Goal: Task Accomplishment & Management: Use online tool/utility

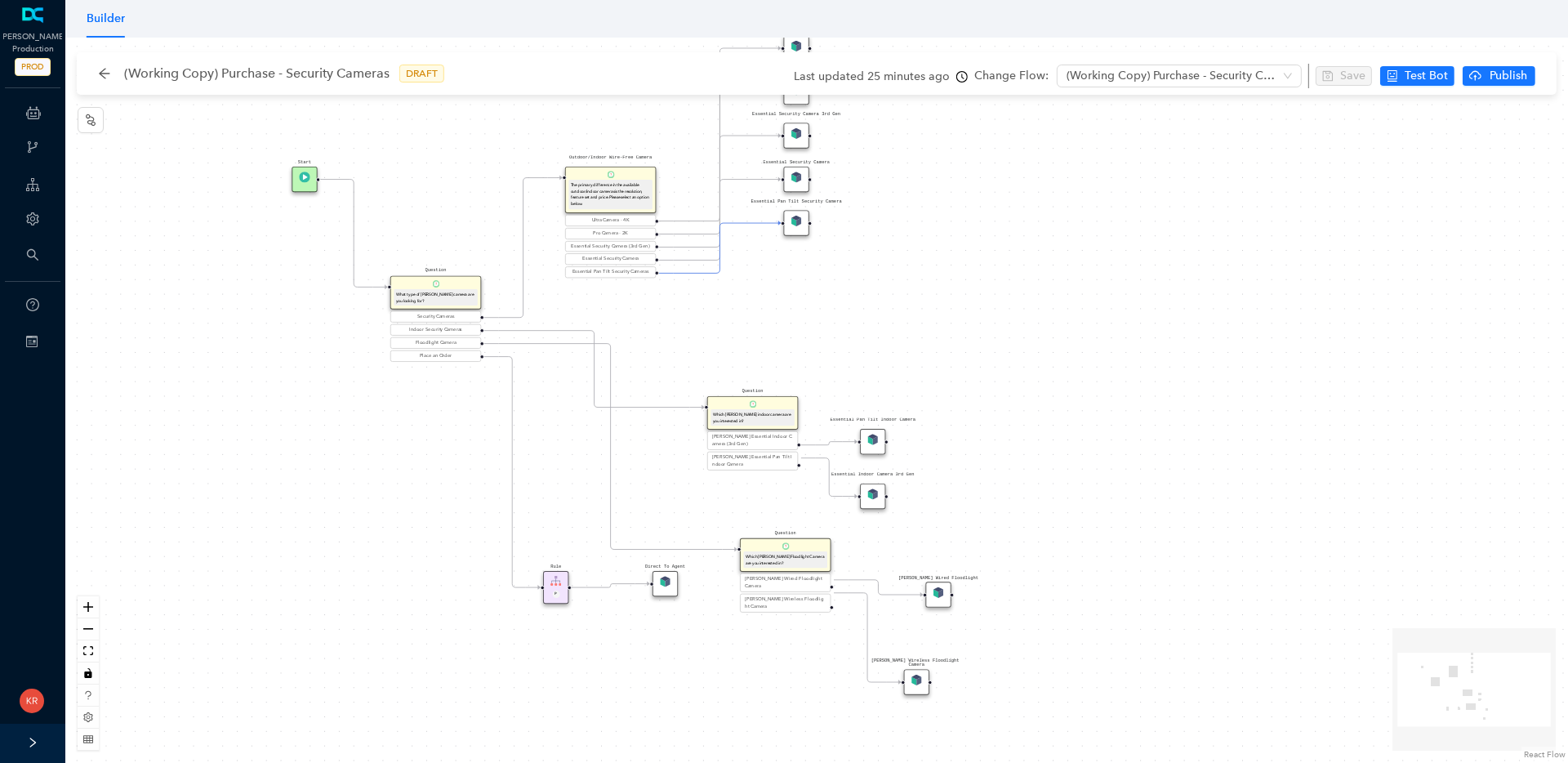
click at [297, 558] on div "Rule P Start Question What type of Arlo camera are you looking for? Security Ca…" at bounding box center [817, 400] width 1503 height 725
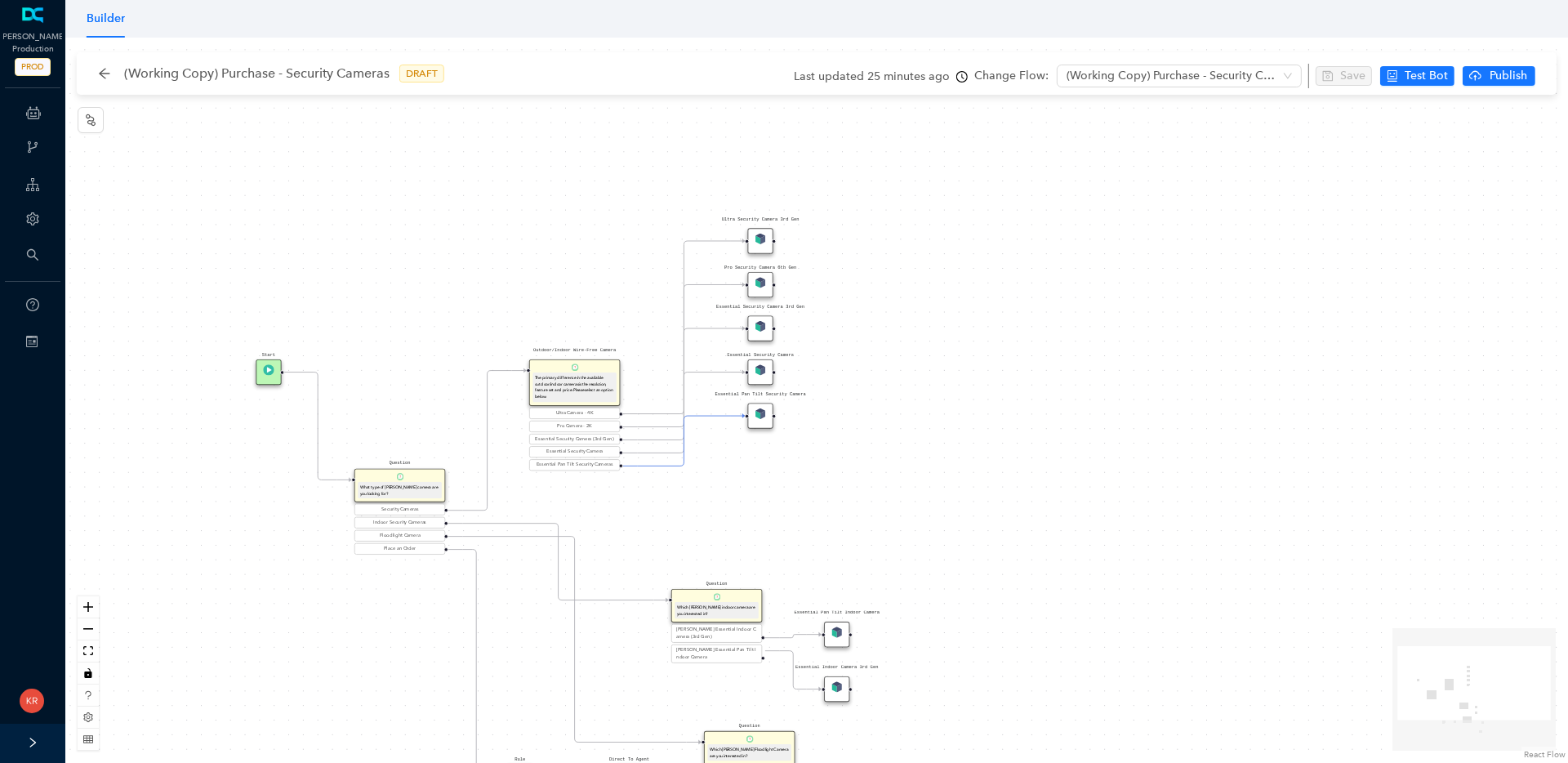
drag, startPoint x: 869, startPoint y: 317, endPoint x: 833, endPoint y: 510, distance: 196.3
click at [833, 510] on div "Rule P Start Question What type of Arlo camera are you looking for? Security Ca…" at bounding box center [817, 400] width 1503 height 725
click at [760, 245] on div "Ultra Security Camera 3rd Gen" at bounding box center [760, 240] width 25 height 25
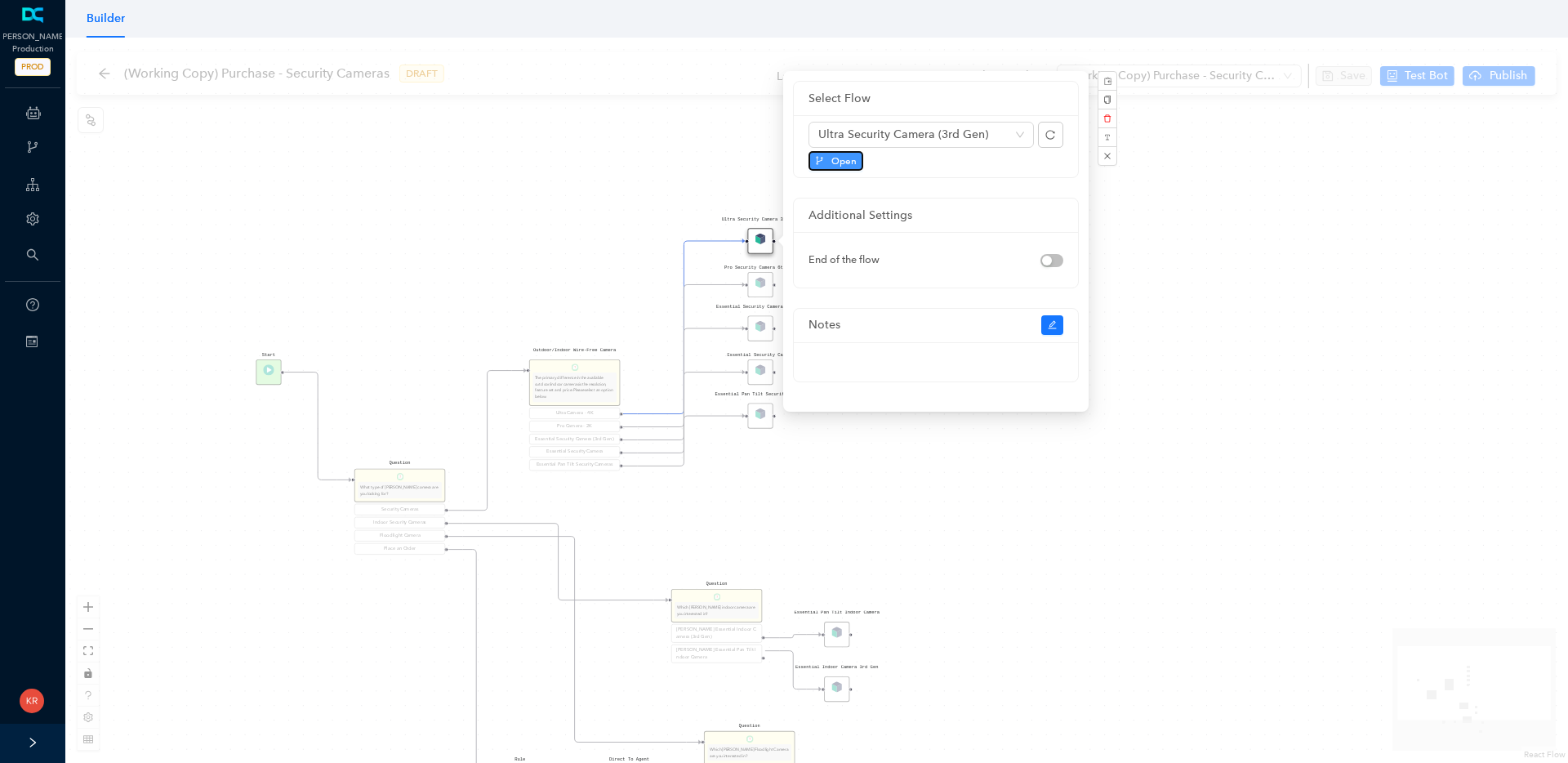
click at [848, 161] on span "Open" at bounding box center [844, 161] width 25 height 14
click at [839, 165] on span "Open" at bounding box center [844, 161] width 25 height 14
click at [754, 285] on div "Pro Security Camera 6th Gen" at bounding box center [760, 285] width 25 height 25
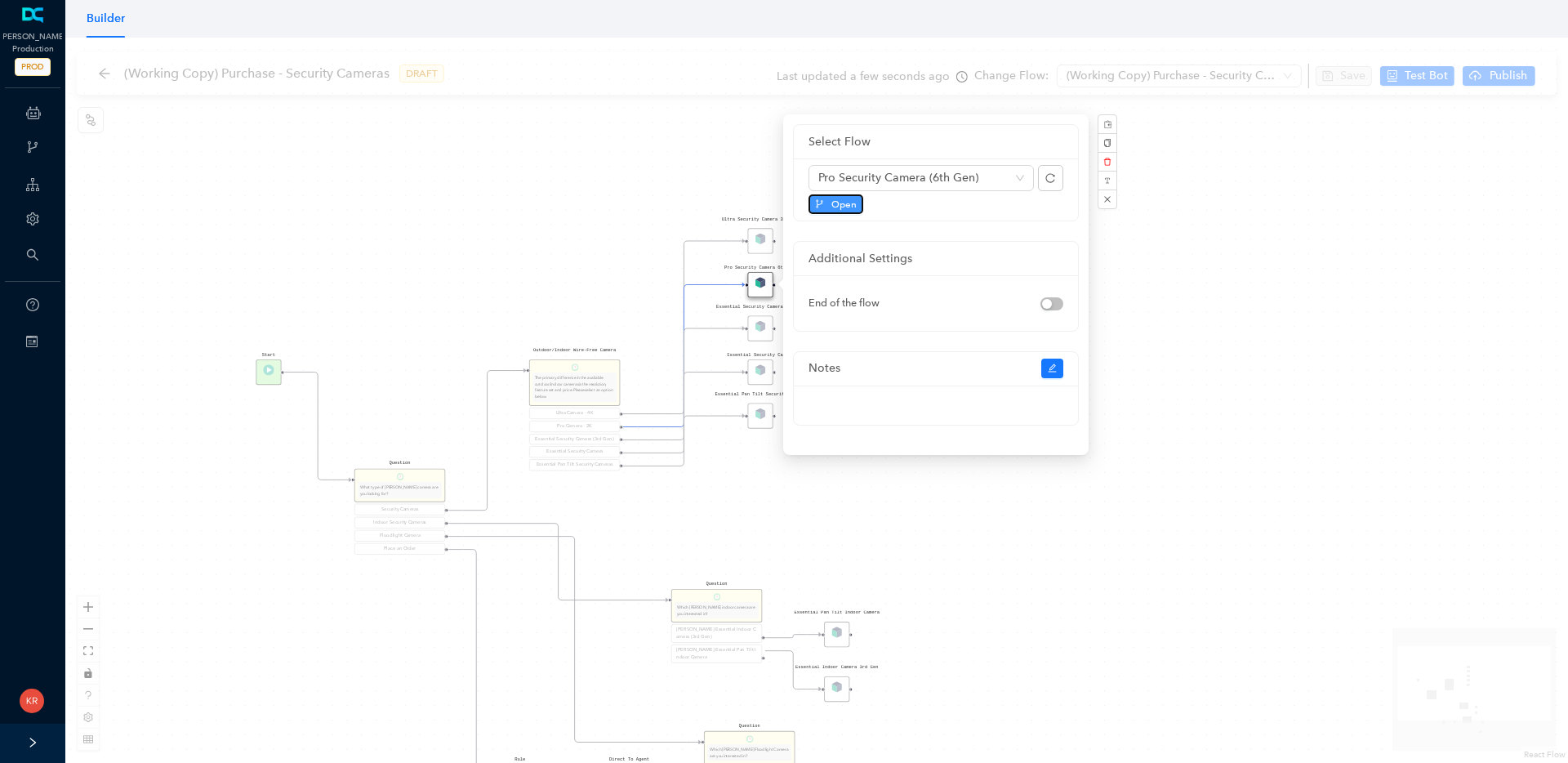
click at [827, 203] on button "Open" at bounding box center [836, 204] width 55 height 20
click at [763, 336] on div "Essential Security Camera 3rd Gen" at bounding box center [760, 328] width 25 height 25
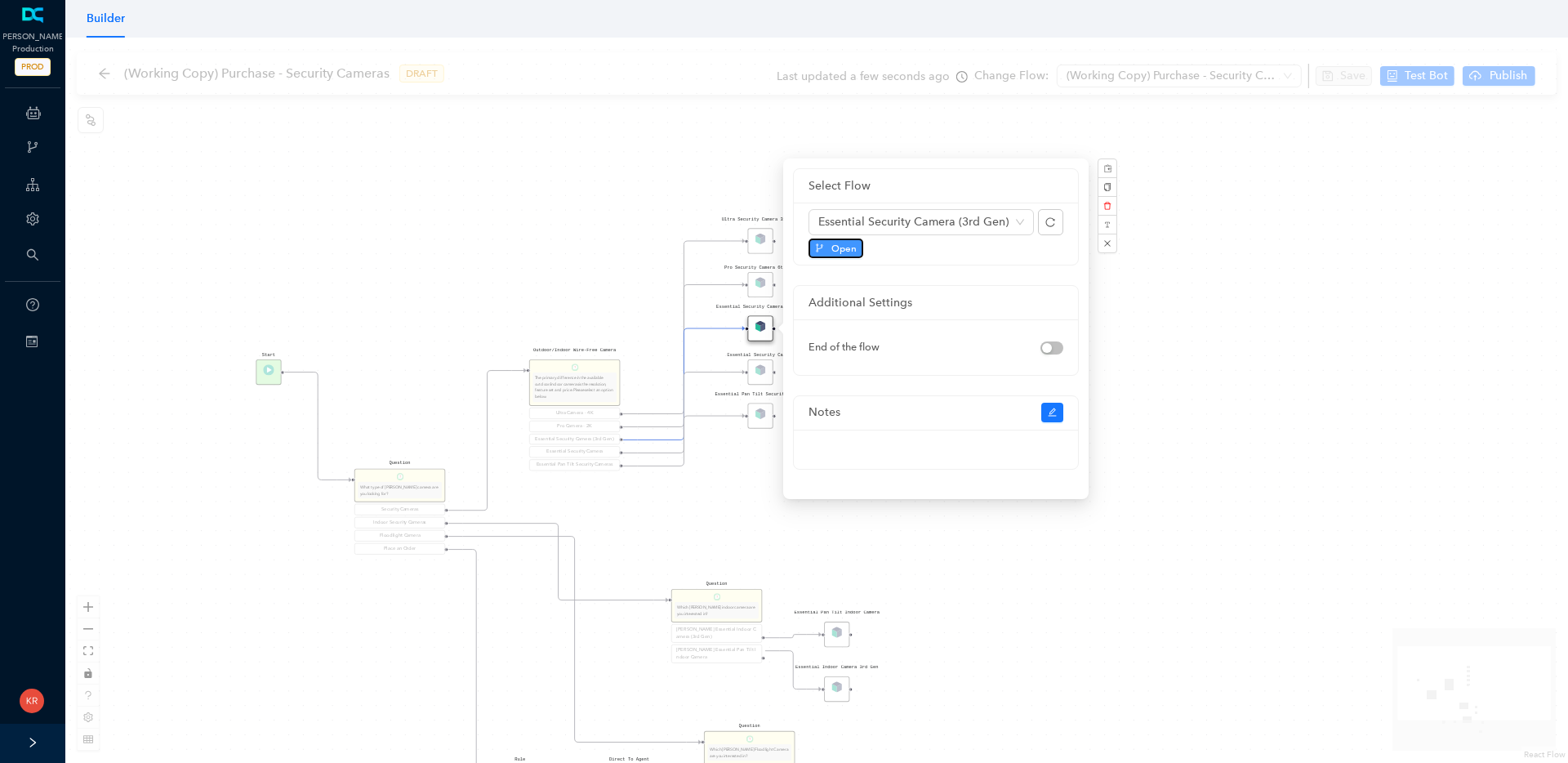
click at [839, 257] on button "Open" at bounding box center [836, 249] width 55 height 20
click at [759, 372] on div "Essential Security Camera" at bounding box center [760, 372] width 25 height 25
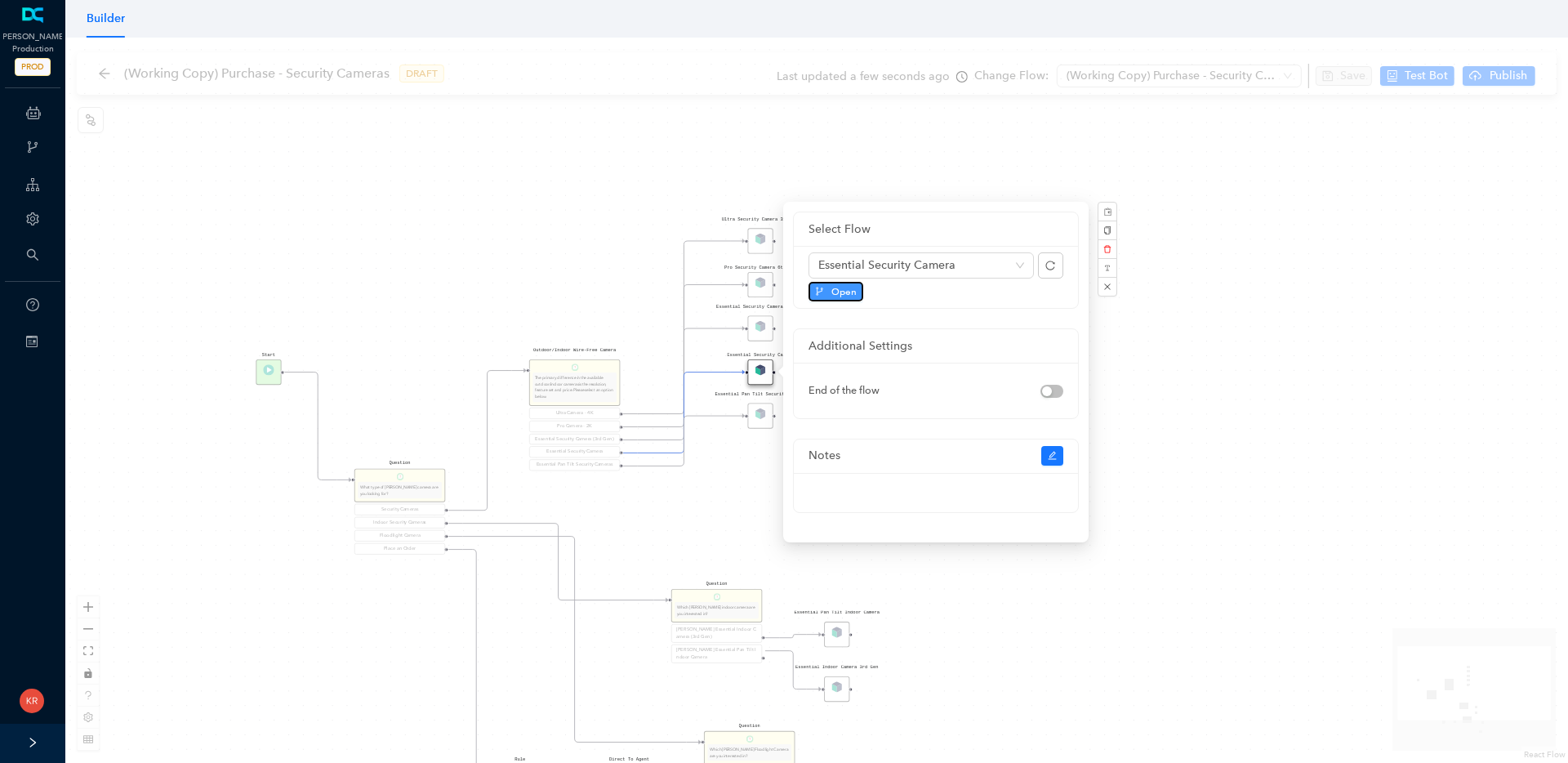
click at [831, 293] on span "Open" at bounding box center [844, 291] width 25 height 14
click at [767, 413] on div "Essential Pan Tilt Security Camera" at bounding box center [760, 415] width 25 height 25
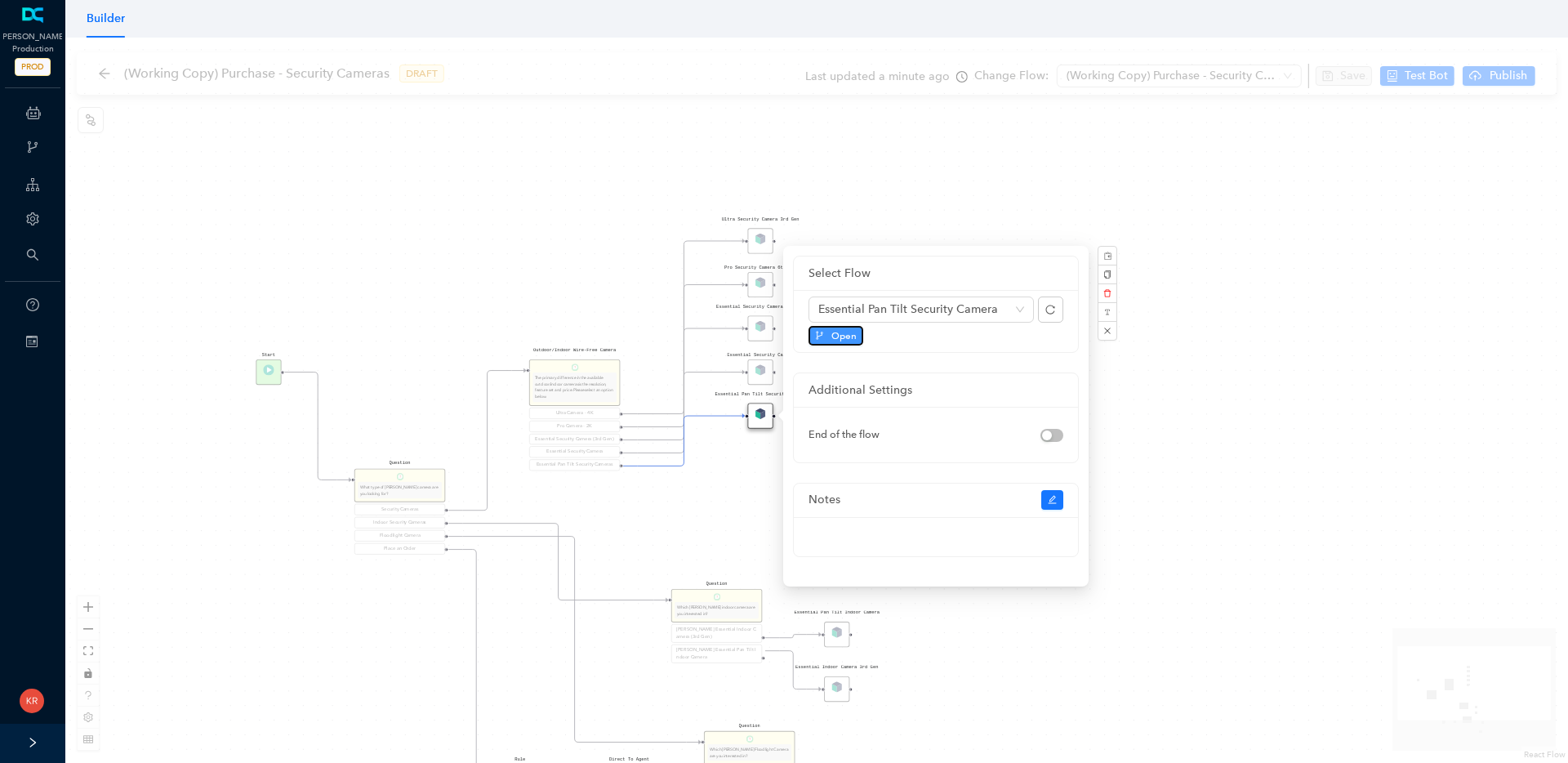
click at [832, 334] on span "Open" at bounding box center [844, 335] width 25 height 14
click at [737, 473] on div "Rule P Start Question What type of Arlo camera are you looking for? Security Ca…" at bounding box center [817, 400] width 1503 height 725
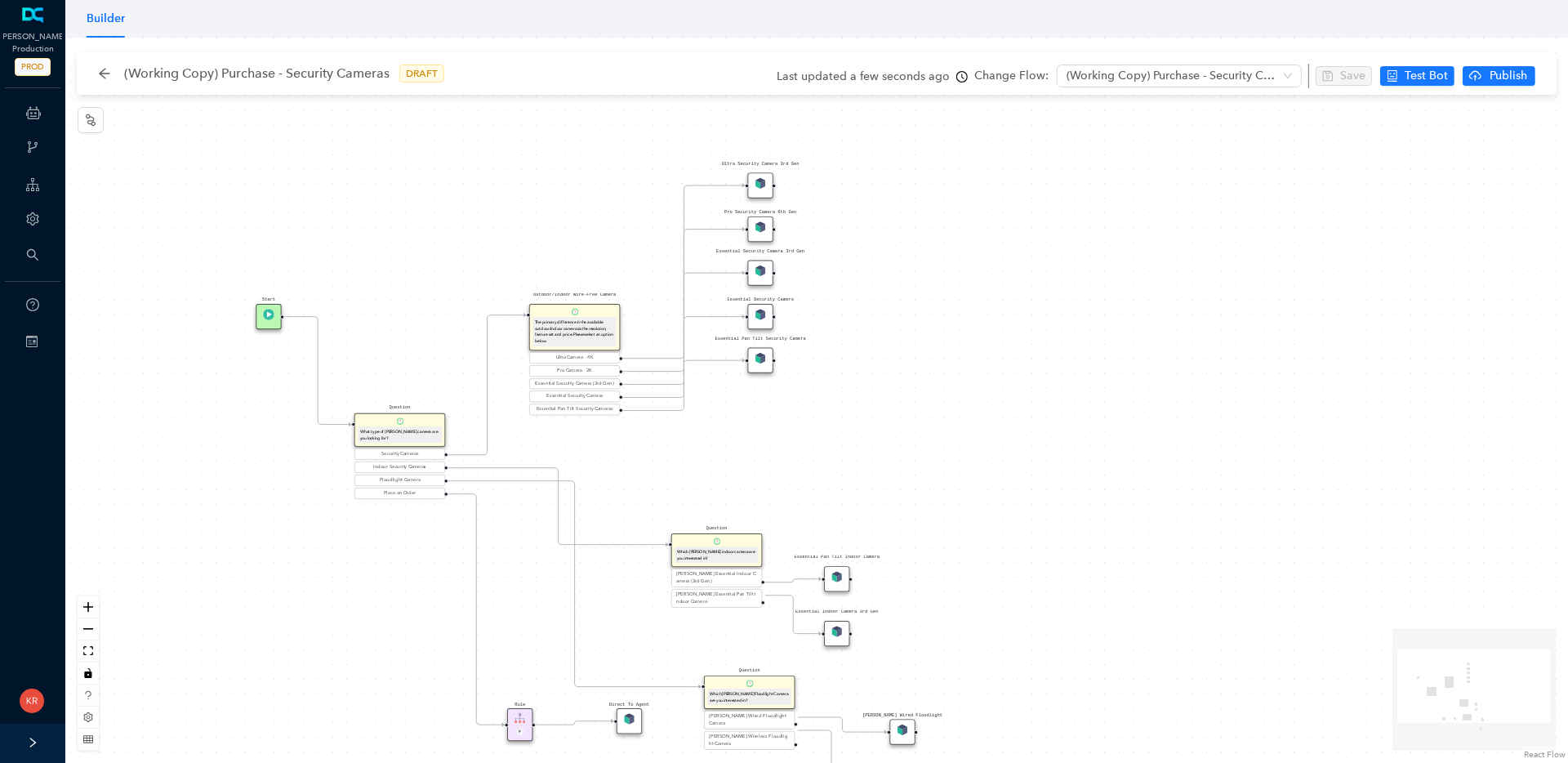
click at [839, 569] on div "Essential Pan Tilt Indoor Camera" at bounding box center [836, 579] width 25 height 25
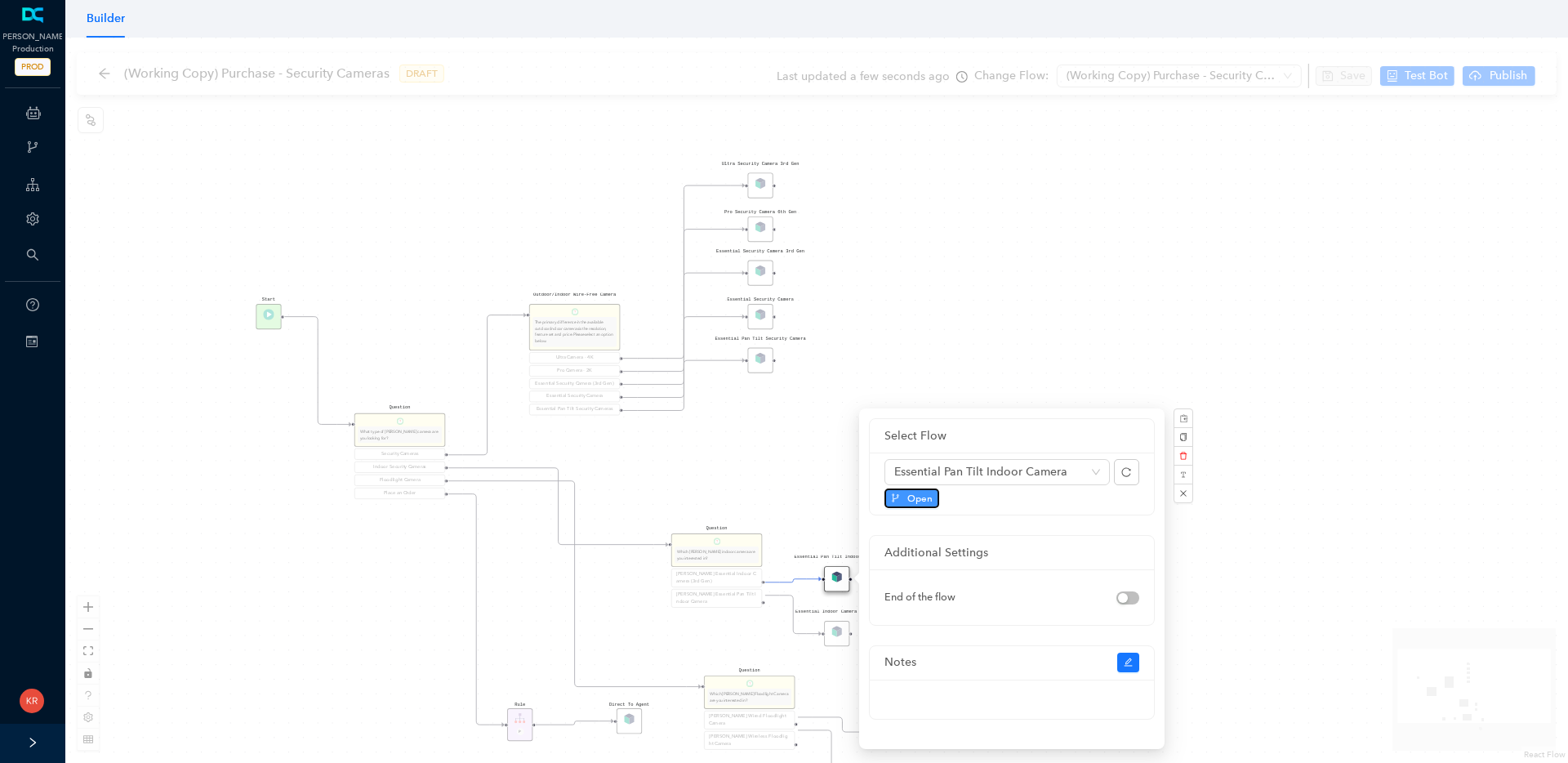
click at [912, 498] on span "Open" at bounding box center [920, 498] width 25 height 14
click at [832, 637] on div "Essential Indoor Camera 3rd Gen" at bounding box center [836, 633] width 25 height 25
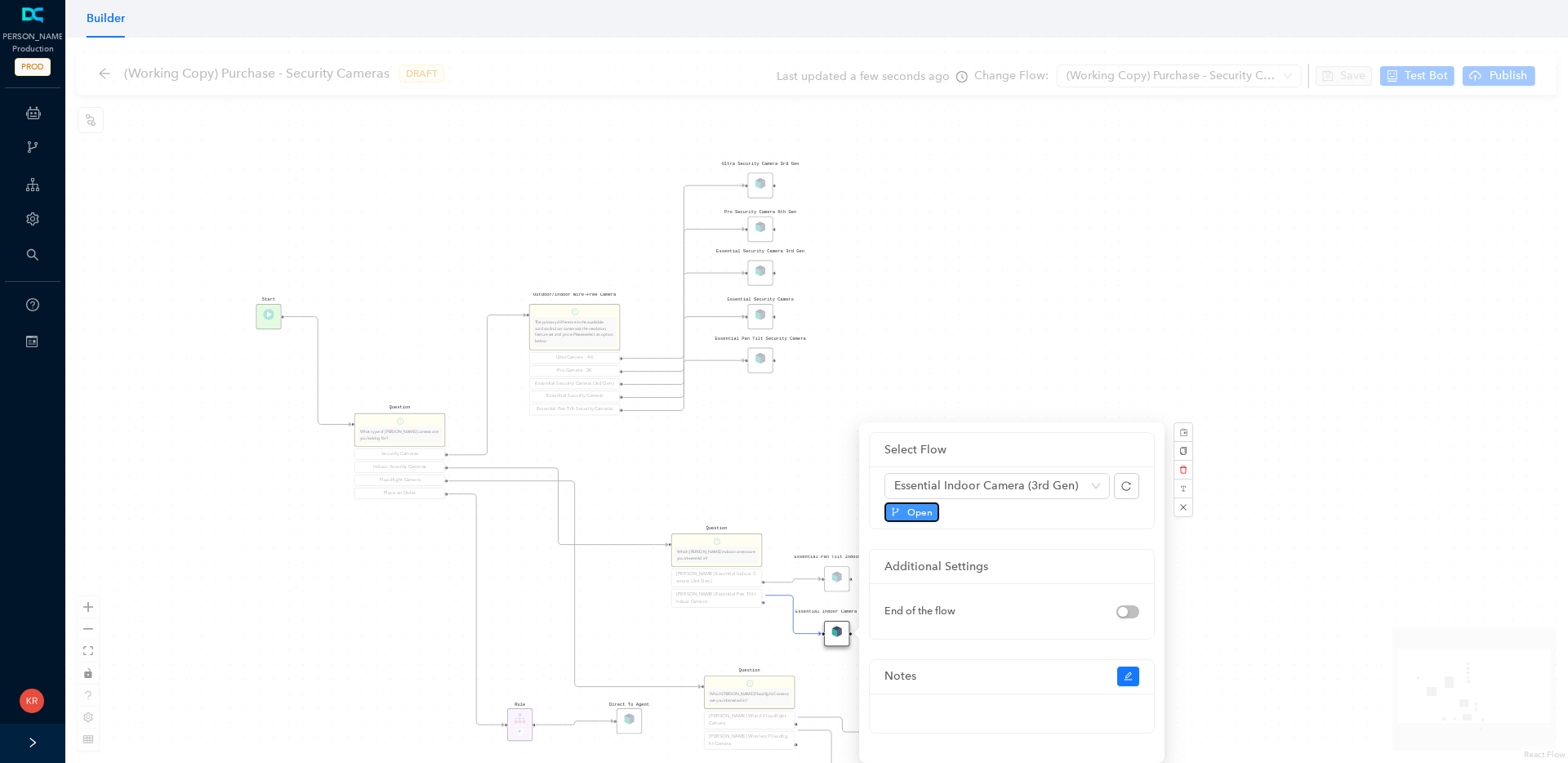
click at [923, 512] on span "Open" at bounding box center [920, 512] width 25 height 14
click at [872, 370] on div "Rule P Start Question What type of Arlo camera are you looking for? Security Ca…" at bounding box center [817, 400] width 1503 height 725
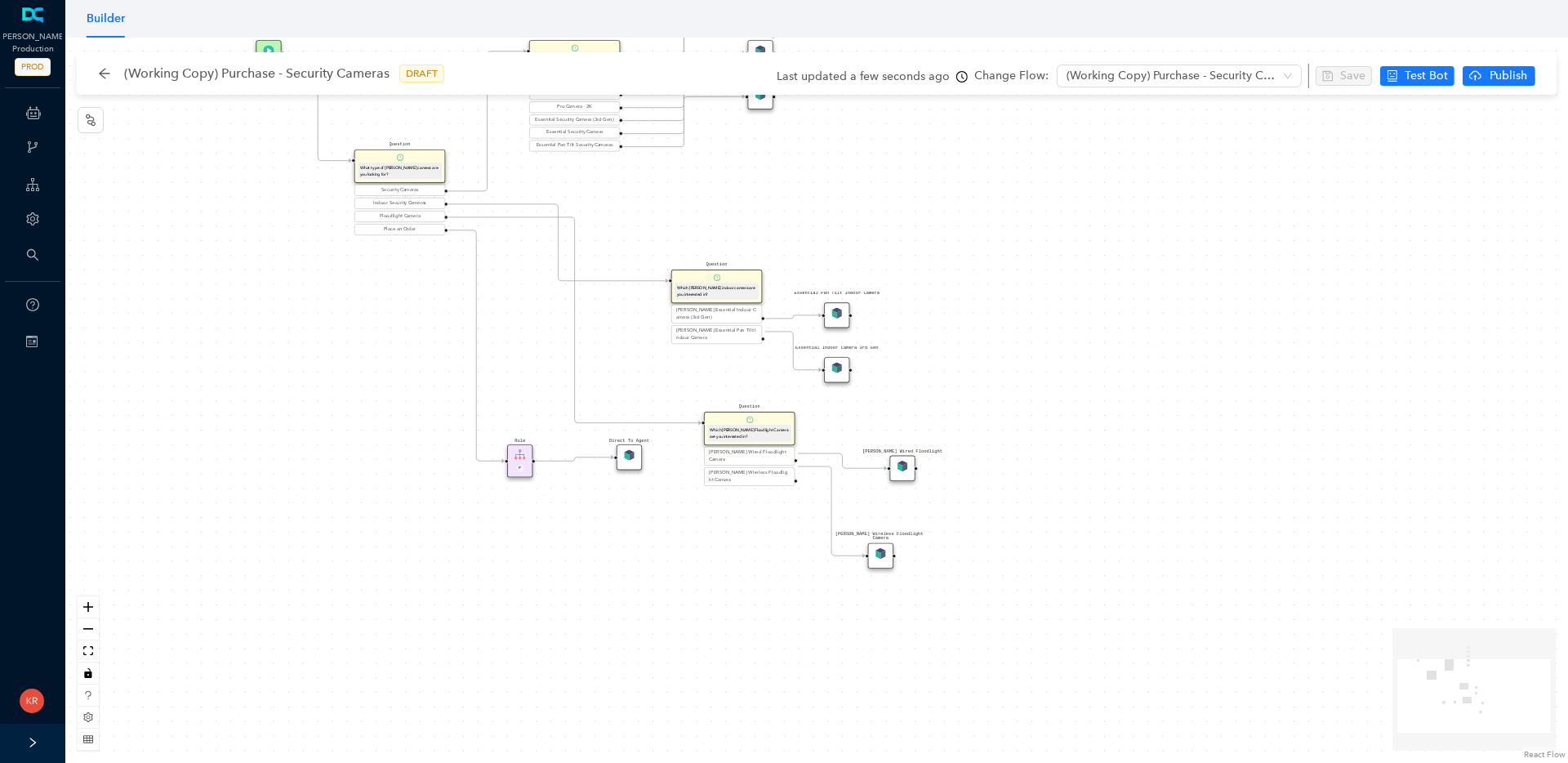
click at [911, 472] on div "Arlo Wired Floodlight" at bounding box center [902, 468] width 25 height 25
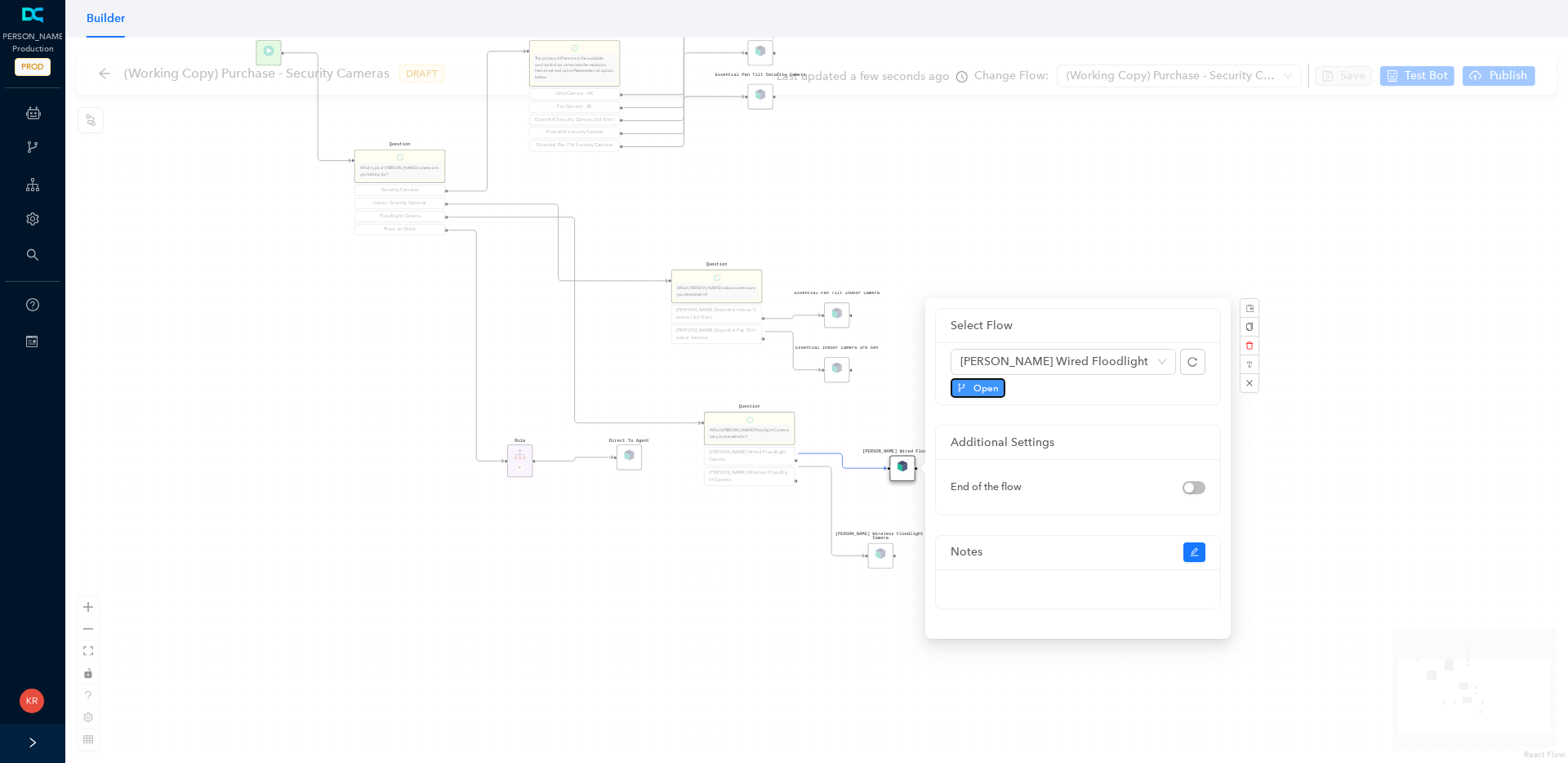
click at [971, 378] on button "Open" at bounding box center [978, 388] width 55 height 20
click at [838, 614] on div "Rule P Start Question What type of Arlo camera are you looking for? Security Ca…" at bounding box center [817, 400] width 1503 height 725
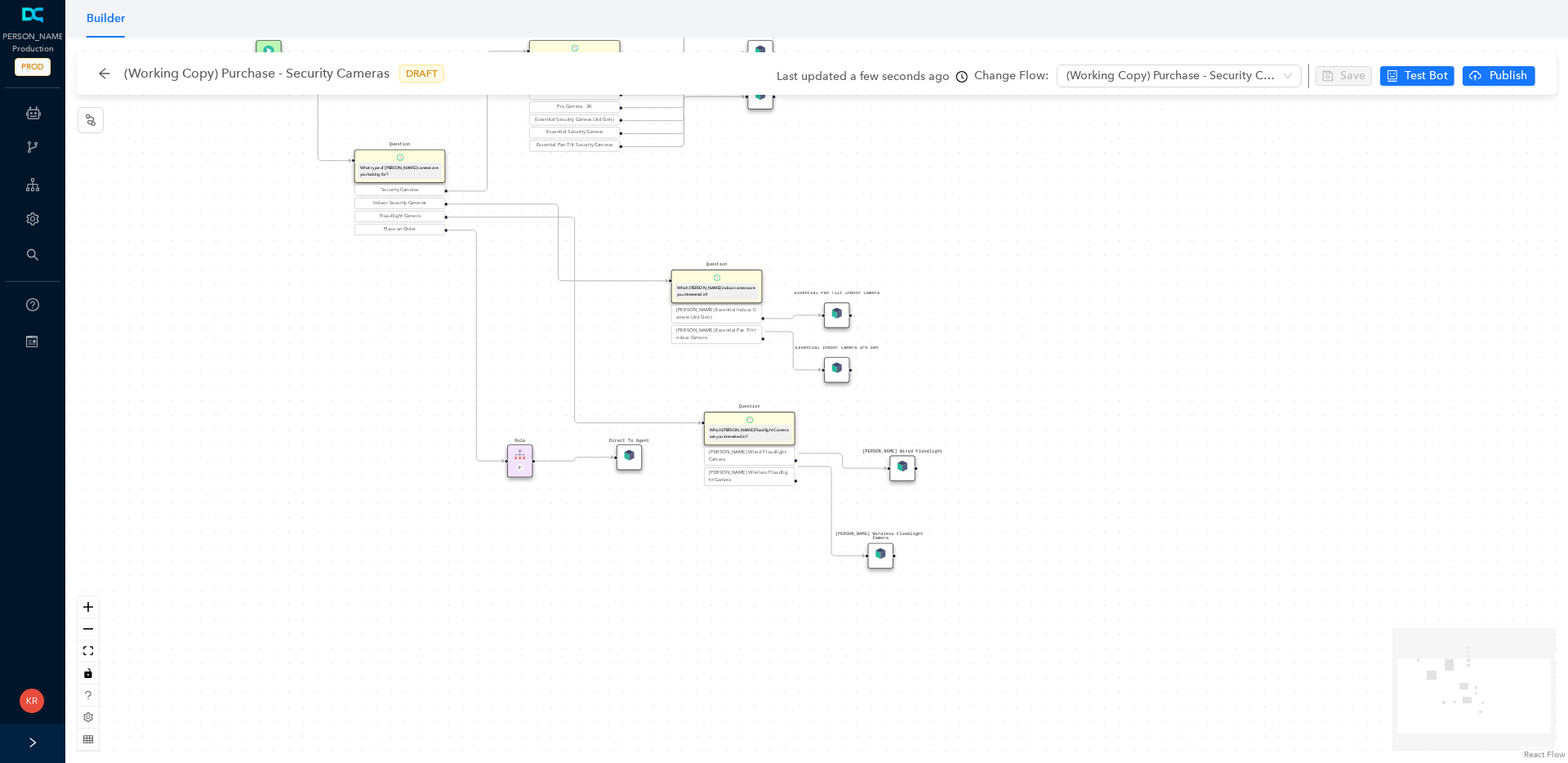
click at [875, 554] on img at bounding box center [881, 553] width 11 height 11
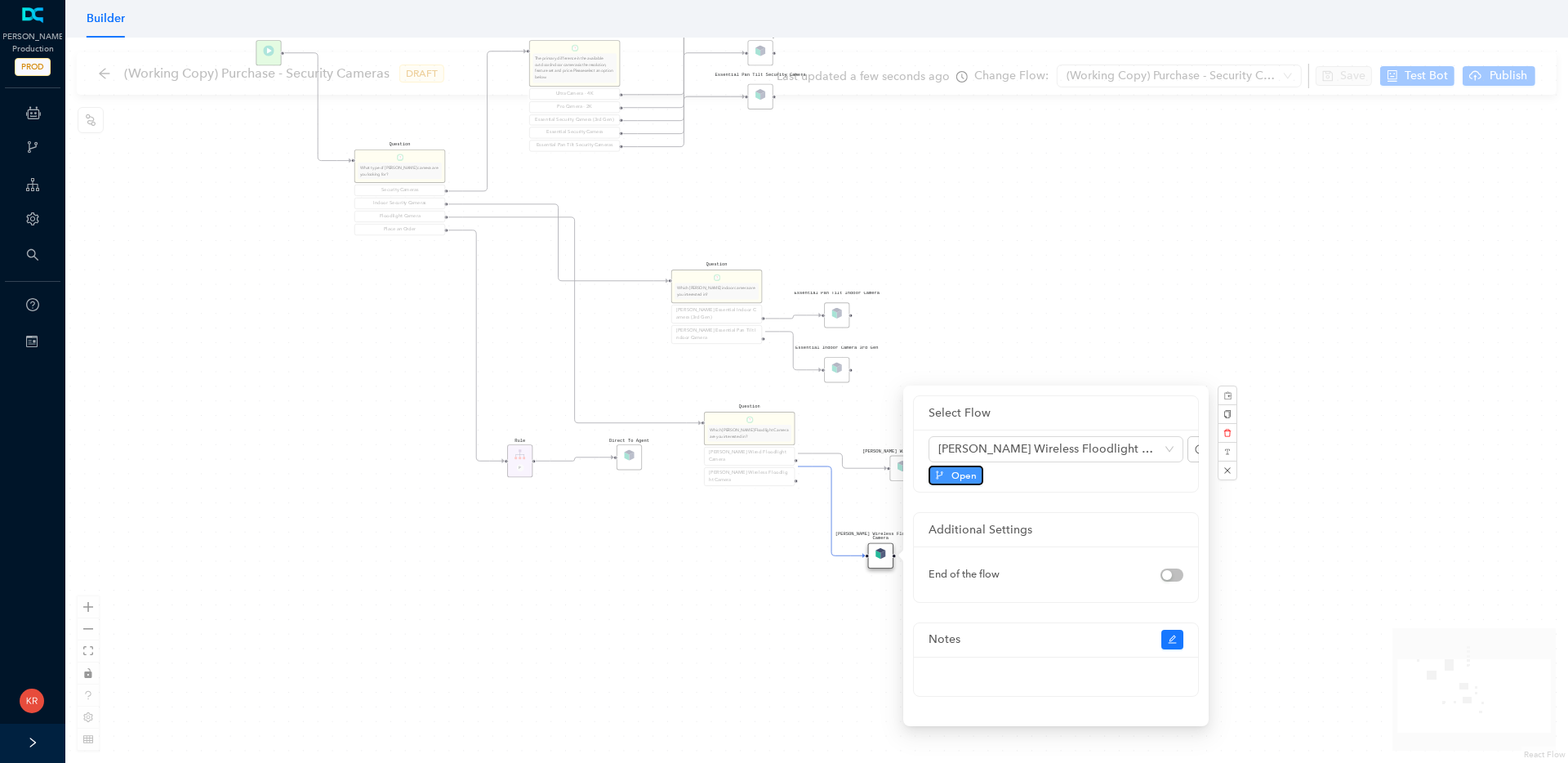
click at [965, 473] on span "Open" at bounding box center [964, 476] width 25 height 14
click at [297, 409] on div "Rule P Start Question What type of Arlo camera are you looking for? Security Ca…" at bounding box center [817, 400] width 1503 height 725
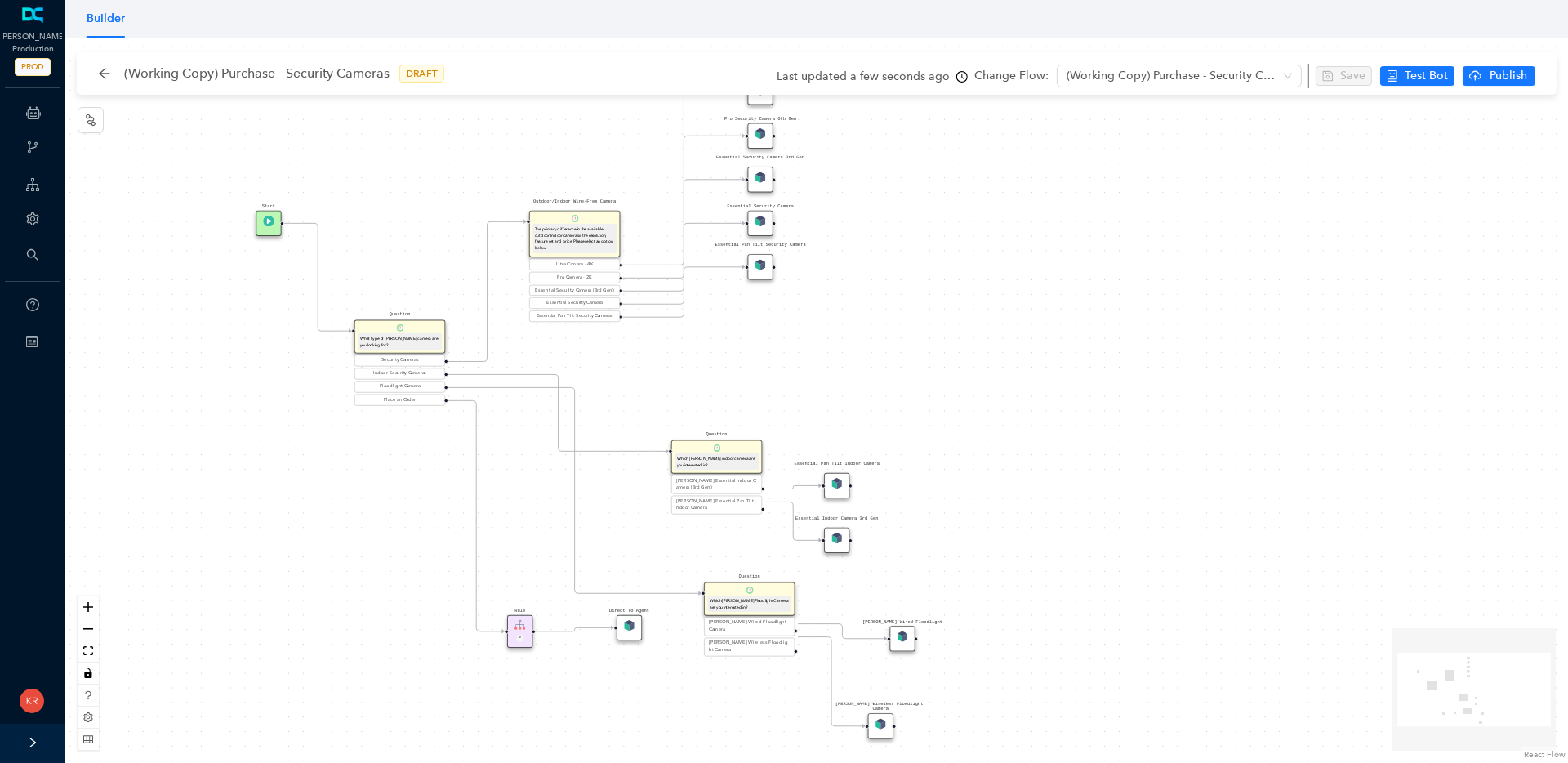
click at [840, 540] on img at bounding box center [836, 538] width 11 height 11
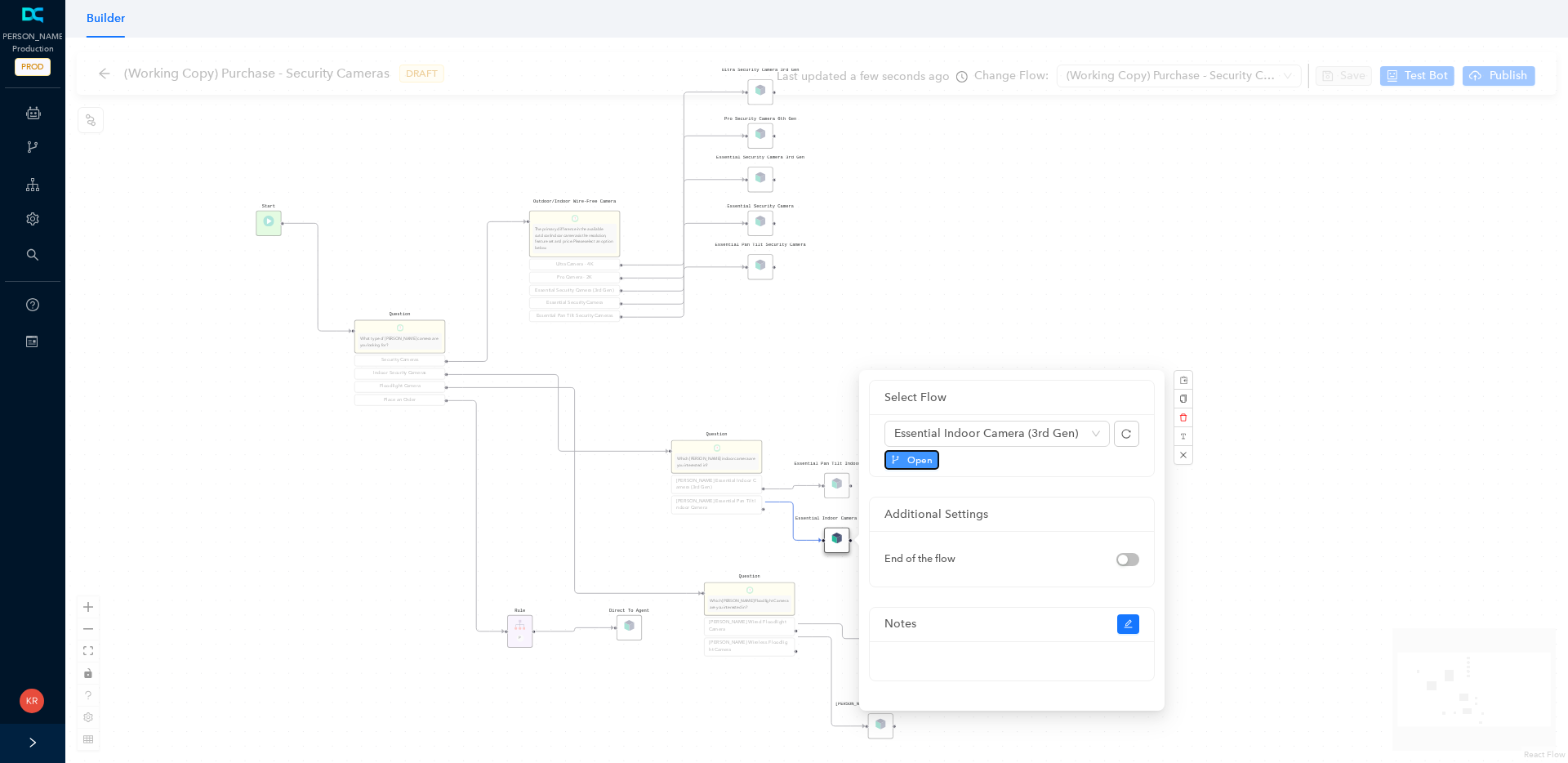
click at [905, 455] on button "Open" at bounding box center [912, 460] width 55 height 20
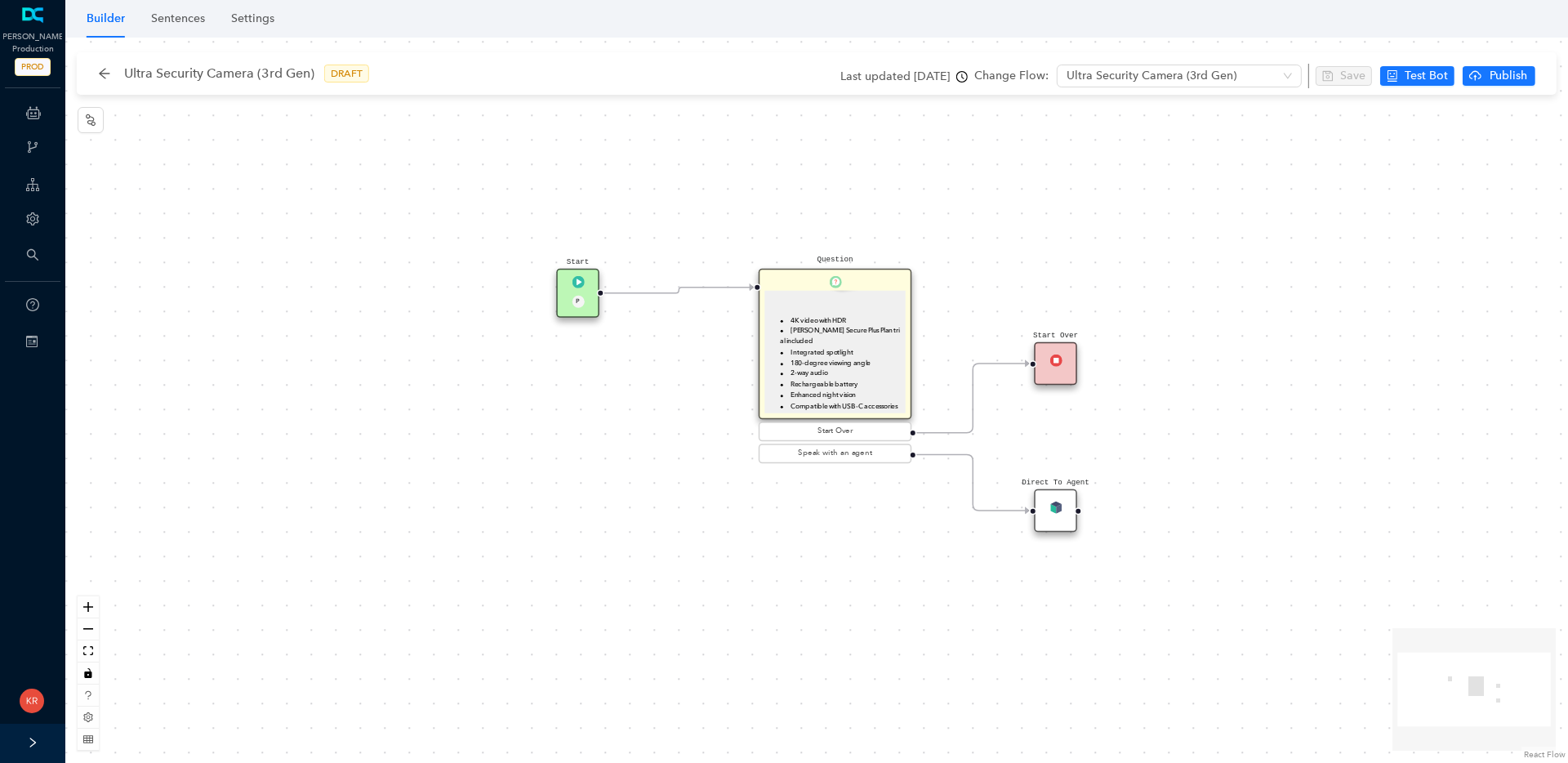
scroll to position [99, 0]
click at [826, 391] on li "Enhanced night vision" at bounding box center [841, 397] width 122 height 11
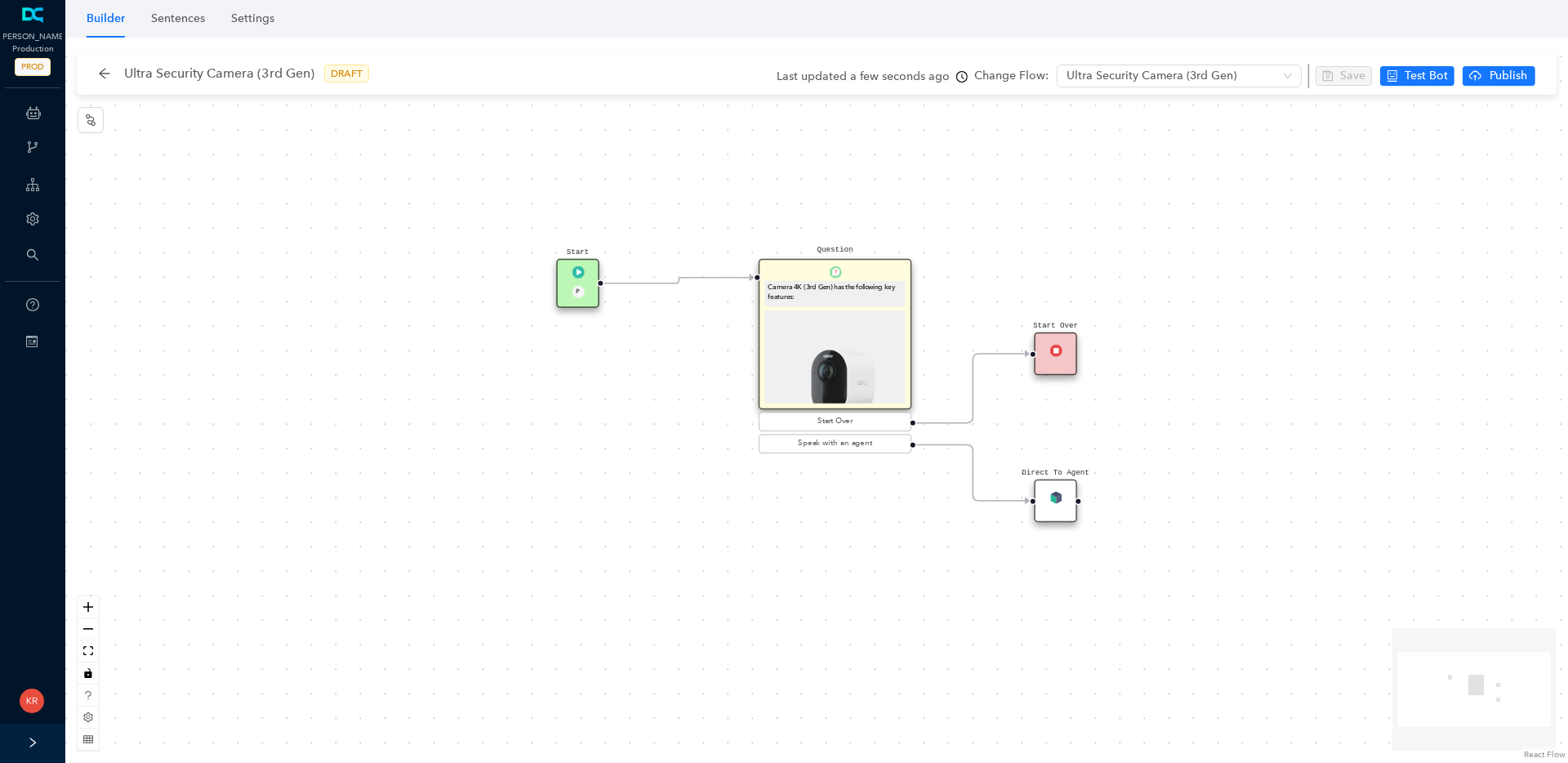
scroll to position [0, 0]
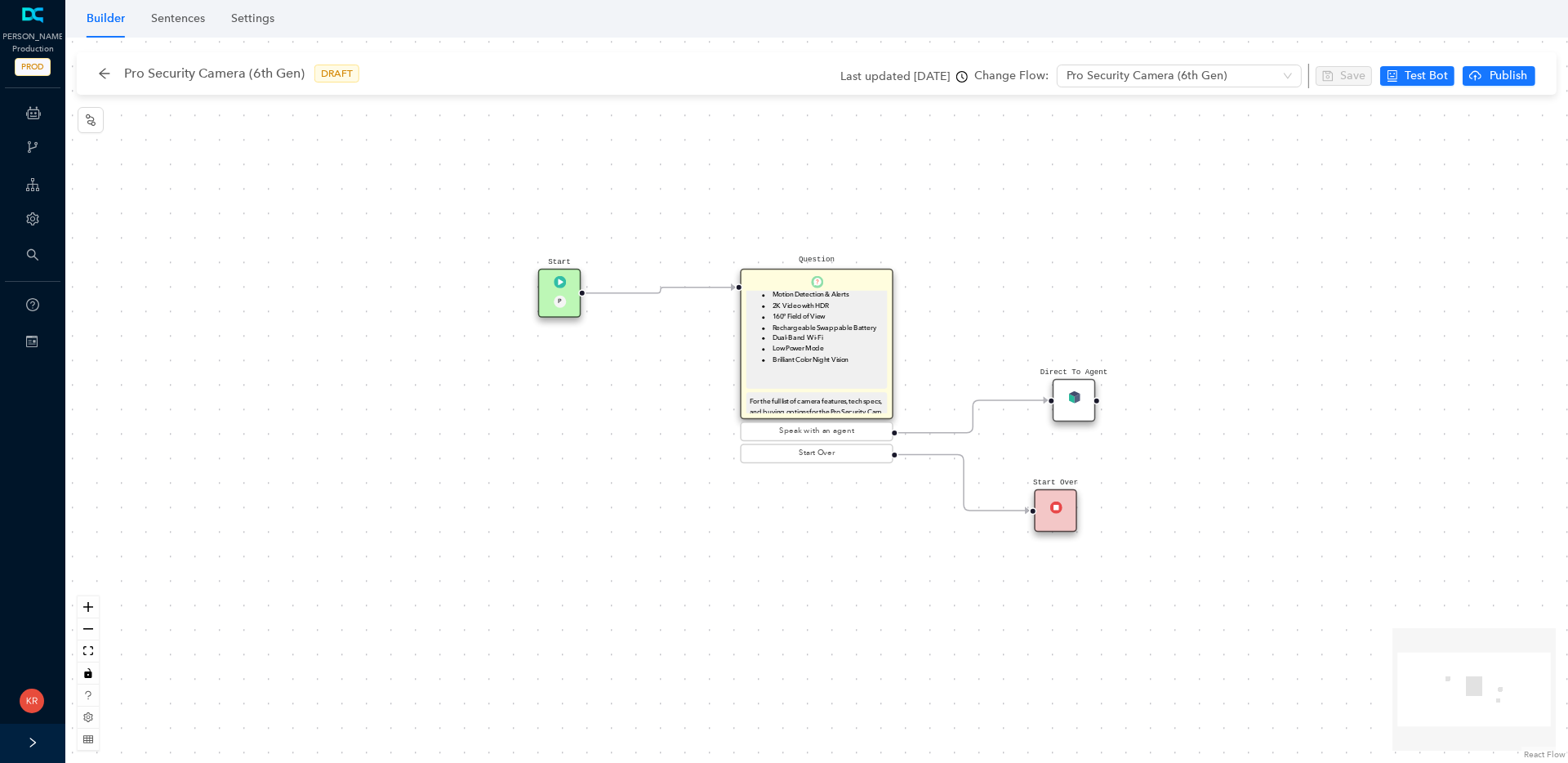
scroll to position [114, 0]
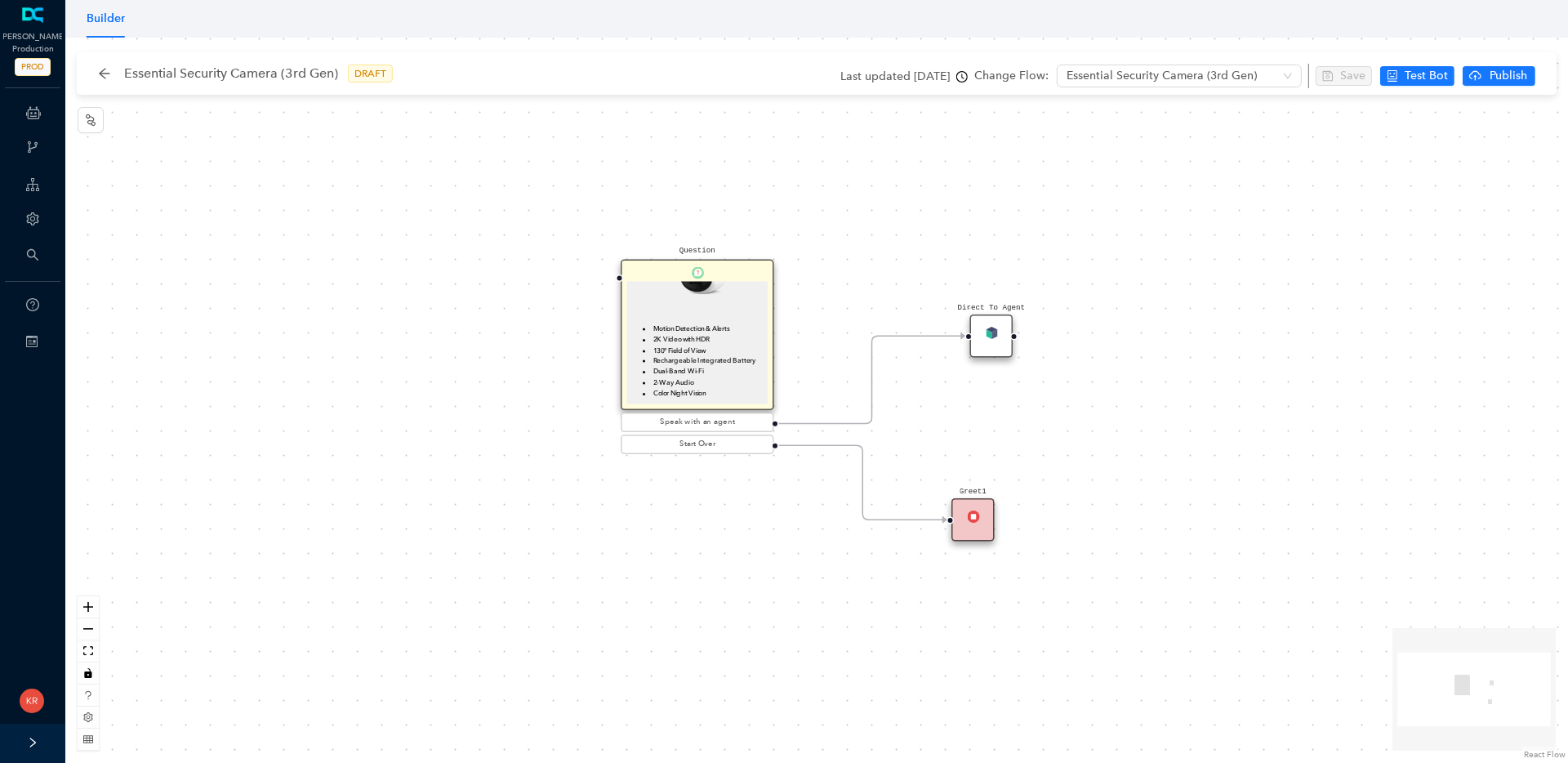
scroll to position [87, 0]
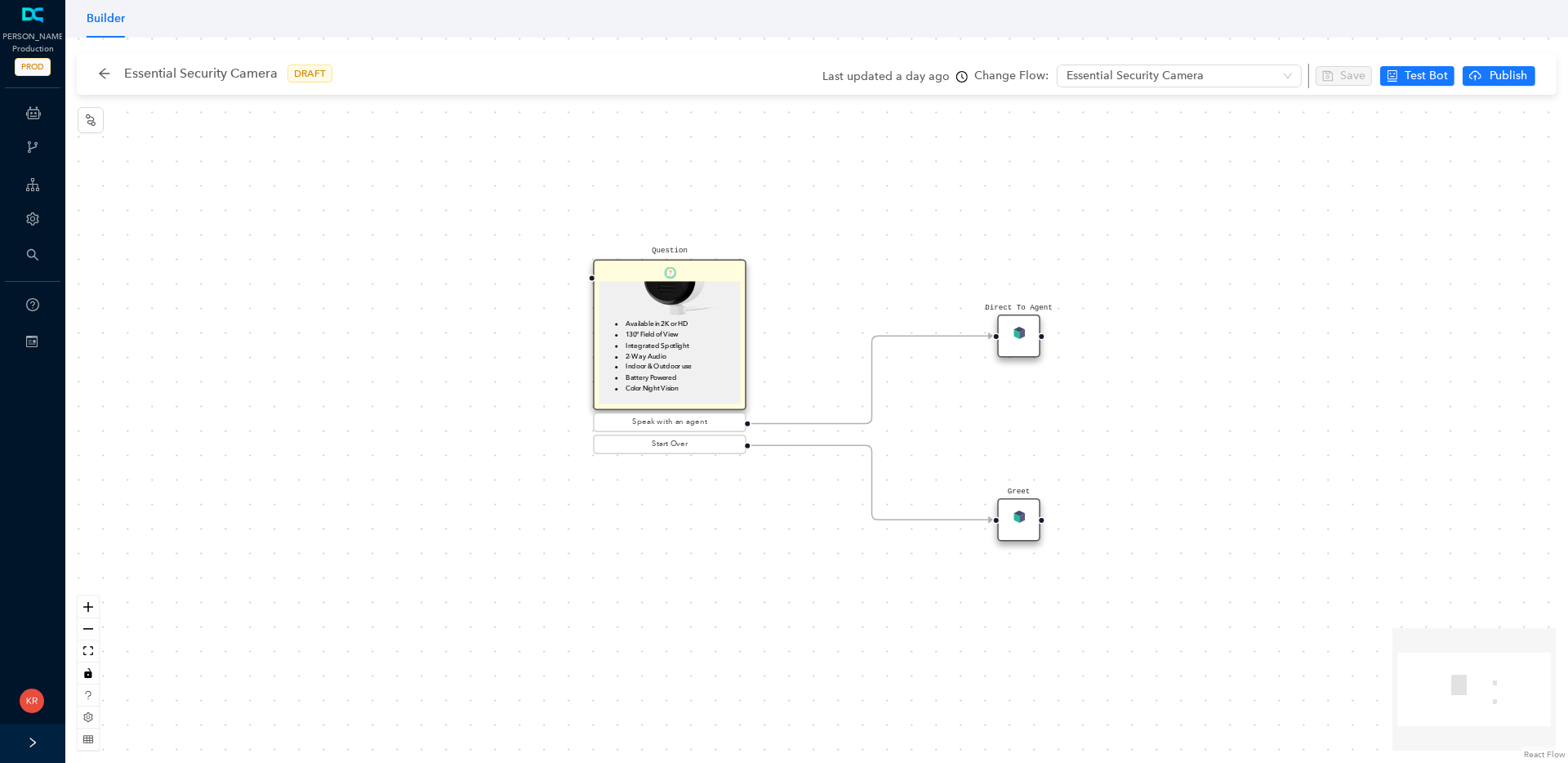
scroll to position [89, 0]
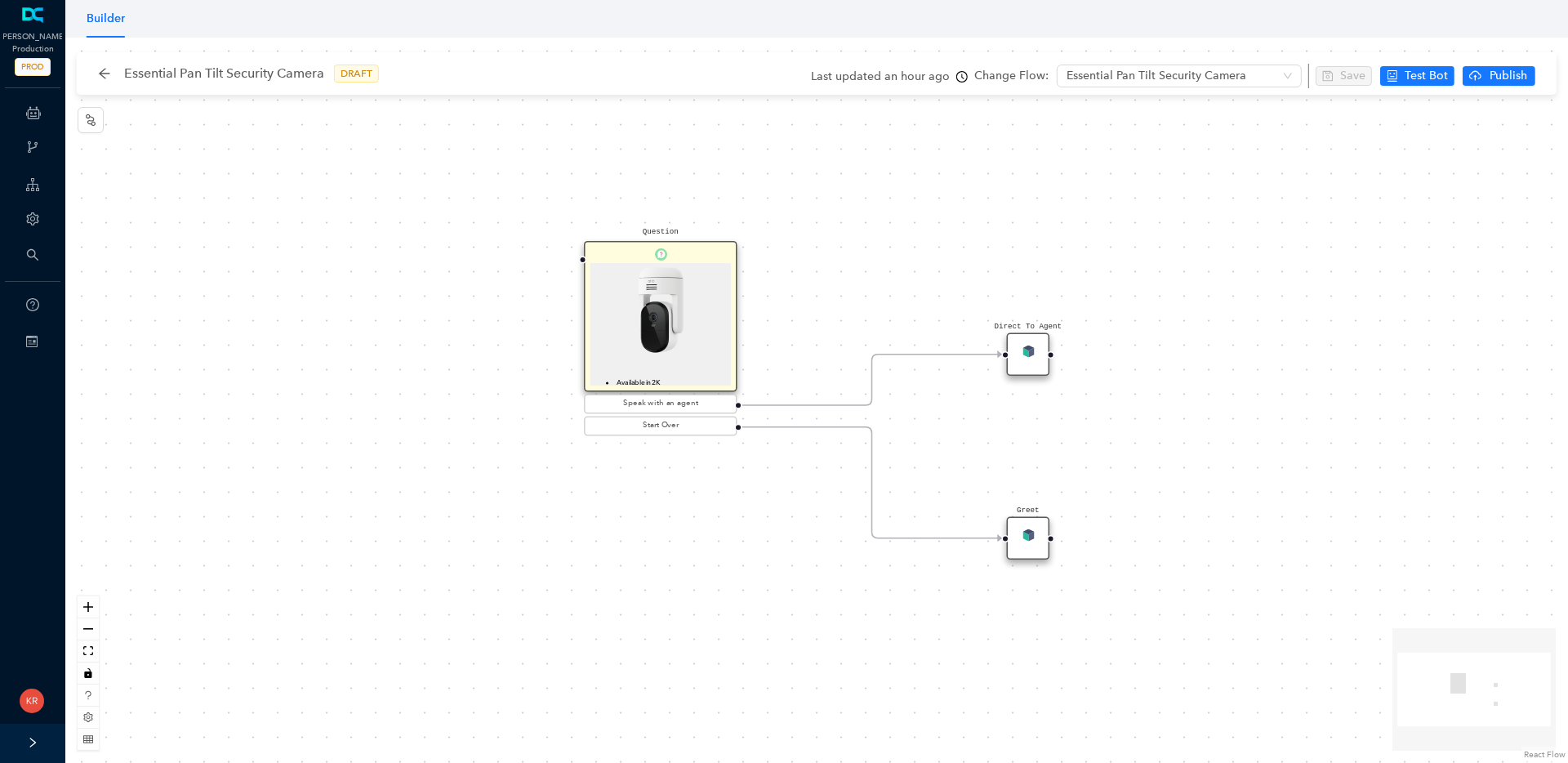
scroll to position [85, 0]
click at [666, 337] on li "Dual-Band WiFi" at bounding box center [666, 343] width 122 height 11
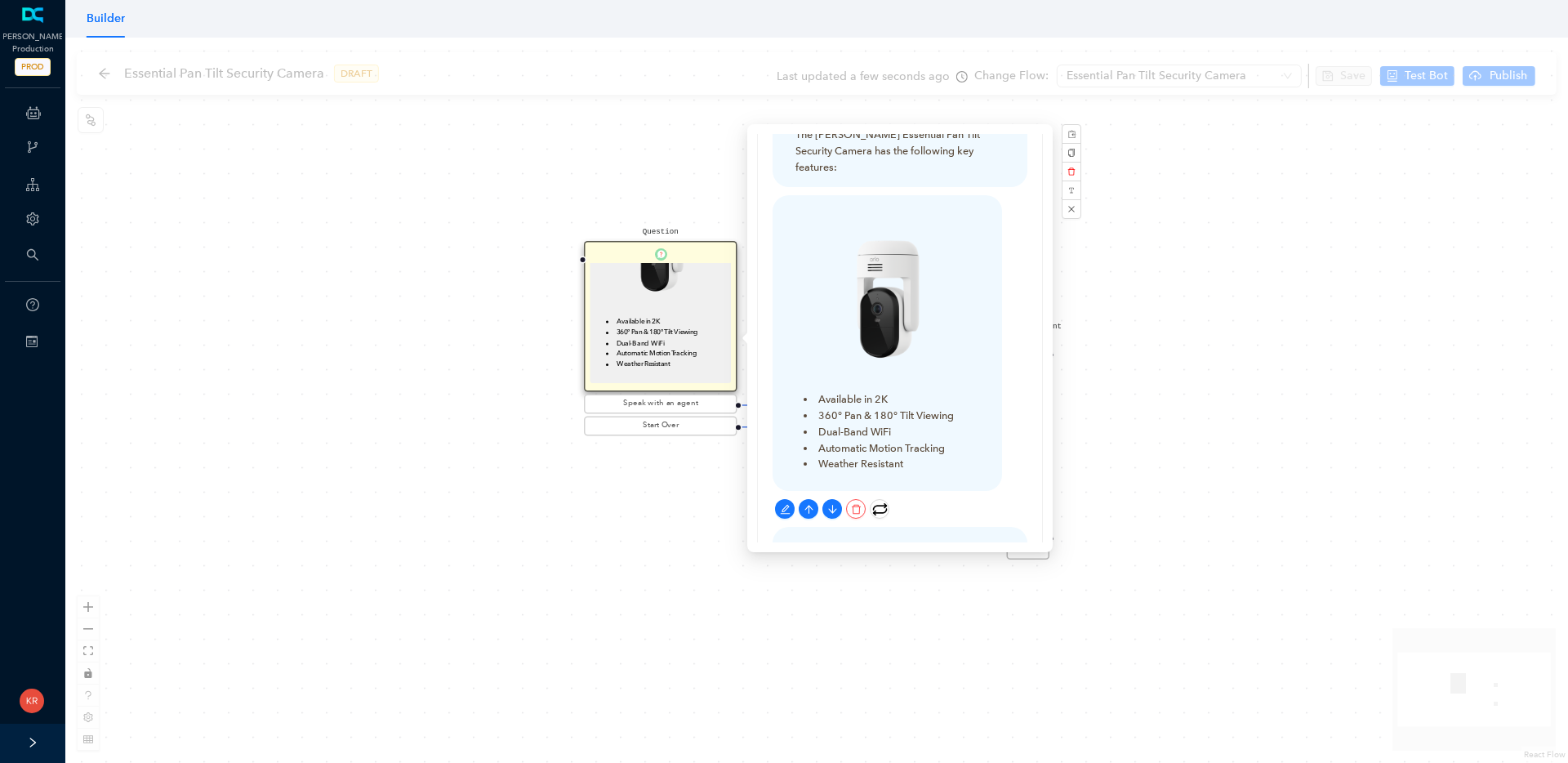
scroll to position [65, 0]
click at [790, 494] on button "button" at bounding box center [785, 504] width 20 height 20
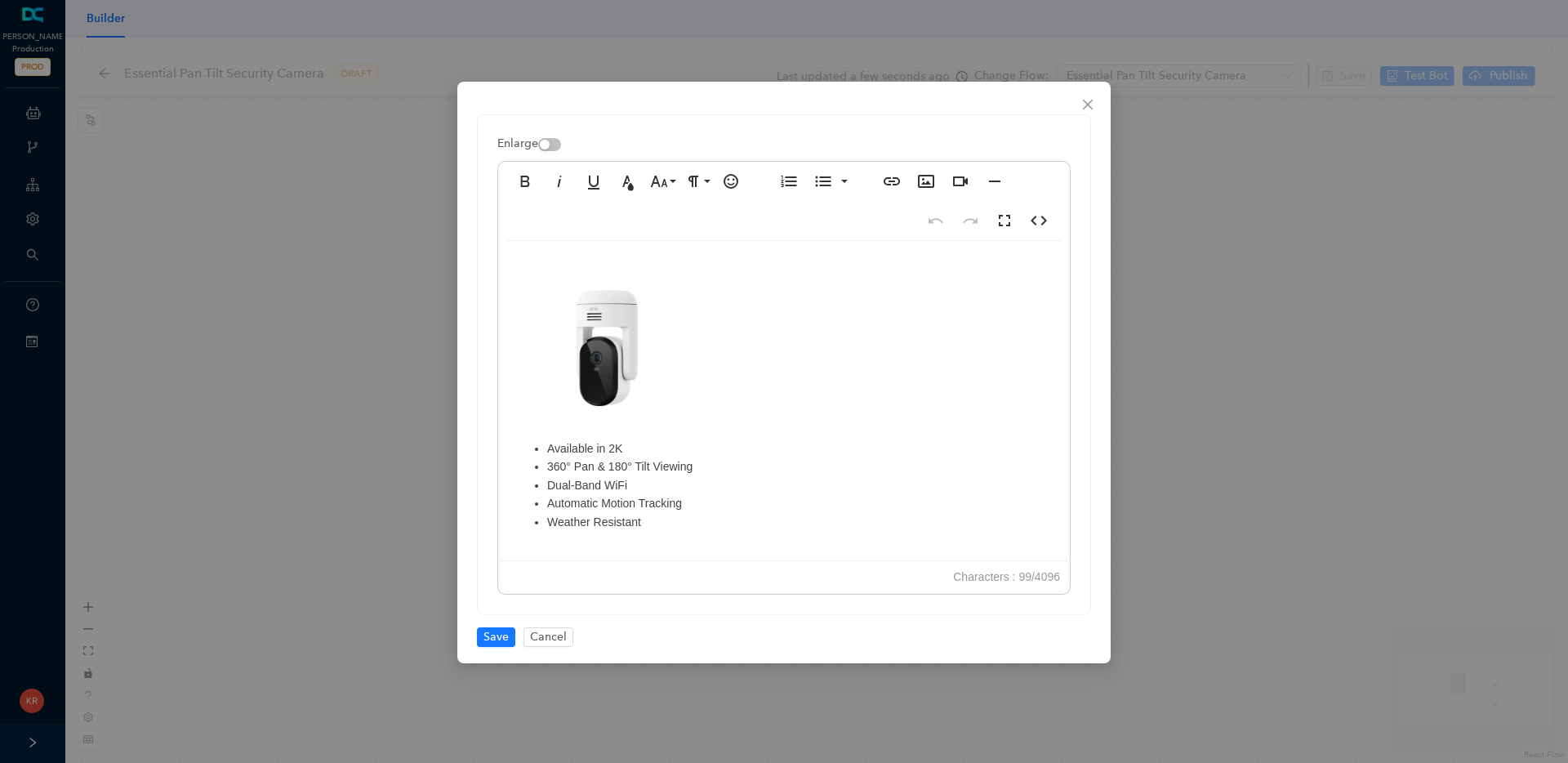
click at [619, 485] on li "Dual-Band WiFi" at bounding box center [800, 485] width 506 height 18
click at [496, 639] on span "Save" at bounding box center [496, 637] width 25 height 18
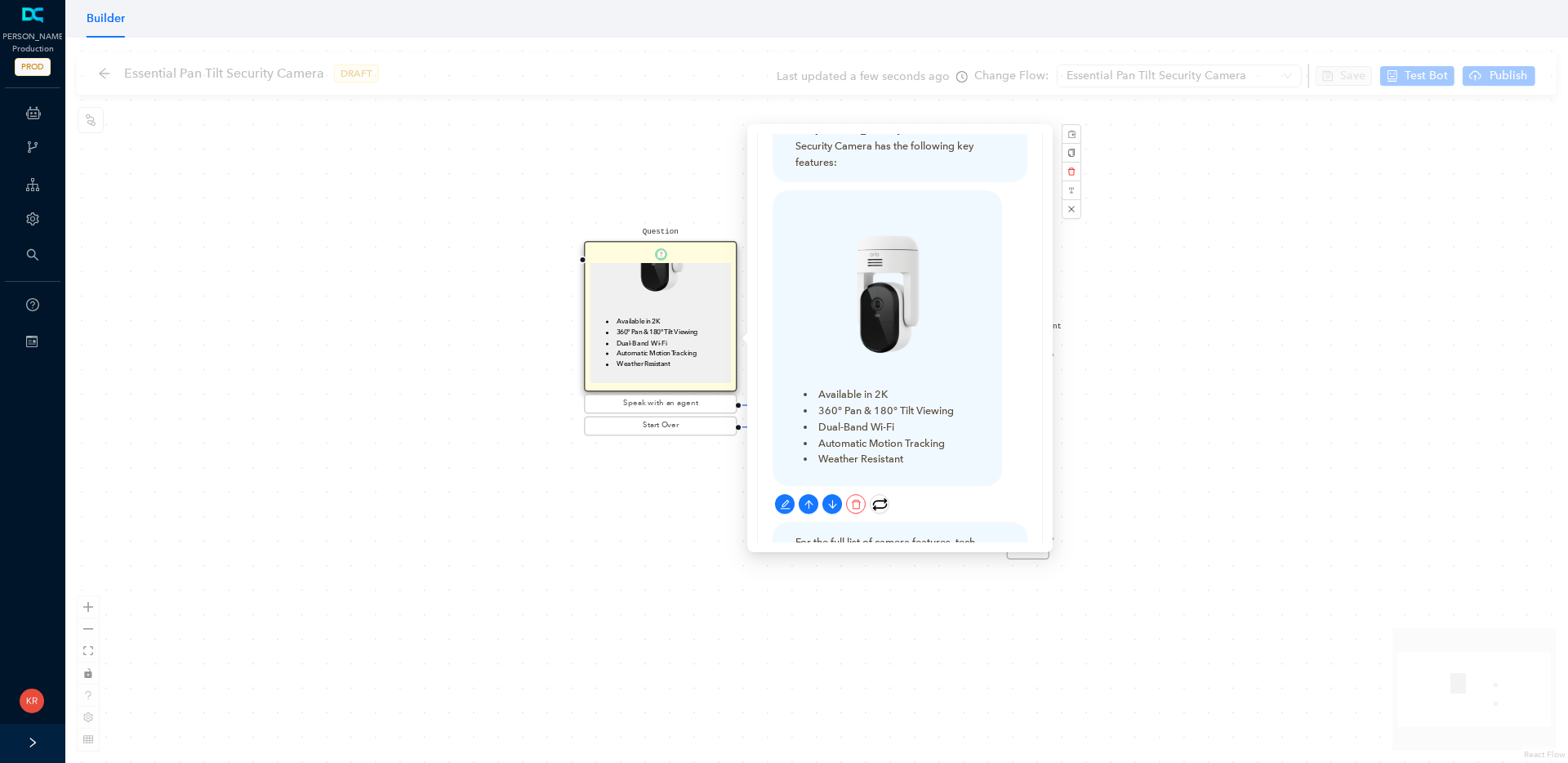
click at [488, 156] on div "Question The Arlo Essential Pan Tilt Security Camera has the following key feat…" at bounding box center [817, 400] width 1503 height 725
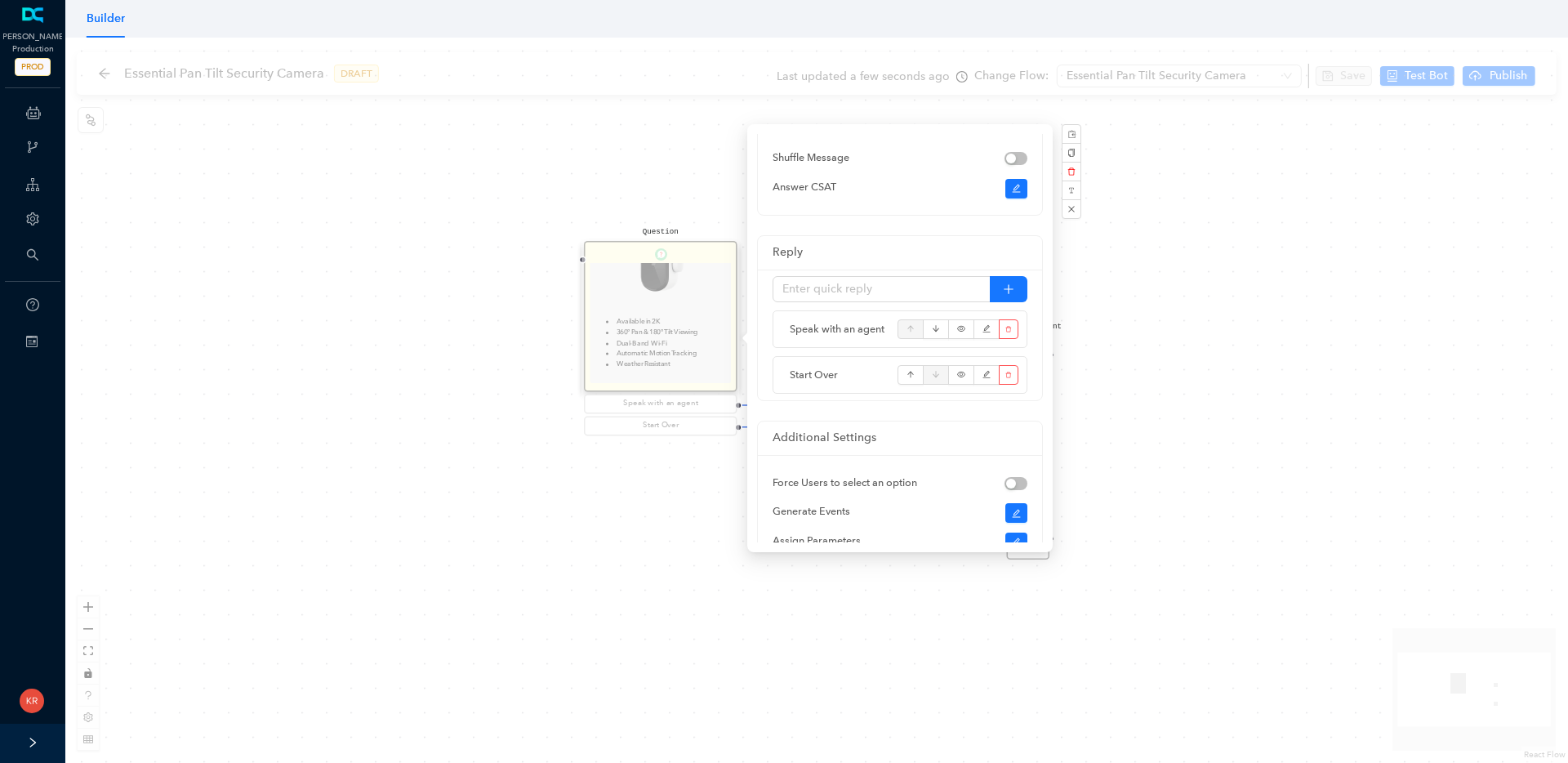
scroll to position [85, 0]
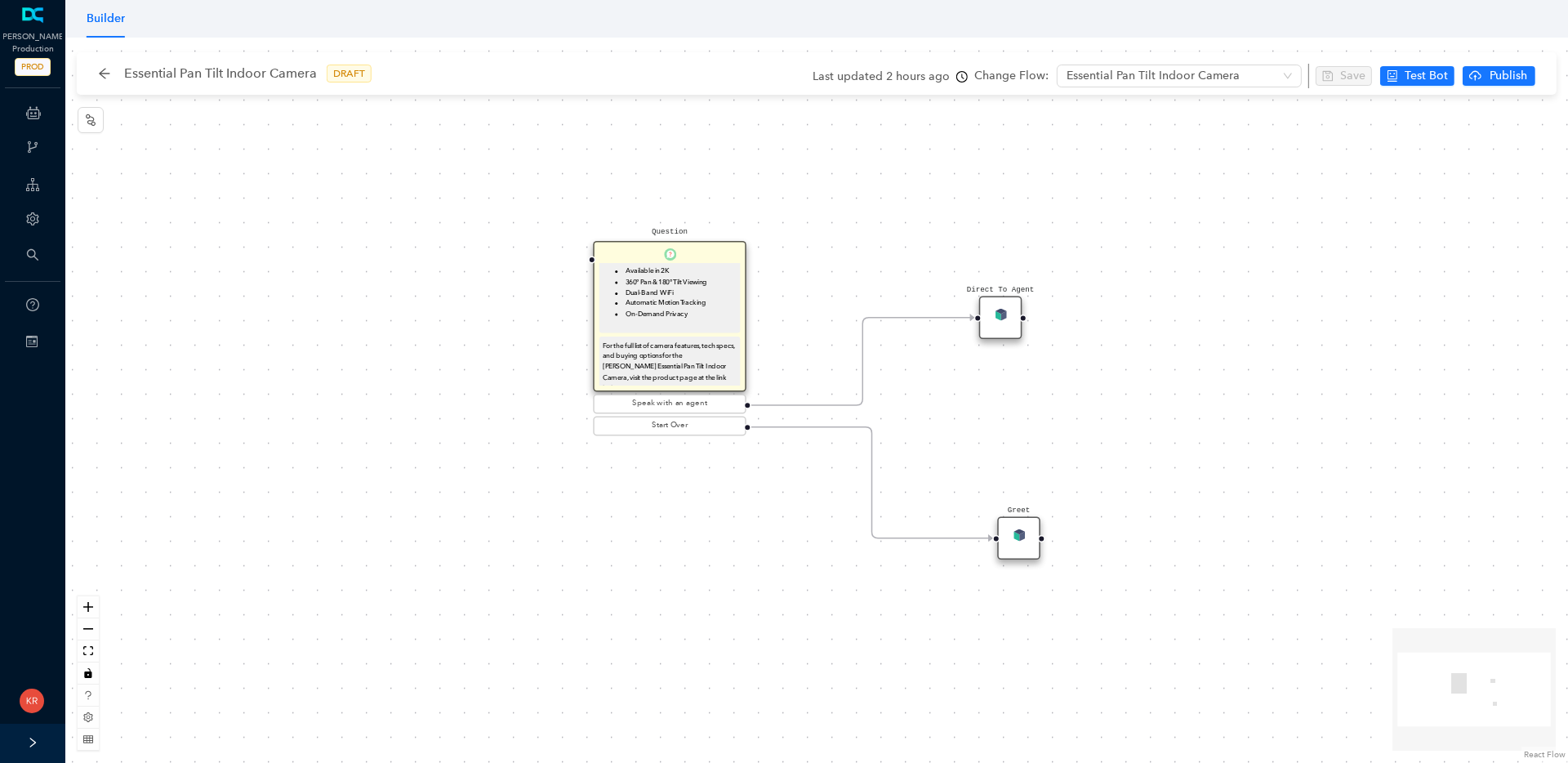
click at [675, 298] on li "Automatic Motion Tracking" at bounding box center [675, 304] width 122 height 11
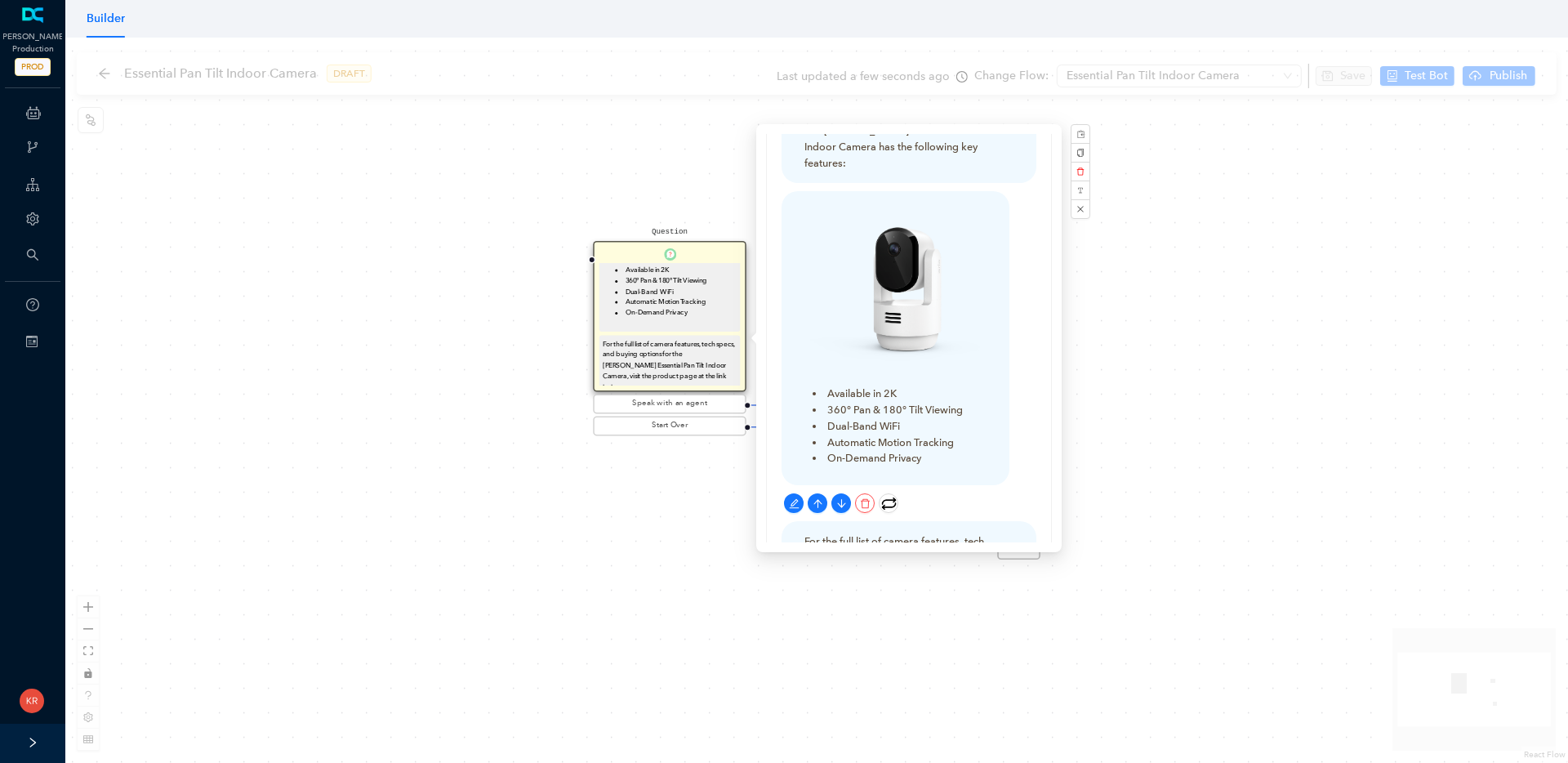
scroll to position [67, 0]
click at [794, 495] on icon "edit" at bounding box center [793, 500] width 10 height 10
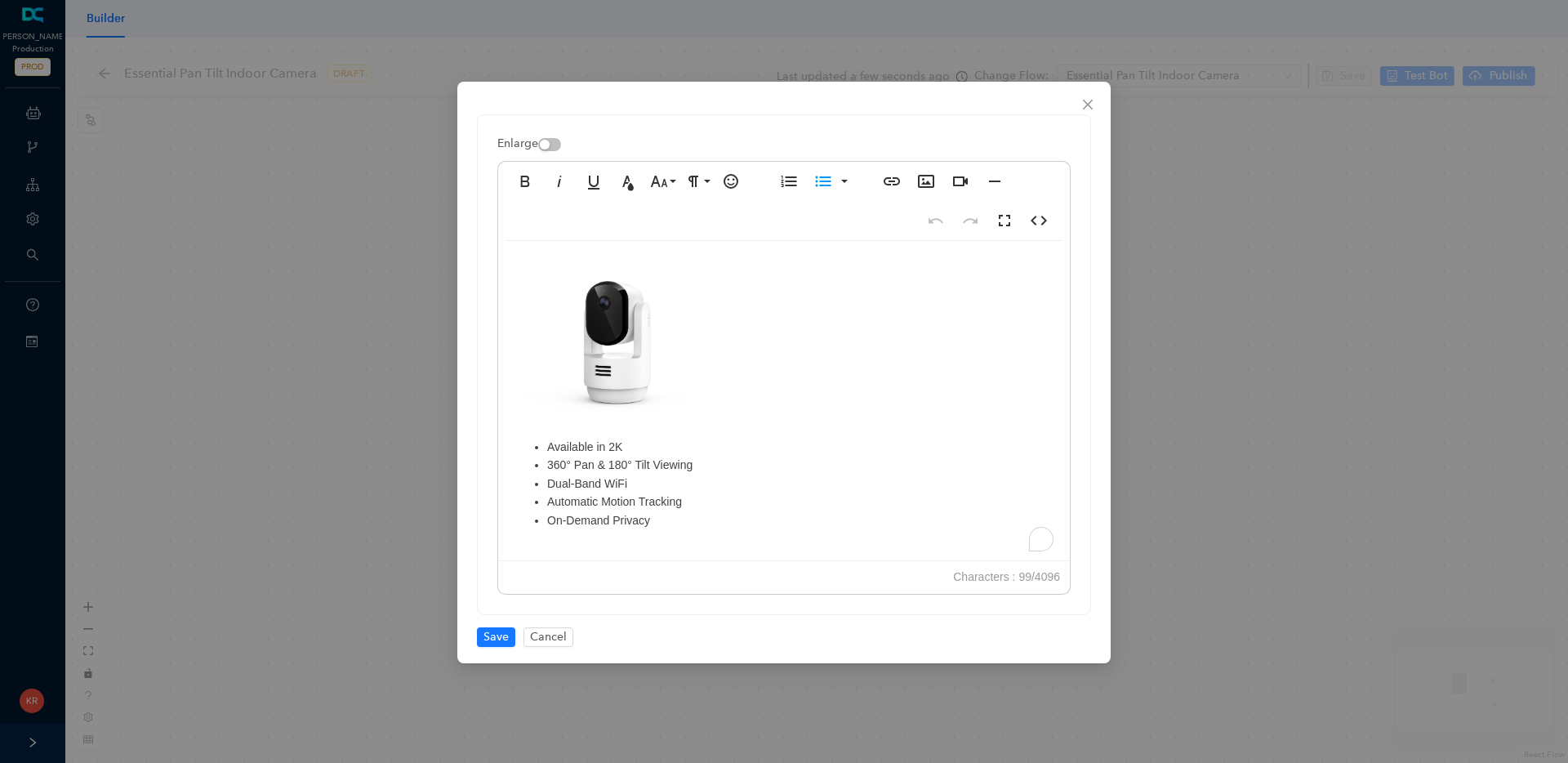
click at [619, 482] on li "Dual-Band WiFi" at bounding box center [800, 484] width 506 height 18
click at [484, 632] on span "Save" at bounding box center [496, 637] width 25 height 18
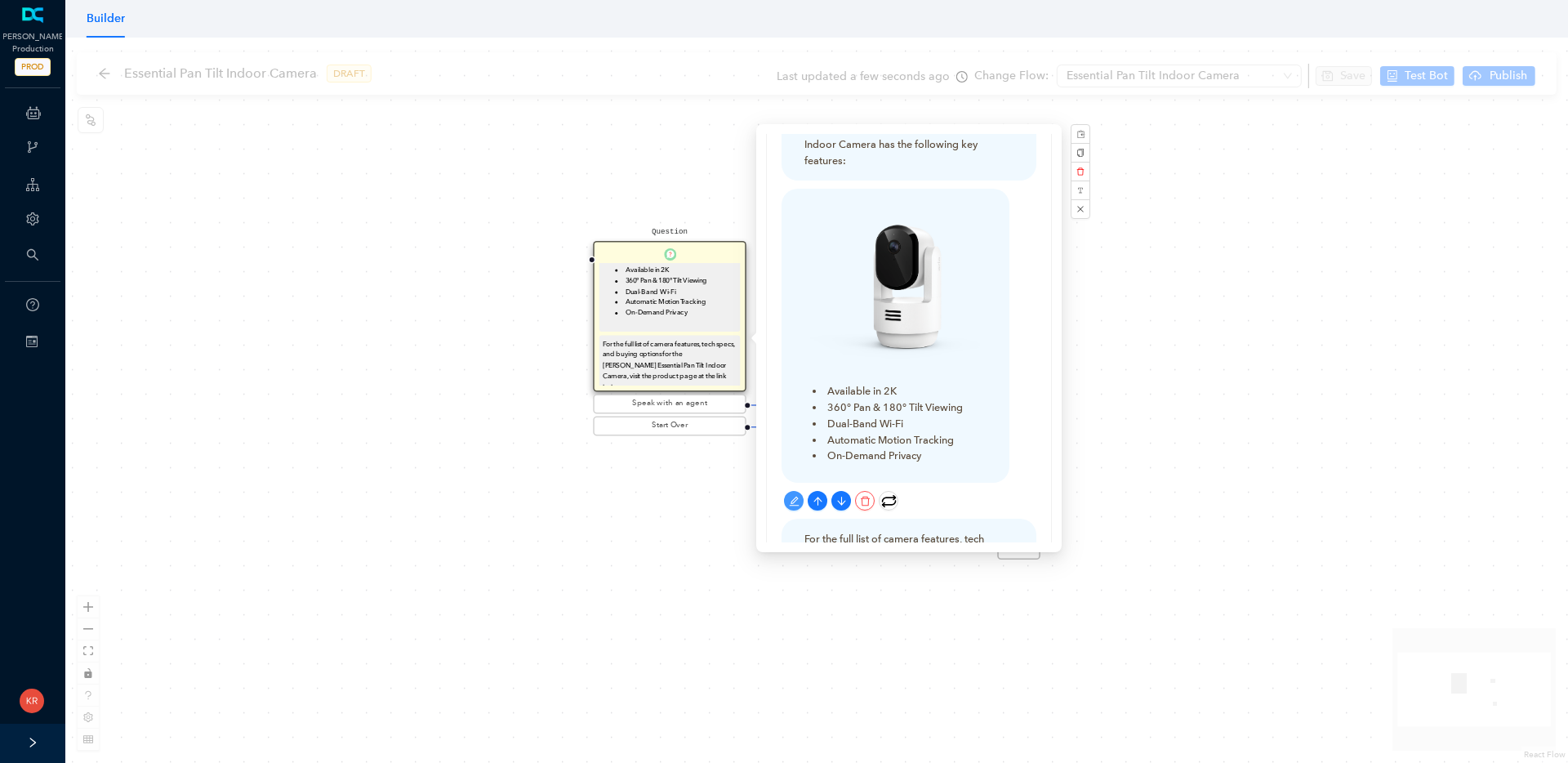
click at [529, 500] on div "Question The Arlo Essential Pan Tilt Indoor Camera has the following key featur…" at bounding box center [817, 400] width 1503 height 725
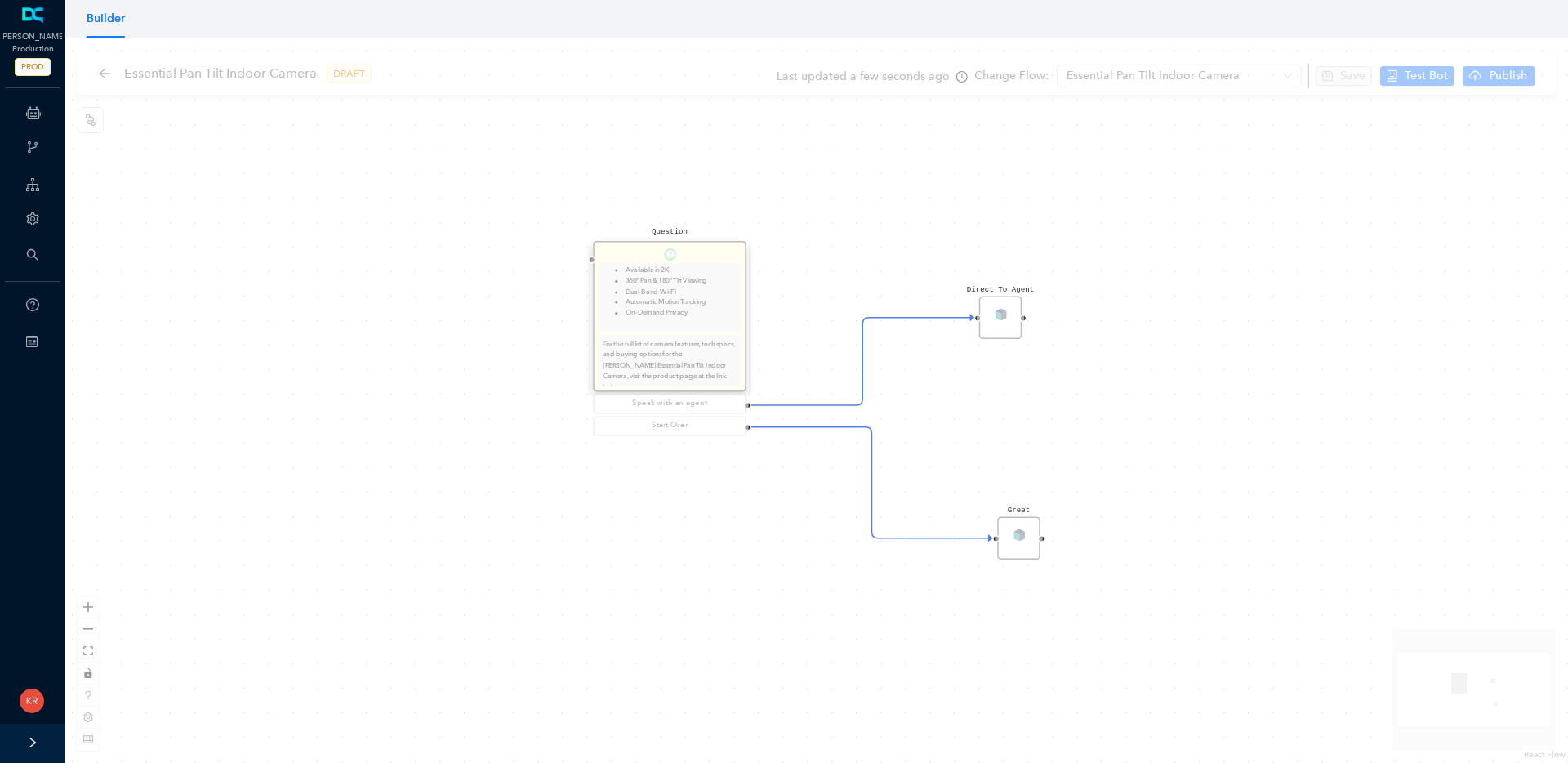
scroll to position [0, 0]
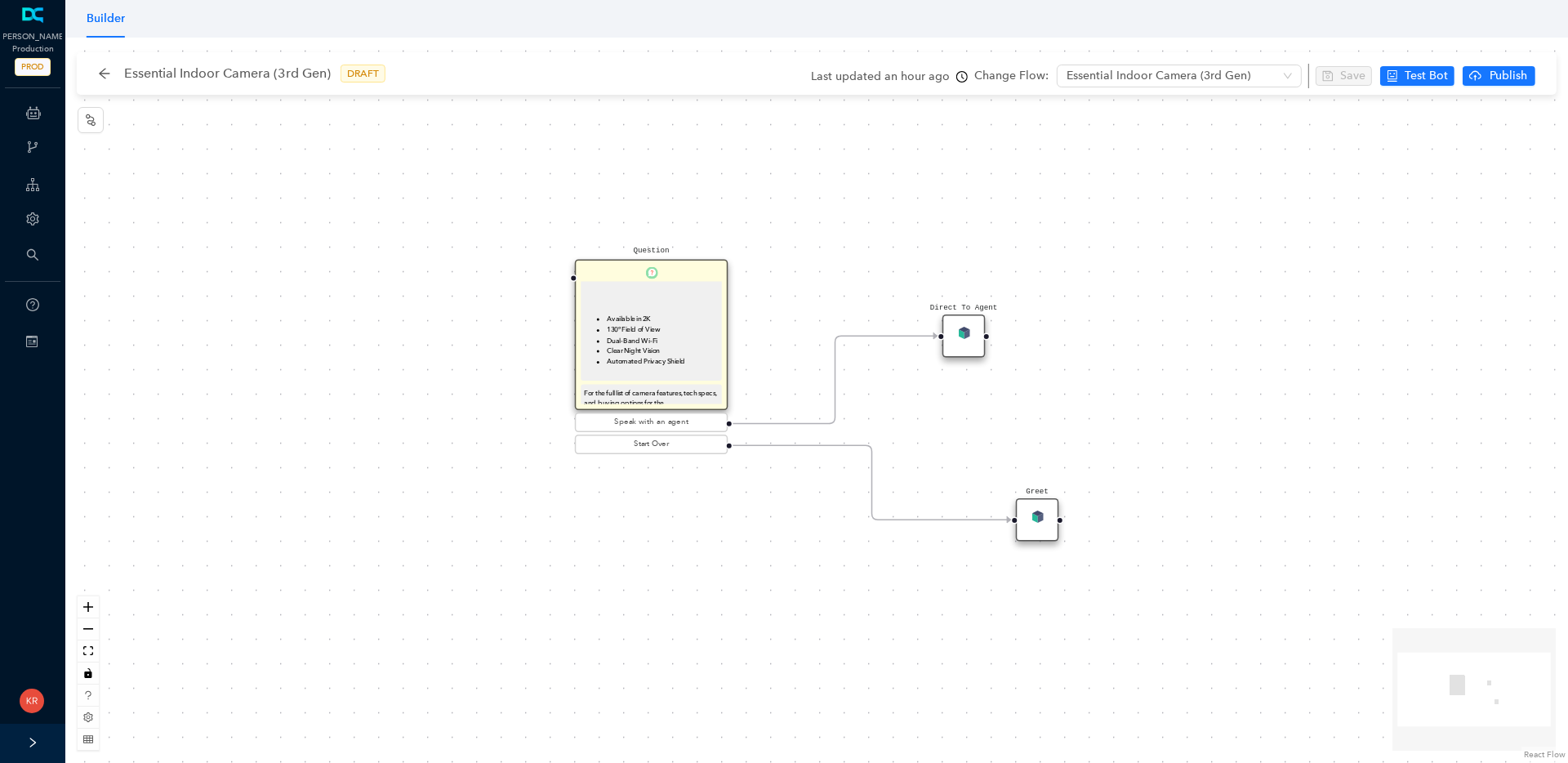
scroll to position [99, 0]
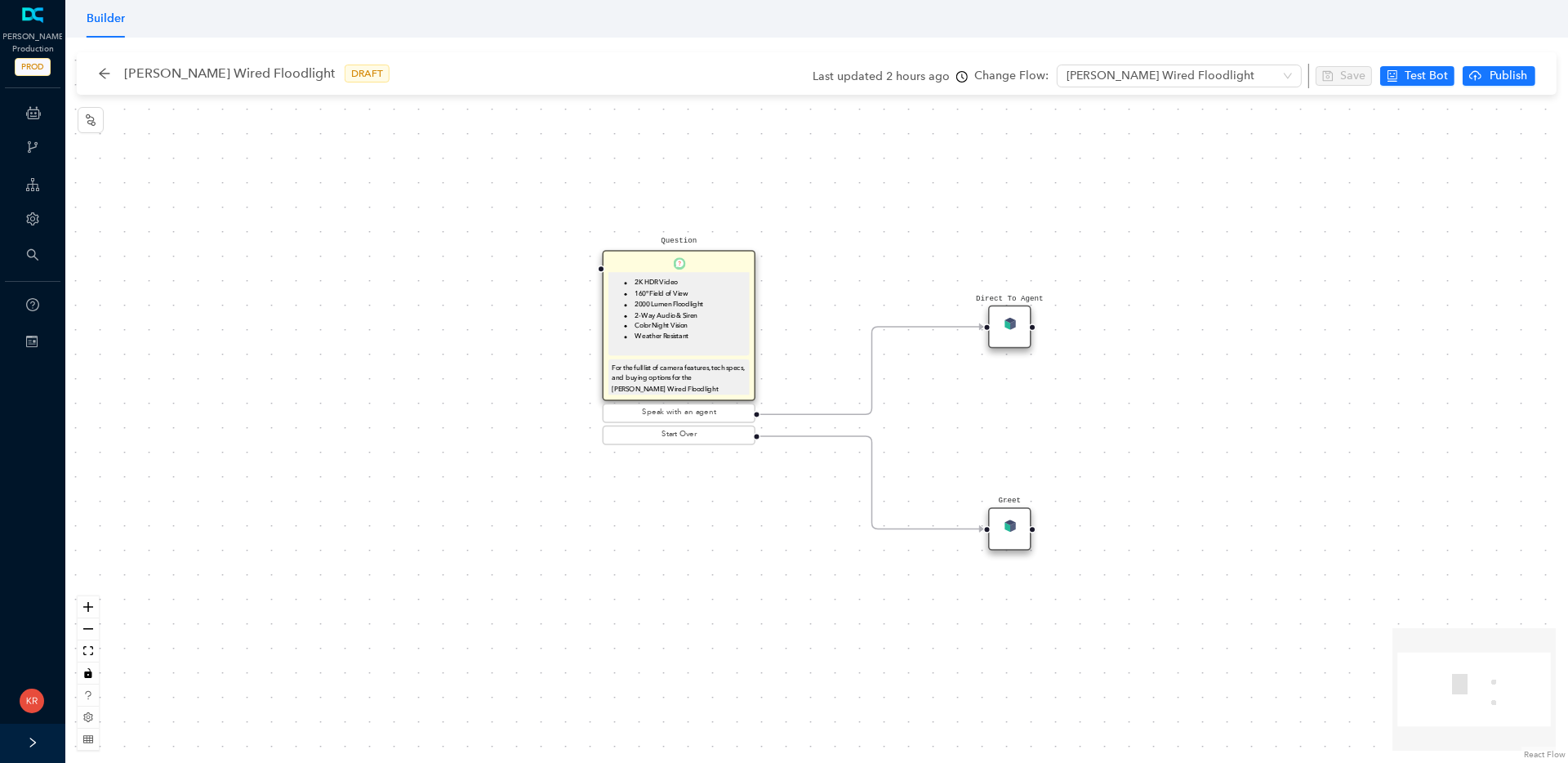
scroll to position [80, 0]
click at [808, 262] on div "Question The Arlo Wired Floodlight Camera has the following key features: 2K HD…" at bounding box center [817, 400] width 1503 height 725
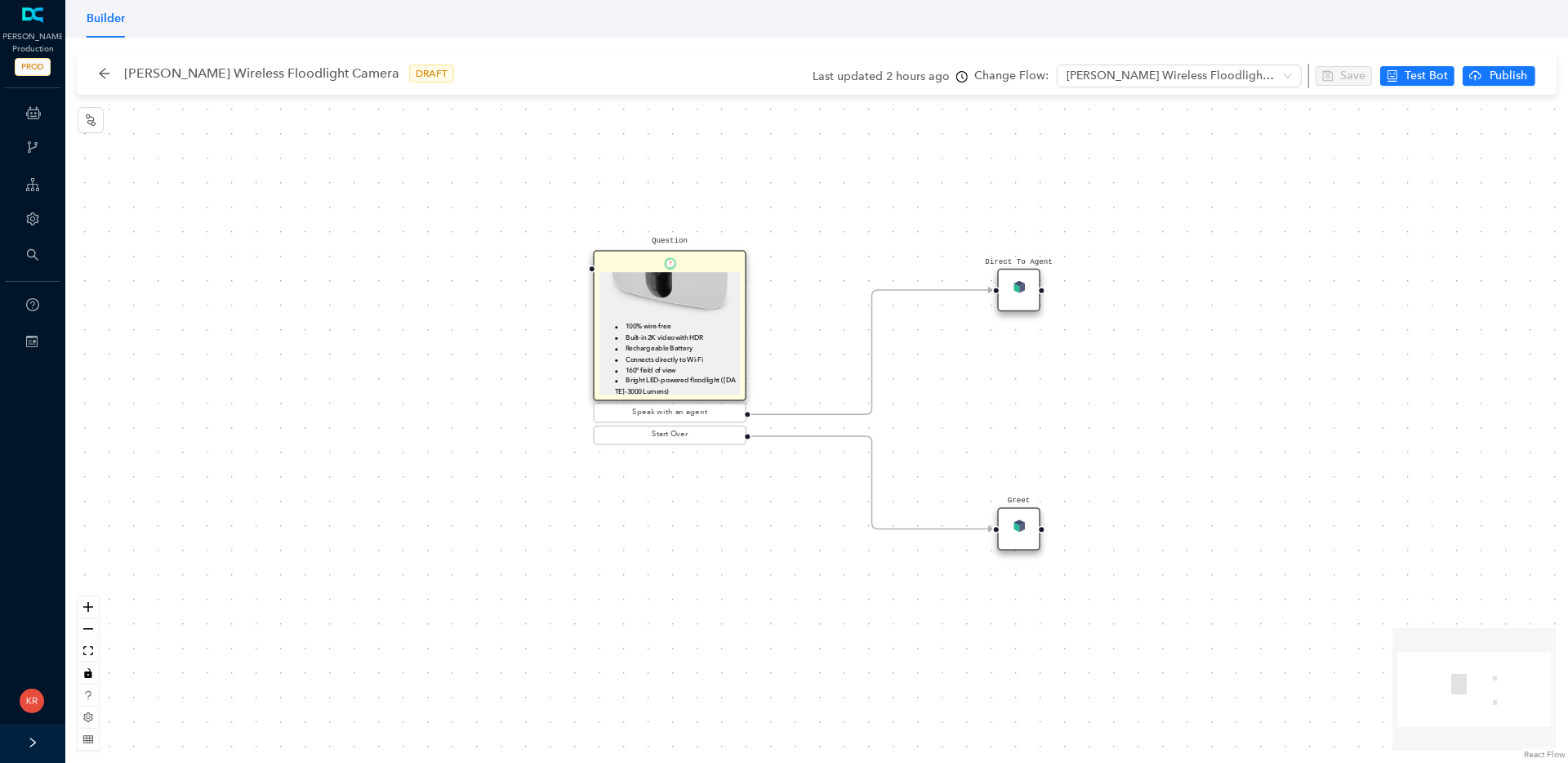
scroll to position [49, 0]
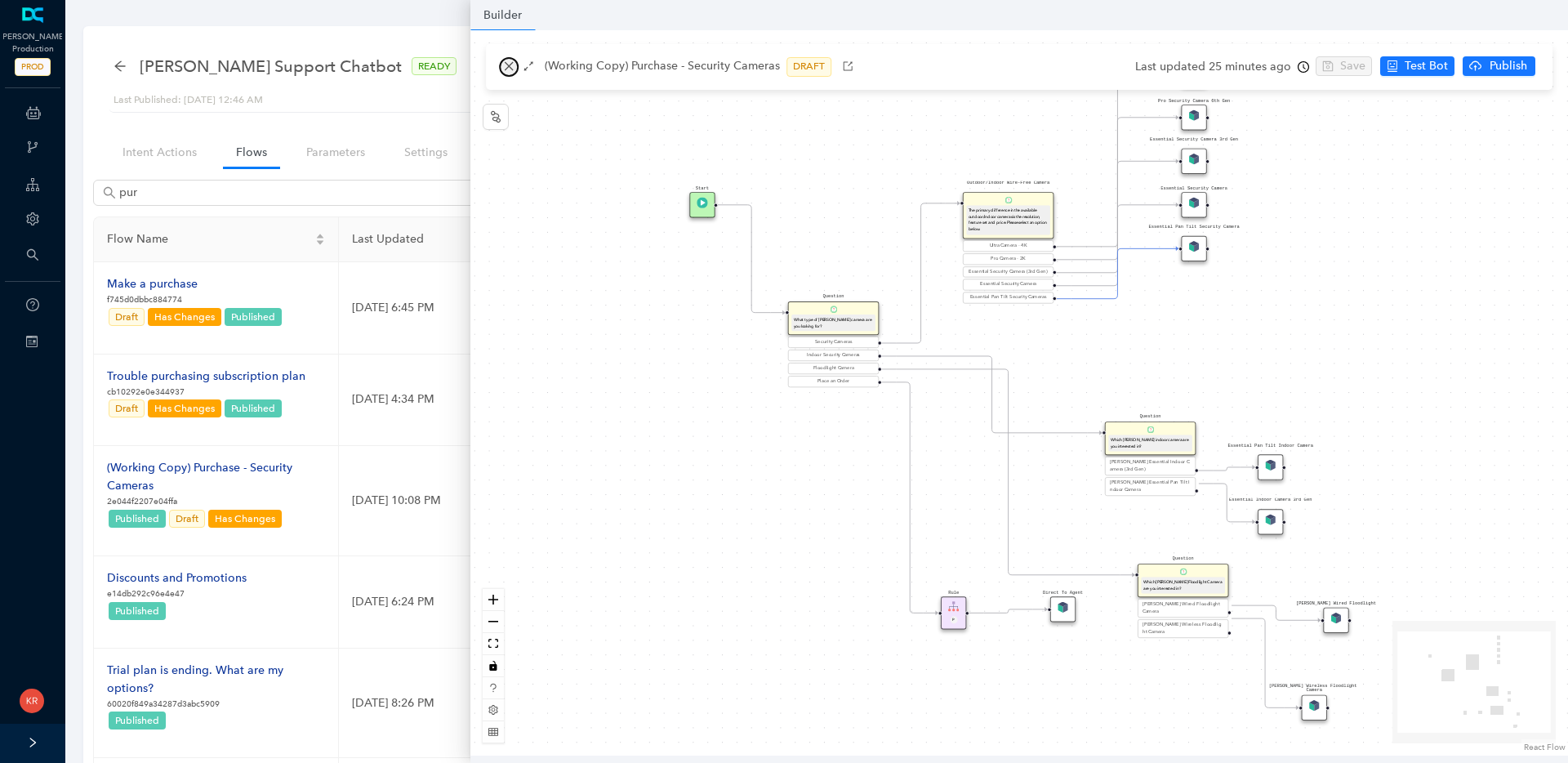
click at [512, 65] on icon "close" at bounding box center [508, 66] width 12 height 12
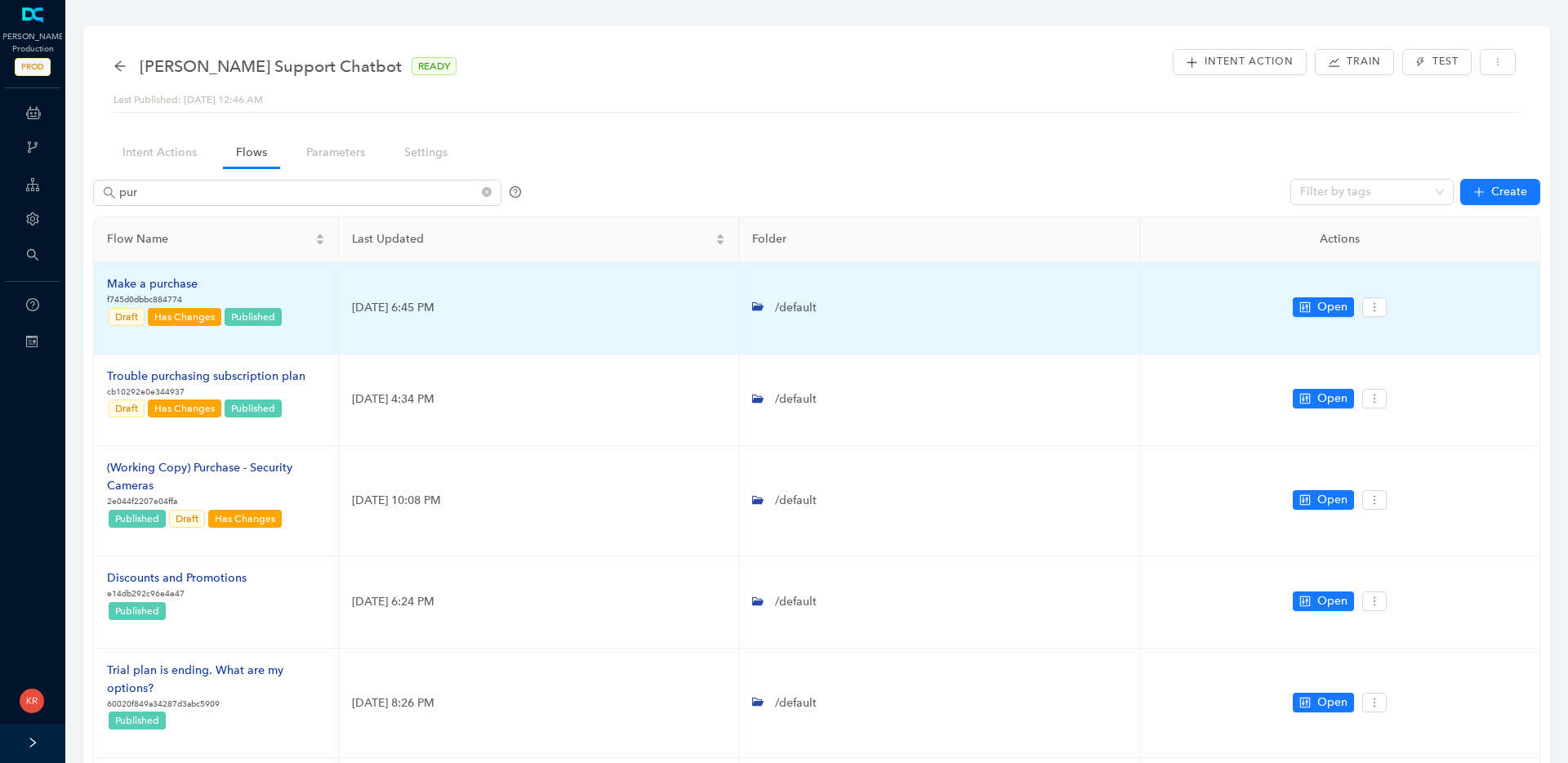
click at [165, 291] on div "Make a purchase" at bounding box center [194, 284] width 176 height 18
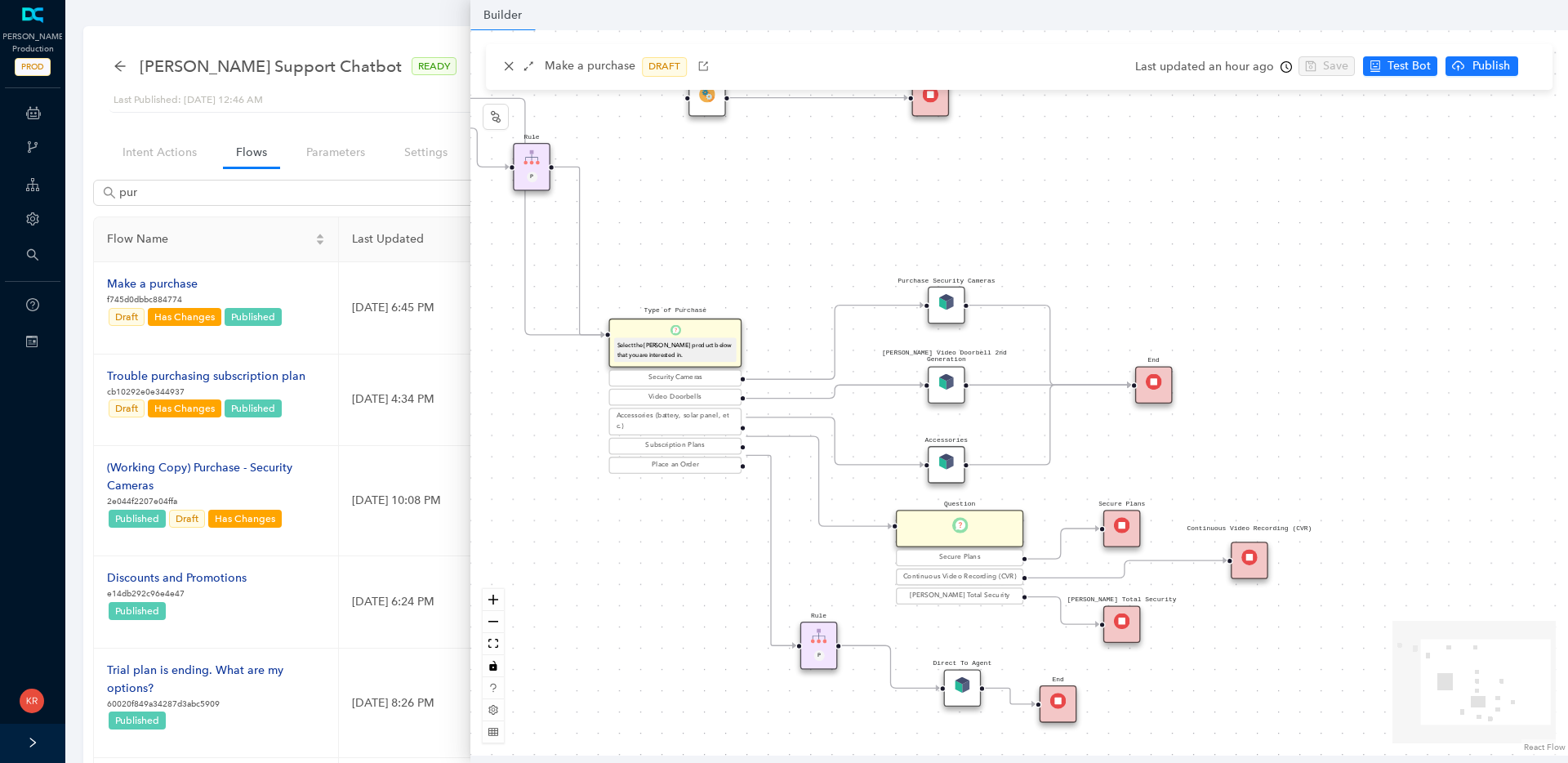
drag, startPoint x: 770, startPoint y: 466, endPoint x: 543, endPoint y: 466, distance: 227.0
click at [543, 466] on div "Rule P Start Type of Purchase Select the Arlo product below that you are intere…" at bounding box center [1019, 392] width 1098 height 725
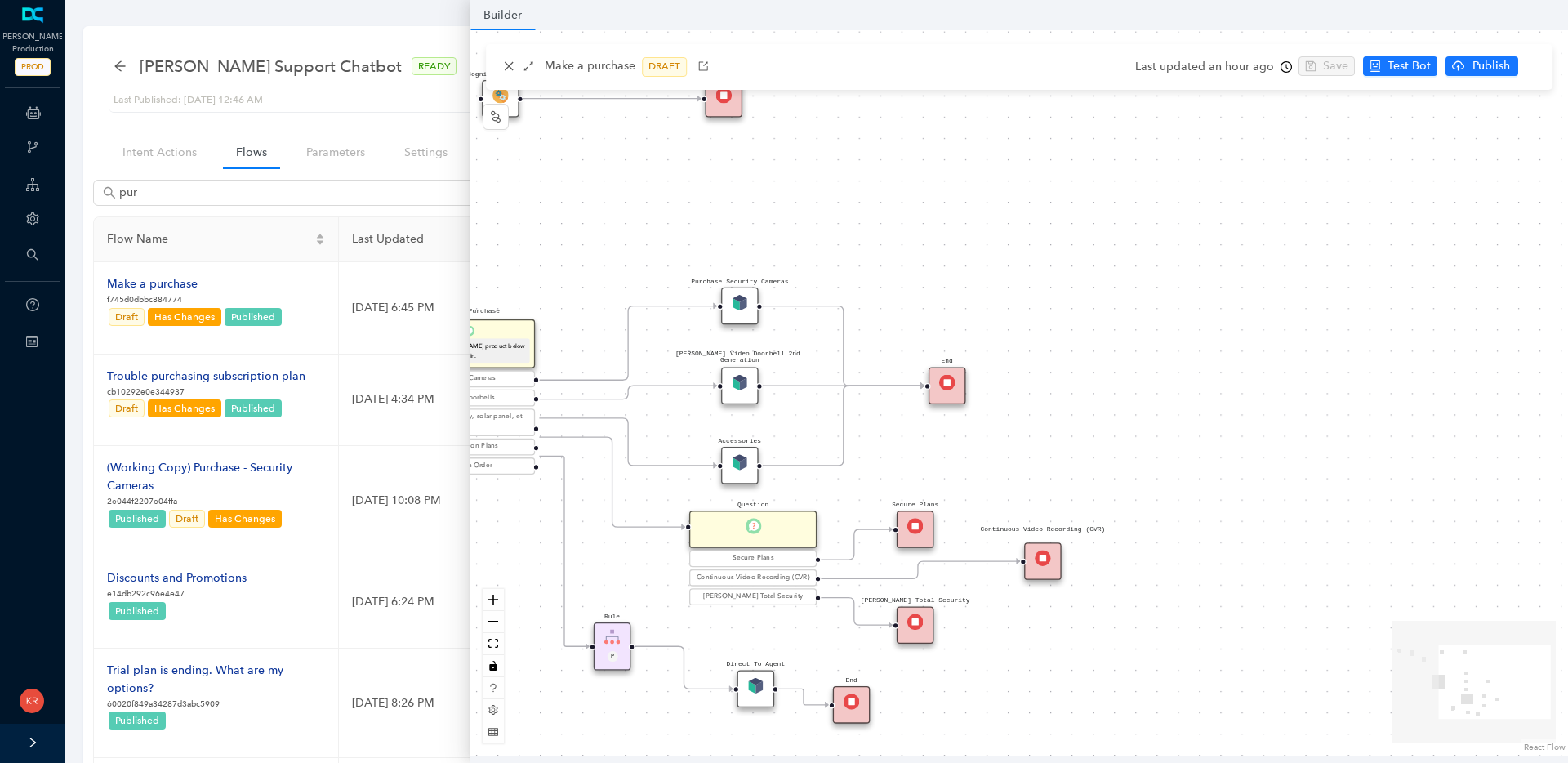
drag, startPoint x: 1028, startPoint y: 448, endPoint x: 809, endPoint y: 438, distance: 219.2
click at [822, 449] on div "Rule P Start Type of Purchase Select the Arlo product below that you are intere…" at bounding box center [1019, 392] width 1098 height 725
click at [745, 393] on div "Arlo Video Doorbell 2nd Generation" at bounding box center [736, 386] width 38 height 38
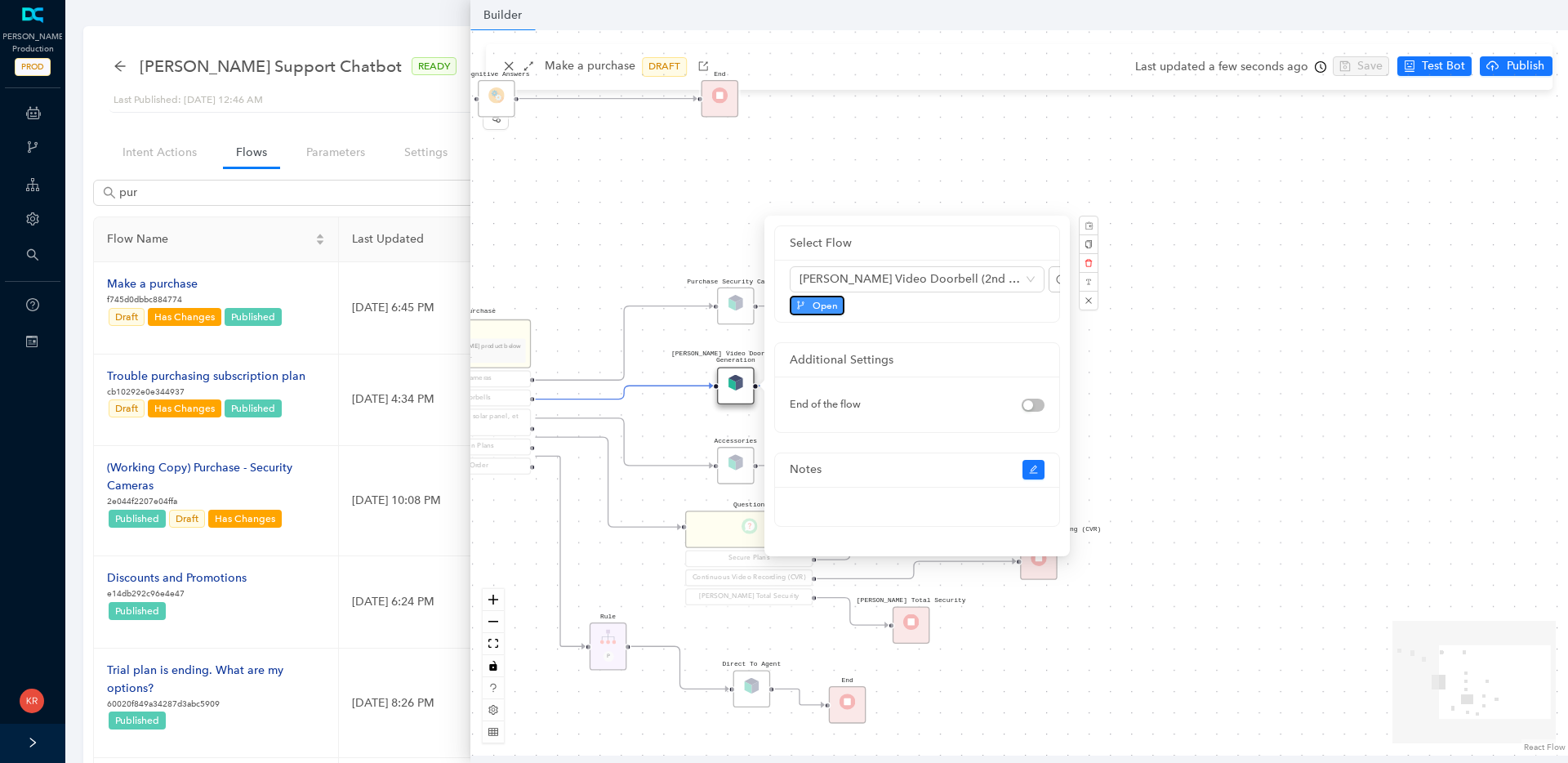
click at [817, 303] on span "Open" at bounding box center [826, 306] width 25 height 14
drag, startPoint x: 659, startPoint y: 539, endPoint x: 1002, endPoint y: 503, distance: 344.9
click at [1002, 503] on div "Rule P Start Type of Purchase Select the Arlo product below that you are intere…" at bounding box center [1019, 392] width 1098 height 725
drag, startPoint x: 581, startPoint y: 560, endPoint x: 649, endPoint y: 546, distance: 69.4
click at [900, 553] on div "Rule P Start Type of Purchase Select the Arlo product below that you are intere…" at bounding box center [1019, 392] width 1098 height 725
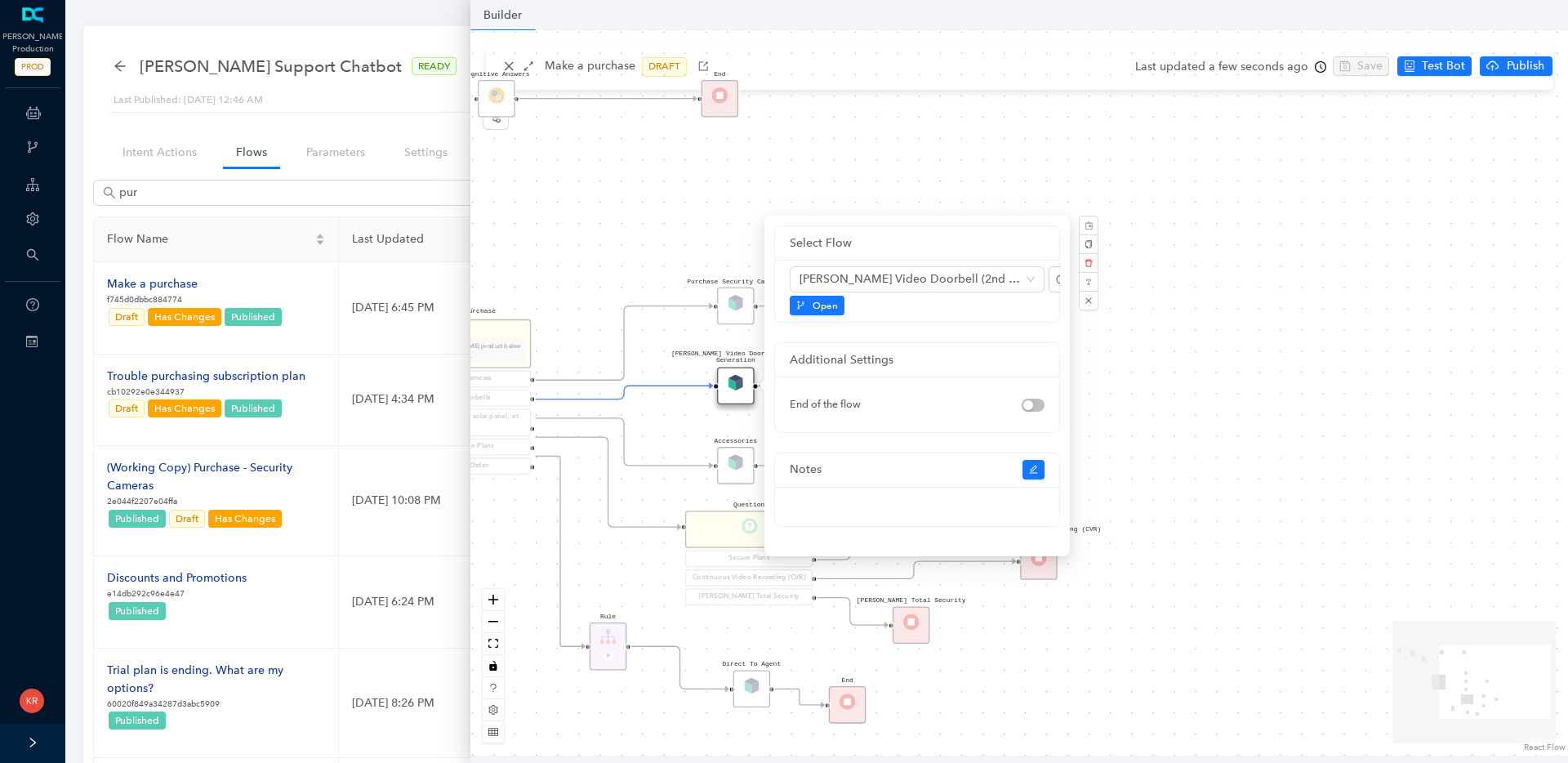
drag, startPoint x: 633, startPoint y: 551, endPoint x: 840, endPoint y: 566, distance: 207.5
click at [840, 566] on div "Rule P Start Type of Purchase Select the Arlo product below that you are intere…" at bounding box center [1019, 392] width 1098 height 725
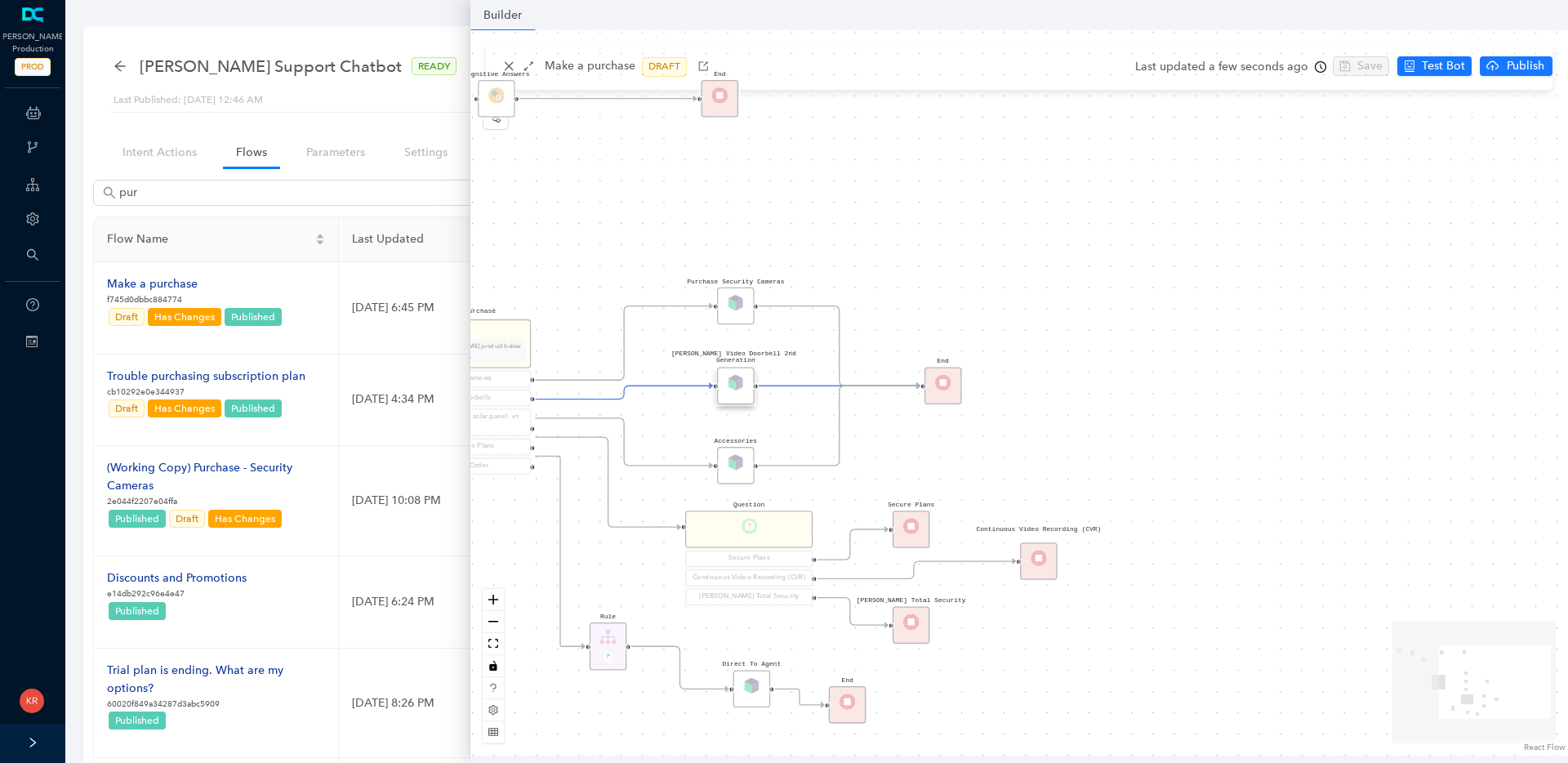
click at [527, 518] on div "Rule P Start Type of Purchase Select the Arlo product below that you are intere…" at bounding box center [1019, 392] width 1098 height 725
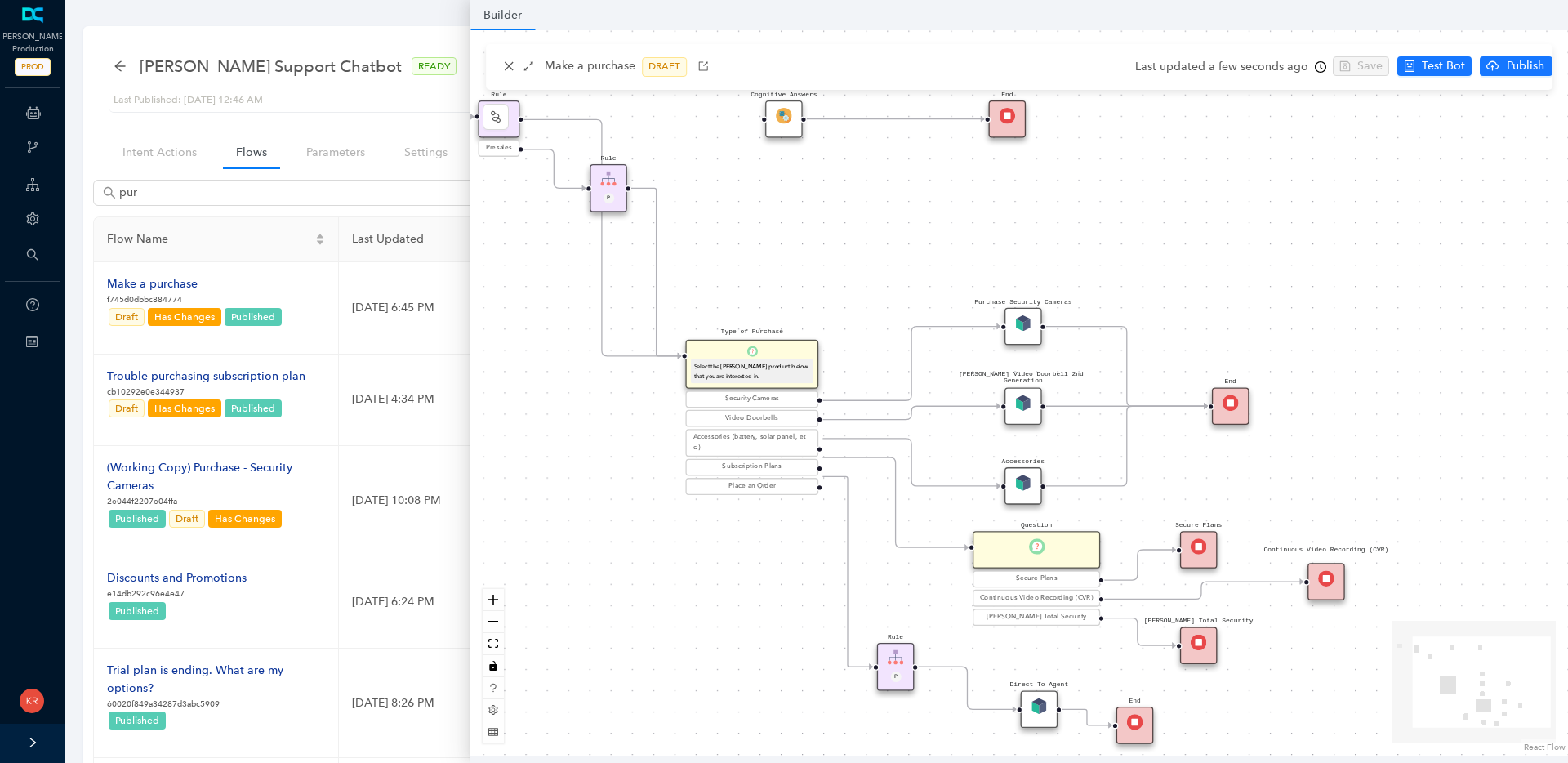
drag, startPoint x: 496, startPoint y: 511, endPoint x: 767, endPoint y: 535, distance: 272.1
click at [767, 535] on div "Rule P Start Type of Purchase Select the Arlo product below that you are intere…" at bounding box center [1019, 392] width 1098 height 725
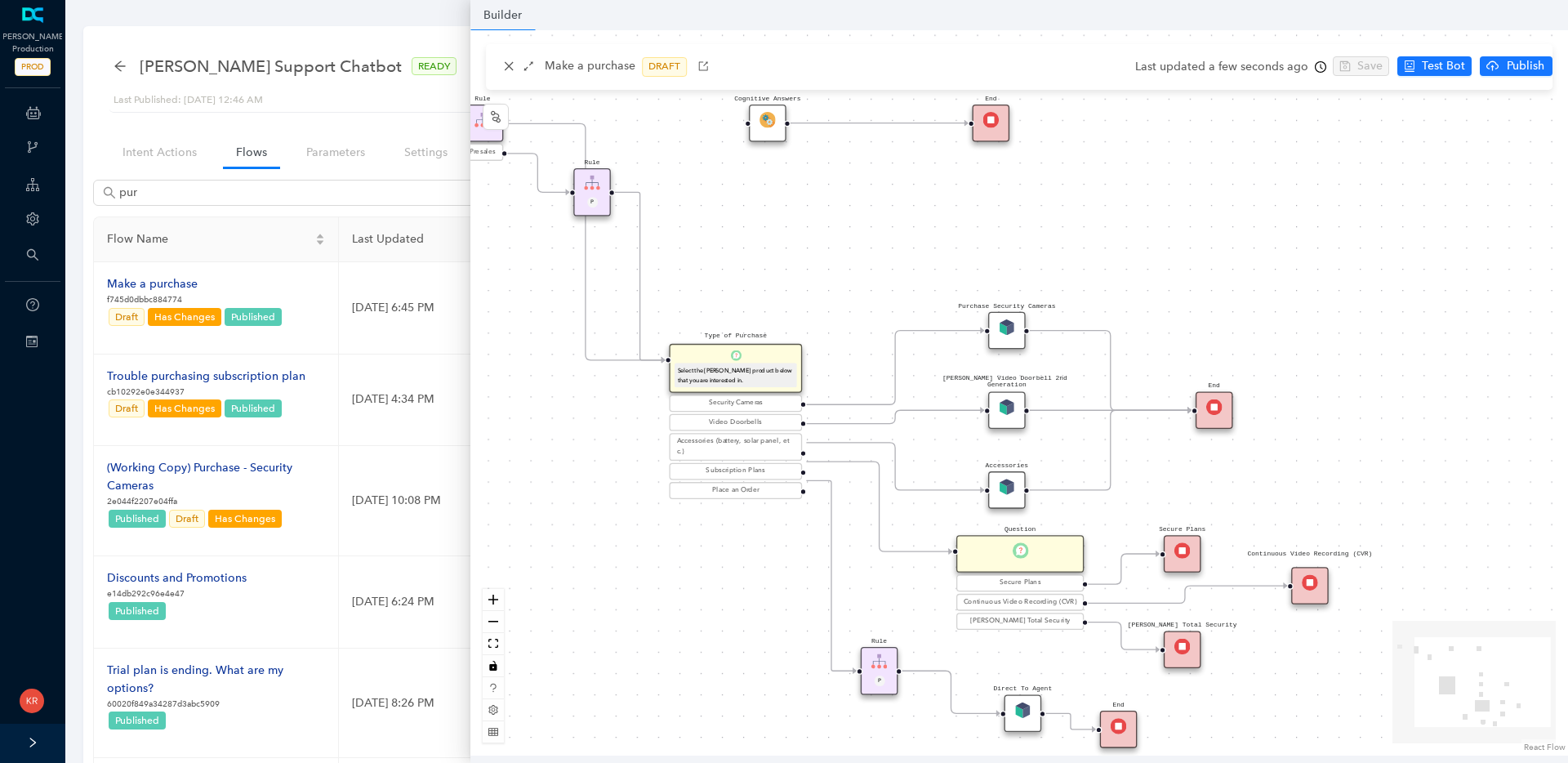
click at [746, 378] on div "Select the Arlo product below that you are interested in." at bounding box center [736, 375] width 116 height 19
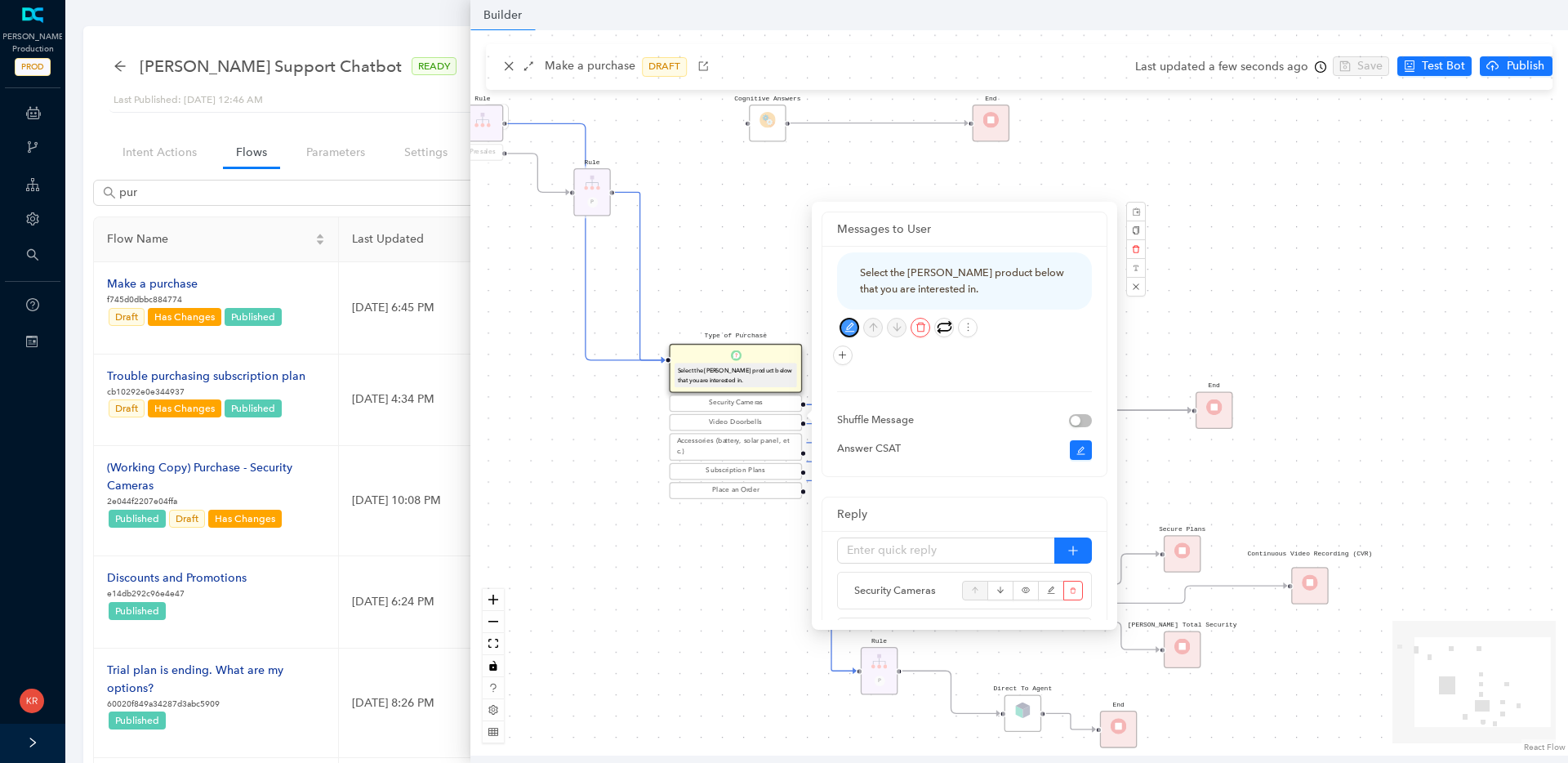
click at [854, 325] on icon "edit" at bounding box center [850, 327] width 11 height 11
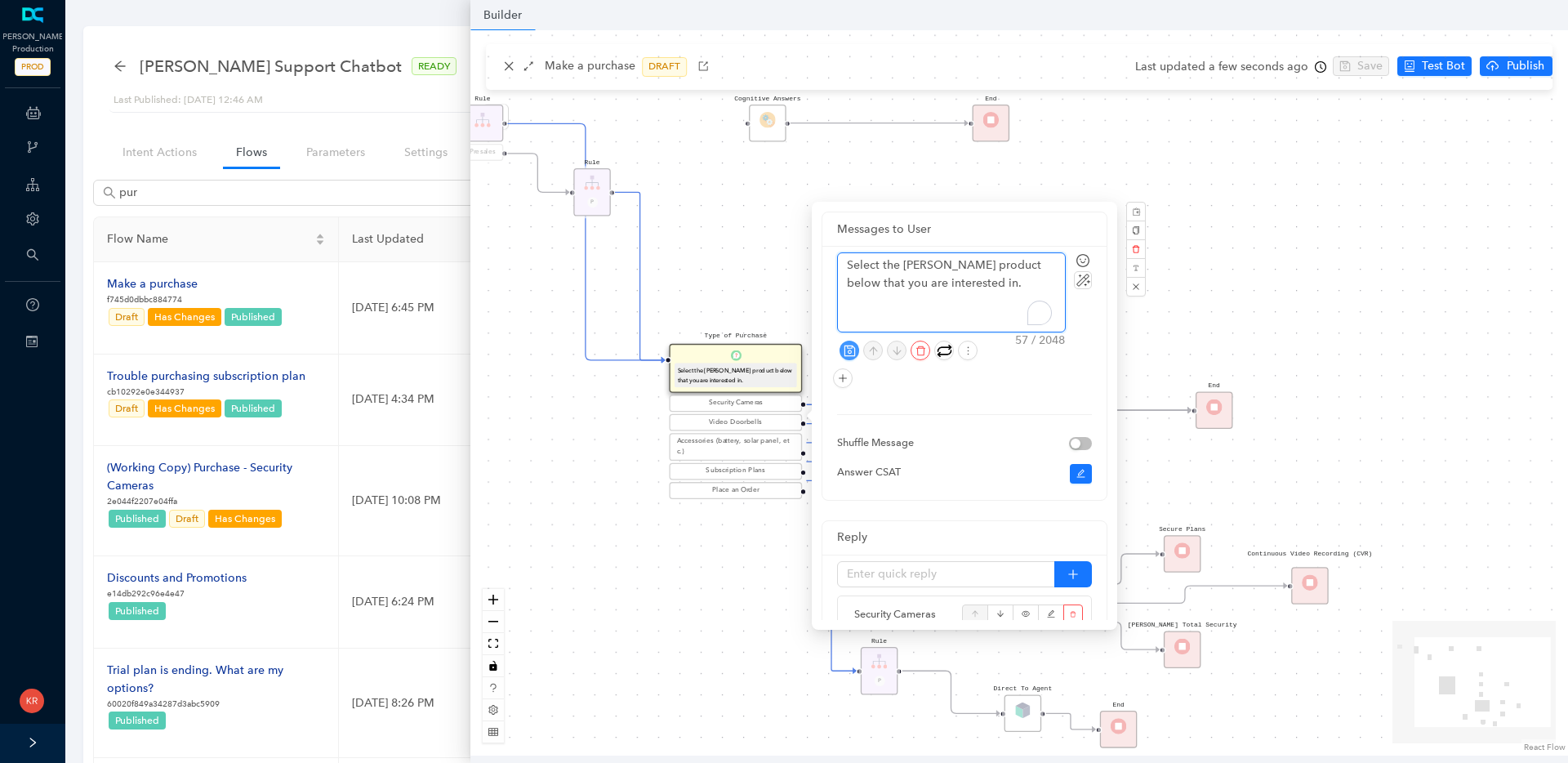
click at [970, 283] on textarea "Select the Arlo product below that you are interested in." at bounding box center [951, 292] width 227 height 79
type textarea "Select the Arlo product below that you are interested in"
type textarea "Select the Arlo product below that you are interested in,"
type textarea "Select the Arlo product below that you are interested in, or"
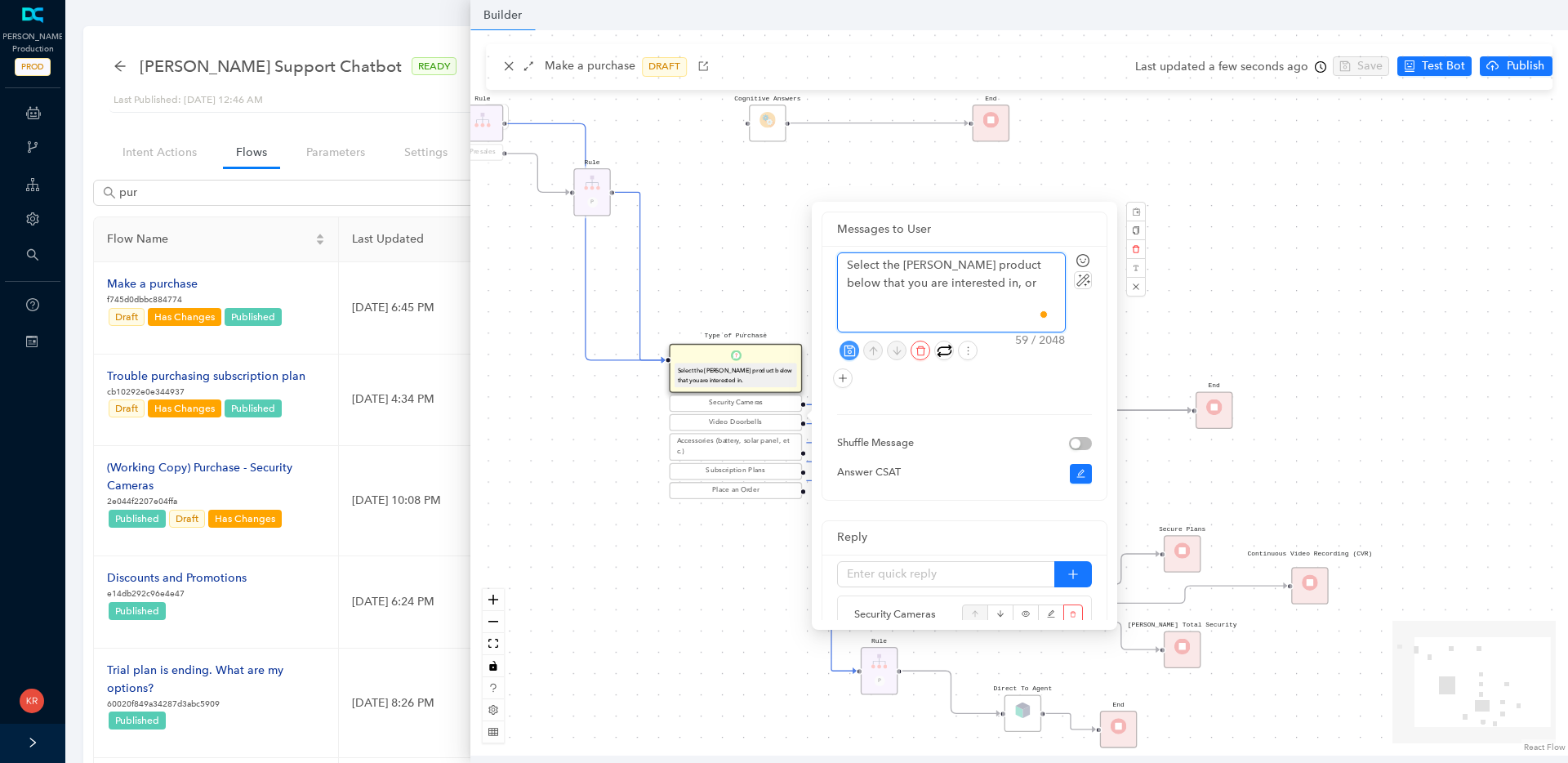
type textarea "Select the Arlo product below that you are interested in, or"
type textarea "Select the Arlo product below that you are interested in, or t"
type textarea "Select the Arlo product below that you are interested in, or ta"
type textarea "Select the Arlo product below that you are interested in, or tap"
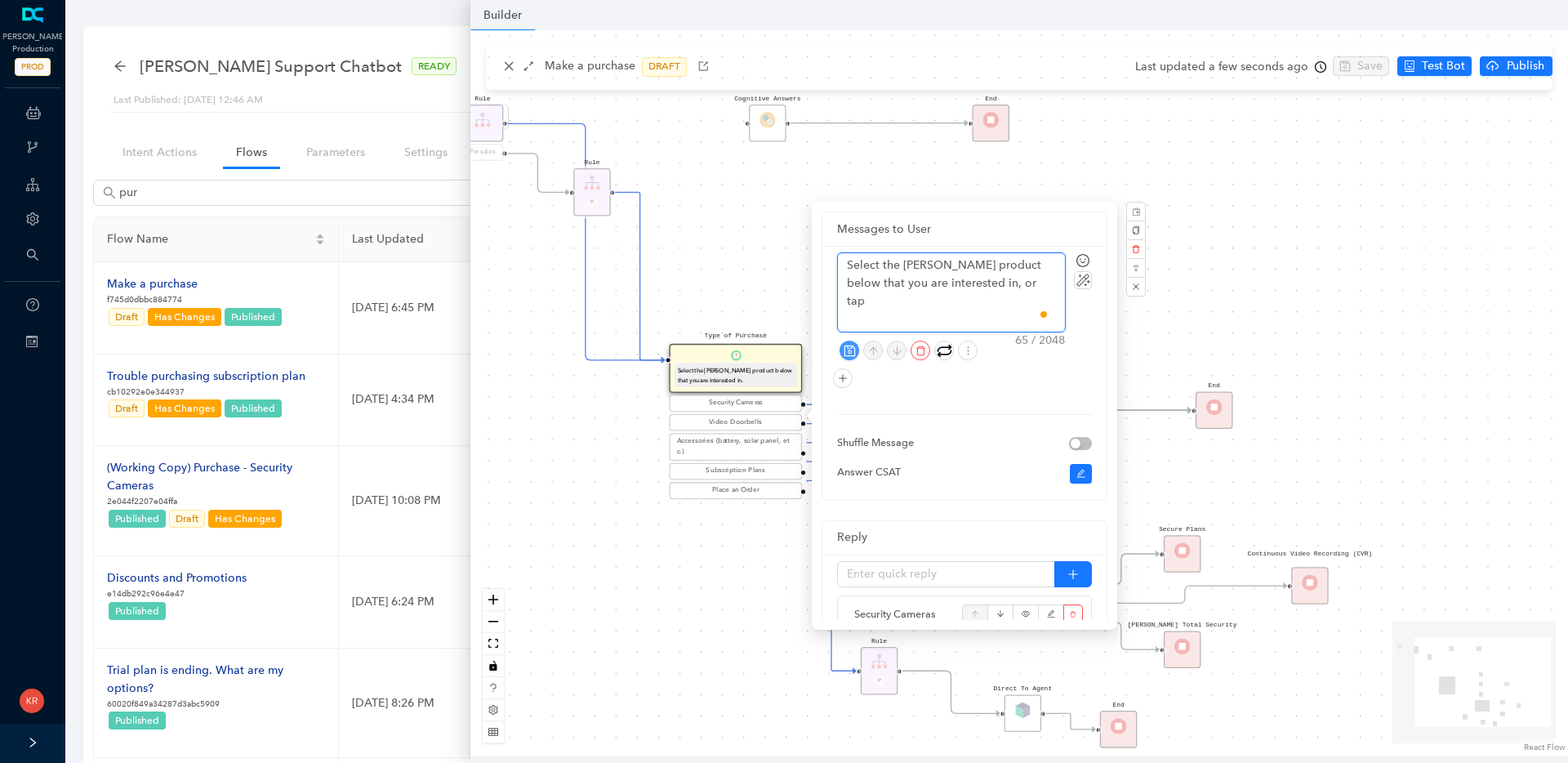
type textarea "Select the Arlo product below that you are interested in, or tap S"
type textarea "Select the Arlo product below that you are interested in, or tap Sp"
type textarea "Select the Arlo product below that you are interested in, or tap Spe"
type textarea "Select the Arlo product below that you are interested in, or tap Spea"
type textarea "Select the Arlo product below that you are interested in, or tap Speak"
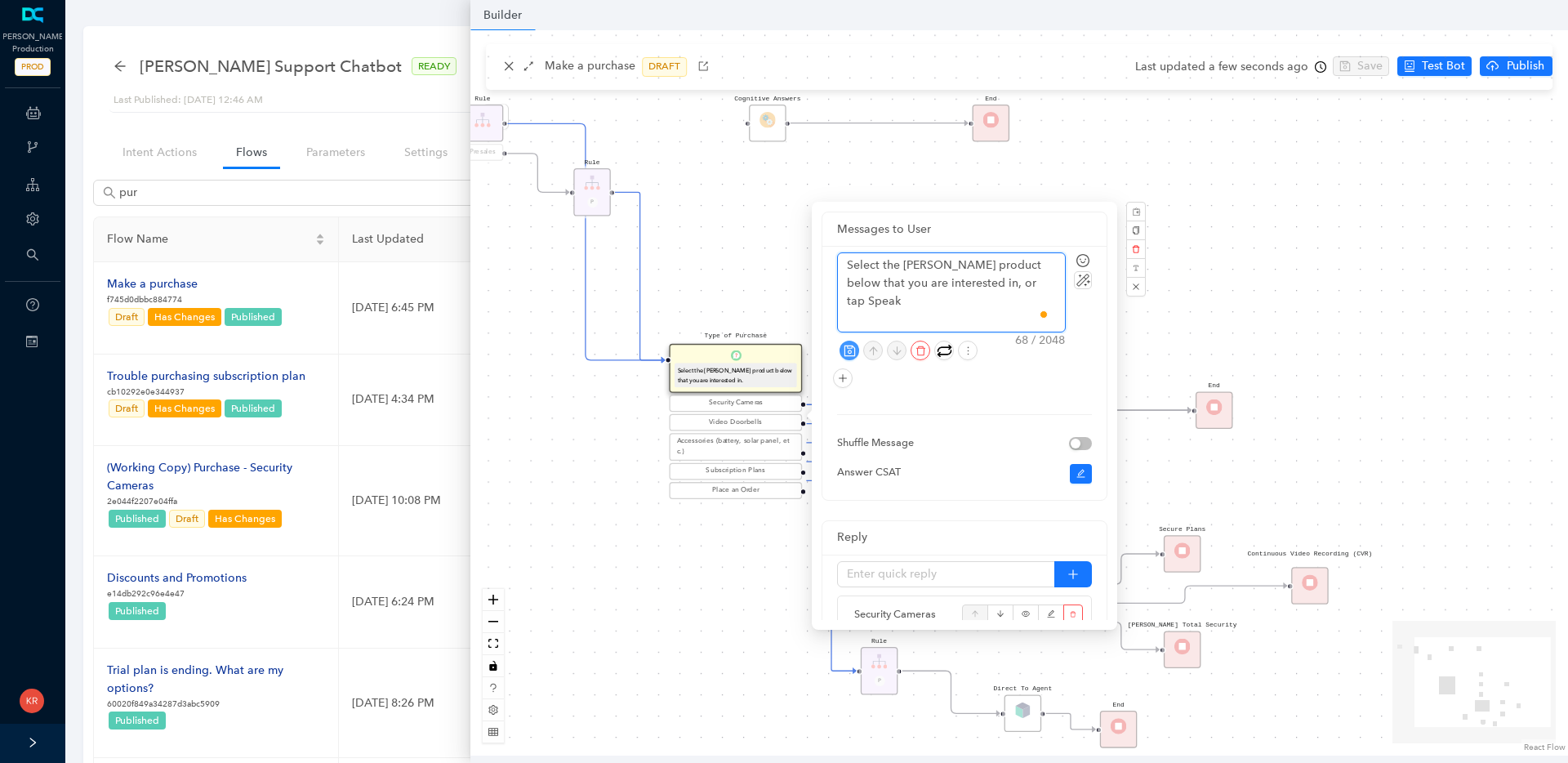
type textarea "Select the Arlo product below that you are interested in, or tap Speak"
type textarea "Select the Arlo product below that you are interested in, or tap Speak t"
type textarea "Select the Arlo product below that you are interested in, or tap Speak to"
type textarea "Select the Arlo product below that you are interested in, or tap Speak to a"
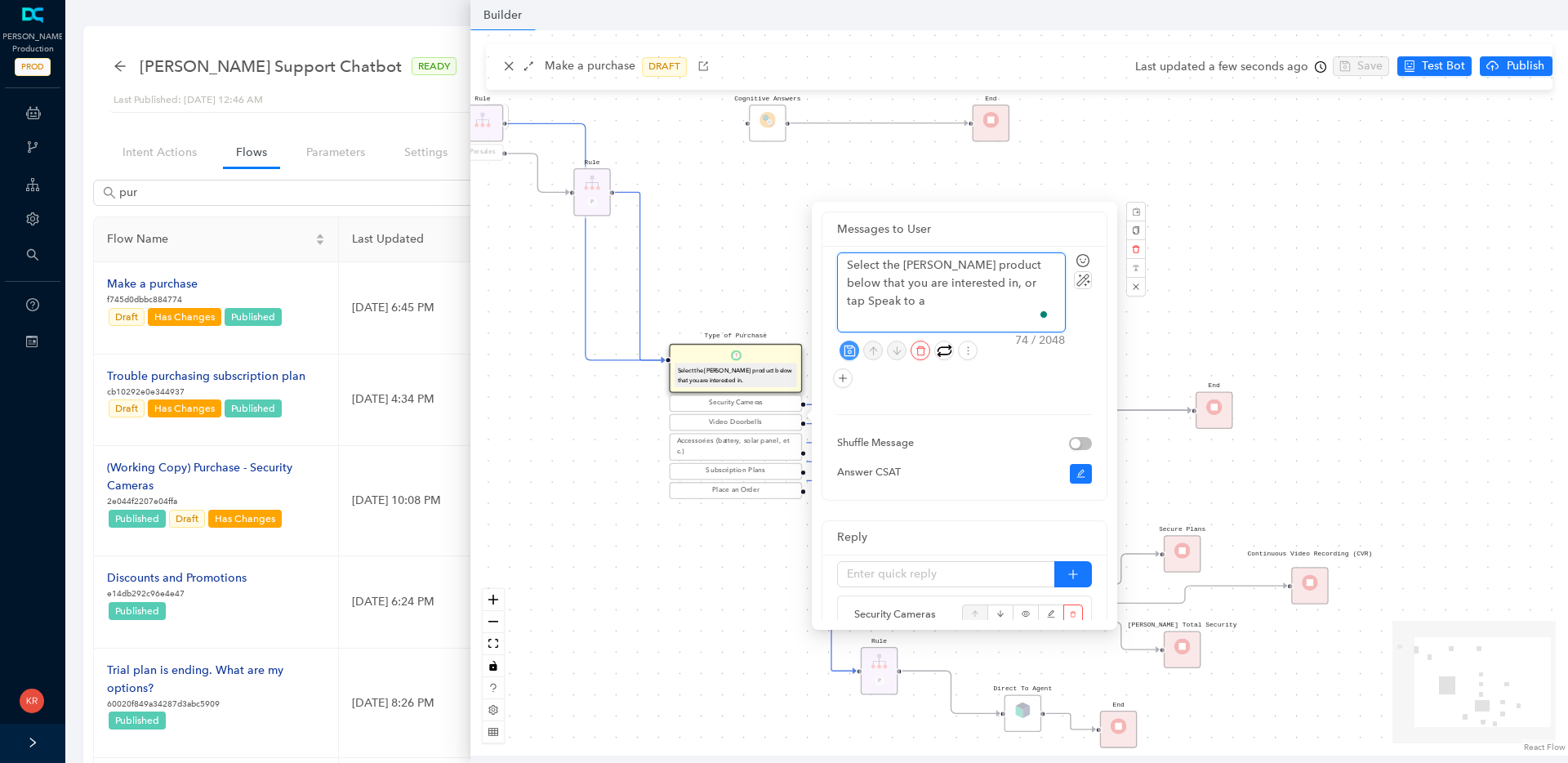
type textarea "Select the Arlo product below that you are interested in, or tap Speak to an"
type textarea "Select the Arlo product below that you are interested in, or tap Speak to an A"
type textarea "Select the Arlo product below that you are interested in, or tap Speak to an Ag"
type textarea "Select the Arlo product below that you are interested in, or tap Speak to an Age"
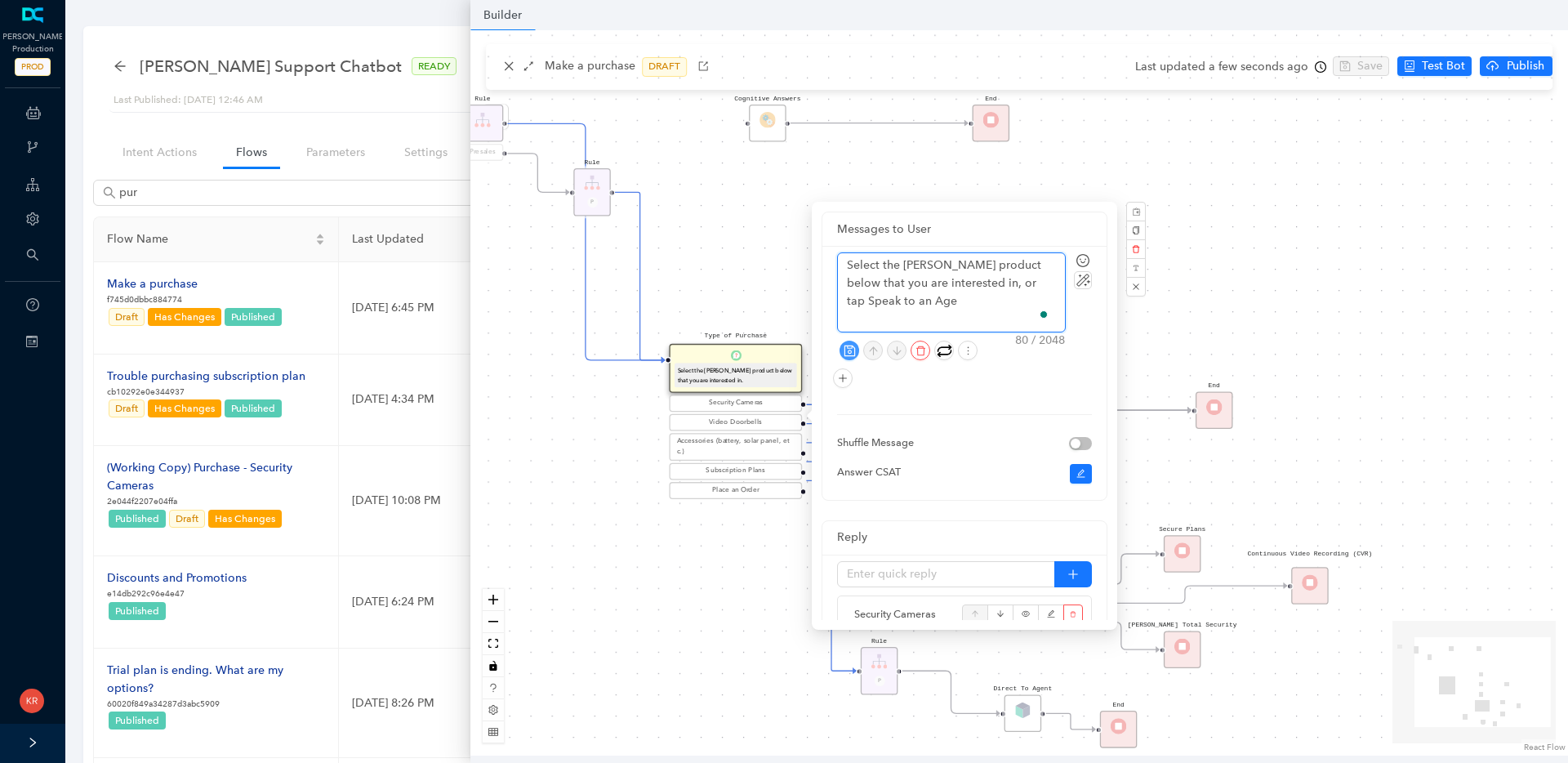
type textarea "Select the Arlo product below that you are interested in, or tap Speak to an Ag…"
type textarea "Select the Arlo product below that you are interested in, or tap Speak to an Age"
type textarea "Select the Arlo product below that you are interested in, or tap Speak to an Ag"
type textarea "Select the Arlo product below that you are interested in, or tap Speak to an A"
type textarea "Select the Arlo product below that you are interested in, or tap Speak to an"
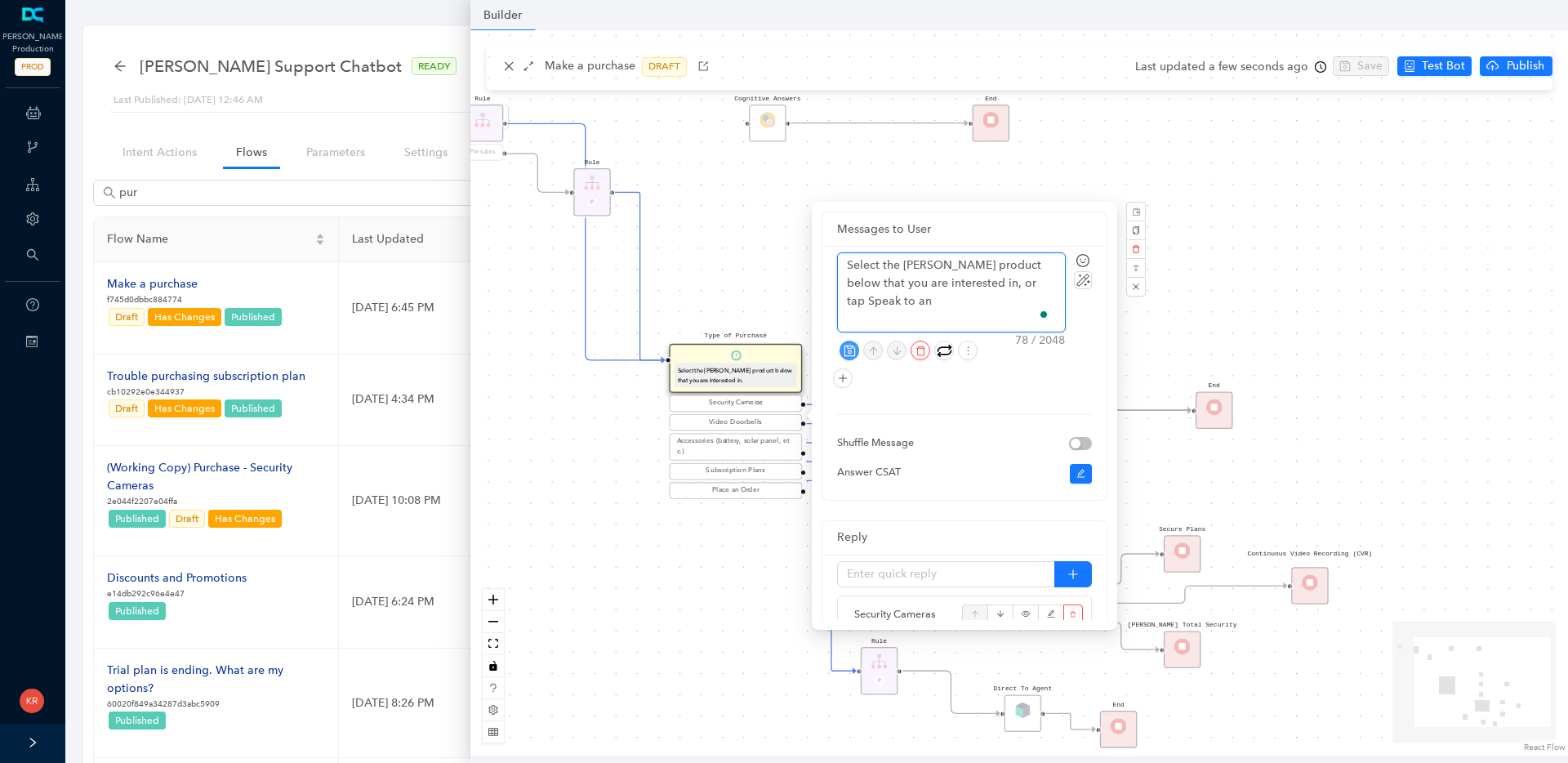
type textarea "Select the Arlo product below that you are interested in, or tap Speak to an"
type textarea "Select the Arlo product below that you are interested in, or tap Speak to a"
type textarea "Select the Arlo product below that you are interested in, or tap Speak to"
type textarea "Select the Arlo product below that you are interested in, or tap Speak t"
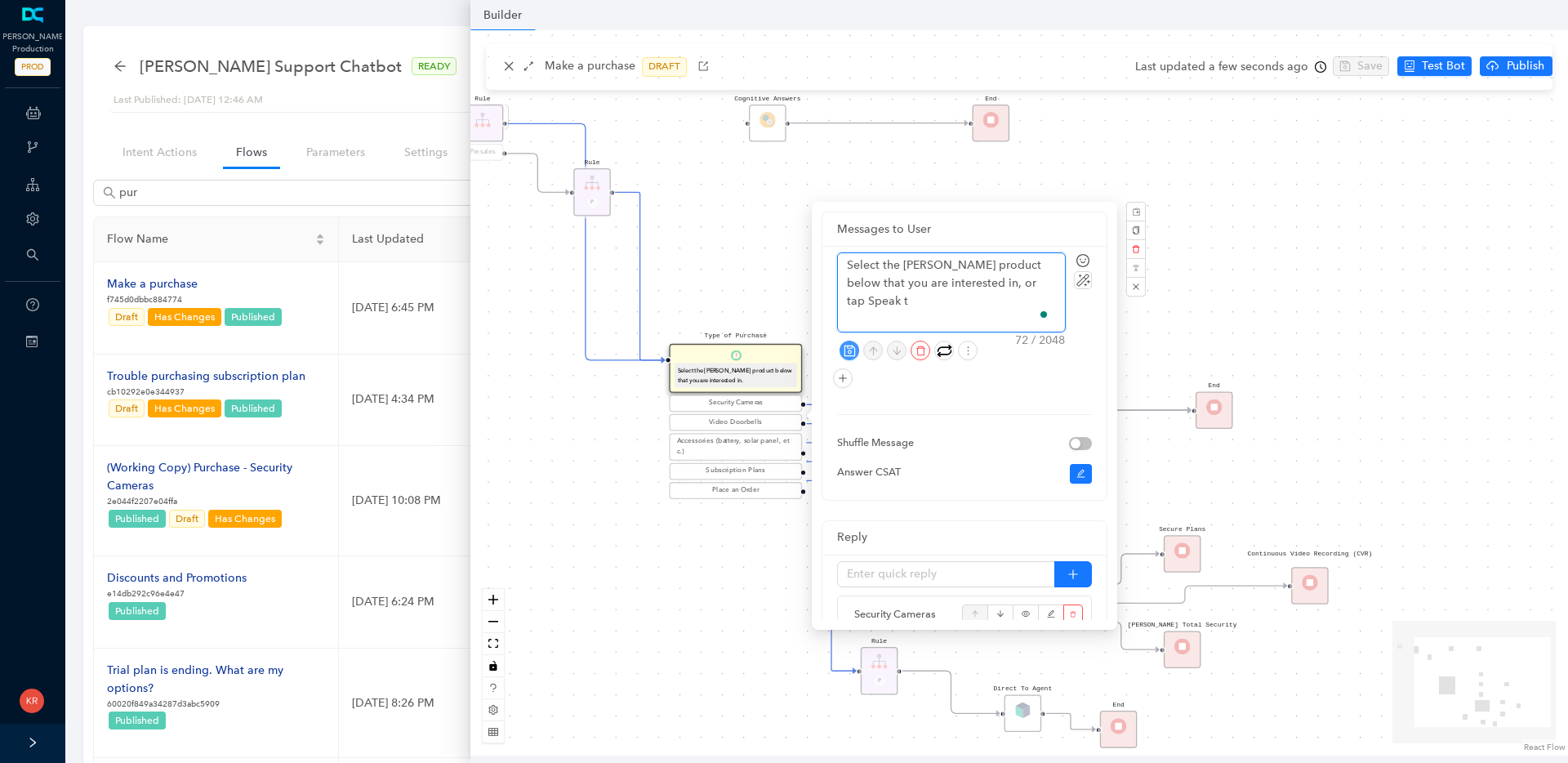
type textarea "Select the Arlo product below that you are interested in, or tap Speak"
type textarea "Select the Arlo product below that you are interested in, or tap Spea"
type textarea "Select the Arlo product below that you are interested in, or tap Spe"
type textarea "Select the Arlo product below that you are interested in, or tap Sp"
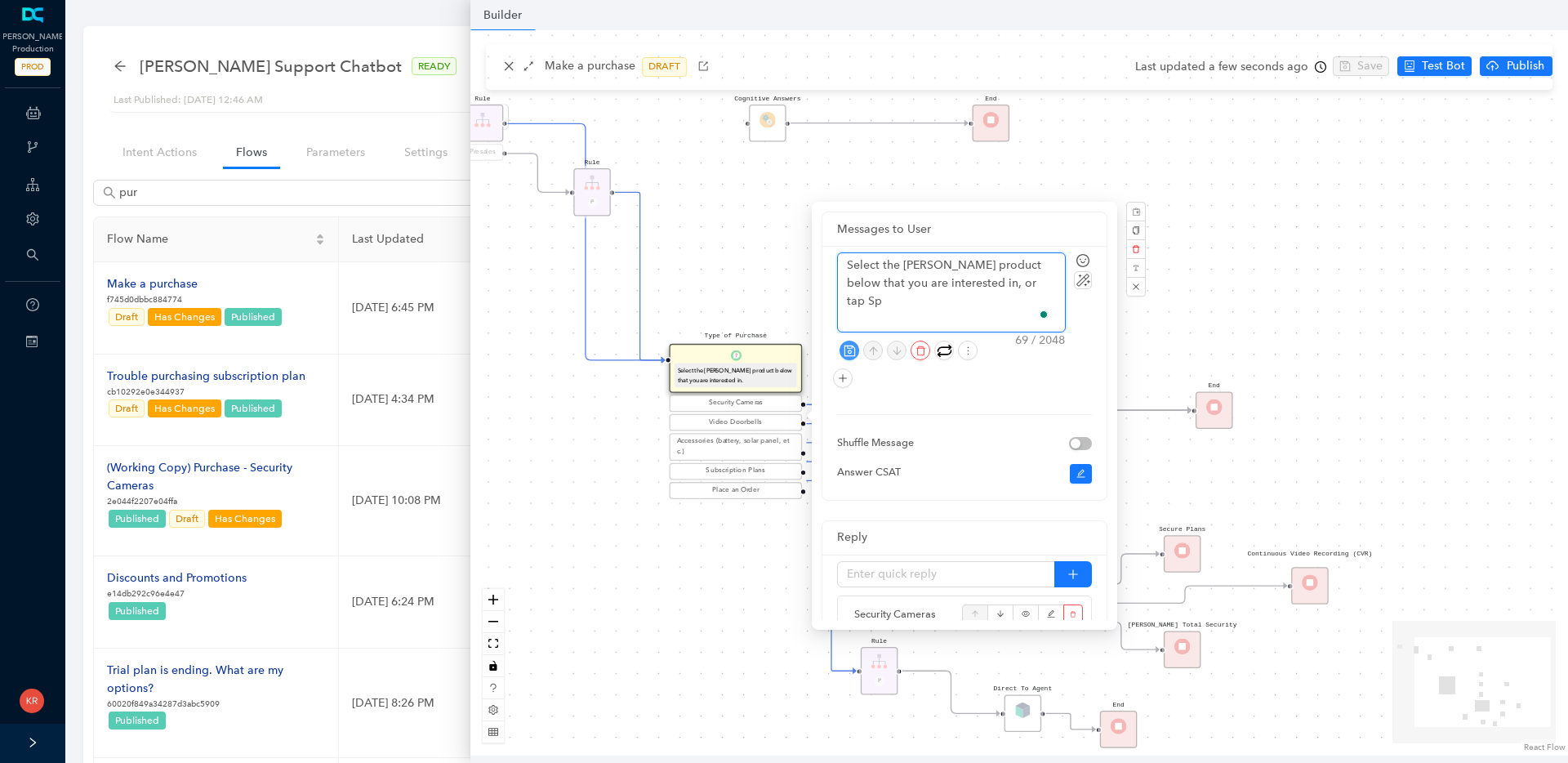
type textarea "Select the Arlo product below that you are interested in, or tap S"
type textarea "Select the Arlo product below that you are interested in, or tap"
type textarea "Select the Arlo product below that you are interested in, or ta"
type textarea "Select the Arlo product below that you are interested in, or t"
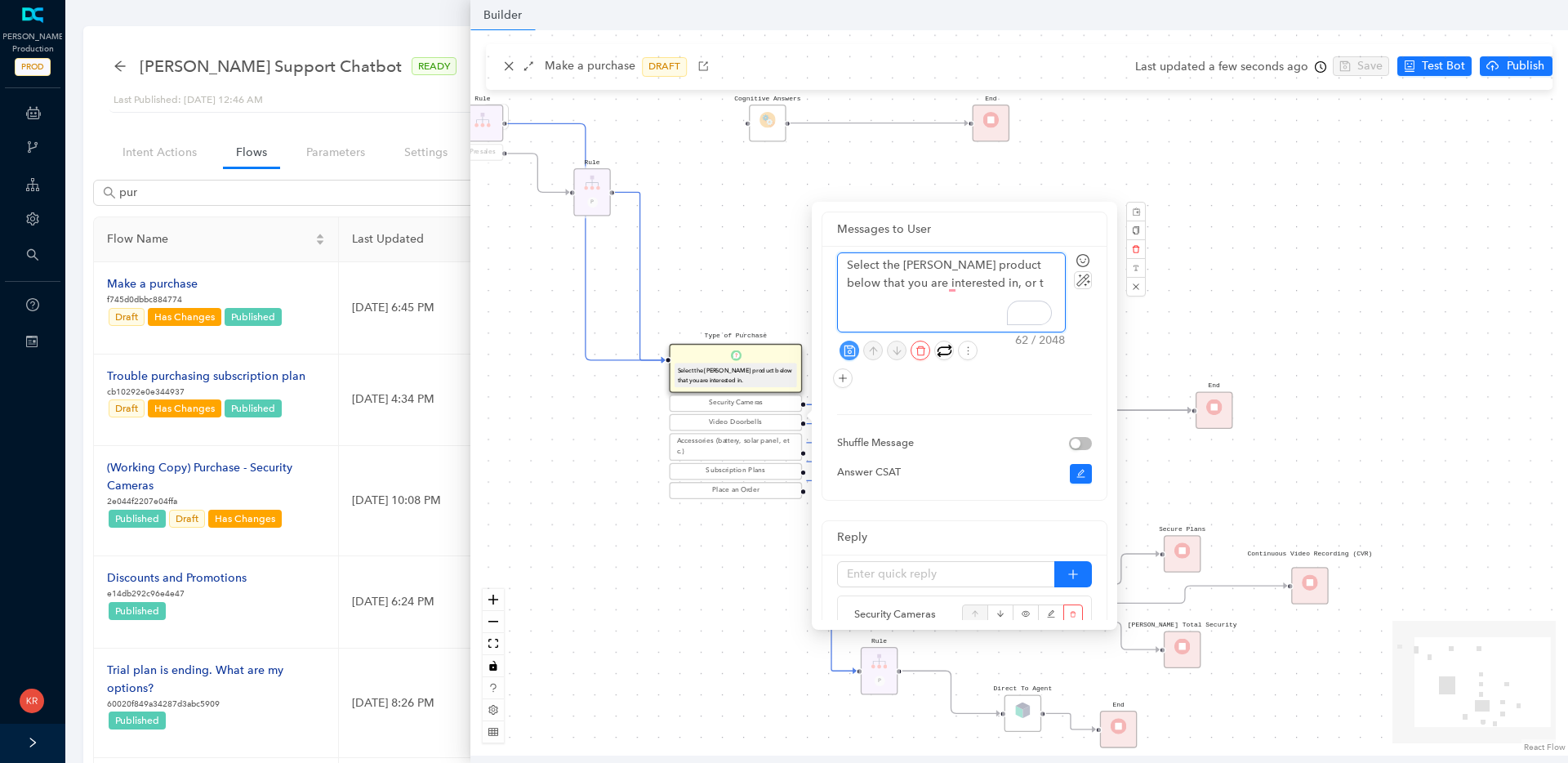
type textarea "Select the Arlo product below that you are interested in, or ta"
type textarea "Select the Arlo product below that you are interested in, or tap"
type textarea "Select the Arlo product below that you are interested in, or tap P"
type textarea "Select the Arlo product below that you are interested in, or tap Pl"
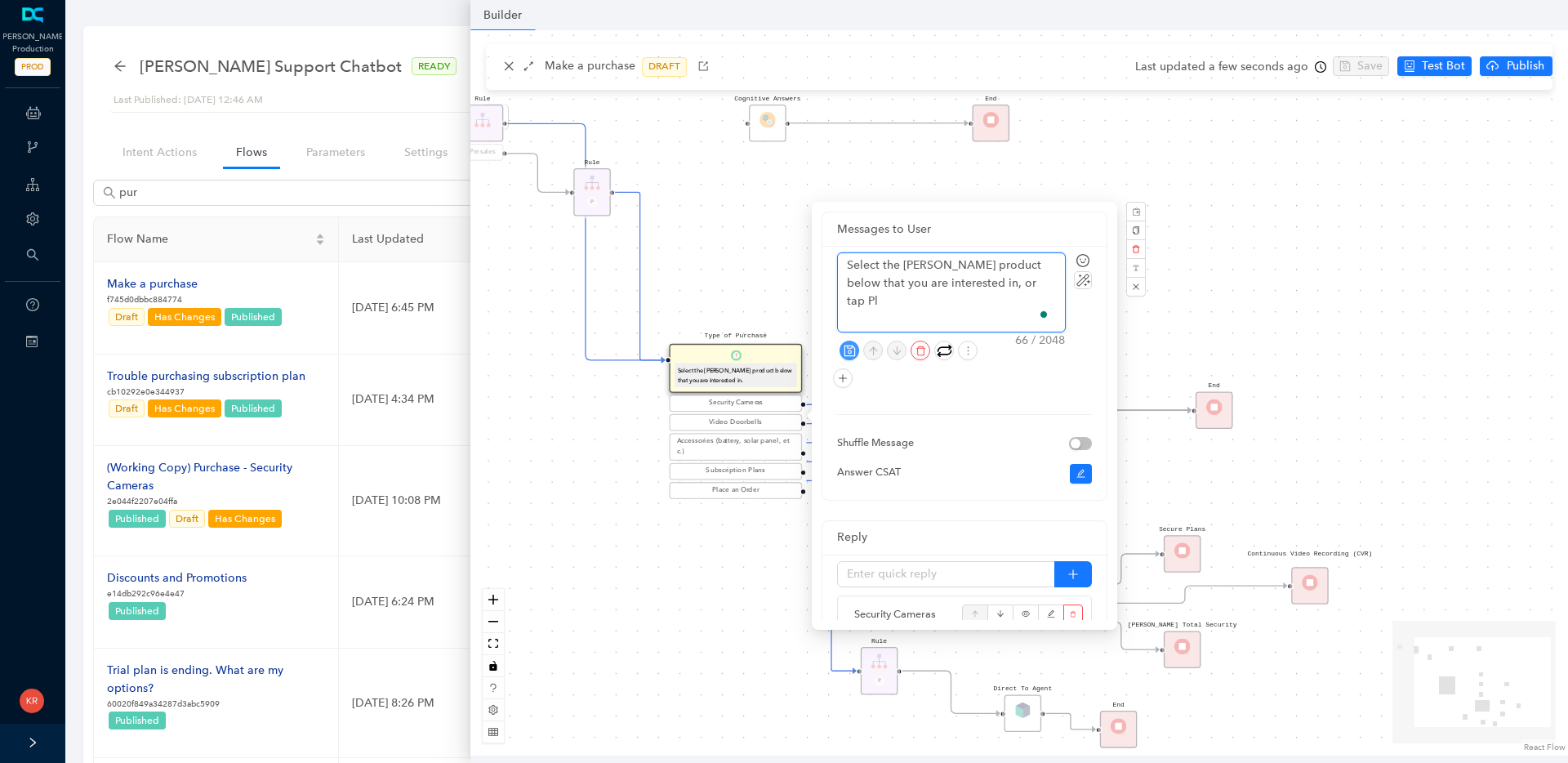
type textarea "Select the Arlo product below that you are interested in, or tap Pla"
type textarea "Select the Arlo product below that you are interested in, or tap Plac"
type textarea "Select the Arlo product below that you are interested in, or tap Place"
type textarea "Select the Arlo product below that you are interested in, or tap Place a"
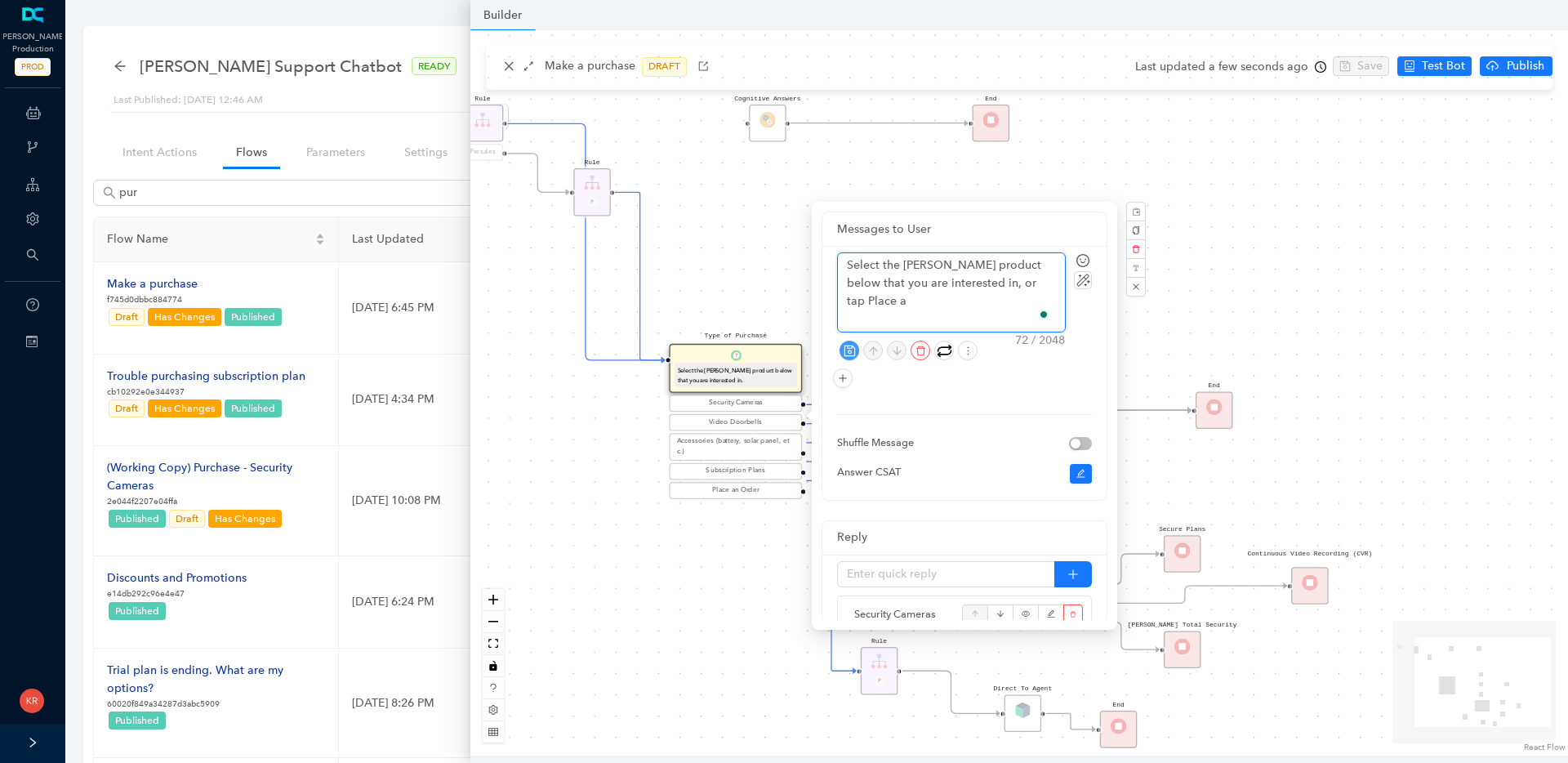
type textarea "Select the Arlo product below that you are interested in, or tap Place an"
type textarea "Select the Arlo product below that you are interested in, or tap Place and"
type textarea "Select the Arlo product below that you are interested in, or tap Place and O"
type textarea "Select the Arlo product below that you are interested in, or tap Place and"
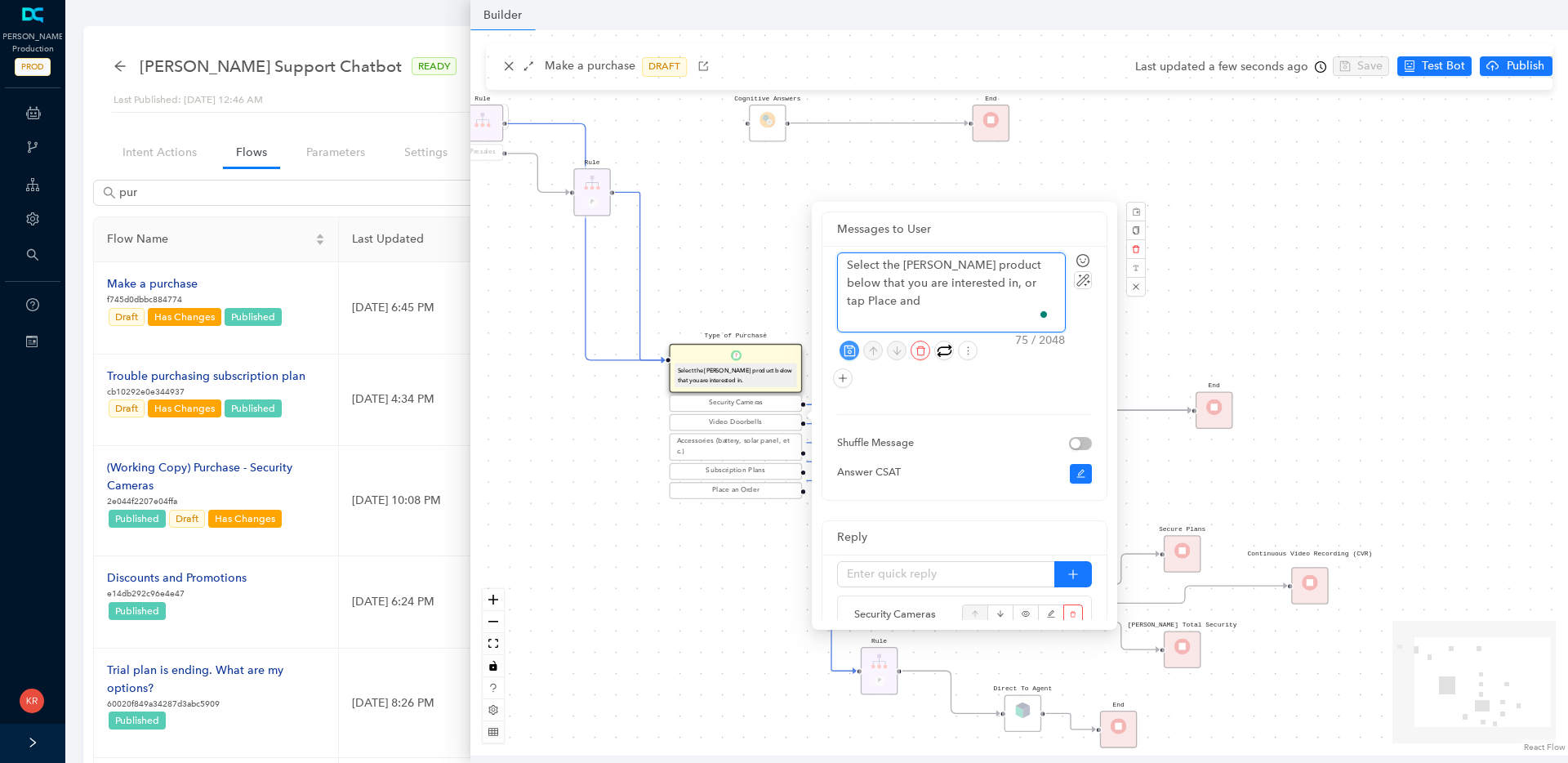
type textarea "Select the Arlo product below that you are interested in, or tap Place and"
type textarea "Select the Arlo product below that you are interested in, or tap Place an"
type textarea "Select the Arlo product below that you are interested in, or tap Place an O"
type textarea "Select the Arlo product below that you are interested in, or tap Place an Or"
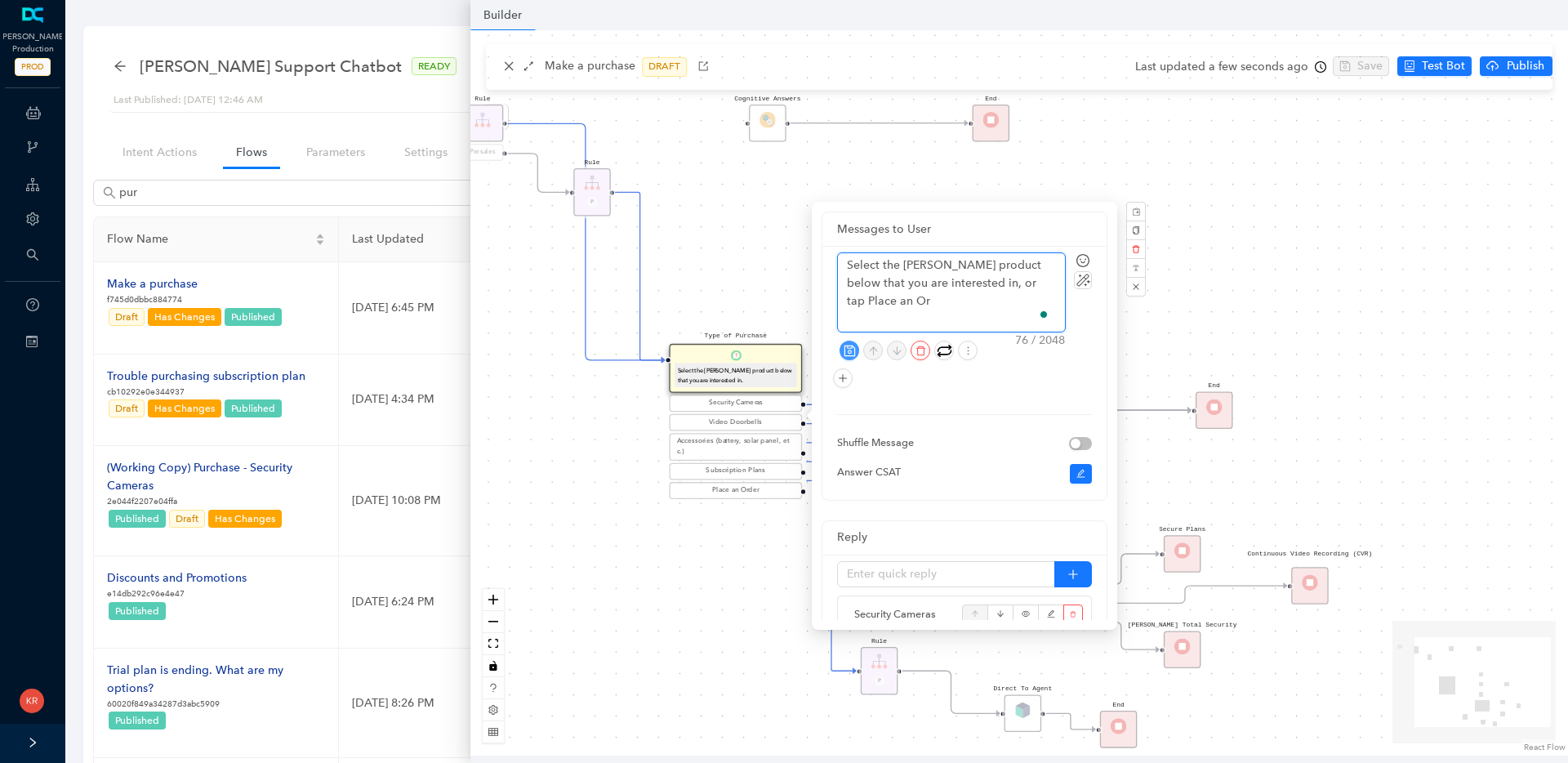
type textarea "Select the Arlo product below that you are interested in, or tap Place an Ord"
type textarea "Select the Arlo product below that you are interested in, or tap Place an Orde"
type textarea "Select the Arlo product below that you are interested in, or tap Place an Order"
type textarea "Select the Arlo product below that you are interested in, or tap Place an Order…"
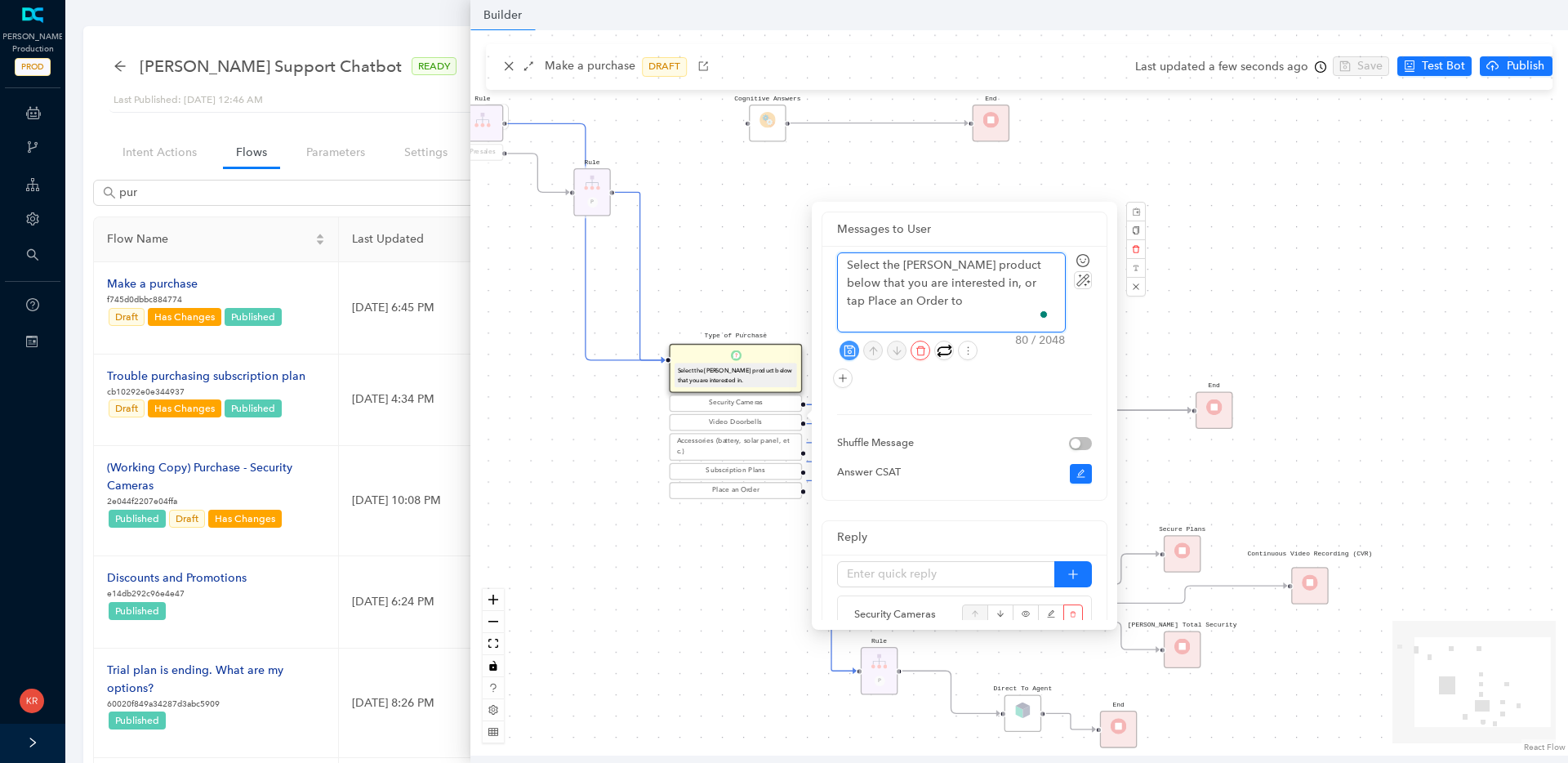
type textarea "Select the Arlo product below that you are interested in, or tap Place an Order…"
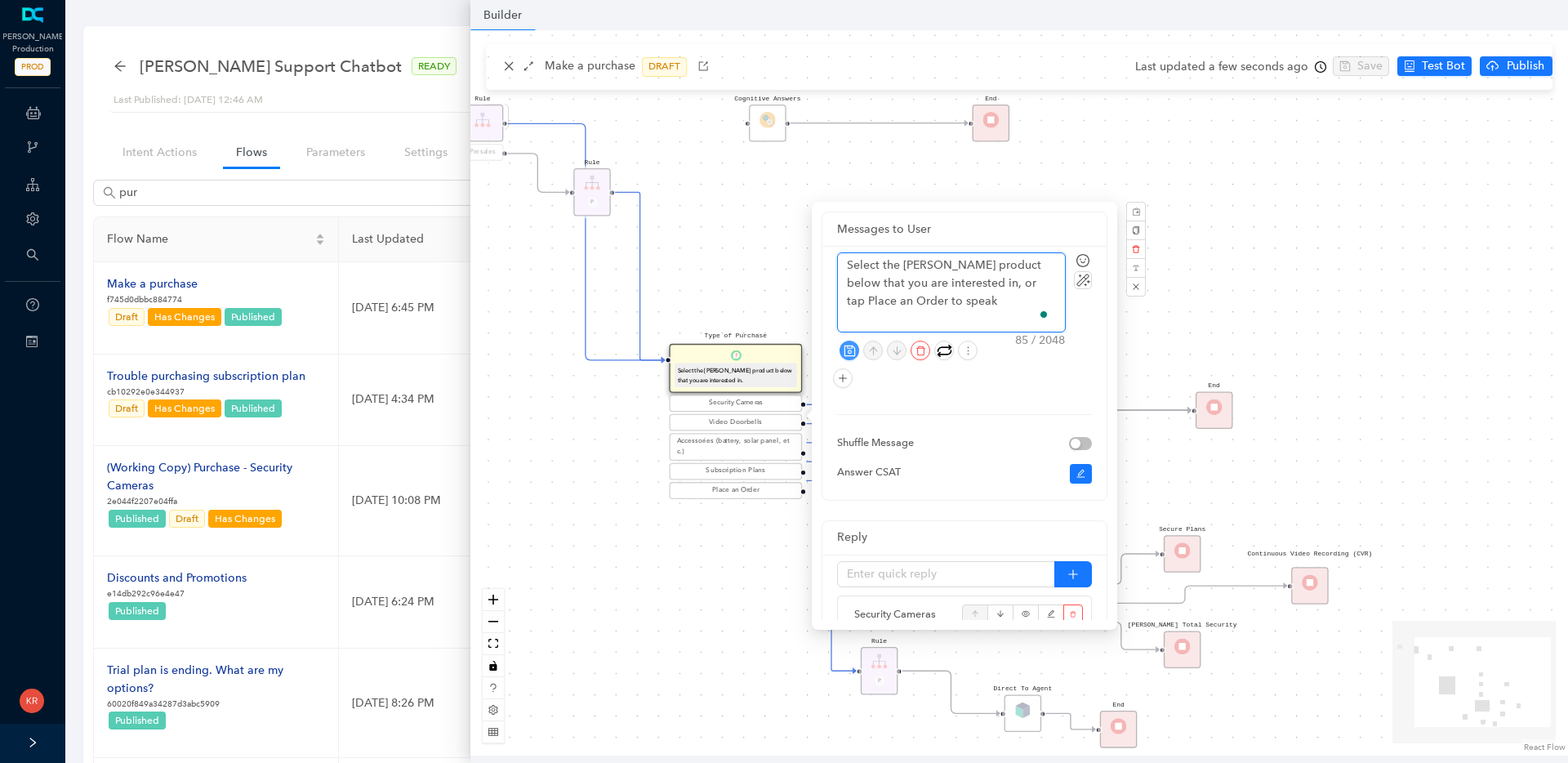
type textarea "Select the Arlo product below that you are interested in, or tap Place an Order…"
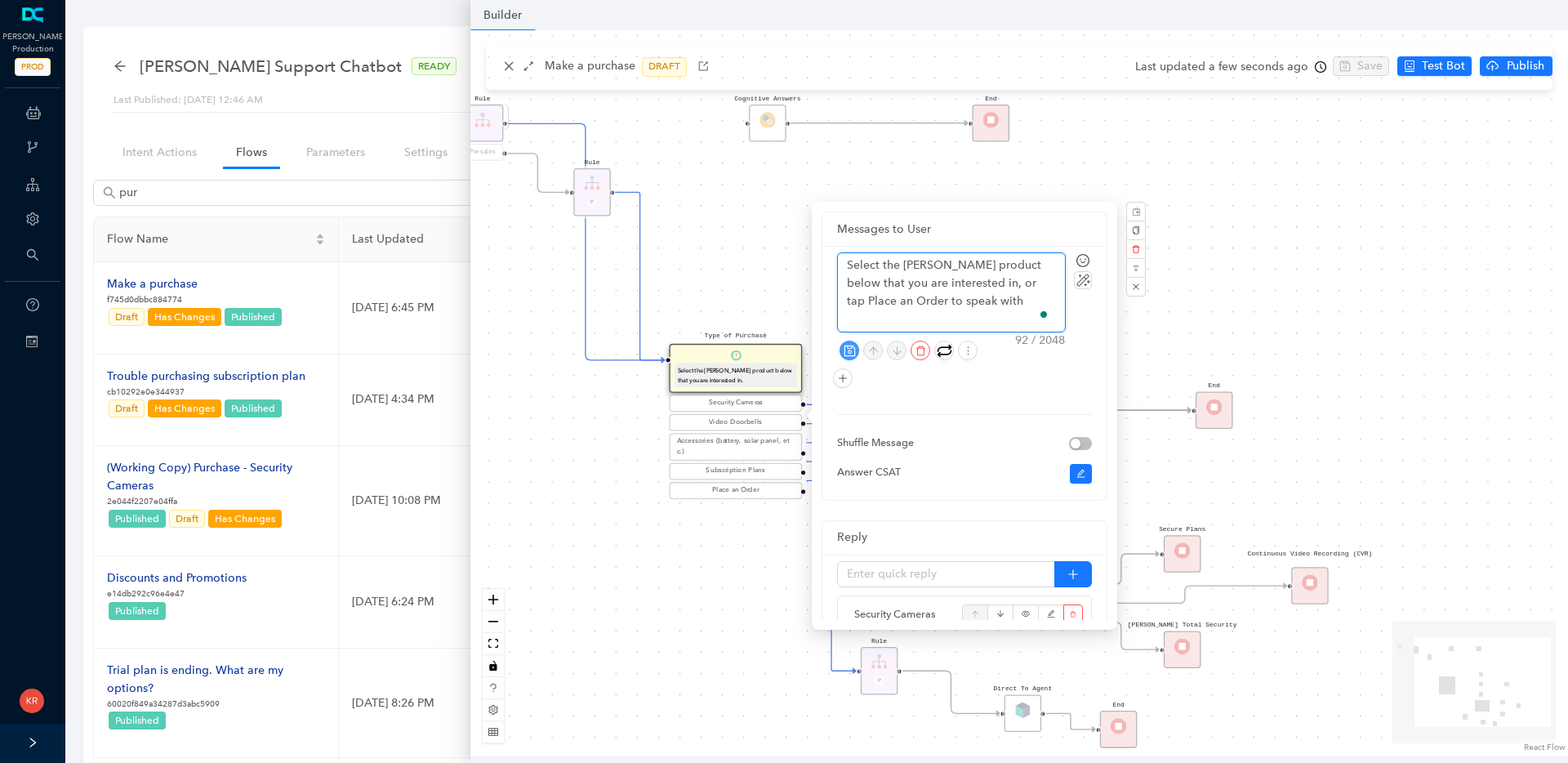
type textarea "Select the Arlo product below that you are interested in, or tap Place an Order…"
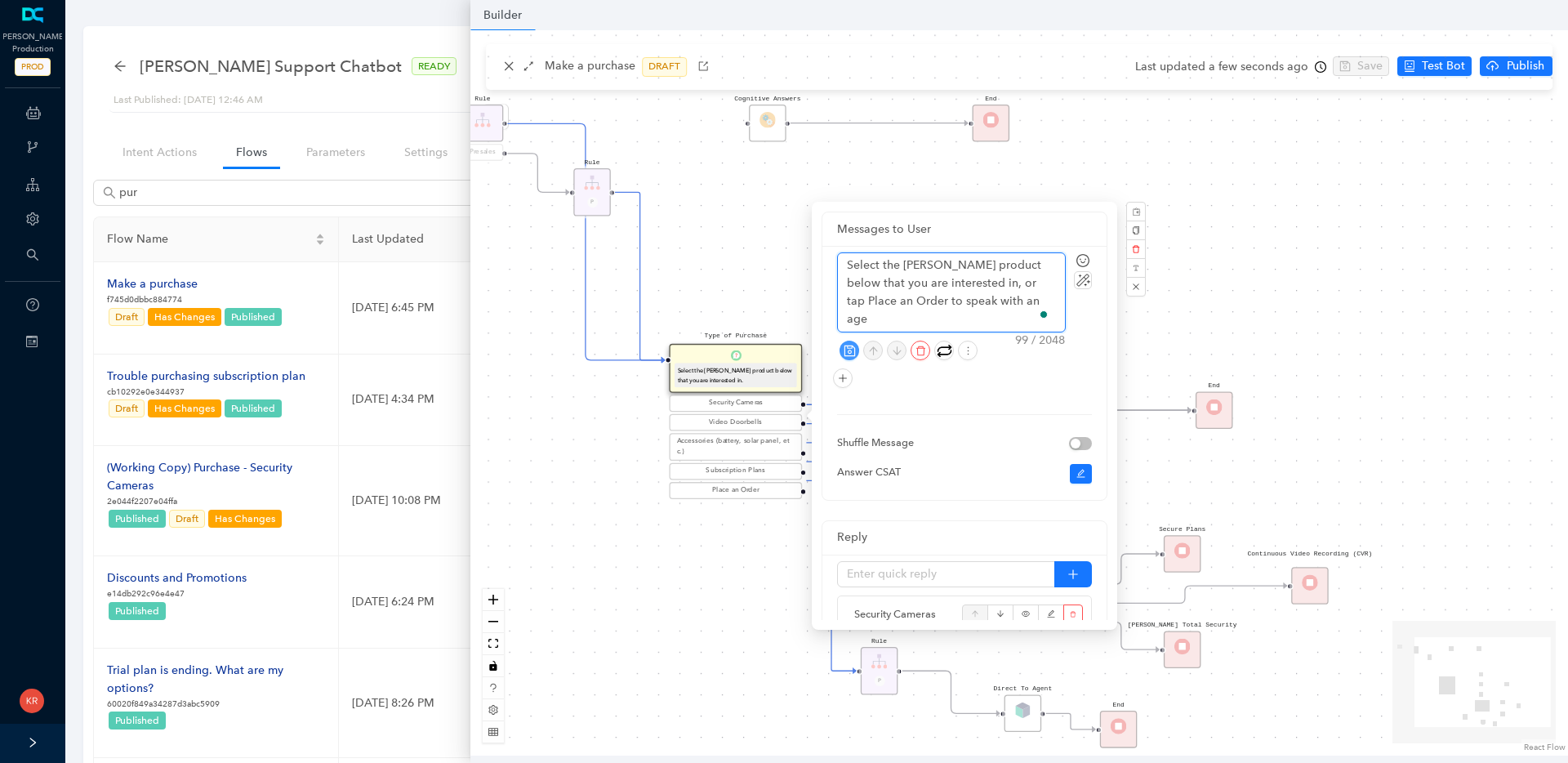
type textarea "Select the Arlo product below that you are interested in, or tap Place an Order…"
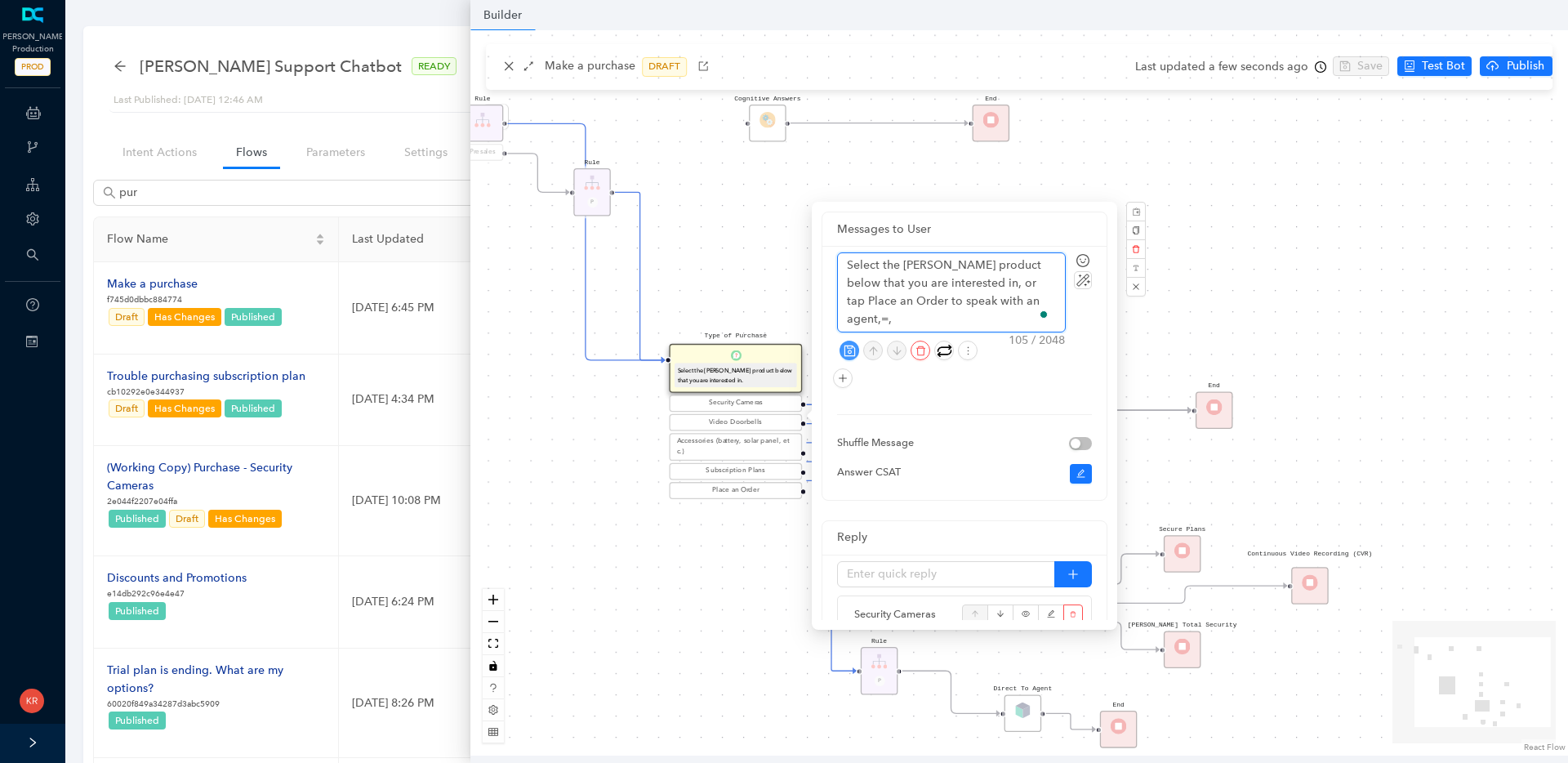
type textarea "Select the Arlo product below that you are interested in, or tap Place an Order…"
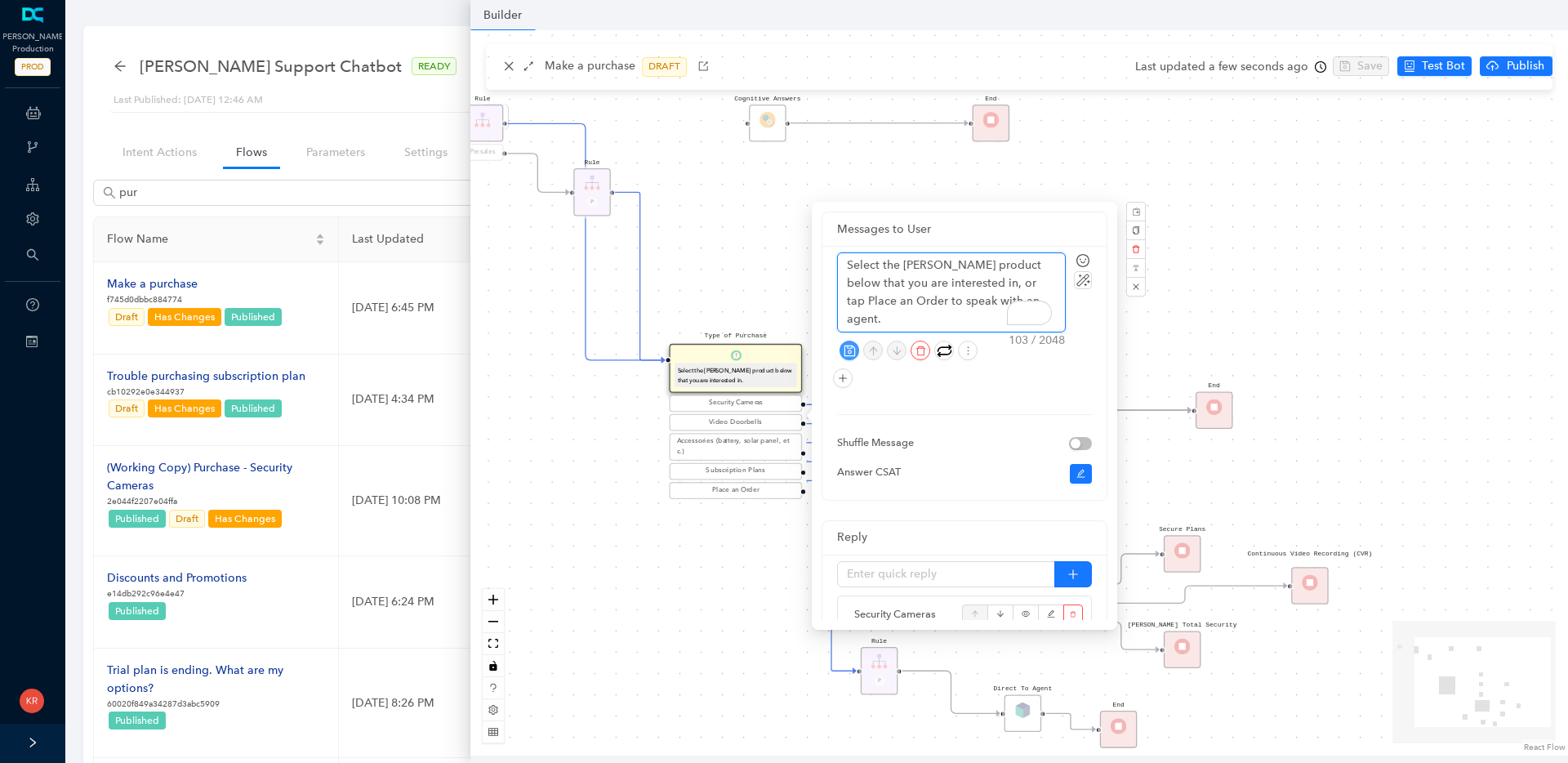
type textarea "Select the Arlo product below that you are interested in, or tap Place an Order…"
click at [845, 351] on icon "save" at bounding box center [850, 351] width 13 height 13
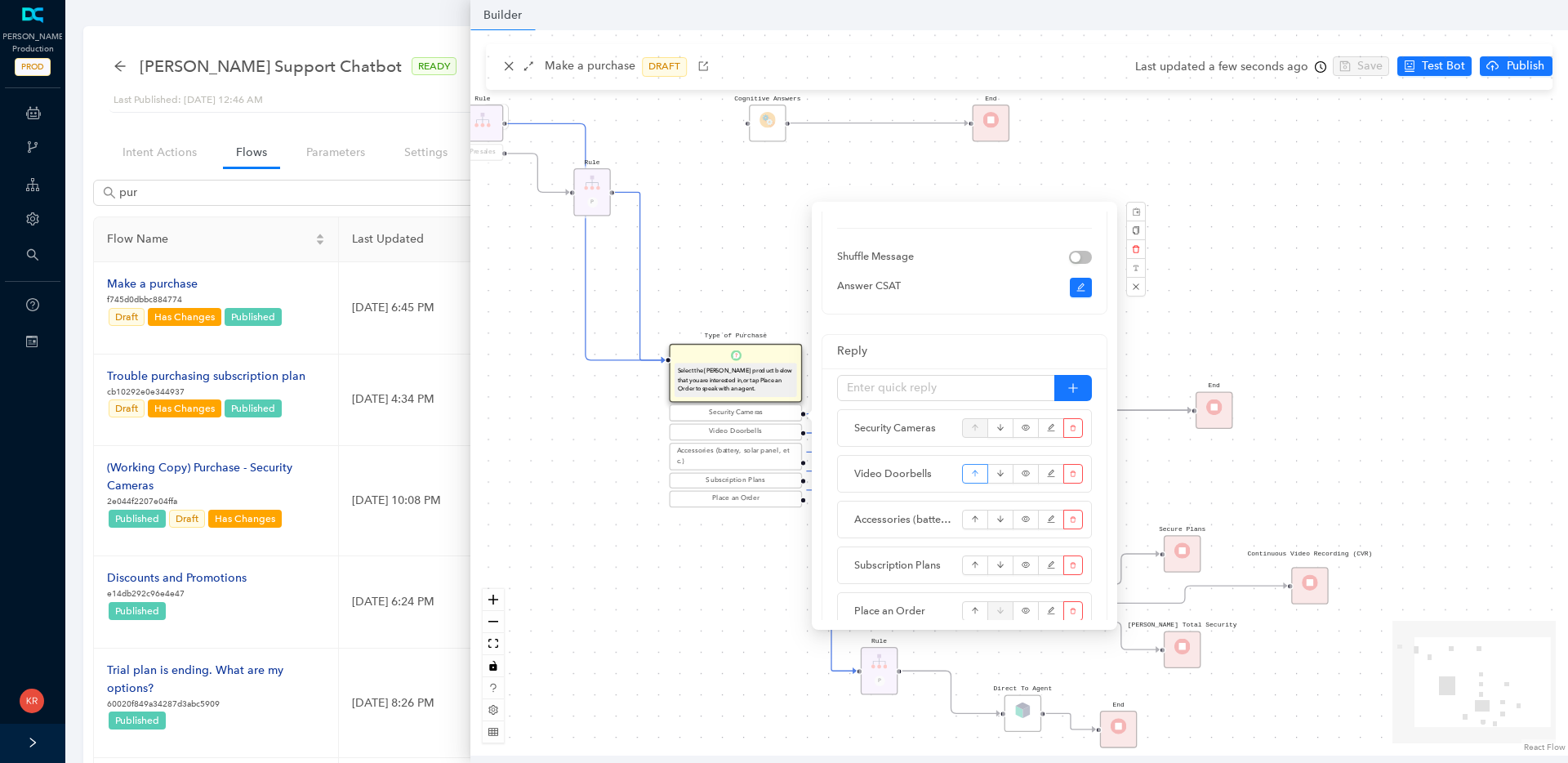
scroll to position [259, 0]
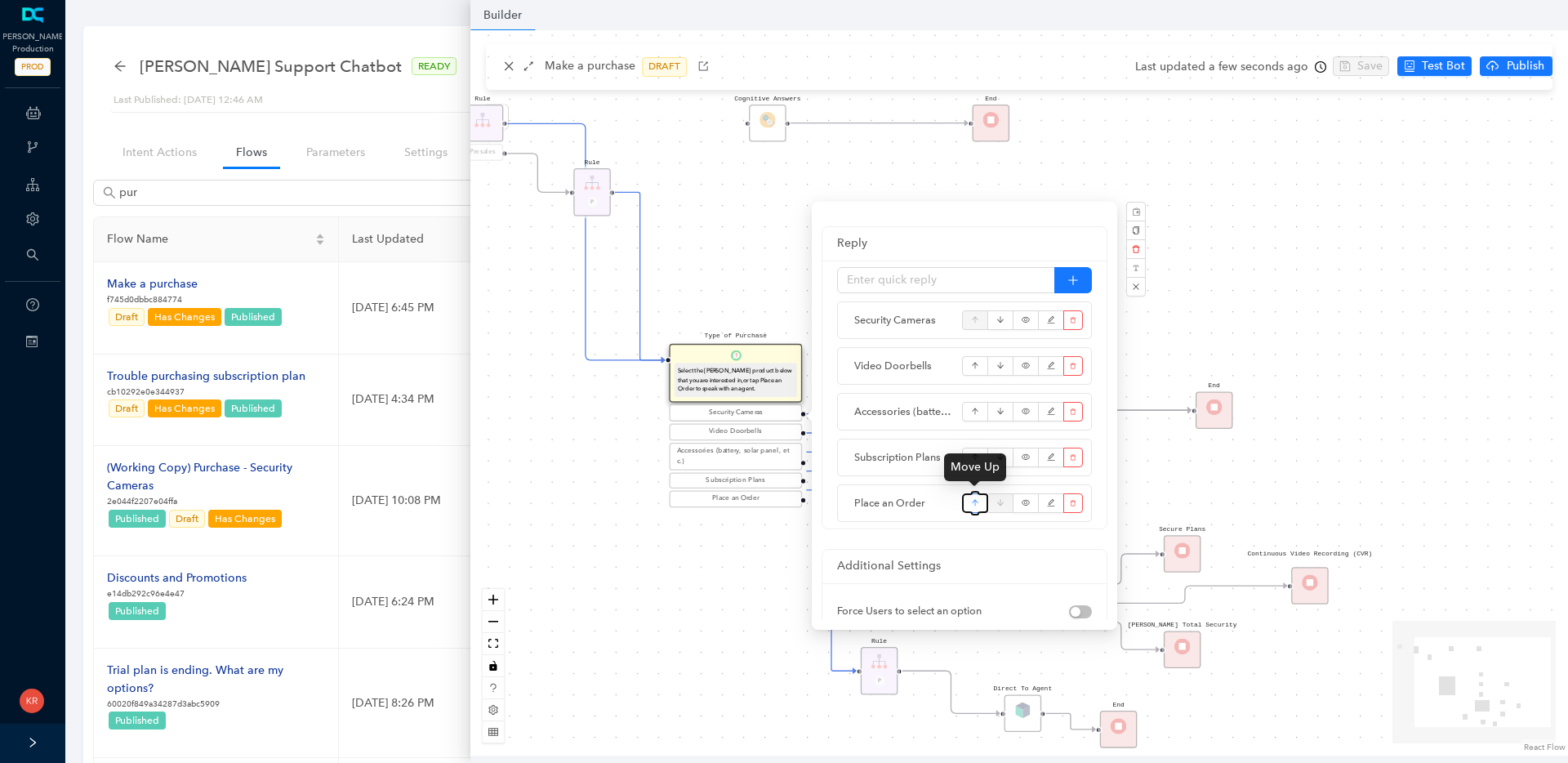
click at [978, 504] on icon "arrow-up" at bounding box center [976, 503] width 9 height 24
click at [972, 459] on icon "arrow-up" at bounding box center [976, 457] width 9 height 24
click at [971, 411] on icon "arrow-up" at bounding box center [976, 411] width 9 height 24
click at [974, 365] on icon "arrow-up" at bounding box center [976, 365] width 9 height 24
click at [721, 595] on div "Rule P Start Type of Purchase Select the Arlo product below that you are intere…" at bounding box center [1019, 392] width 1098 height 725
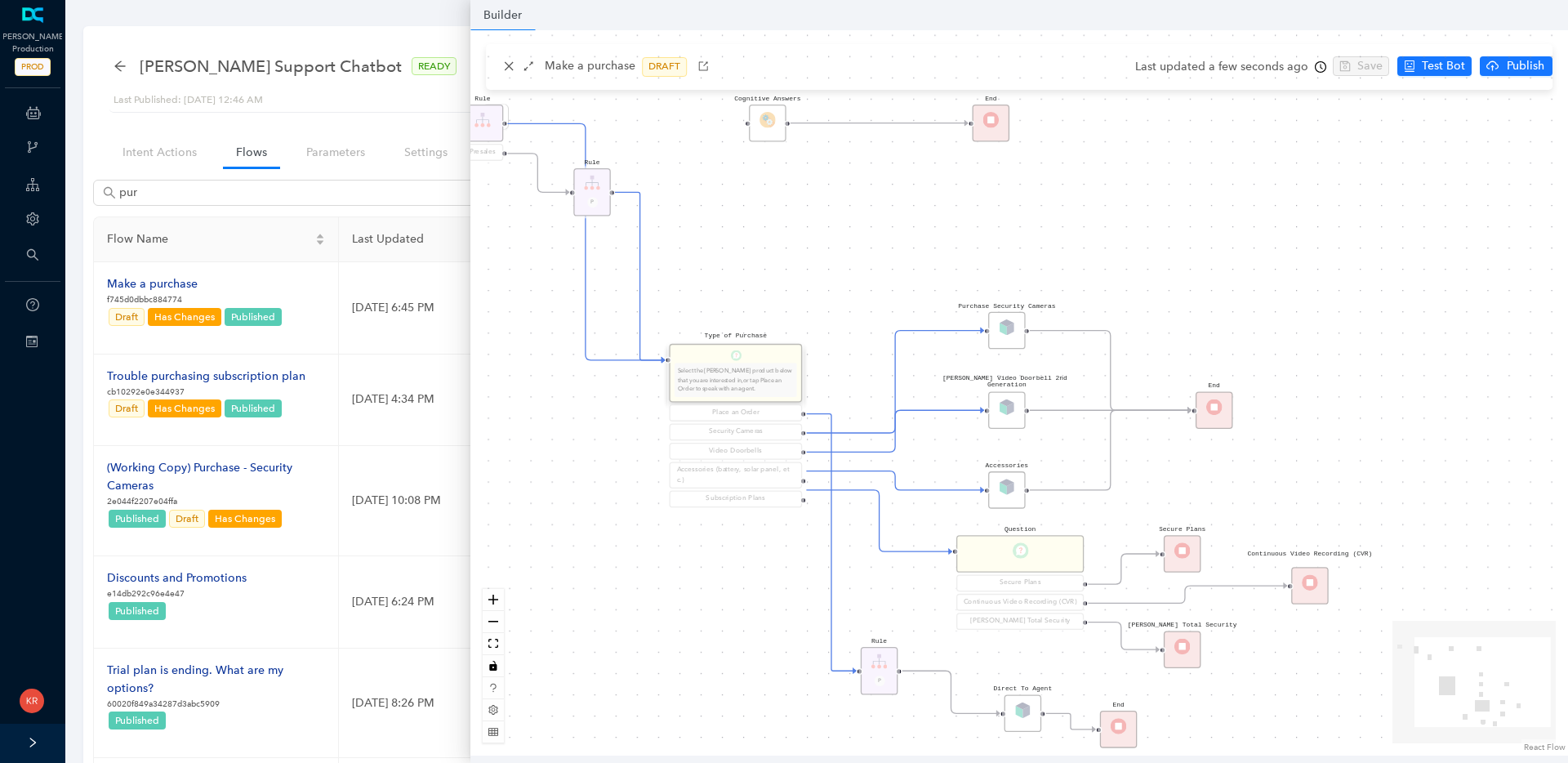
scroll to position [0, 0]
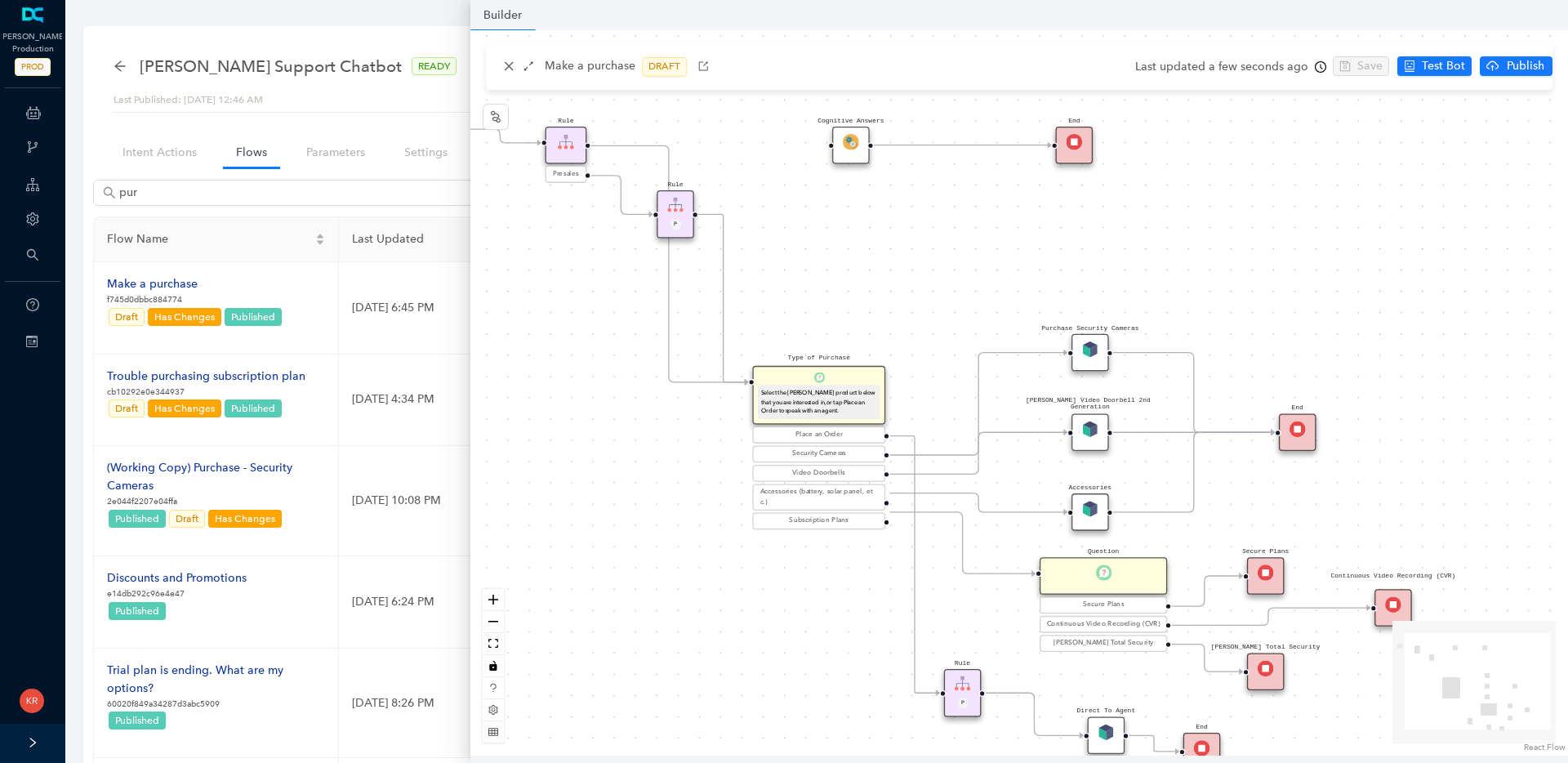
drag, startPoint x: 596, startPoint y: 549, endPoint x: 679, endPoint y: 570, distance: 85.6
click at [679, 570] on div "Rule P Start Type of Purchase Select the Arlo product below that you are intere…" at bounding box center [1019, 392] width 1098 height 725
click at [1097, 346] on img at bounding box center [1091, 350] width 16 height 16
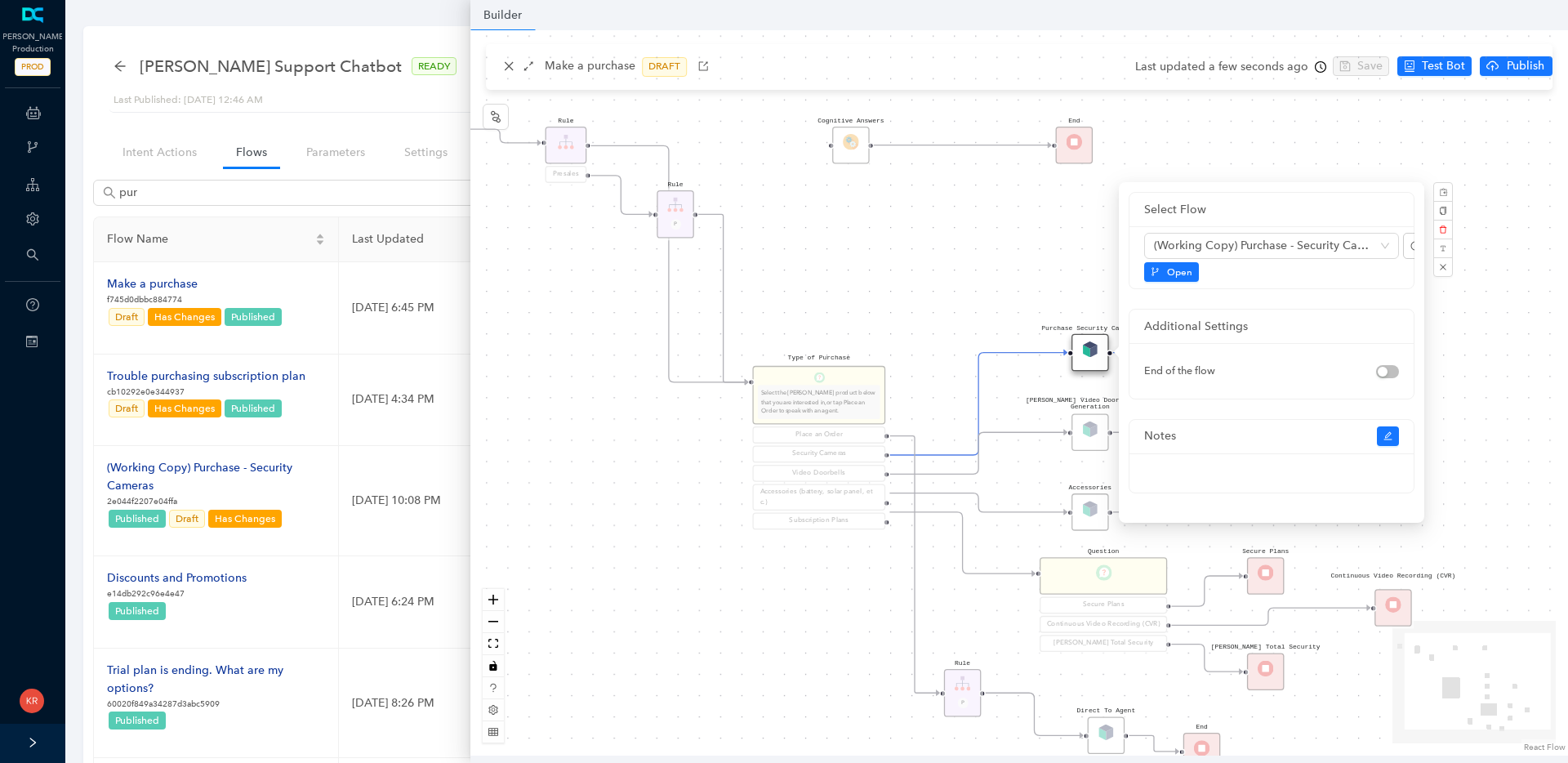
click at [966, 247] on div "Rule P Start Type of Purchase Select the Arlo product below that you are intere…" at bounding box center [1019, 392] width 1098 height 725
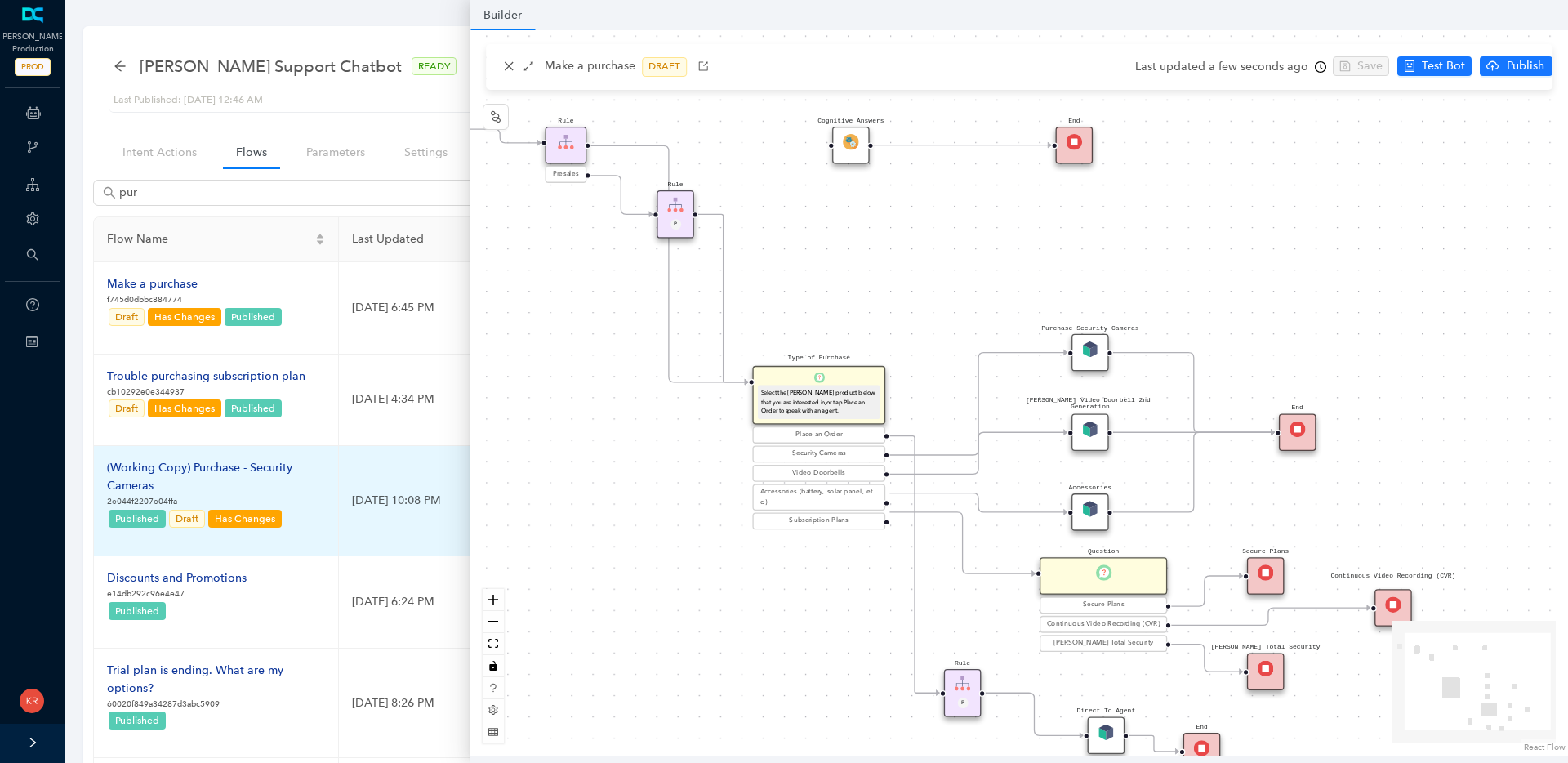
click at [215, 472] on div "(Working Copy) Purchase - Security Cameras" at bounding box center [215, 477] width 218 height 36
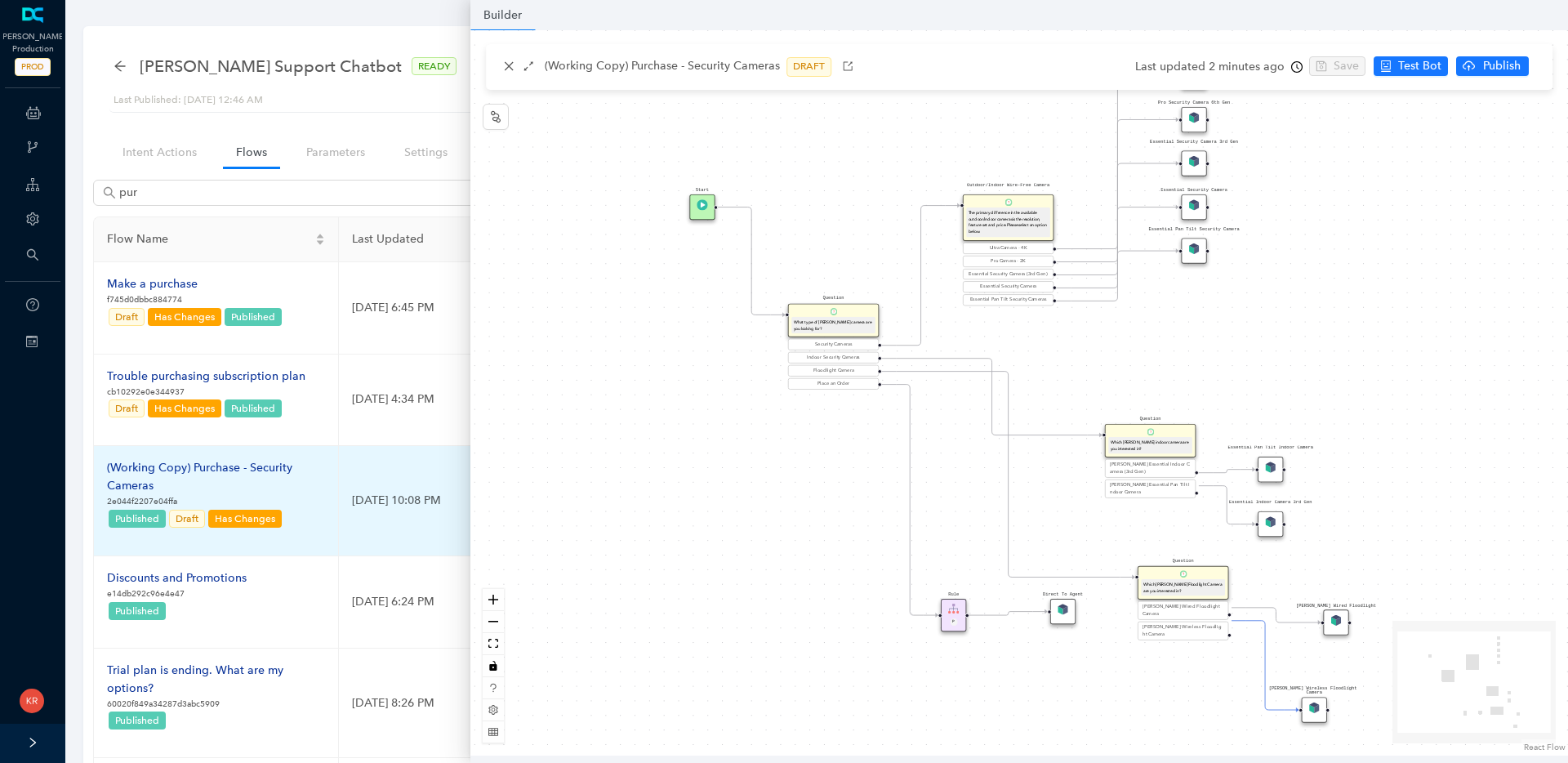
click at [315, 504] on p "2e044f2207e04ffa" at bounding box center [215, 501] width 218 height 13
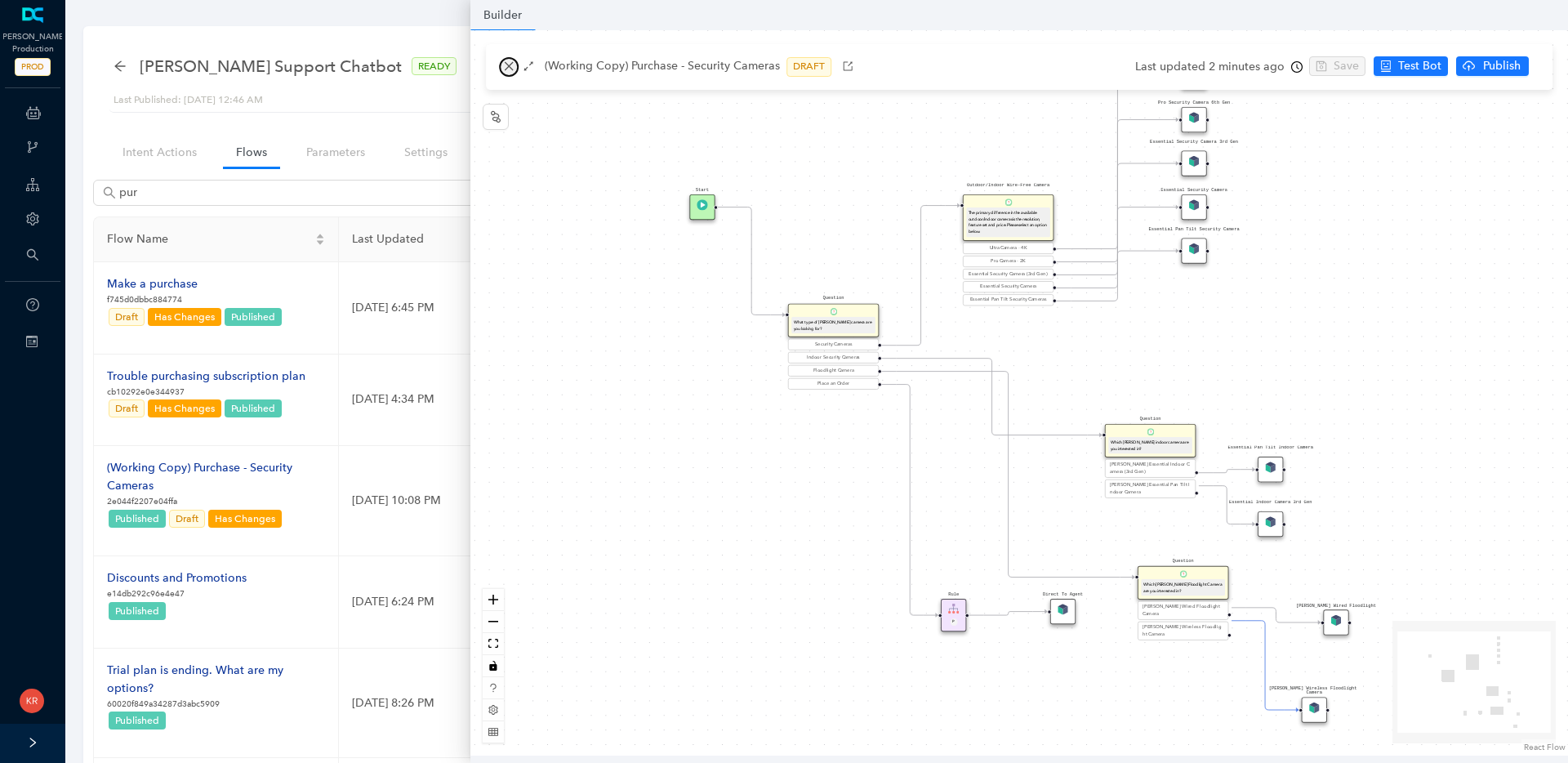
click at [503, 62] on icon "close" at bounding box center [508, 66] width 12 height 12
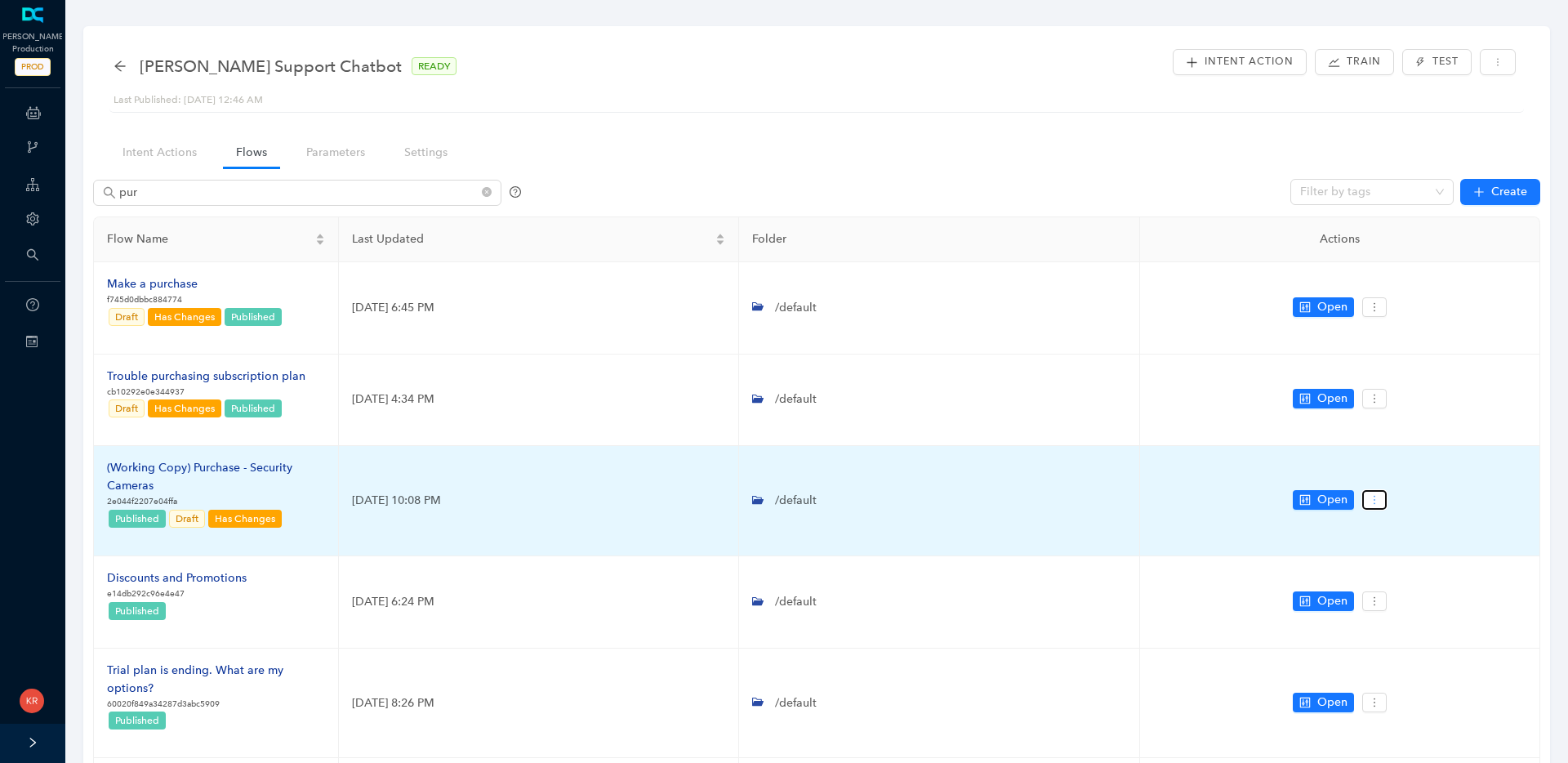
click at [1373, 501] on icon "more" at bounding box center [1374, 499] width 12 height 12
click at [1387, 528] on span "Settings" at bounding box center [1404, 529] width 59 height 18
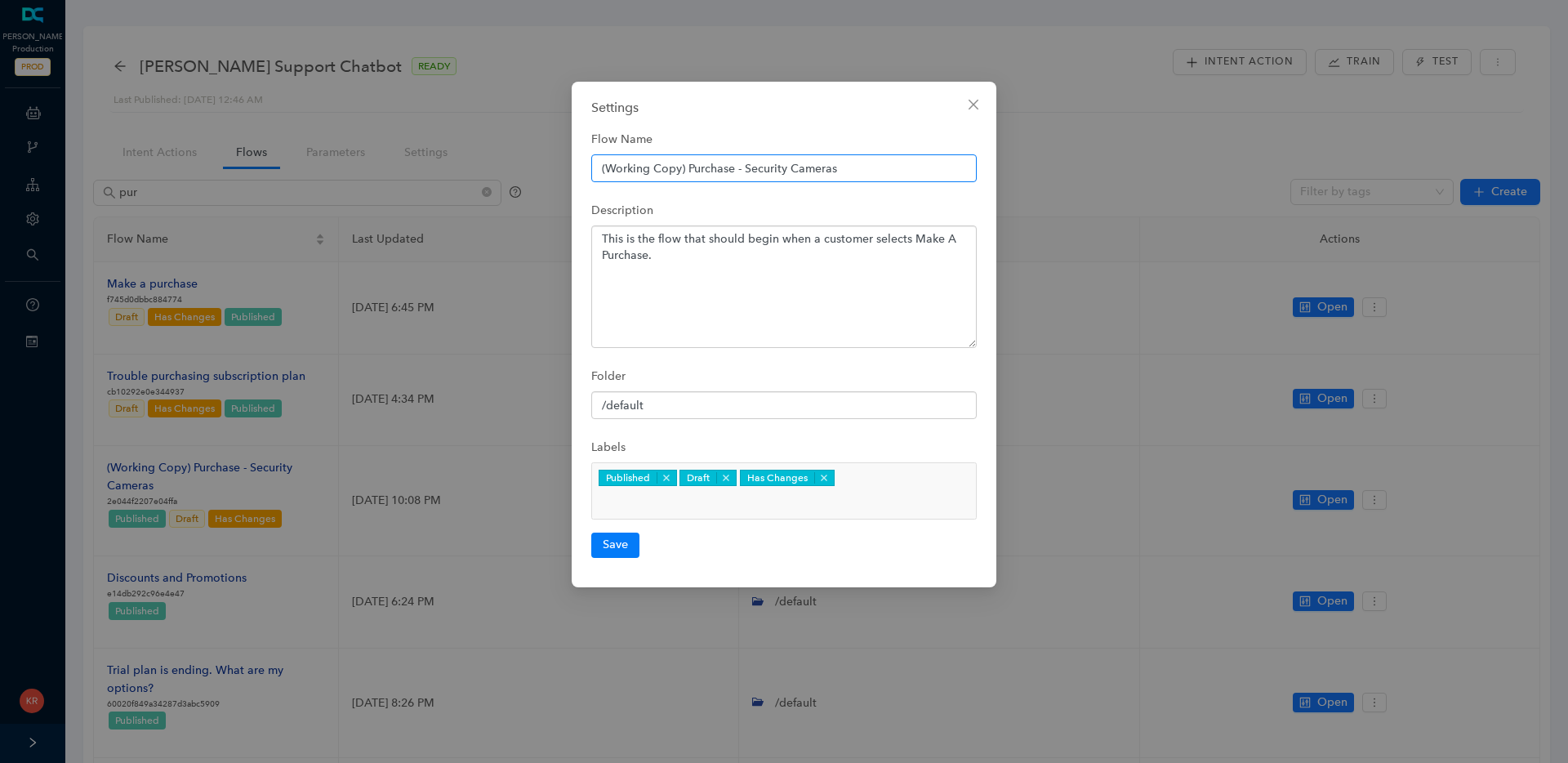
drag, startPoint x: 684, startPoint y: 172, endPoint x: 559, endPoint y: 165, distance: 125.2
click at [559, 165] on div "Settings Flow Name (Working Copy) Purchase - Security Cameras Description This …" at bounding box center [784, 382] width 1568 height 763
type input "Purchase - Security Cameras"
click at [685, 266] on textarea "This is the flow that should begin when a customer selects Make A Purchase." at bounding box center [784, 286] width 385 height 122
drag, startPoint x: 692, startPoint y: 252, endPoint x: 909, endPoint y: 231, distance: 218.0
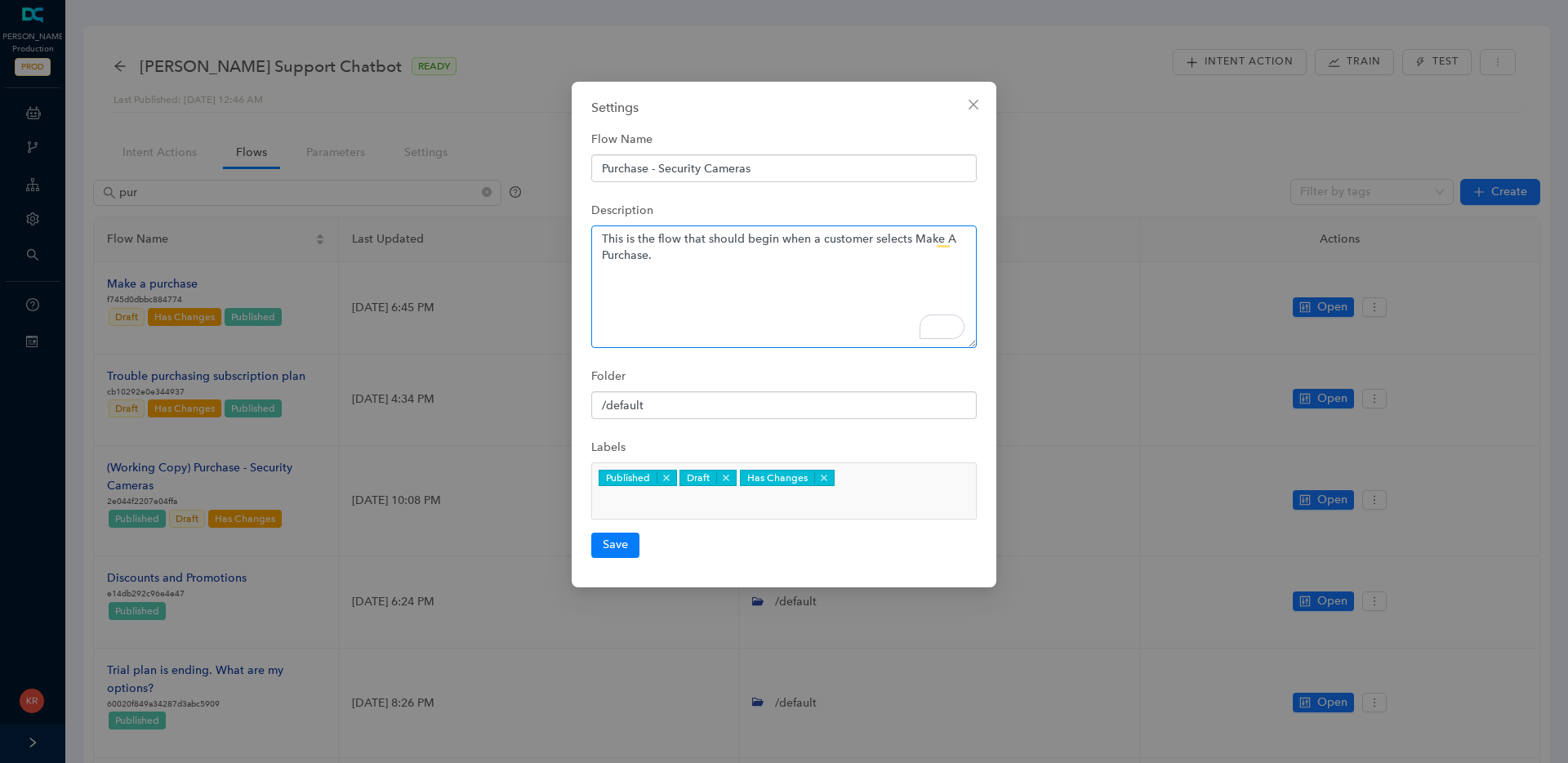
click at [909, 231] on textarea "This is the flow that should begin when a customer selects Make A Purchase." at bounding box center [784, 286] width 385 height 122
type textarea "This is the flow that should begin when a customer selects Security Cameras in …"
click at [609, 532] on button "Save" at bounding box center [615, 544] width 48 height 24
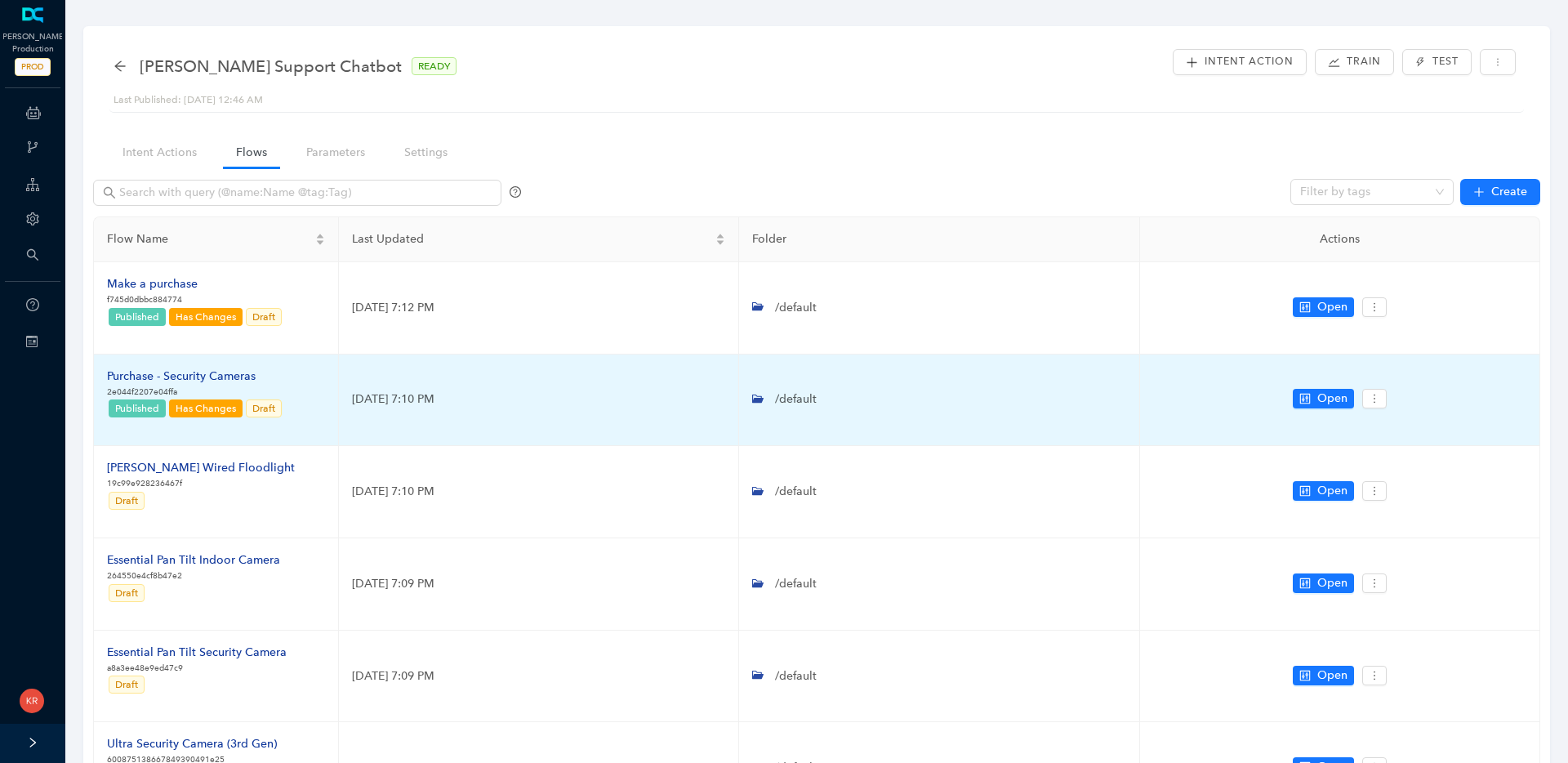
click at [190, 375] on div "Purchase - Security Cameras" at bounding box center [194, 376] width 176 height 18
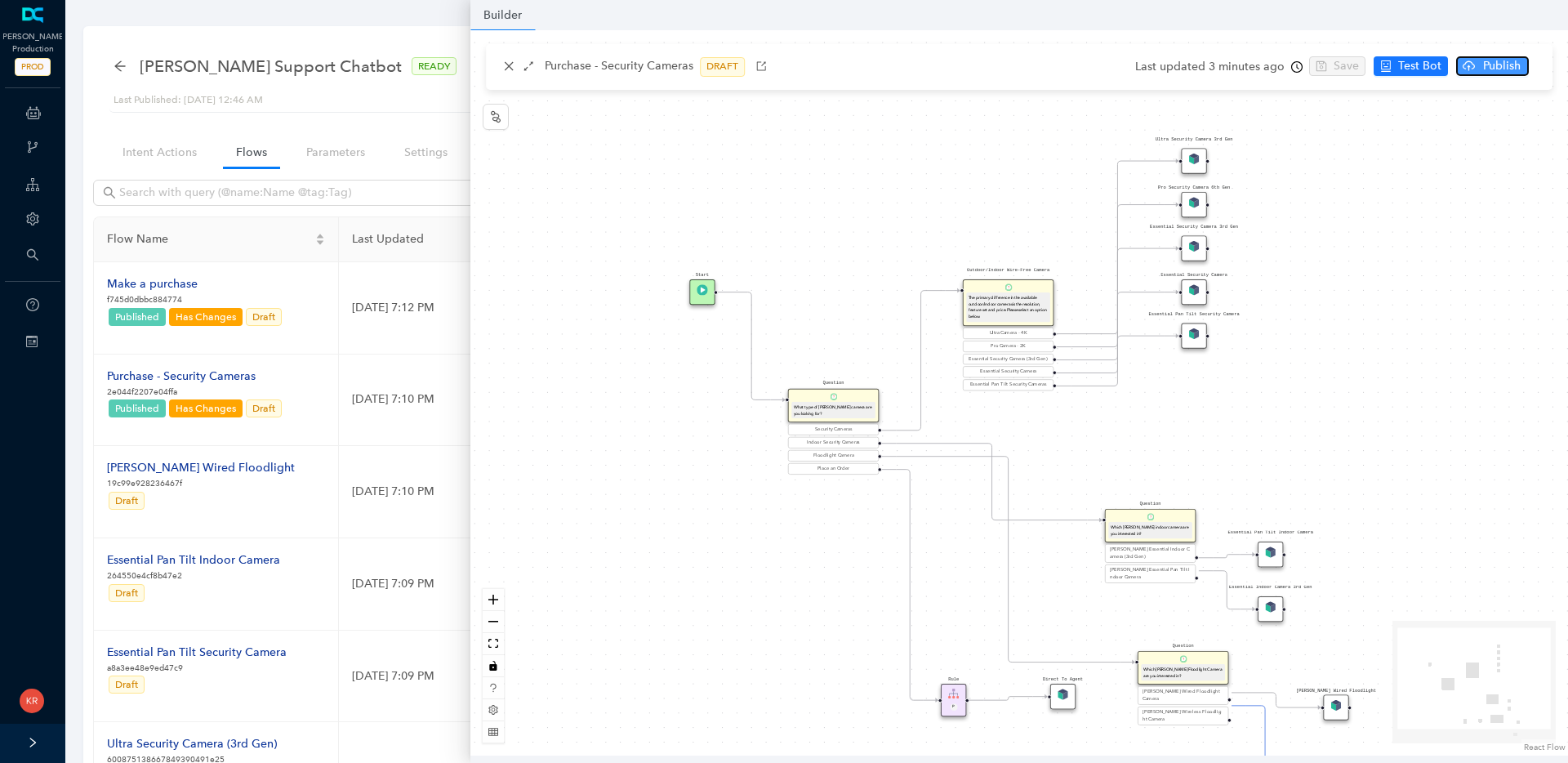
click at [1496, 63] on span "Publish" at bounding box center [1501, 66] width 41 height 18
click at [1543, 130] on span "Yes" at bounding box center [1543, 130] width 18 height 18
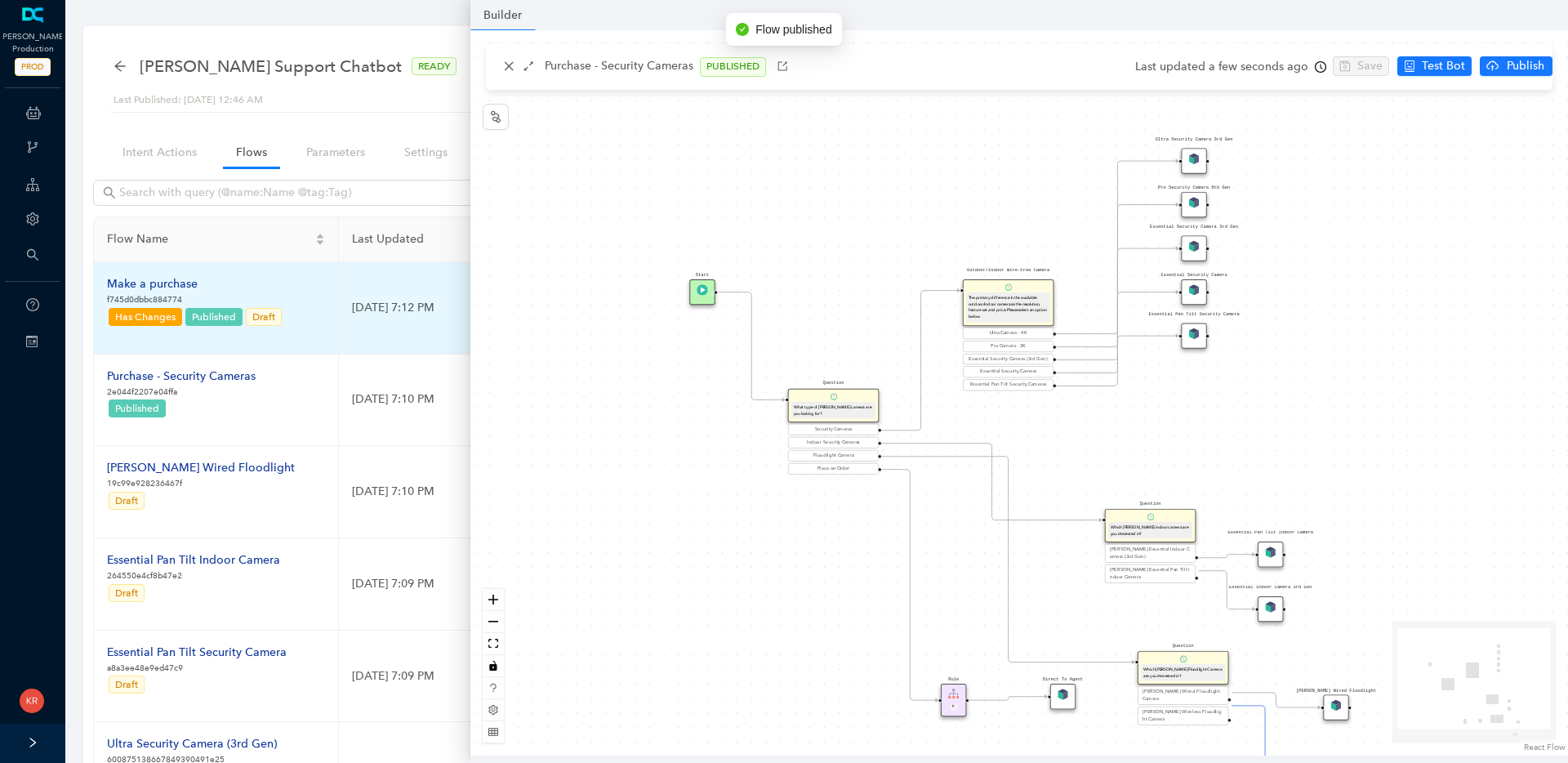
click at [322, 291] on td "Make a purchase f745d0dbbc884774 Has Changes Published Draft" at bounding box center [216, 308] width 245 height 92
click at [201, 291] on div "Make a purchase" at bounding box center [194, 284] width 176 height 18
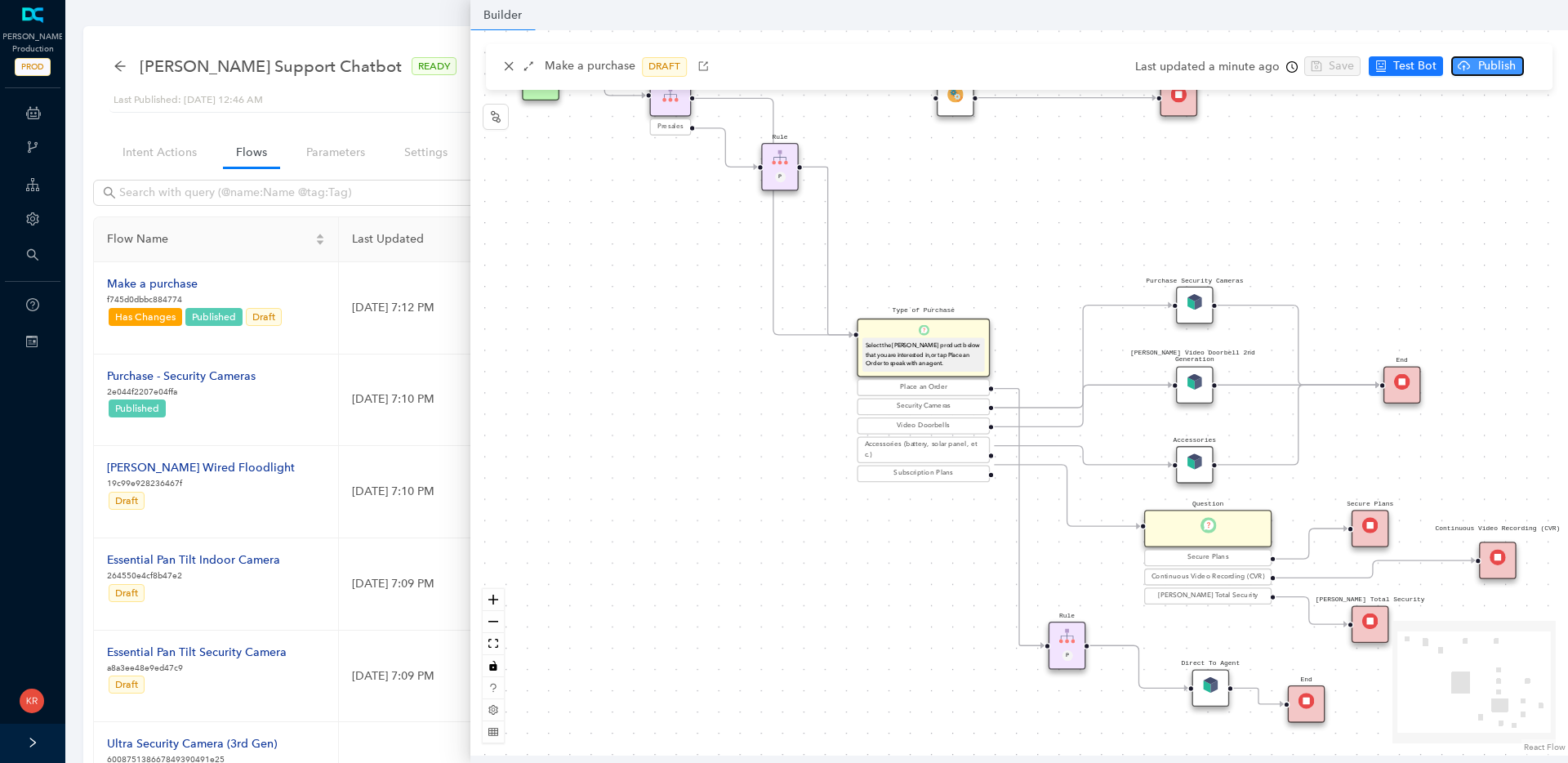
click at [1495, 64] on span "Publish" at bounding box center [1497, 66] width 41 height 18
click at [1550, 124] on div "Publish the bot version No Yes" at bounding box center [1483, 118] width 159 height 63
click at [1540, 128] on span "Yes" at bounding box center [1537, 130] width 18 height 18
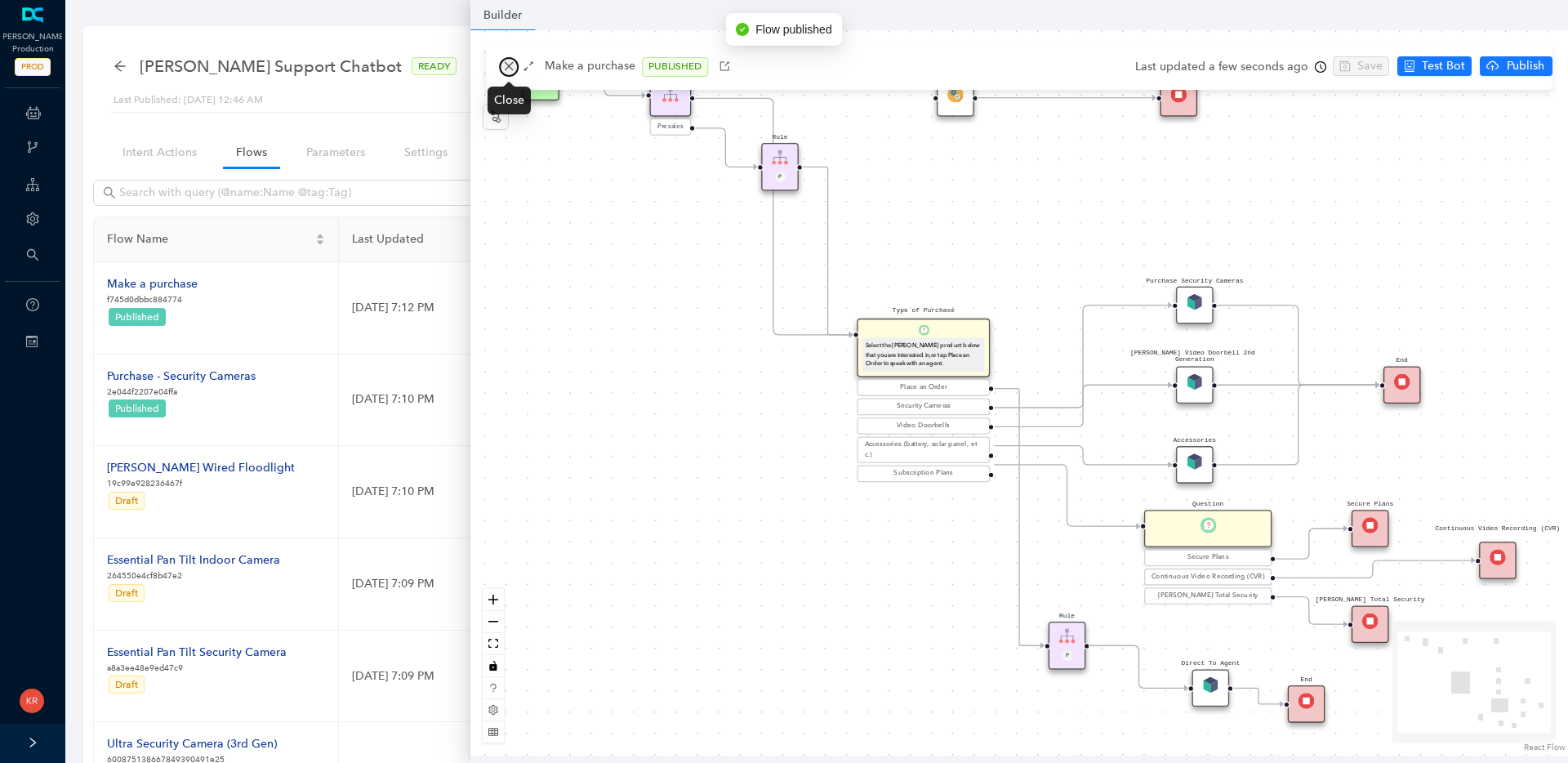
click at [500, 63] on button "button" at bounding box center [509, 67] width 20 height 20
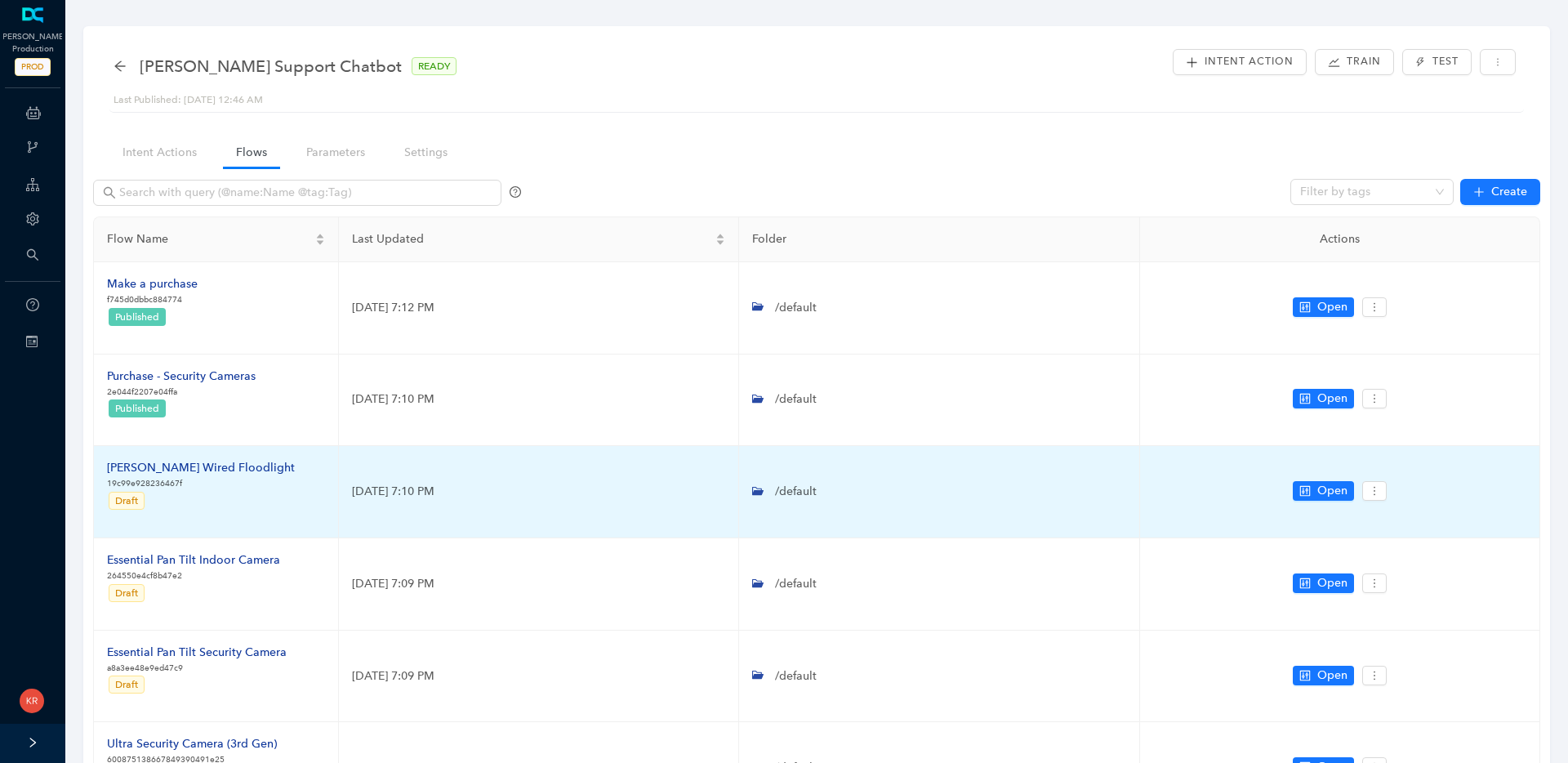
click at [208, 469] on div "Arlo Wired Floodlight" at bounding box center [201, 468] width 188 height 18
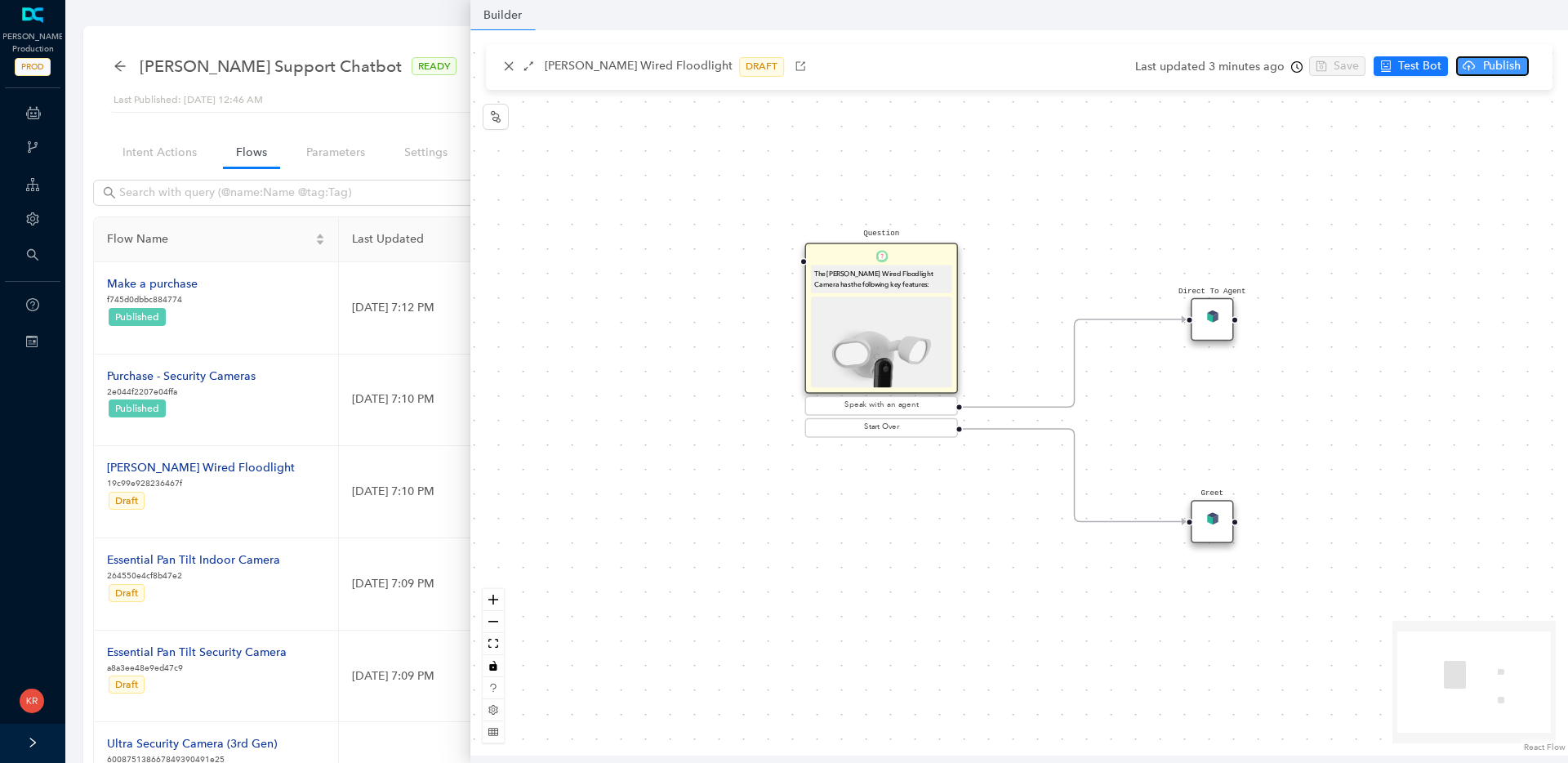
click at [1507, 66] on span "Publish" at bounding box center [1501, 66] width 41 height 18
click at [1551, 128] on button "Yes" at bounding box center [1543, 130] width 31 height 20
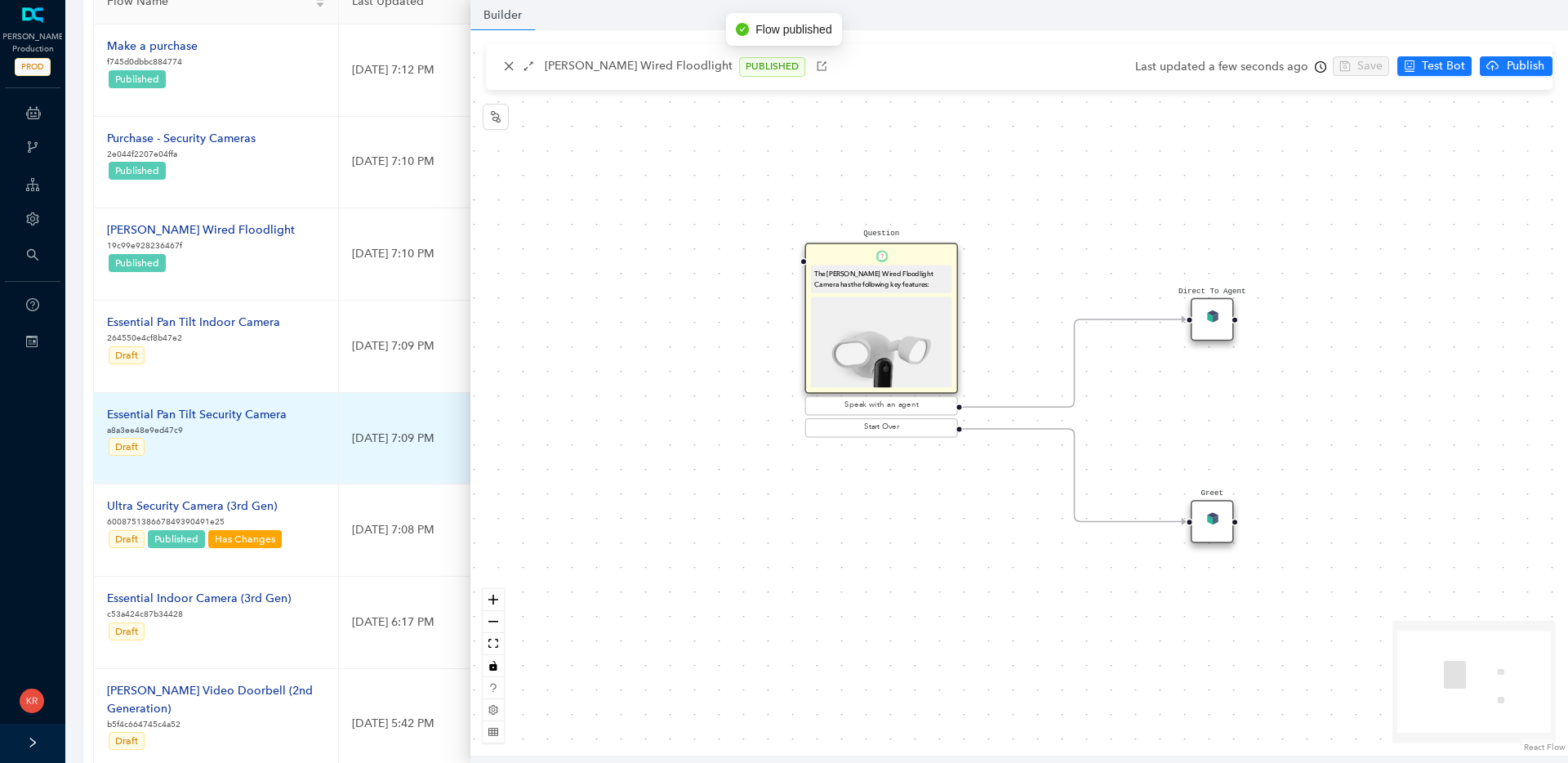
scroll to position [240, 0]
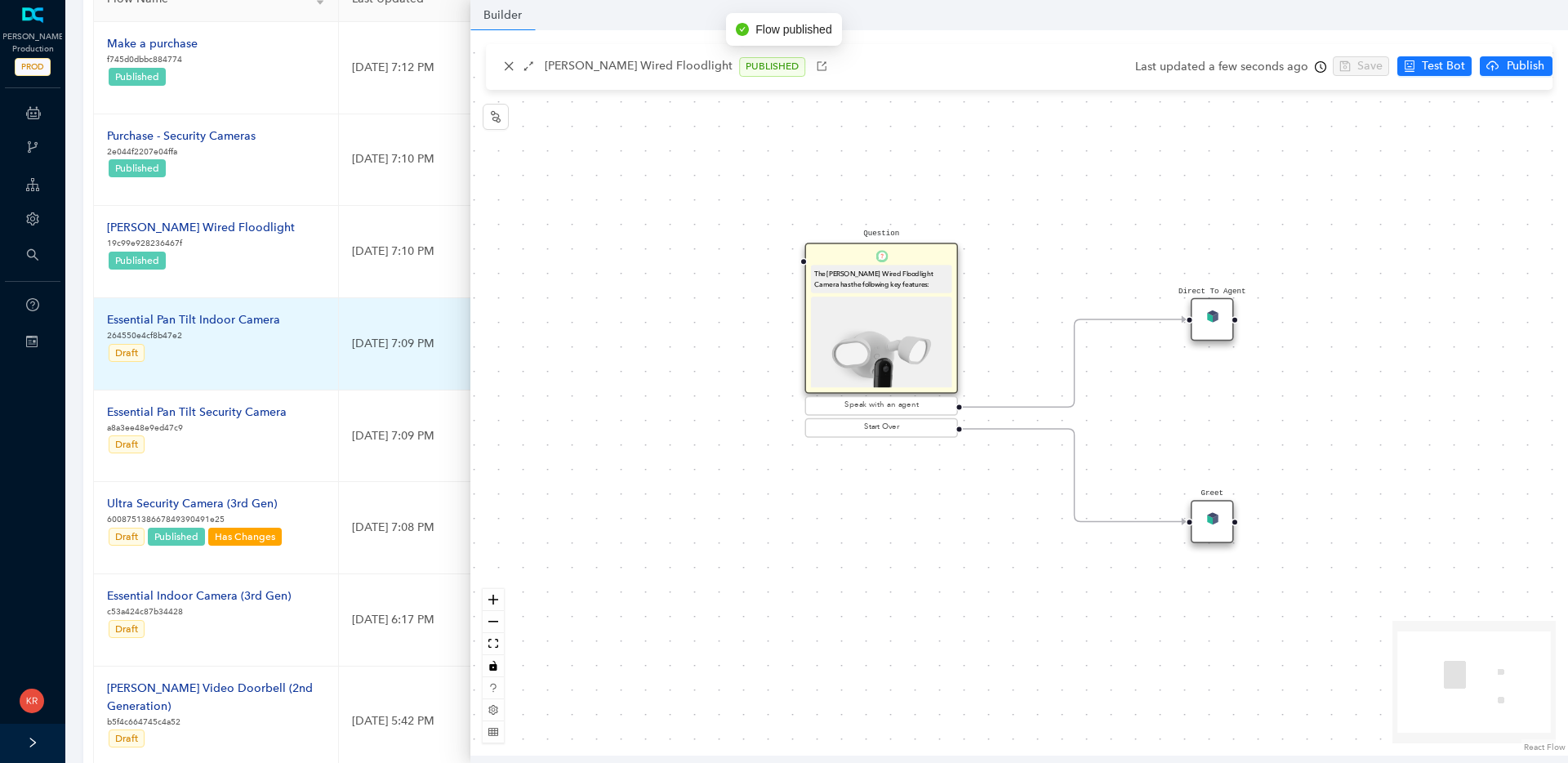
click at [197, 366] on div "Essential Pan Tilt Indoor Camera 264550e4cf8b47e2 Draft" at bounding box center [193, 344] width 173 height 65
click at [200, 356] on p "Draft" at bounding box center [193, 352] width 173 height 21
click at [236, 351] on p "Draft" at bounding box center [193, 352] width 173 height 21
click at [254, 321] on div "Essential Pan Tilt Indoor Camera" at bounding box center [193, 320] width 173 height 18
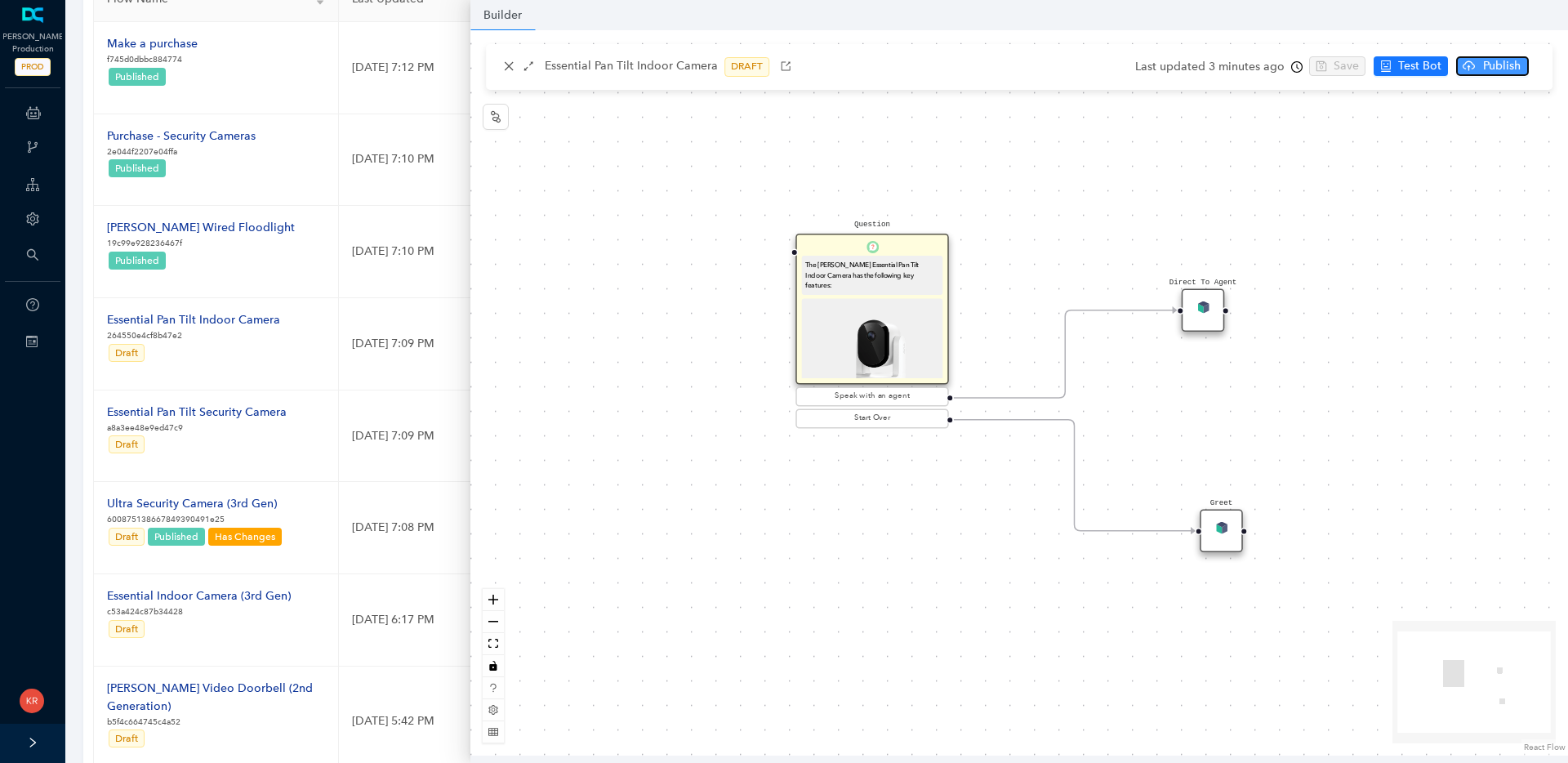
click at [1488, 73] on span "Publish" at bounding box center [1501, 66] width 41 height 18
click at [1538, 134] on span "Yes" at bounding box center [1543, 130] width 18 height 18
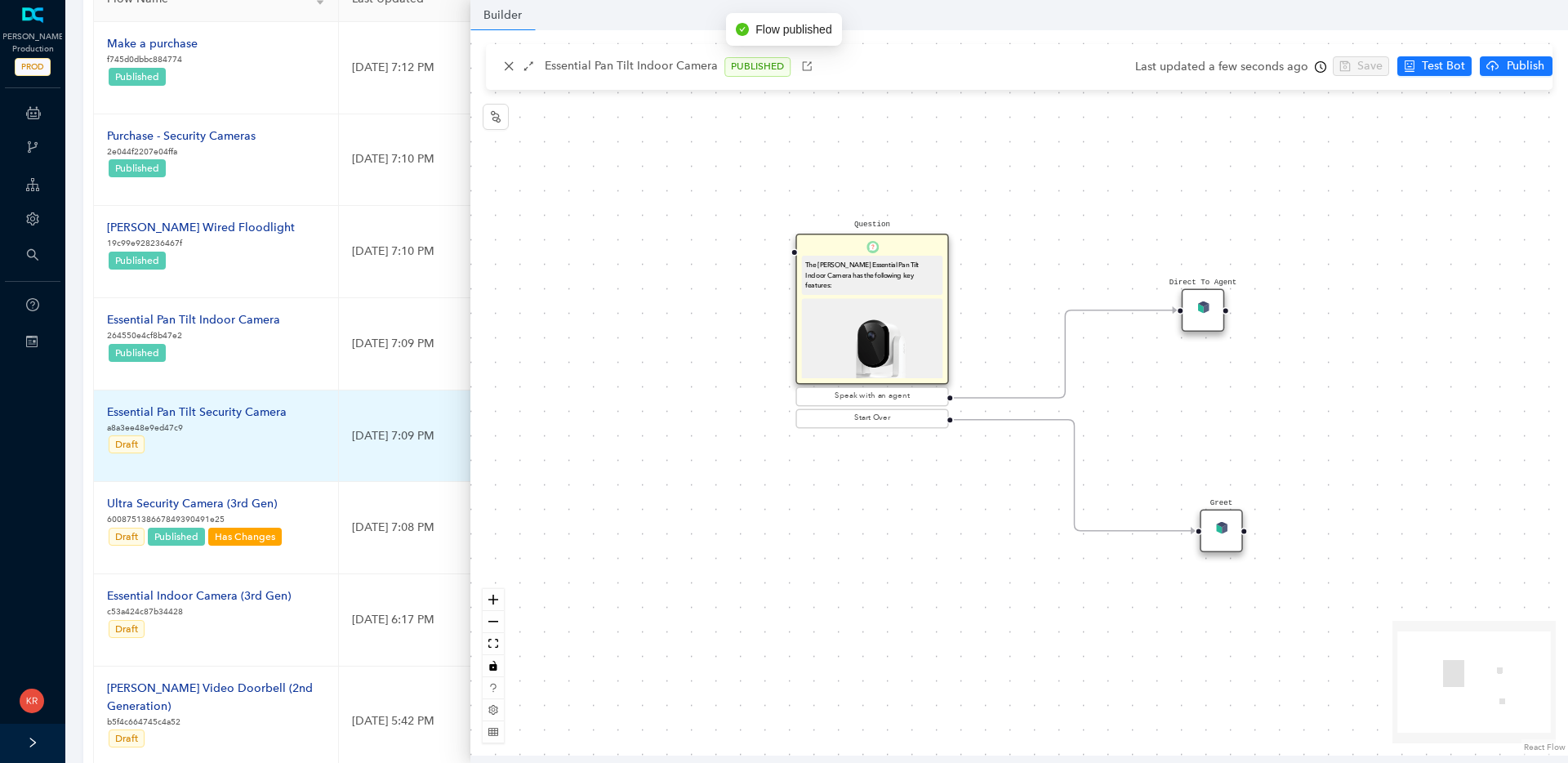
click at [203, 403] on div "Essential Pan Tilt Security Camera" at bounding box center [196, 412] width 180 height 18
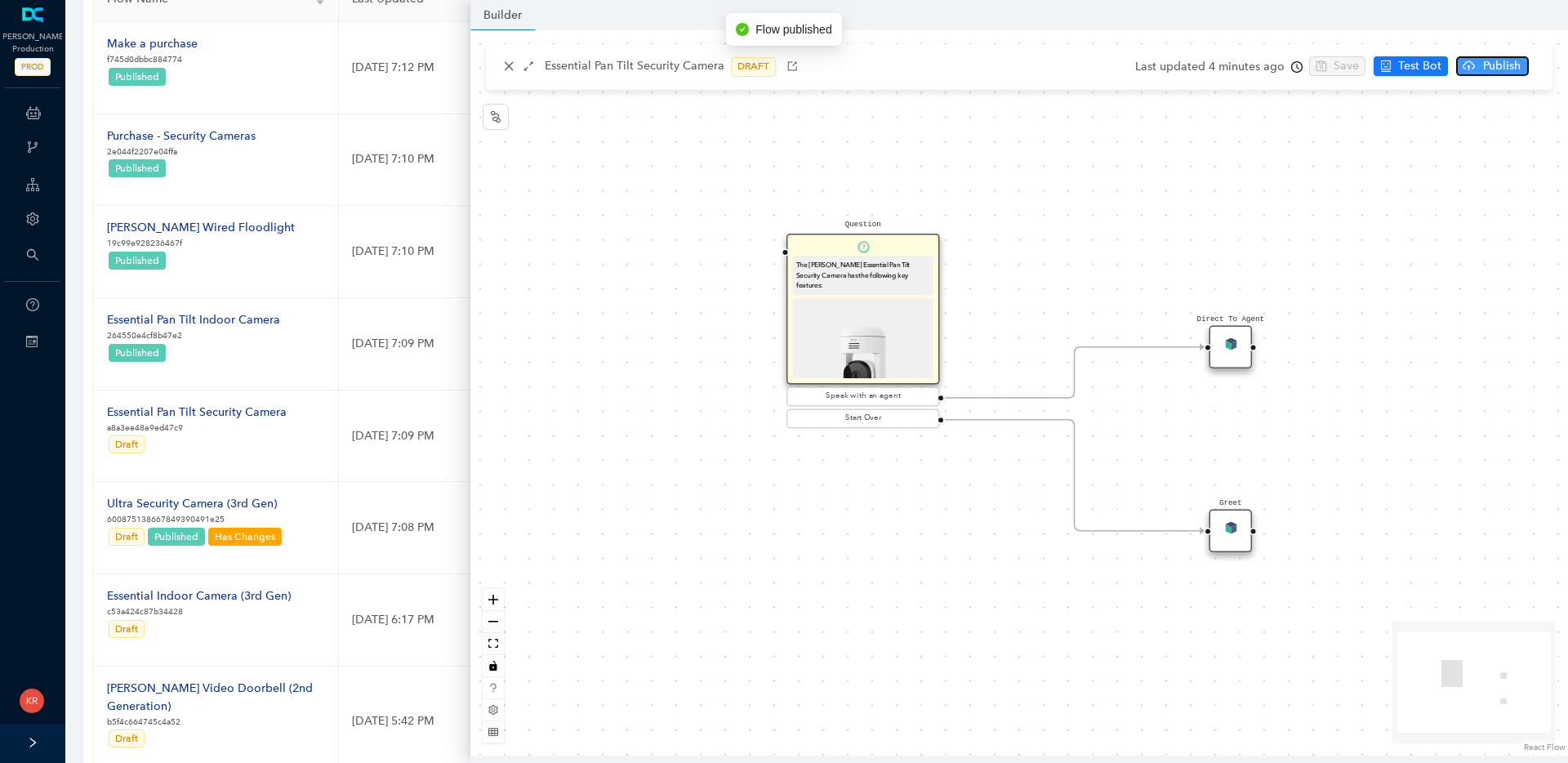
click at [1481, 63] on span "Publish" at bounding box center [1501, 66] width 41 height 18
click at [1547, 124] on span "Yes" at bounding box center [1543, 130] width 18 height 18
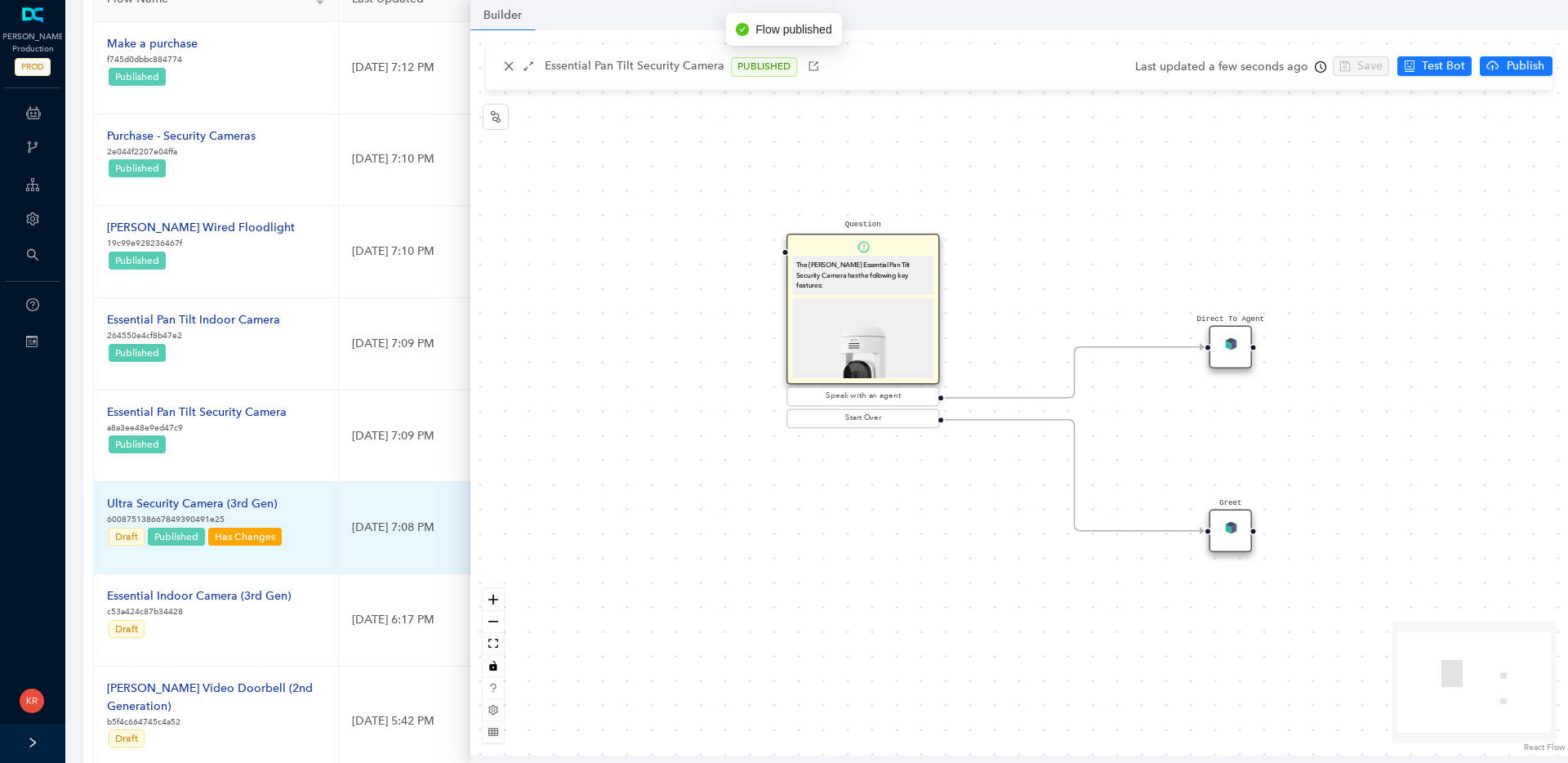
click at [241, 499] on div "Ultra Security Camera (3rd Gen)" at bounding box center [194, 504] width 176 height 18
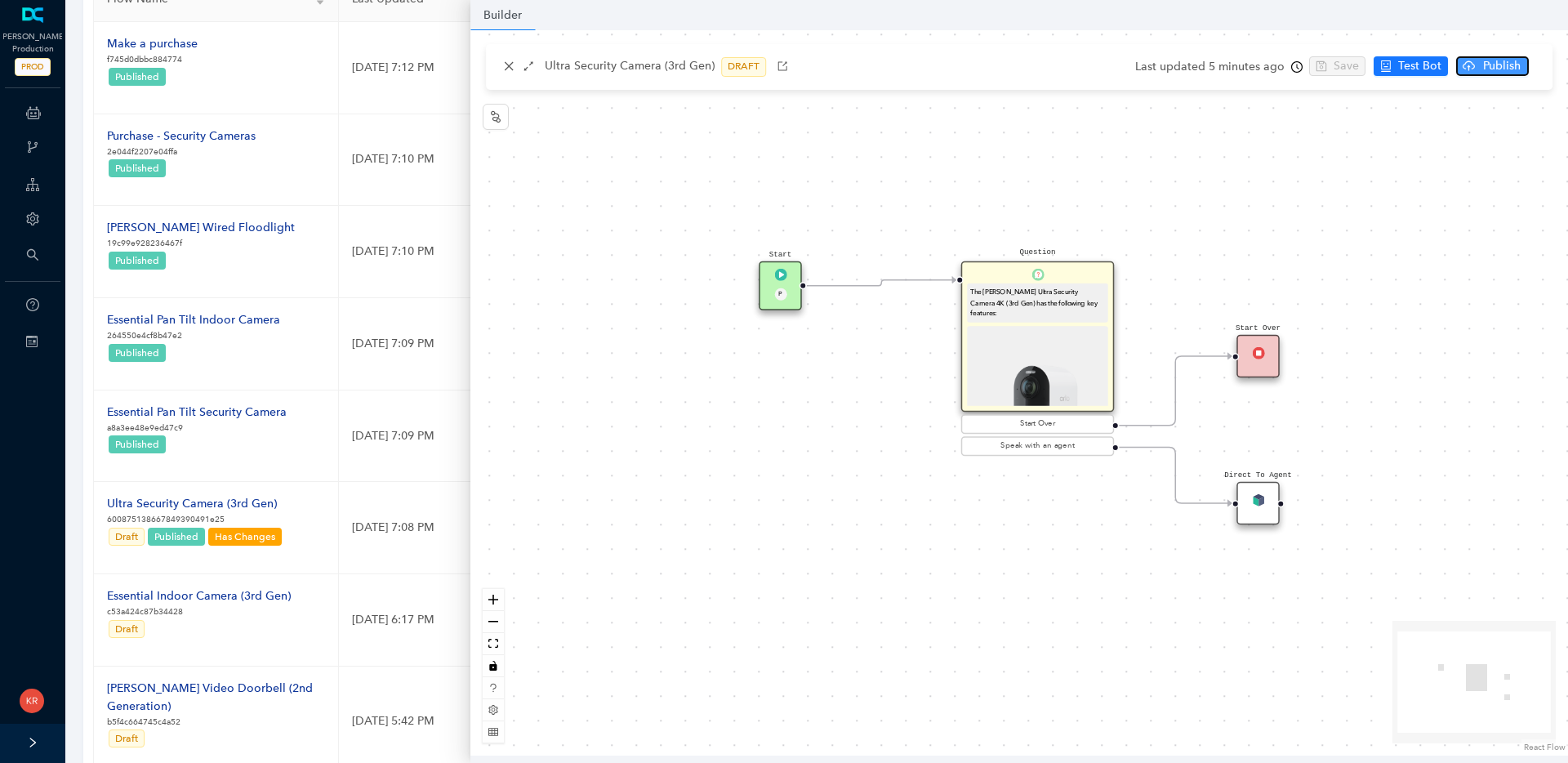
click at [1497, 61] on span "Publish" at bounding box center [1501, 66] width 41 height 18
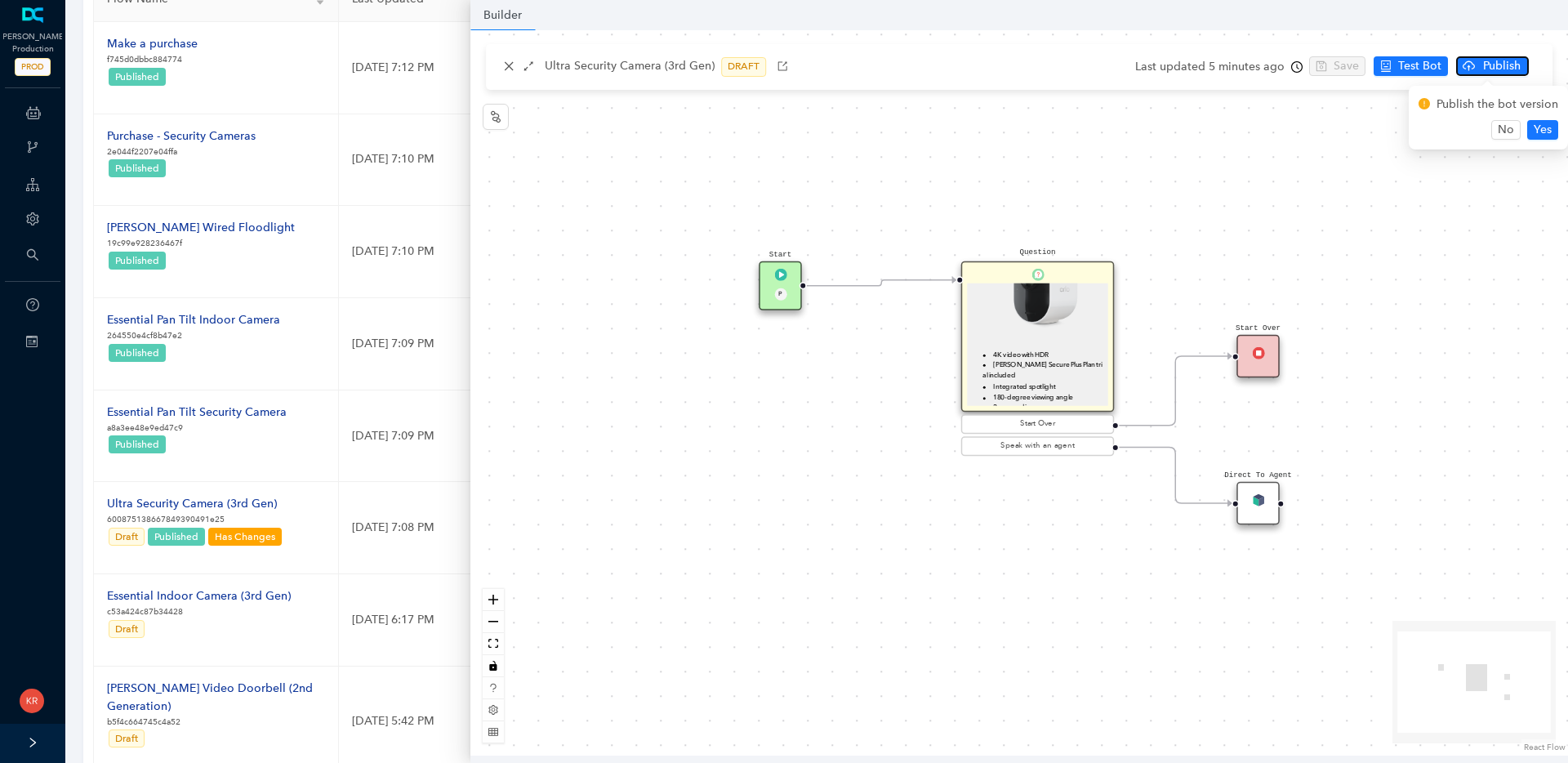
scroll to position [67, 0]
click at [1530, 131] on button "Yes" at bounding box center [1543, 130] width 31 height 20
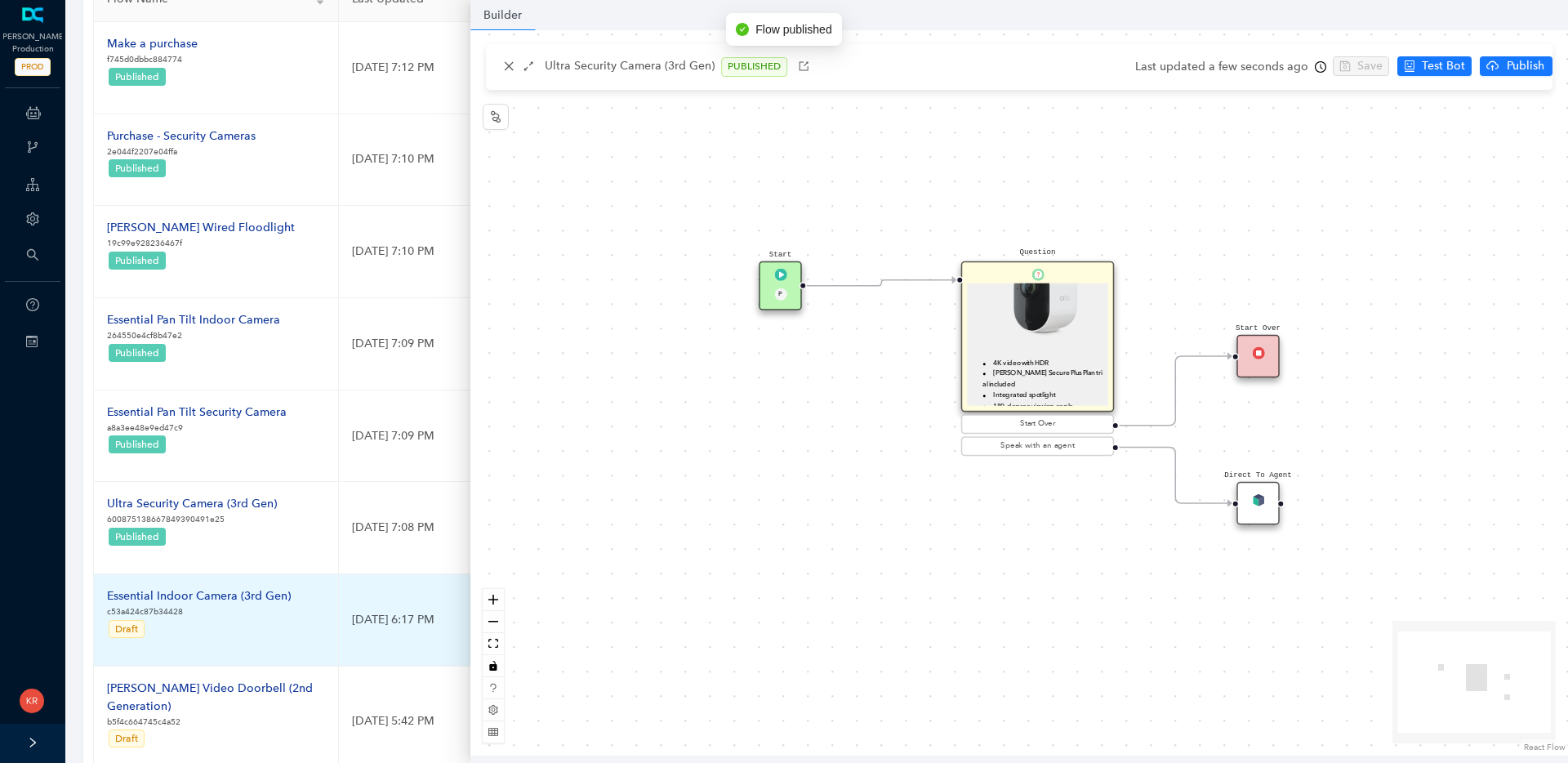
click at [215, 611] on p "c53a424c87b34428" at bounding box center [198, 611] width 184 height 13
click at [224, 589] on div "Essential Indoor Camera (3rd Gen)" at bounding box center [198, 596] width 184 height 18
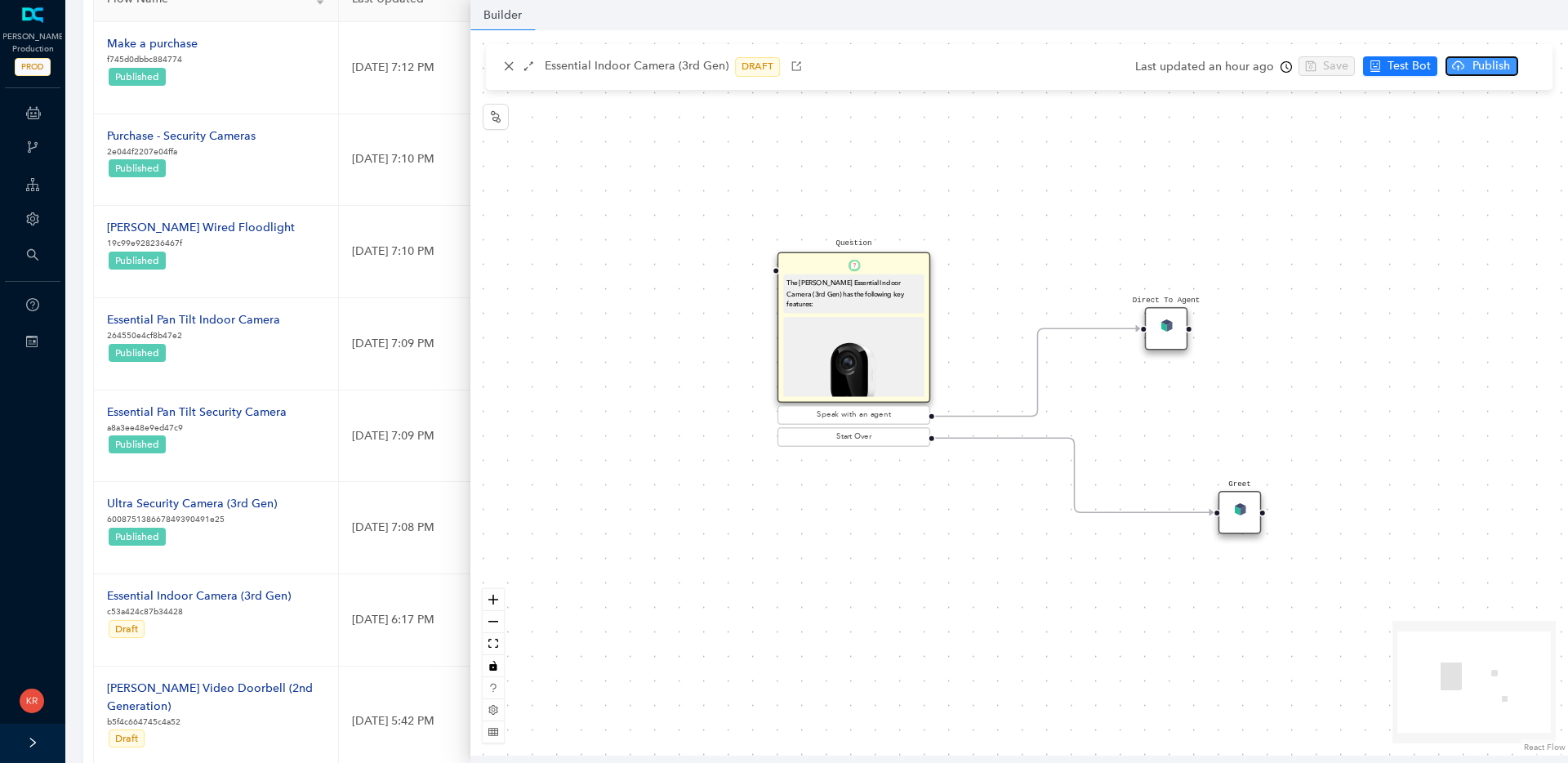
click at [1471, 66] on span "Publish" at bounding box center [1491, 66] width 41 height 18
click at [1530, 123] on span "Yes" at bounding box center [1531, 130] width 18 height 18
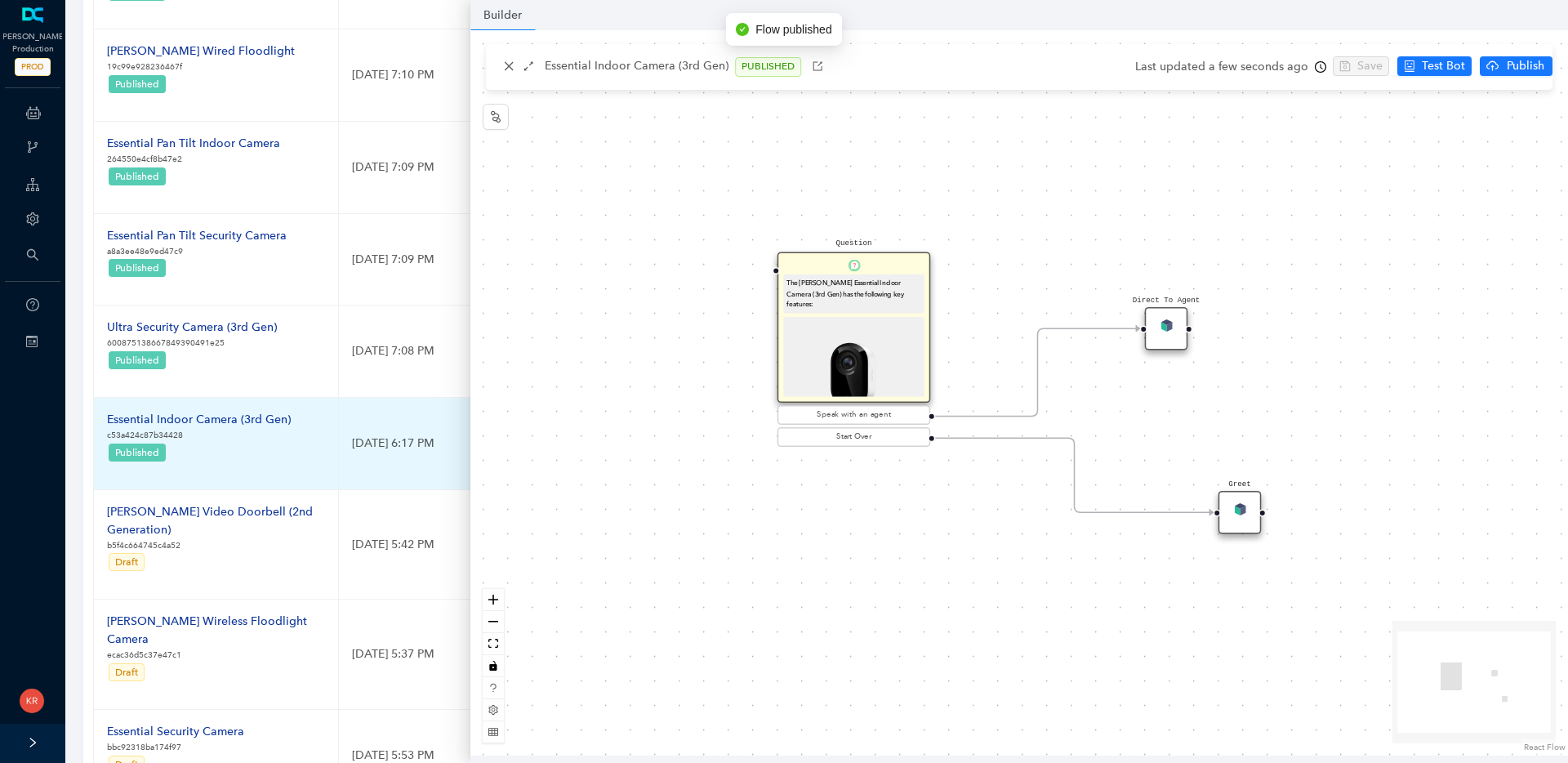
scroll to position [429, 0]
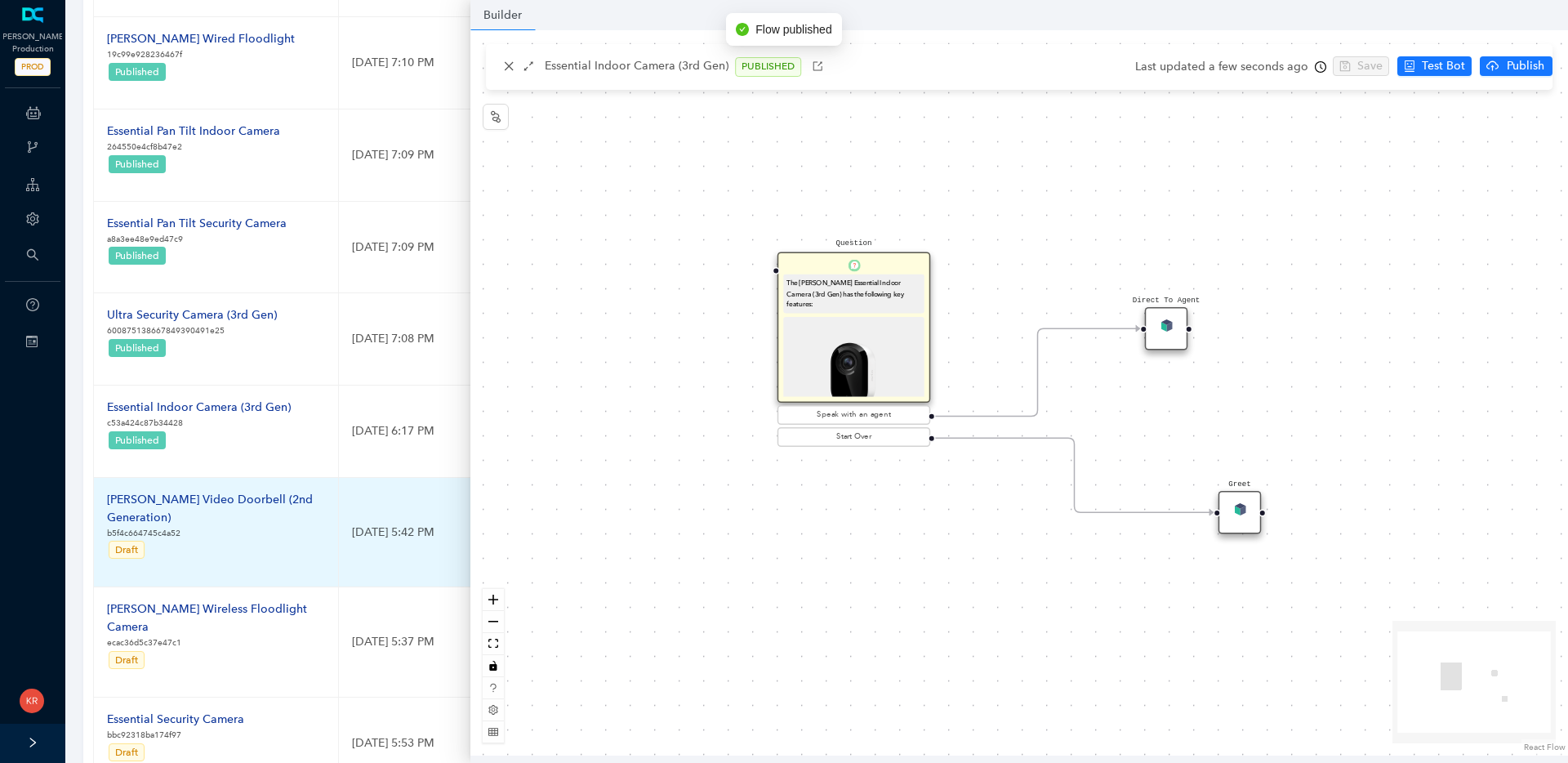
click at [193, 502] on div "Arlo Video Doorbell (2nd Generation)" at bounding box center [215, 509] width 218 height 36
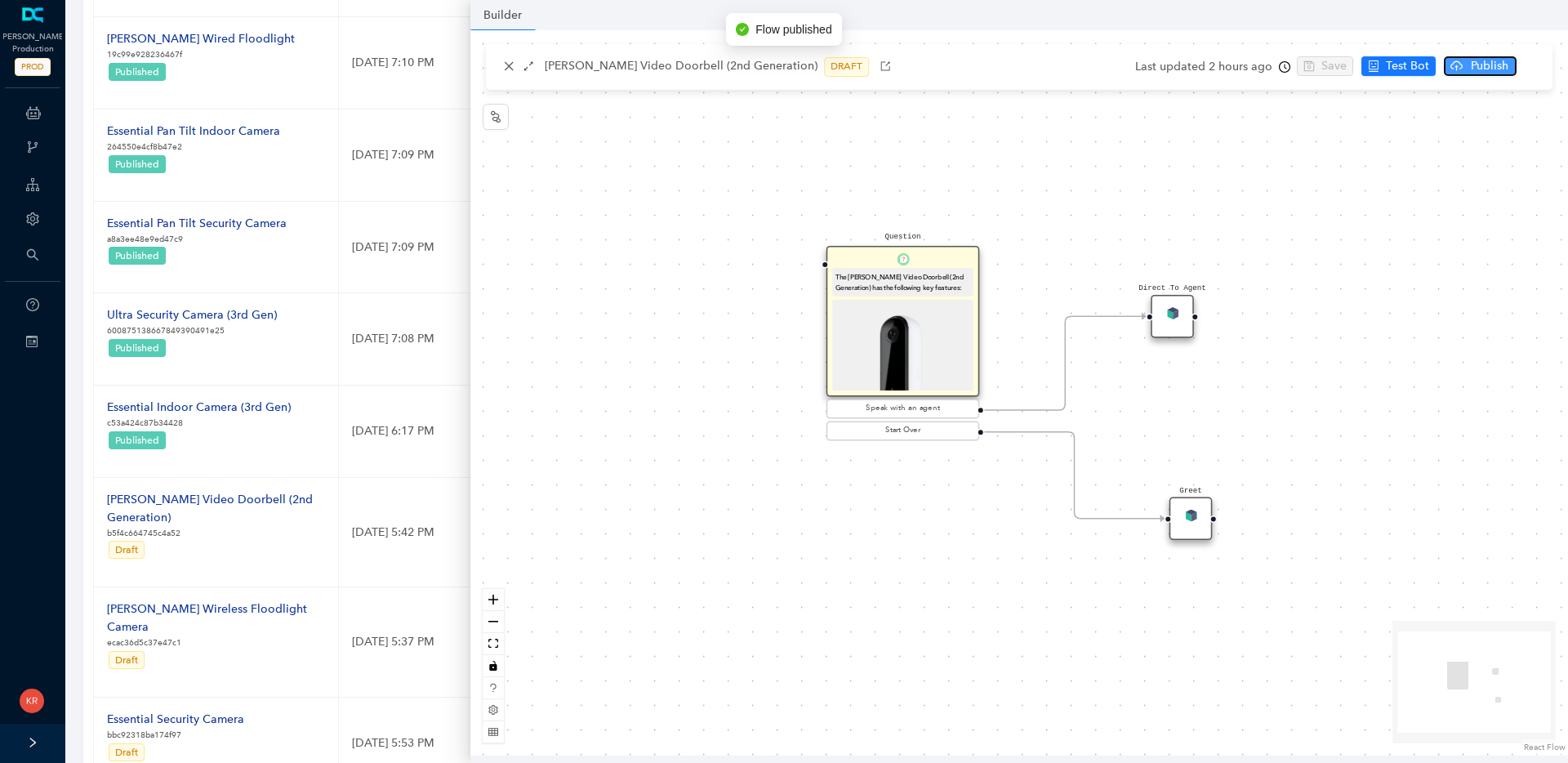
click at [1497, 67] on span "Publish" at bounding box center [1489, 66] width 41 height 18
click at [1528, 131] on span "Yes" at bounding box center [1531, 130] width 18 height 18
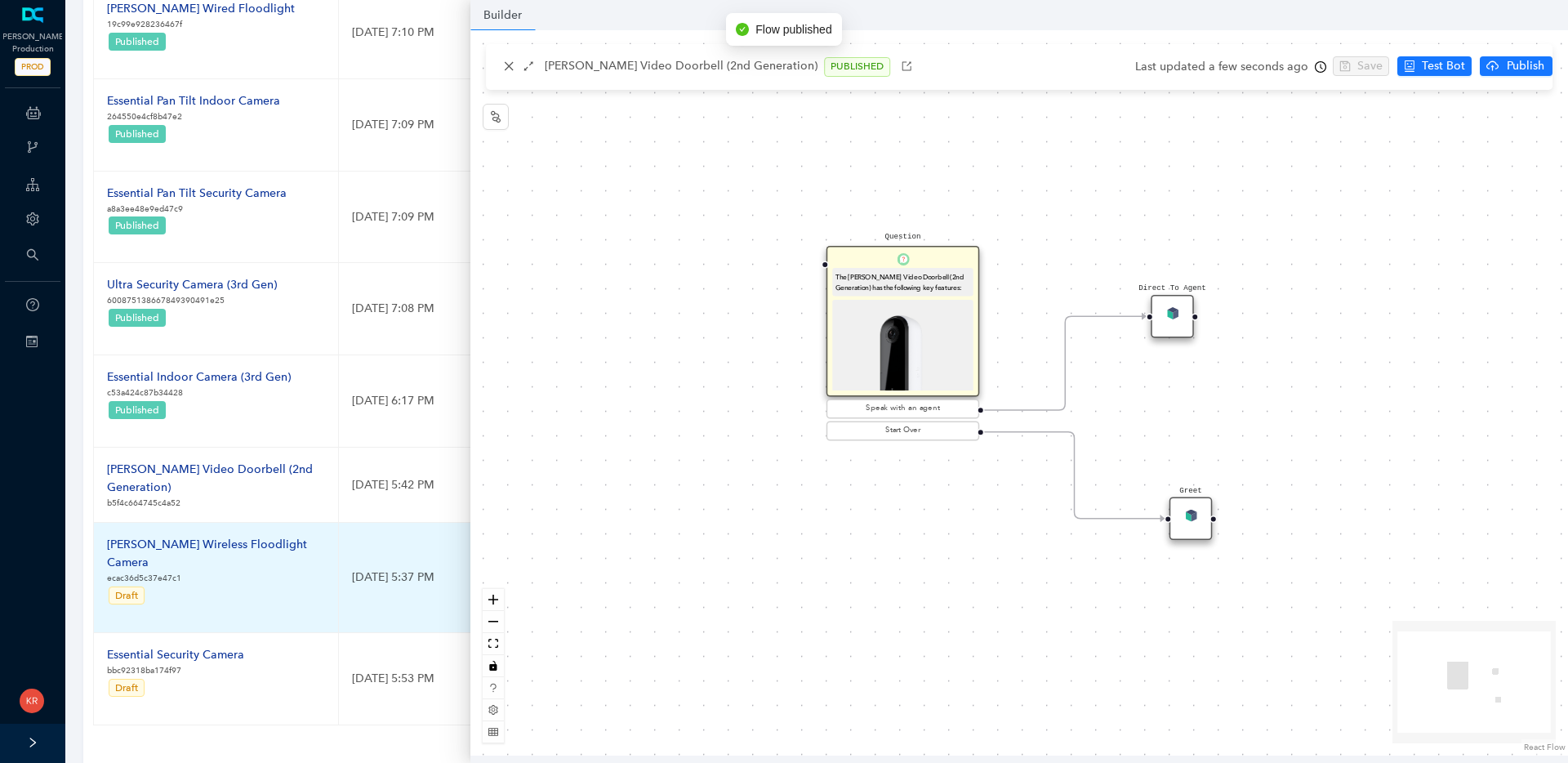
scroll to position [513, 0]
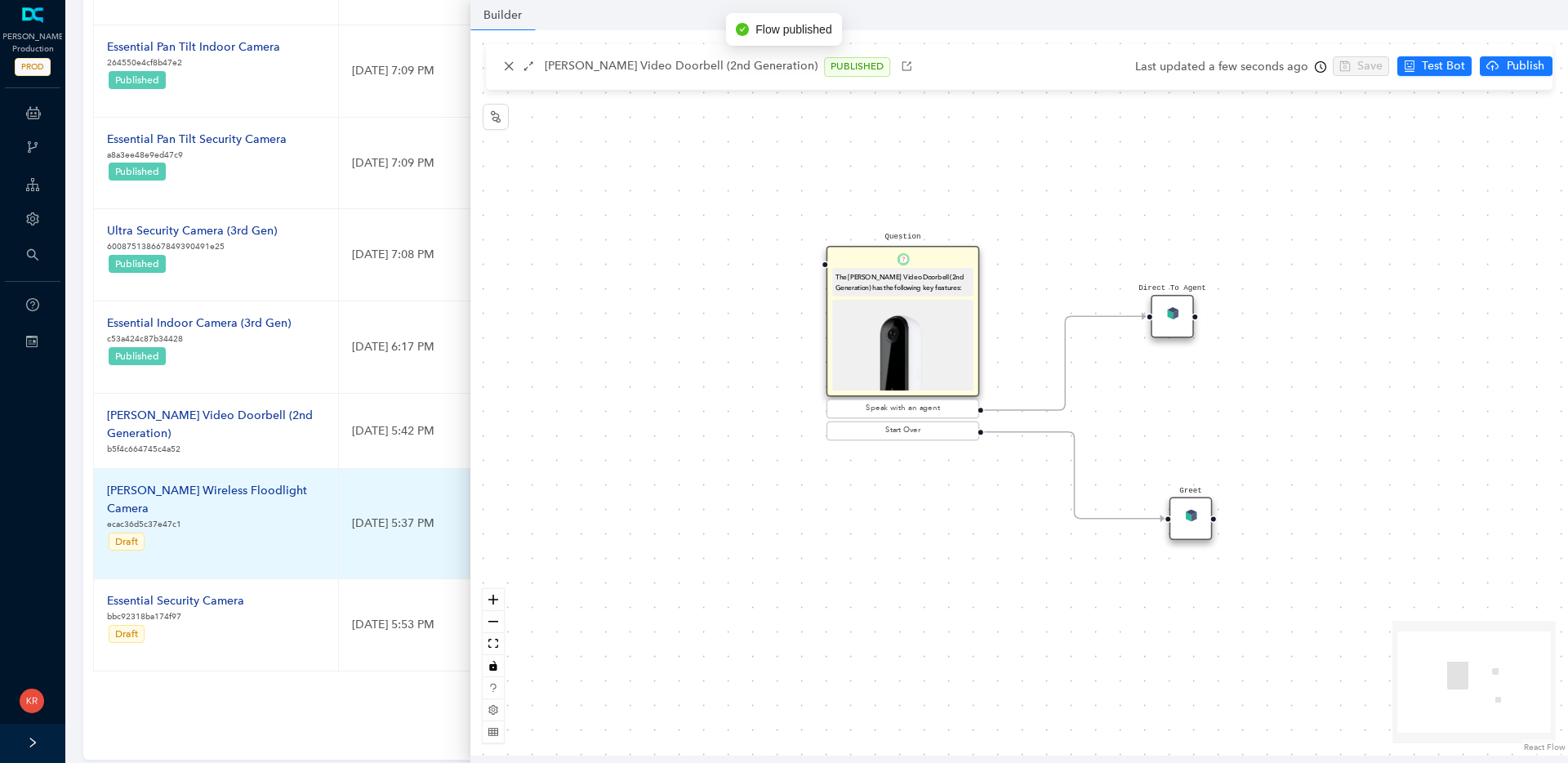
click at [221, 482] on div "Arlo Wireless Floodlight Camera" at bounding box center [215, 500] width 218 height 36
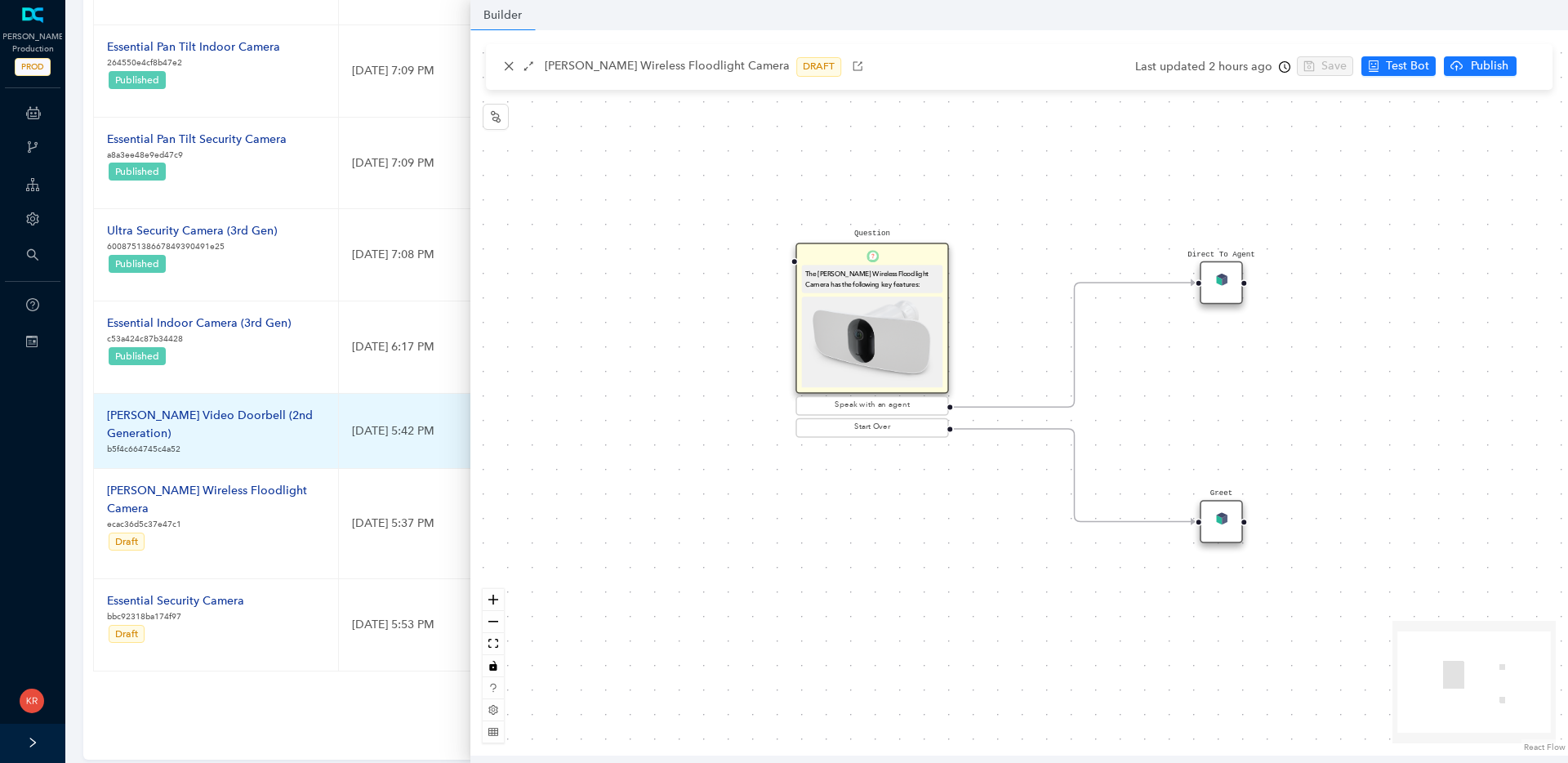
click at [269, 413] on div "Arlo Video Doorbell (2nd Generation)" at bounding box center [215, 425] width 218 height 36
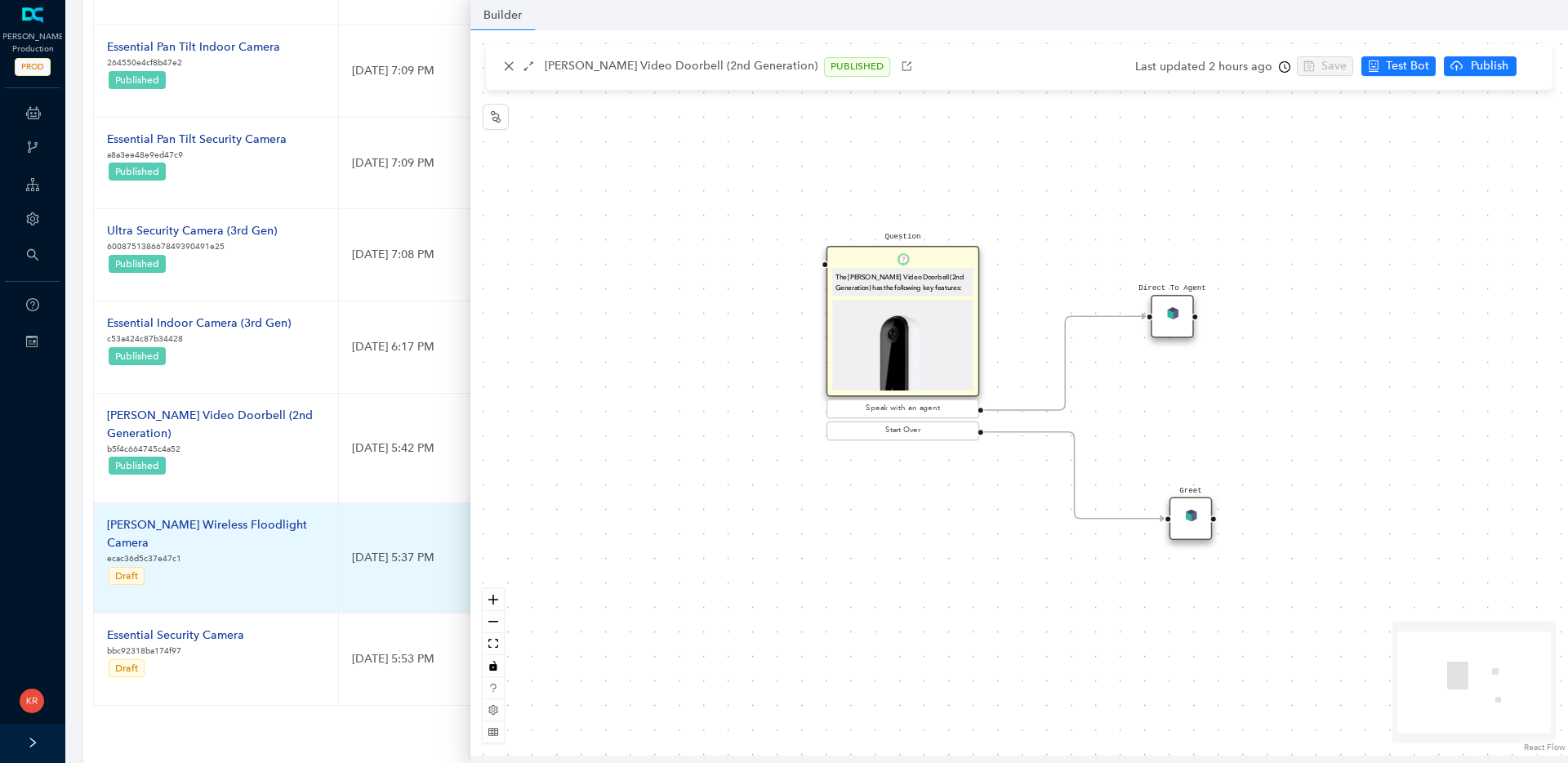
click at [234, 516] on div "Arlo Wireless Floodlight Camera" at bounding box center [215, 534] width 218 height 36
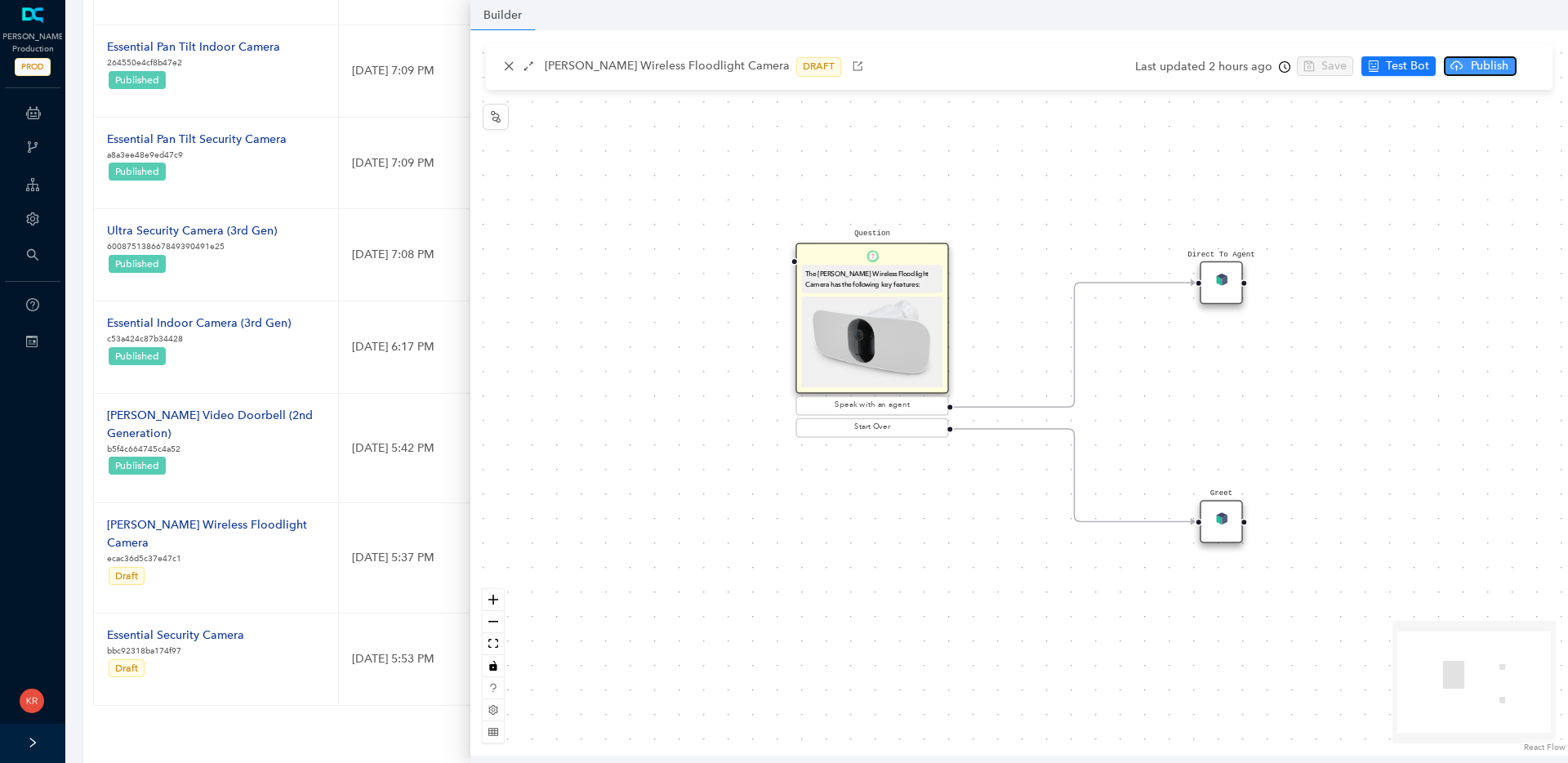
click at [1482, 65] on span "Publish" at bounding box center [1489, 66] width 41 height 18
click at [1526, 124] on span "Yes" at bounding box center [1531, 130] width 18 height 18
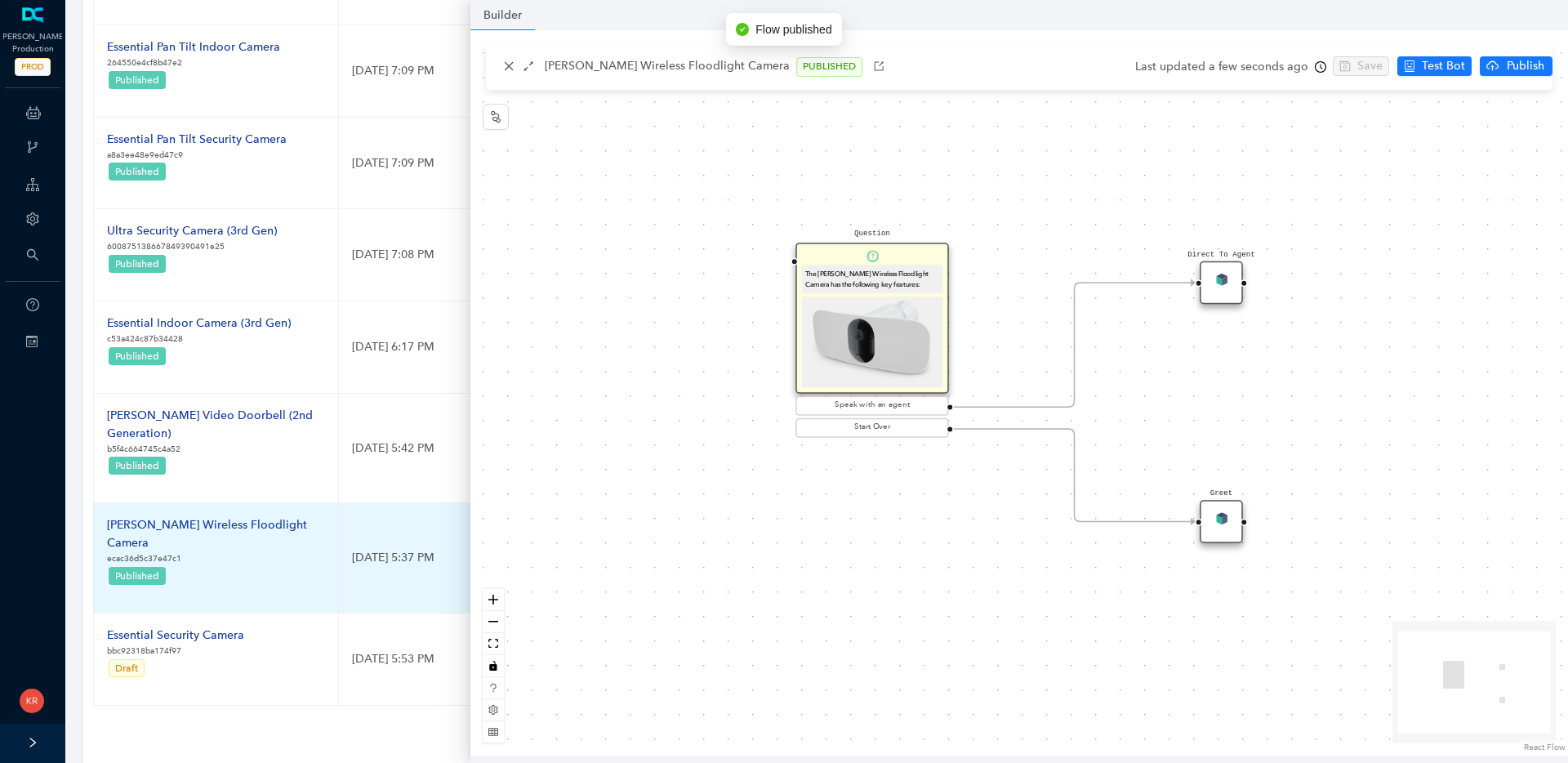
click at [194, 565] on p "Published" at bounding box center [215, 575] width 218 height 21
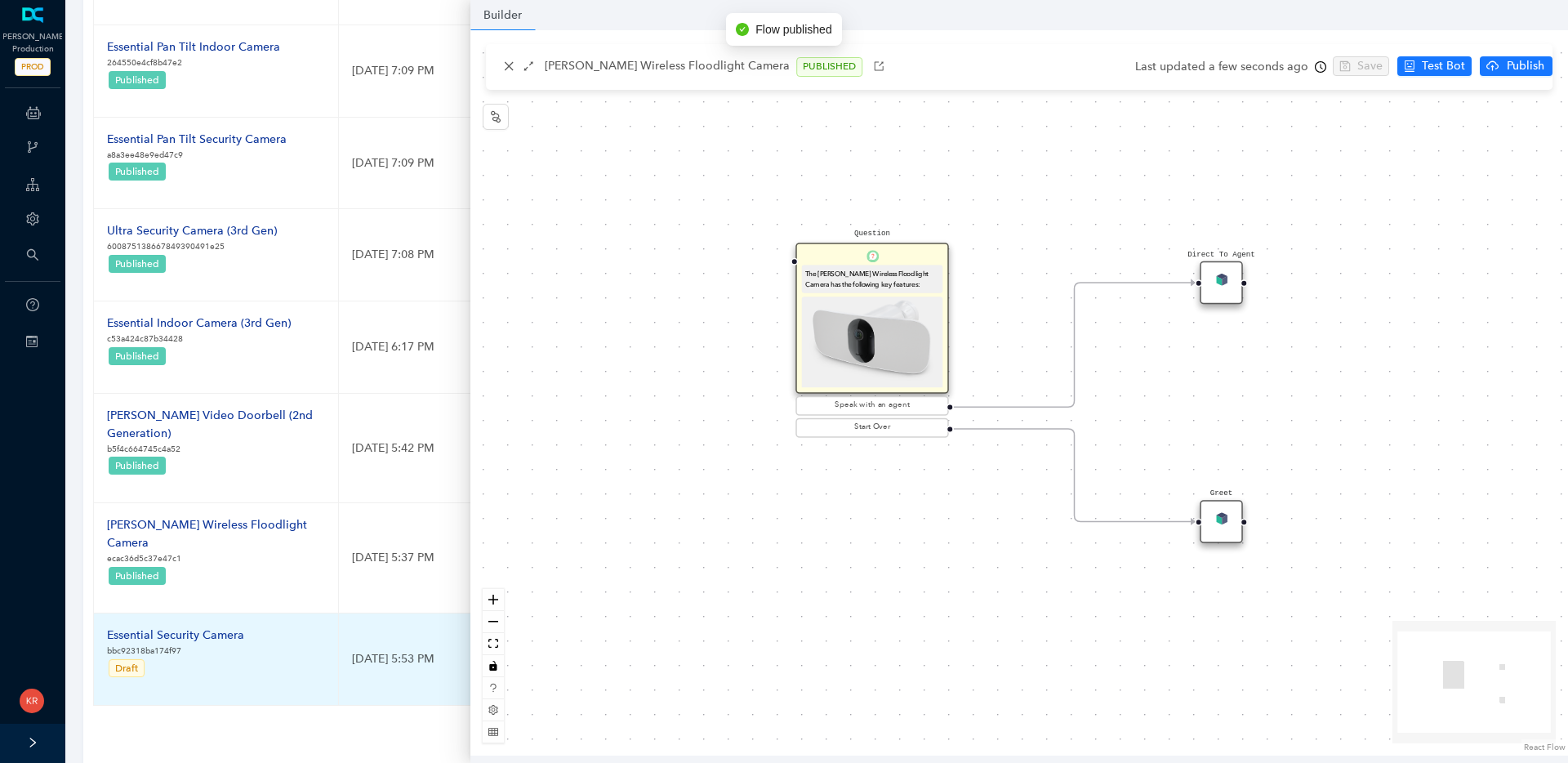
click at [216, 626] on div "Essential Security Camera" at bounding box center [175, 636] width 137 height 18
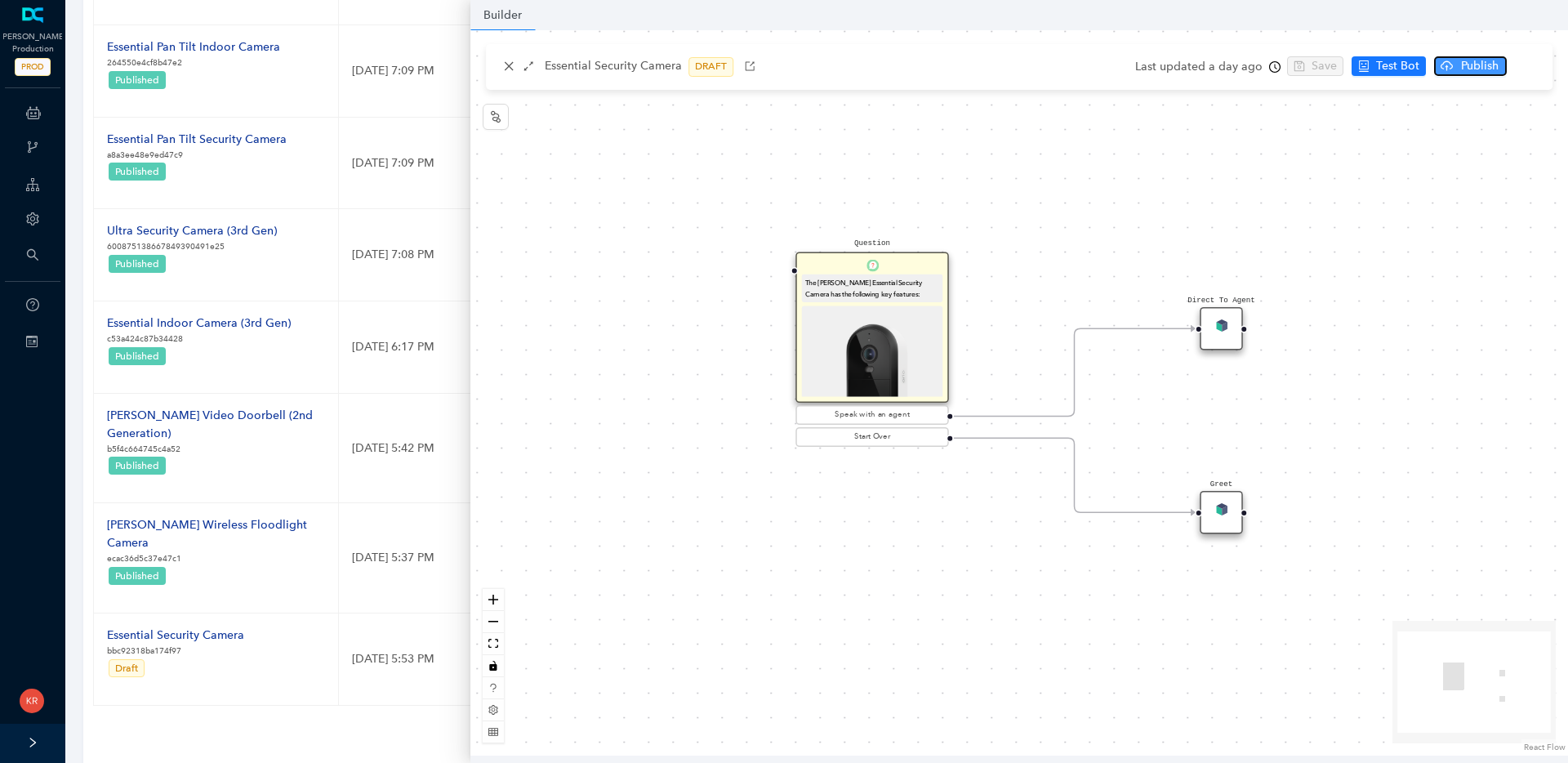
click at [1459, 62] on span "Publish" at bounding box center [1479, 66] width 41 height 18
click at [1523, 126] on span "Yes" at bounding box center [1520, 130] width 18 height 18
click at [340, 679] on div "Flow Name Last Updated Folder Actions Make a purchase f745d0dbbc884774 Publishe…" at bounding box center [817, 224] width 1447 height 1041
click at [340, 719] on ul "1 2 3 4 5 ••• 19 10 / page" at bounding box center [817, 731] width 1447 height 26
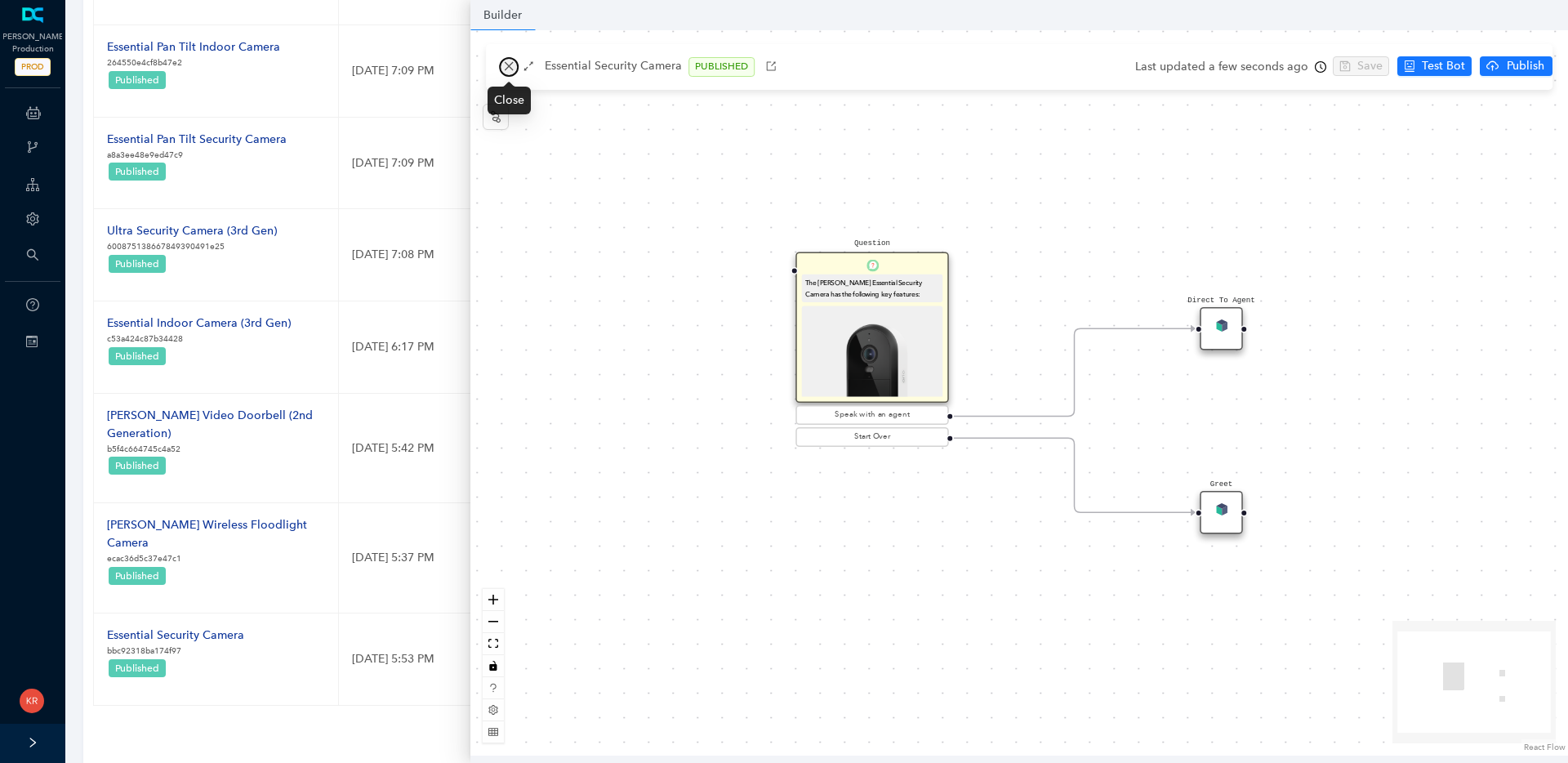
click at [505, 63] on icon "close" at bounding box center [508, 66] width 12 height 12
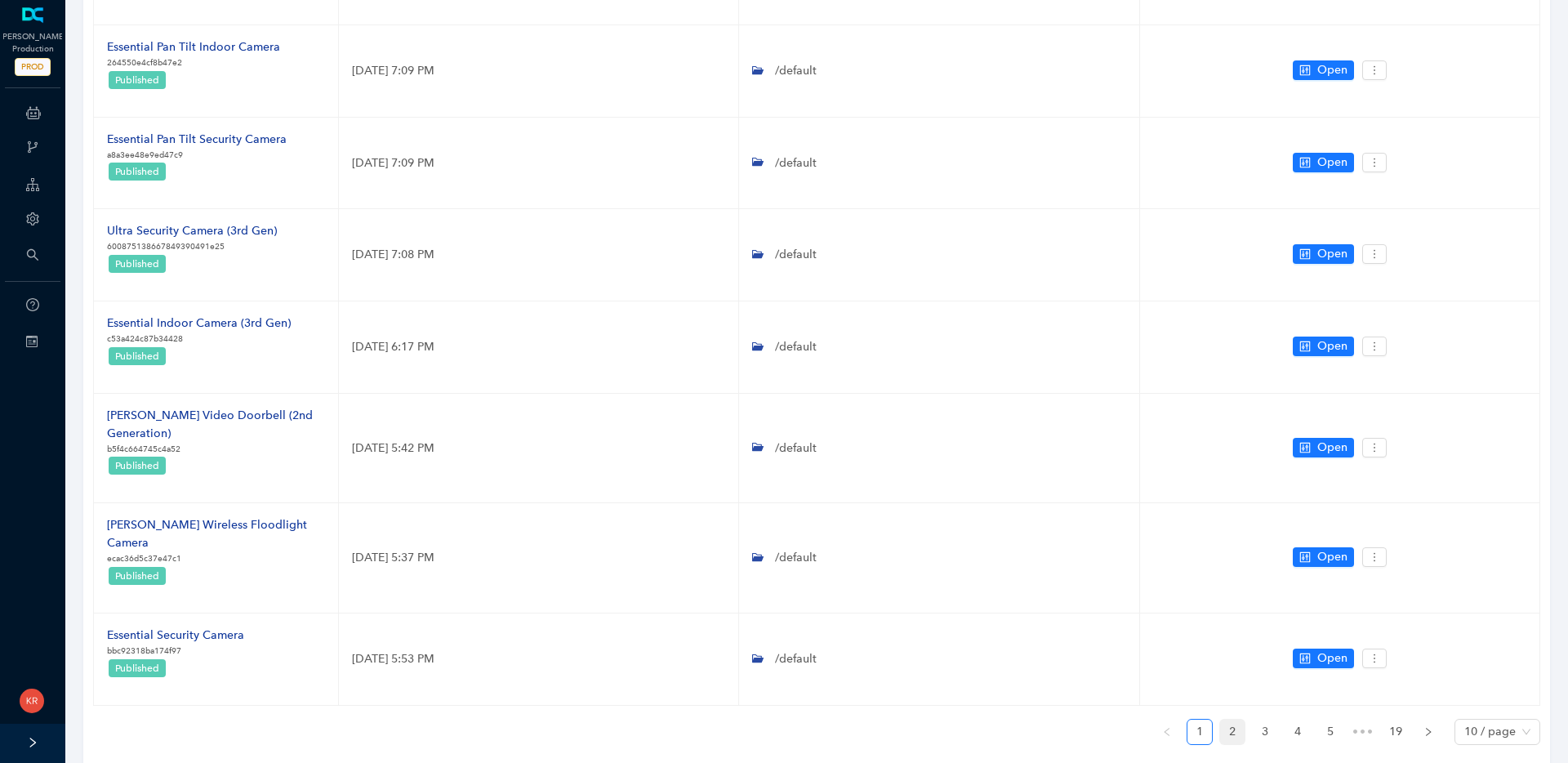
click at [1230, 720] on link "2" at bounding box center [1232, 731] width 24 height 24
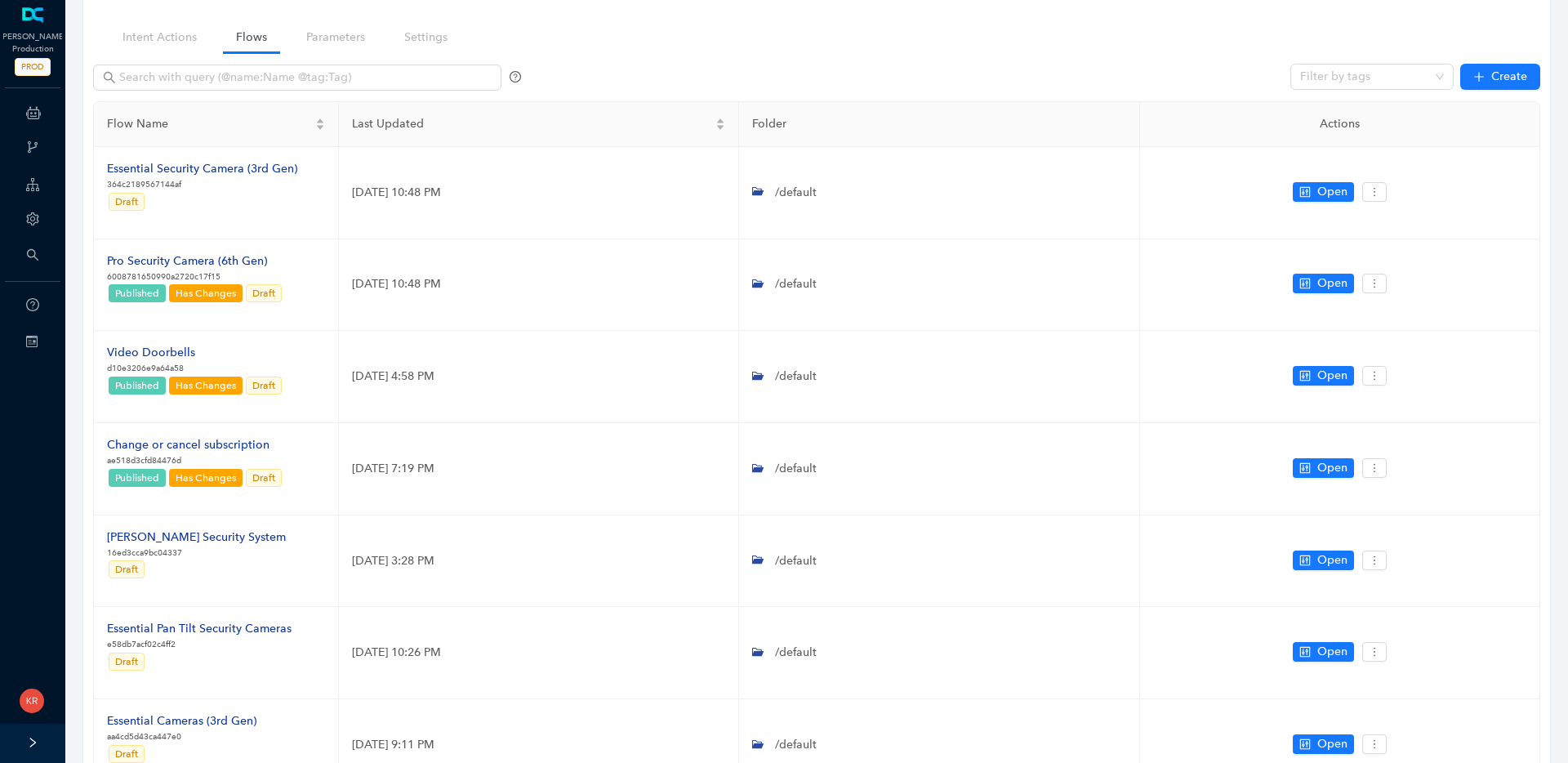
scroll to position [0, 0]
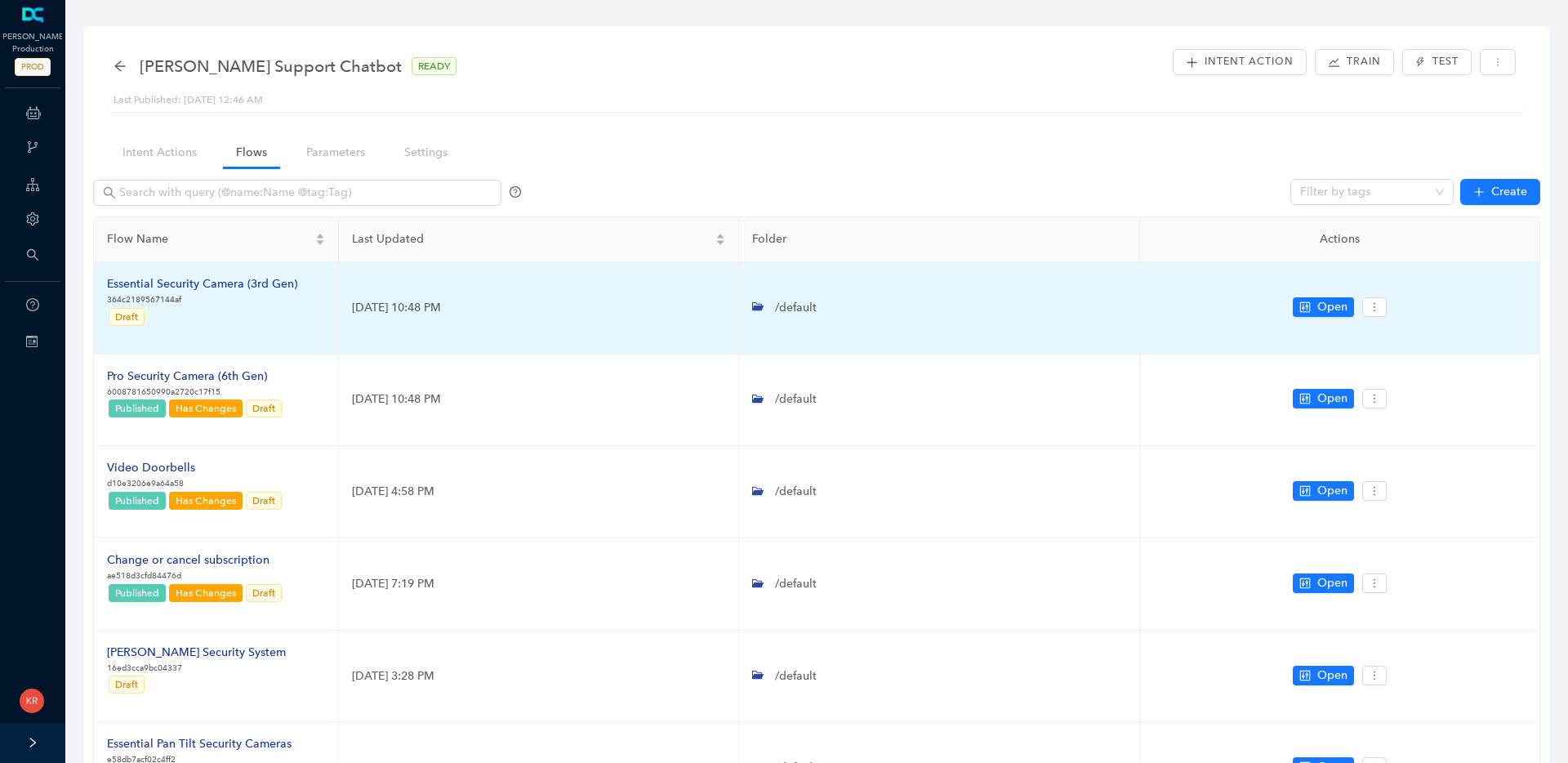
click at [247, 279] on div "Essential Security Camera (3rd Gen)" at bounding box center [202, 284] width 190 height 18
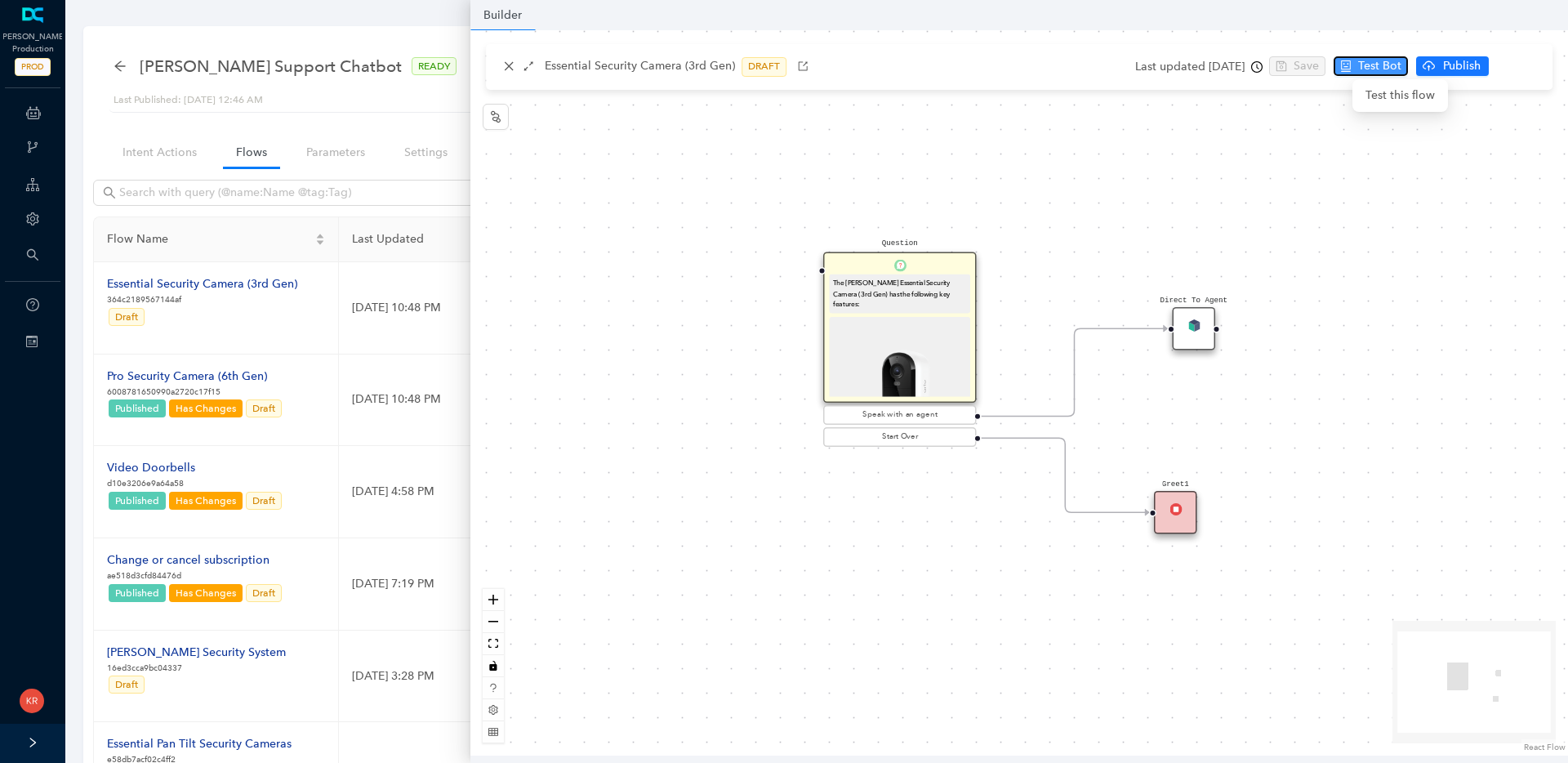
click at [1396, 66] on span "Test Bot" at bounding box center [1380, 66] width 43 height 18
click at [1475, 64] on span "Publish" at bounding box center [1461, 66] width 41 height 18
click at [1517, 134] on span "Yes" at bounding box center [1525, 130] width 18 height 18
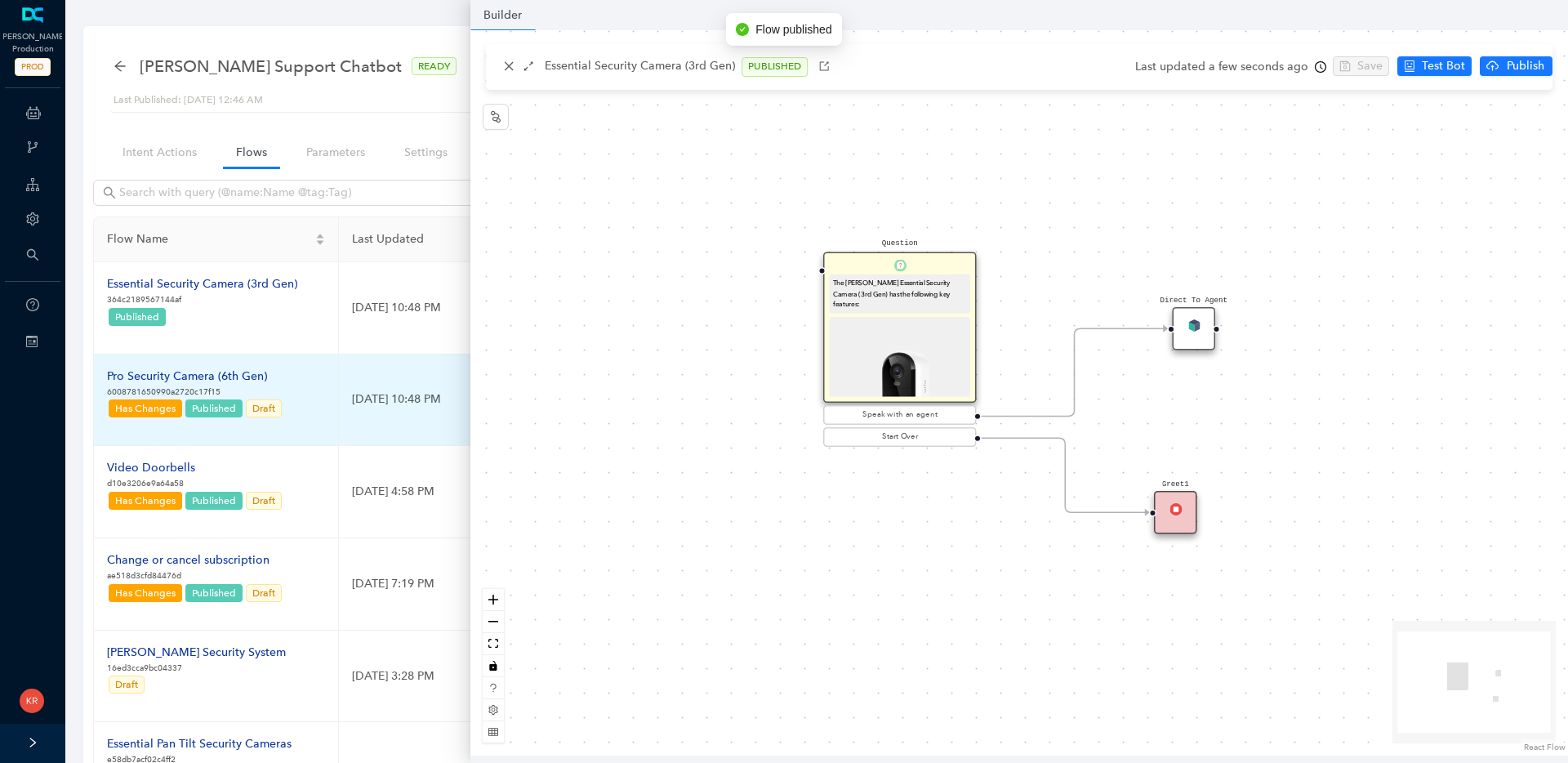
click at [229, 372] on div "Pro Security Camera (6th Gen)" at bounding box center [194, 376] width 176 height 18
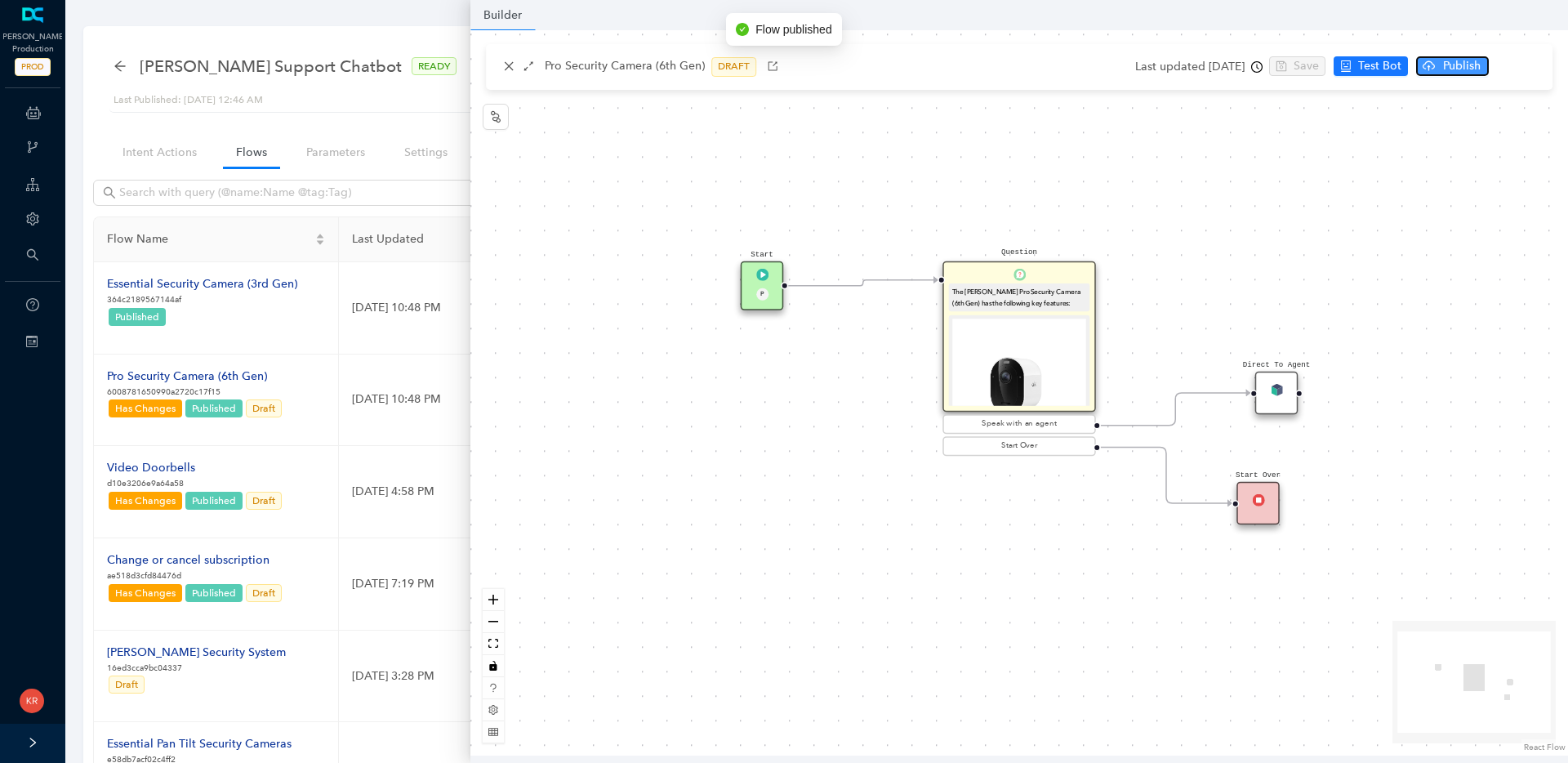
click at [1482, 69] on span "Publish" at bounding box center [1461, 66] width 41 height 18
click at [1532, 131] on span "Yes" at bounding box center [1525, 130] width 18 height 18
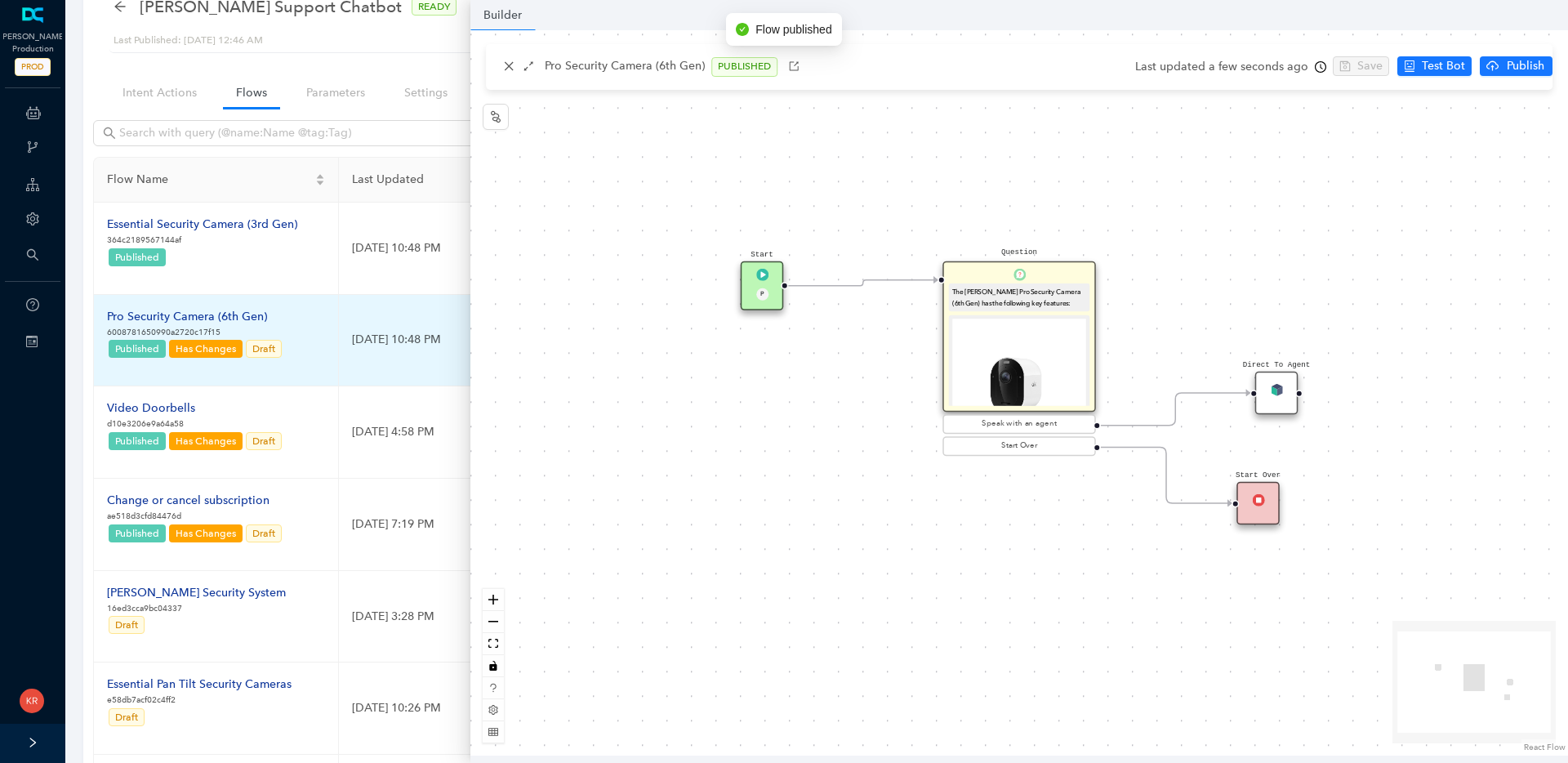
scroll to position [100, 0]
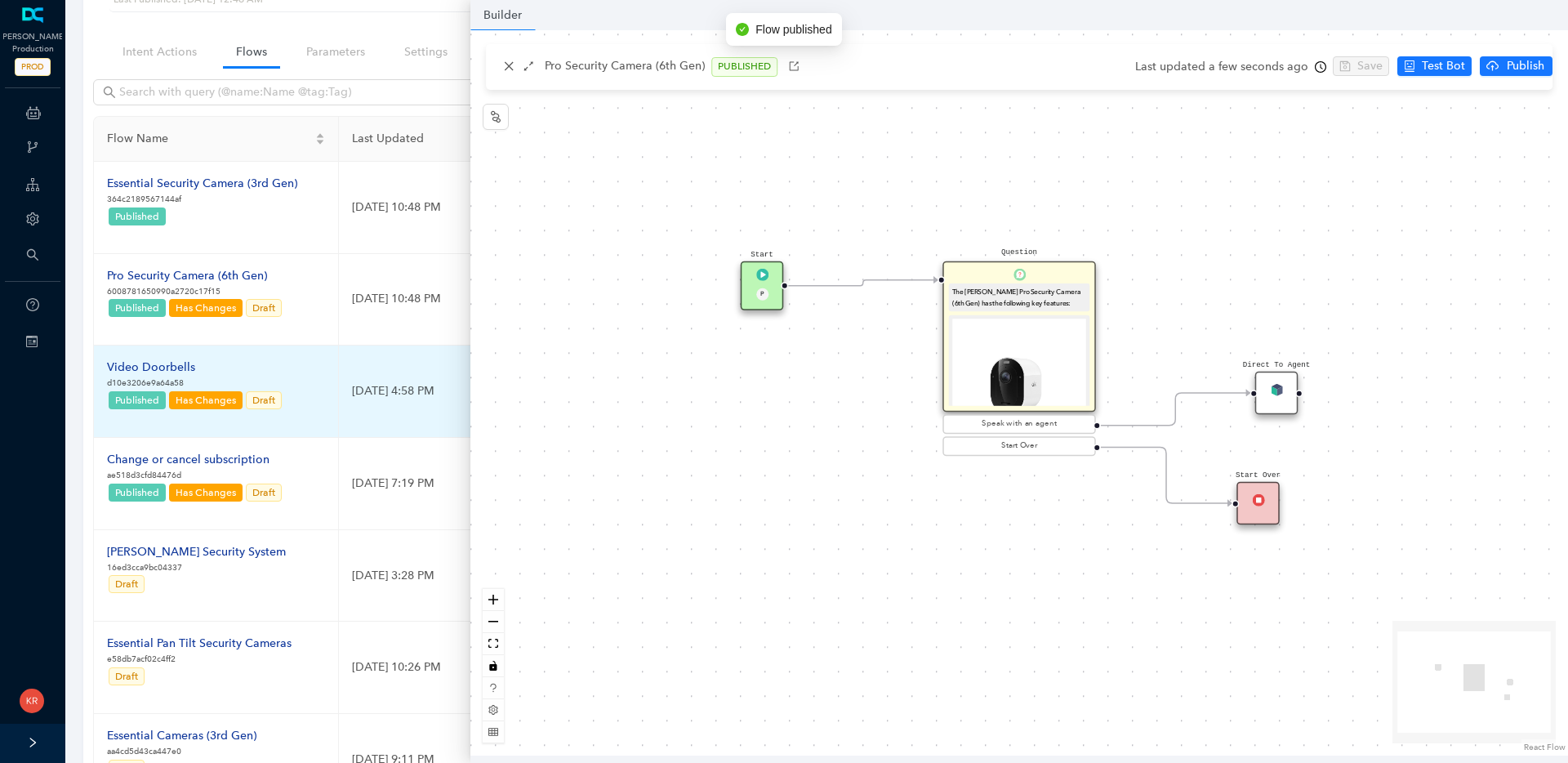
click at [152, 351] on td "Video Doorbells d10e3206e9a64a58 Published Has Changes Draft" at bounding box center [216, 391] width 245 height 92
click at [154, 365] on div "Video Doorbells" at bounding box center [194, 367] width 176 height 18
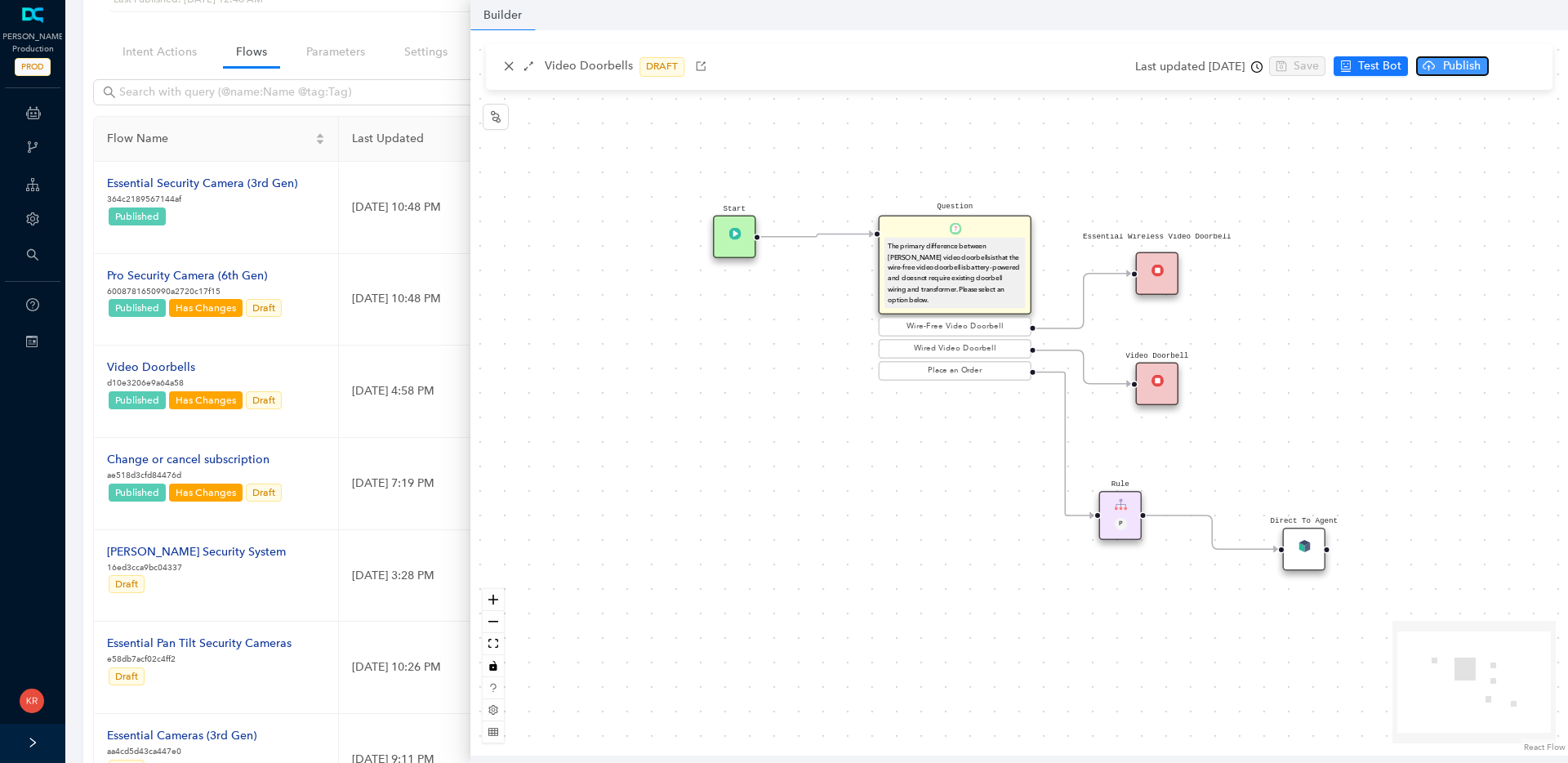
click at [1481, 62] on span "Publish" at bounding box center [1461, 66] width 41 height 18
click at [1517, 125] on span "Yes" at bounding box center [1525, 130] width 18 height 18
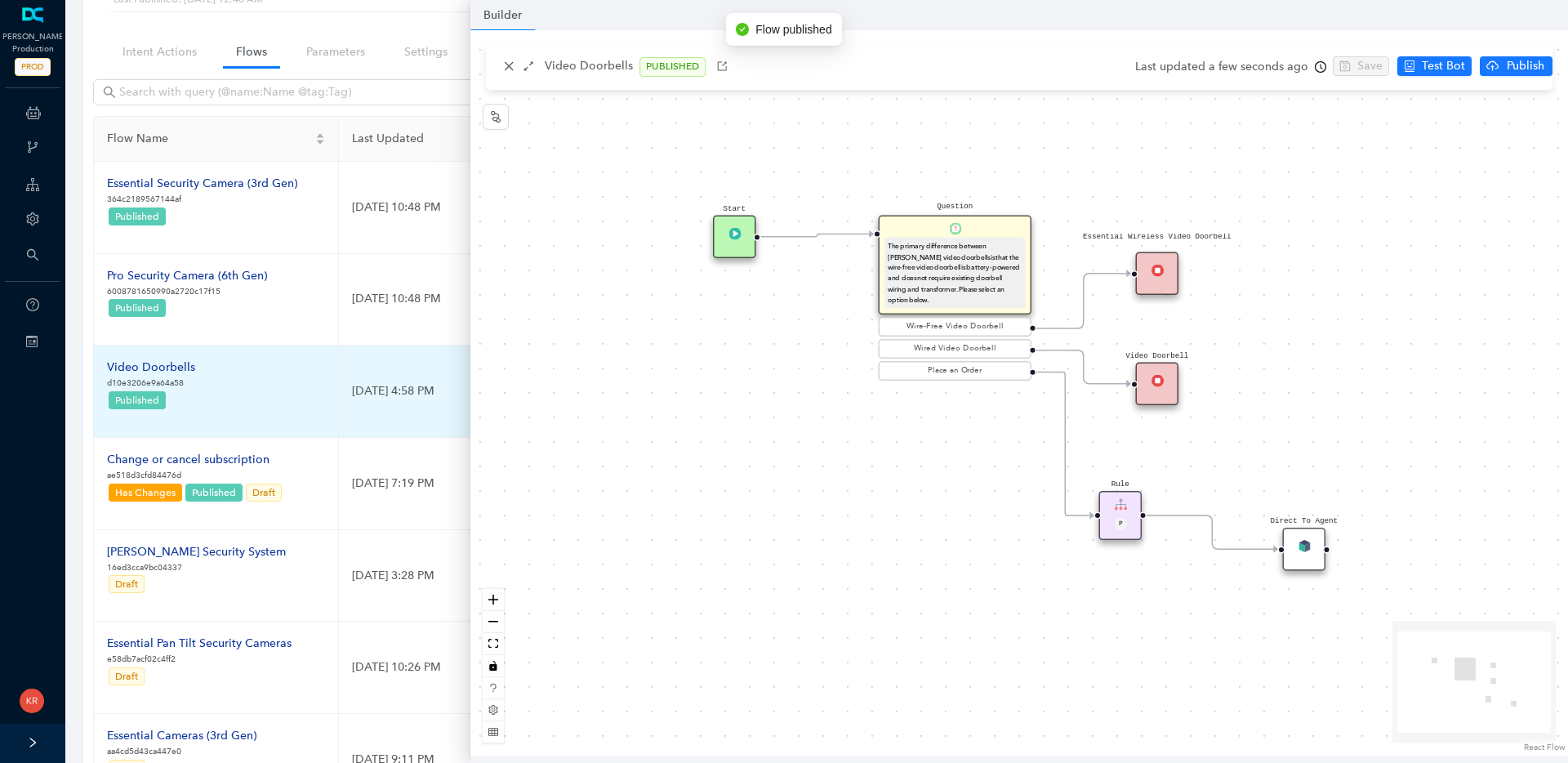
click at [296, 392] on td "Video Doorbells d10e3206e9a64a58 Published" at bounding box center [216, 391] width 245 height 92
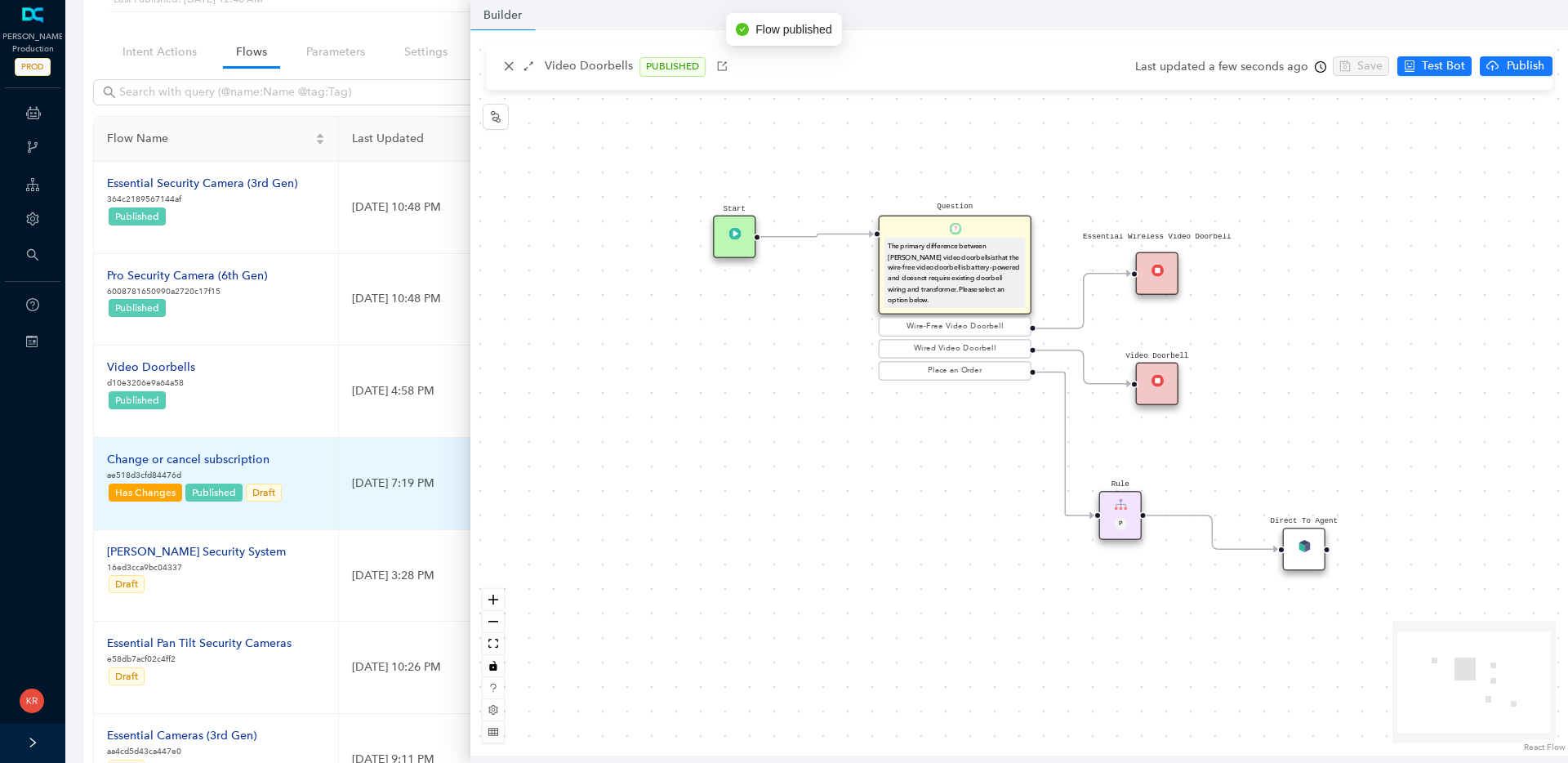
click at [441, 463] on td "September 9, 2025 7:19 PM" at bounding box center [539, 484] width 401 height 92
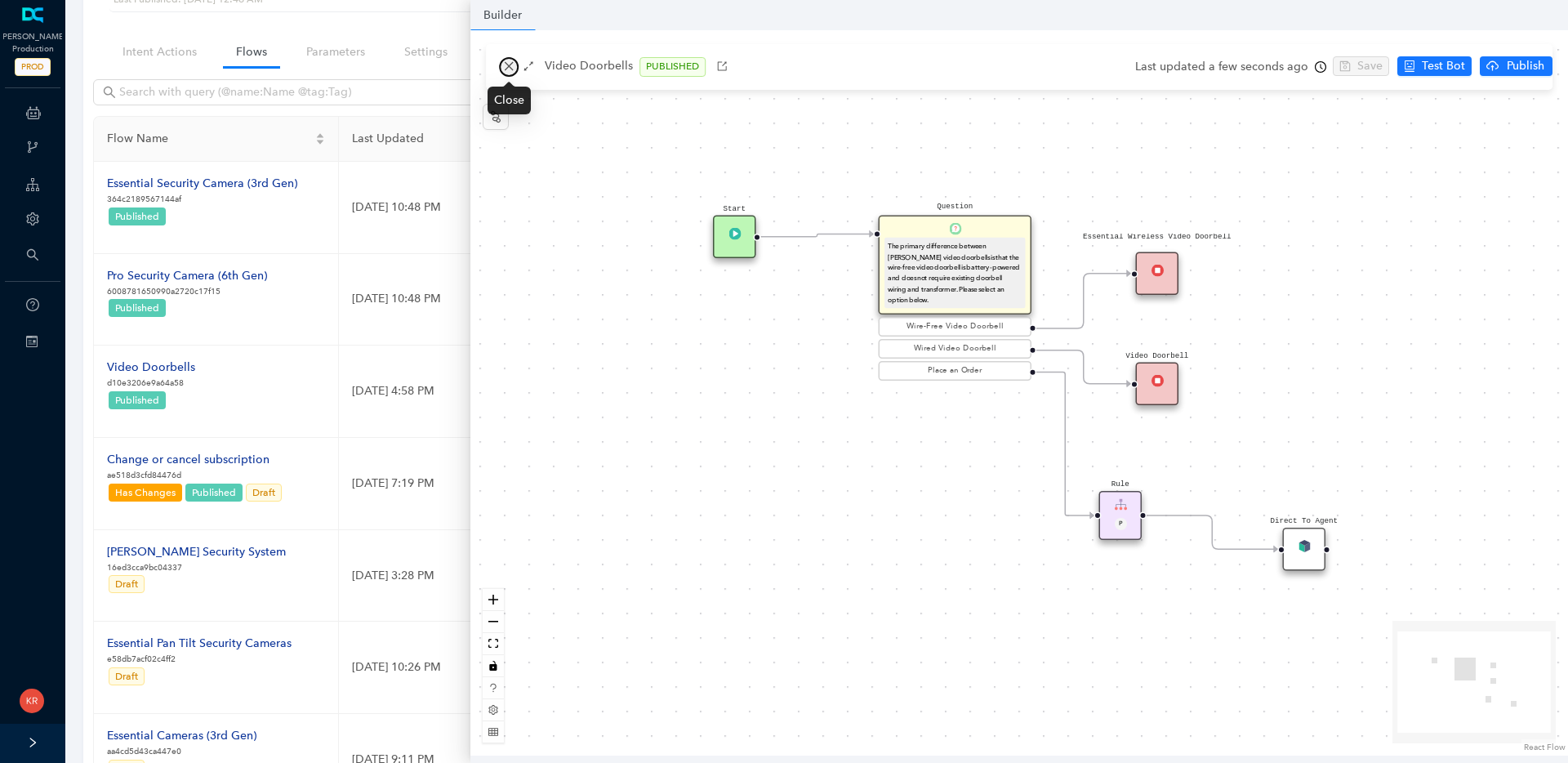
click at [505, 63] on icon "close" at bounding box center [509, 67] width 9 height 9
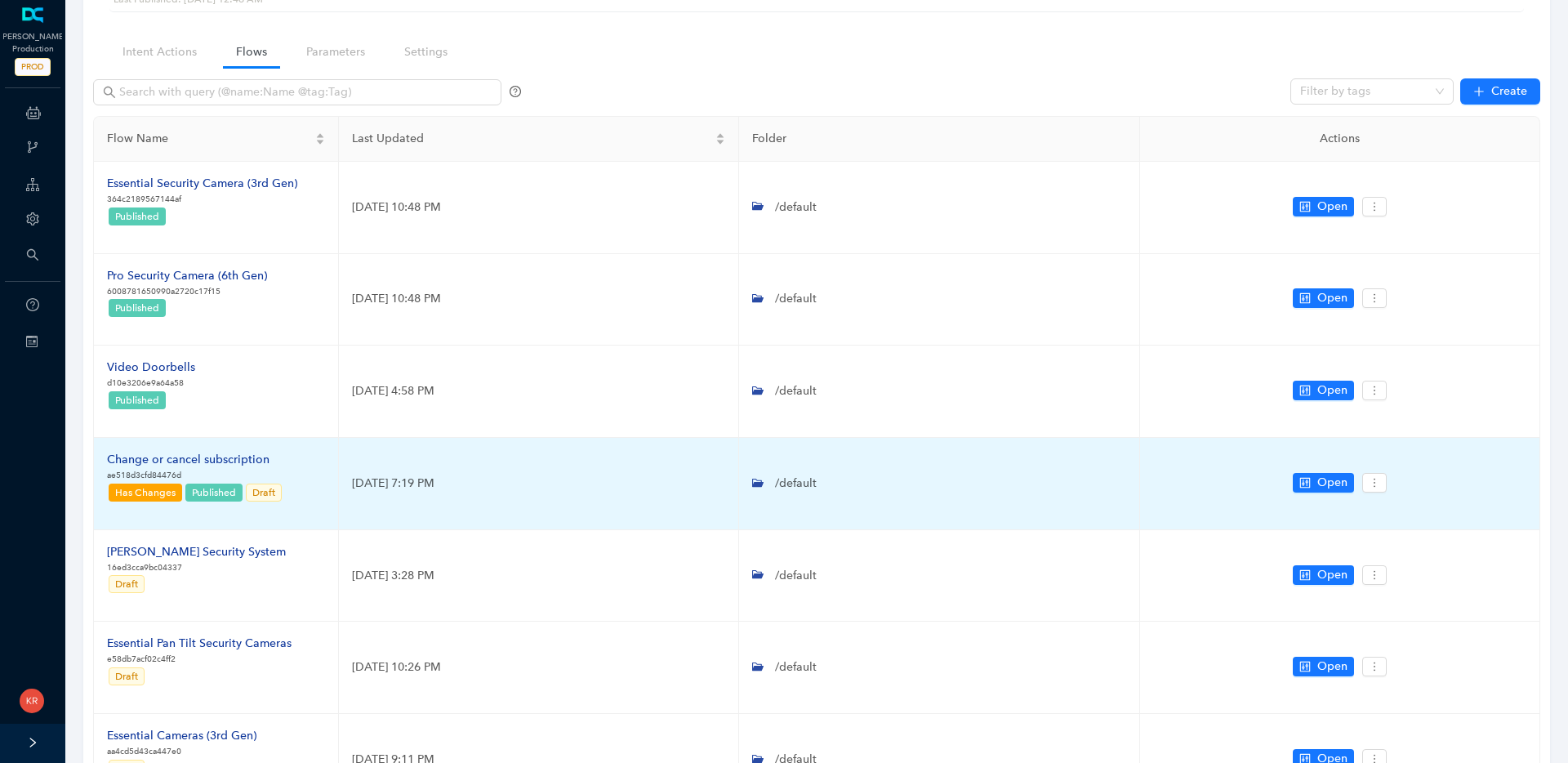
click at [245, 464] on div "Change or cancel subscription" at bounding box center [194, 460] width 176 height 18
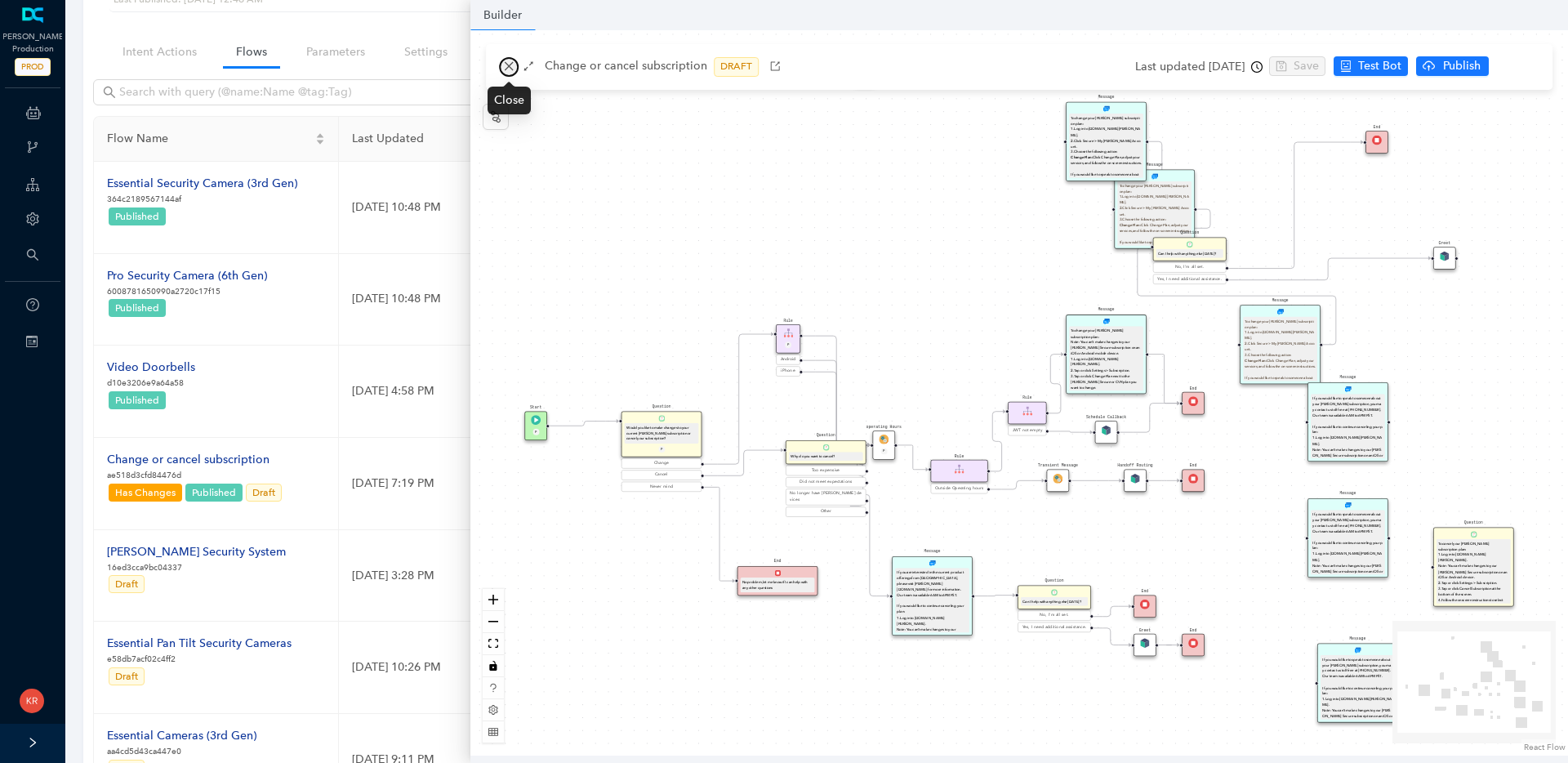
click at [505, 66] on icon "close" at bounding box center [508, 66] width 12 height 12
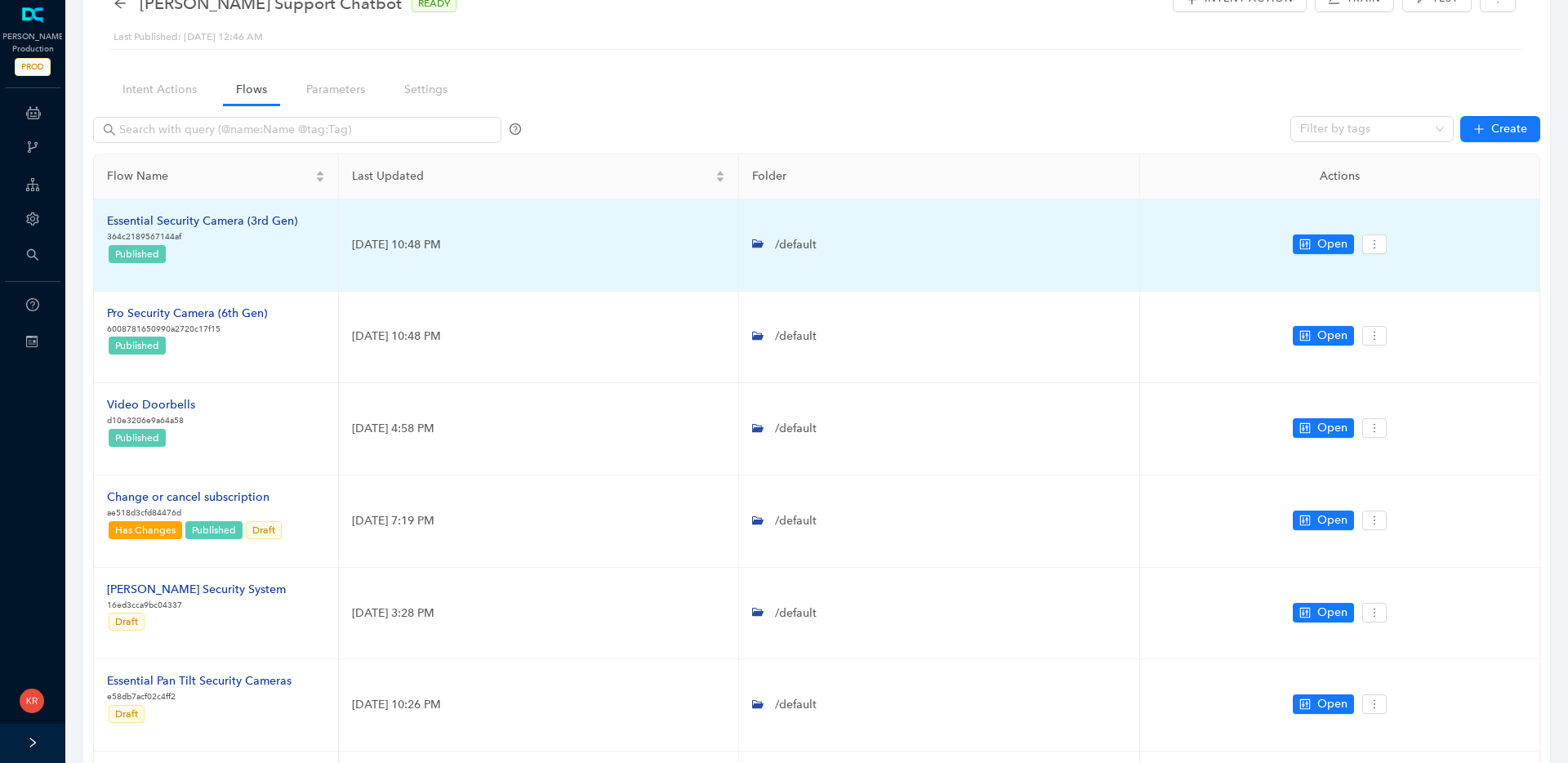
scroll to position [0, 0]
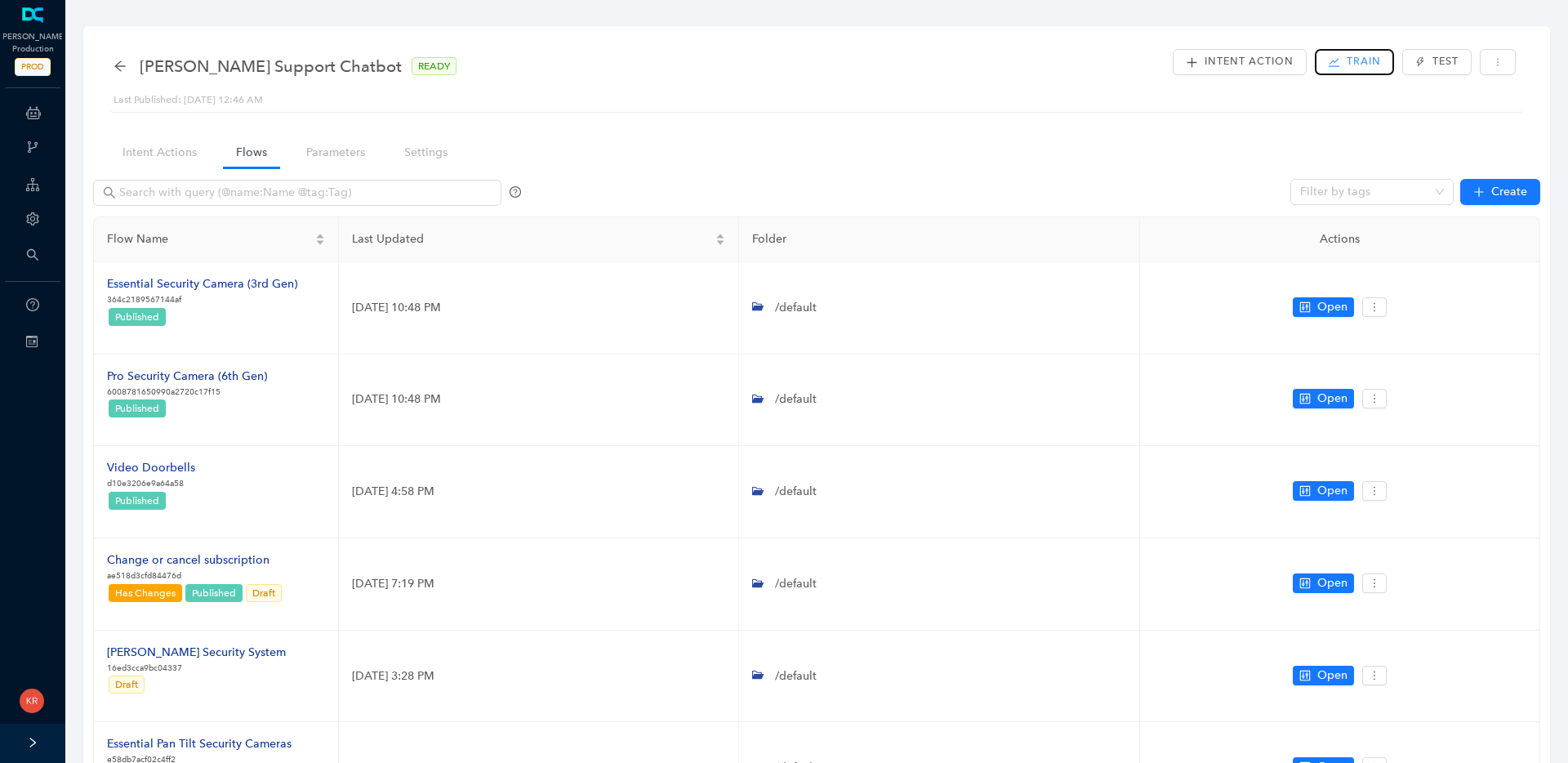
click at [1345, 60] on button "Train" at bounding box center [1355, 61] width 80 height 26
click at [1404, 133] on span "Yes" at bounding box center [1404, 129] width 18 height 18
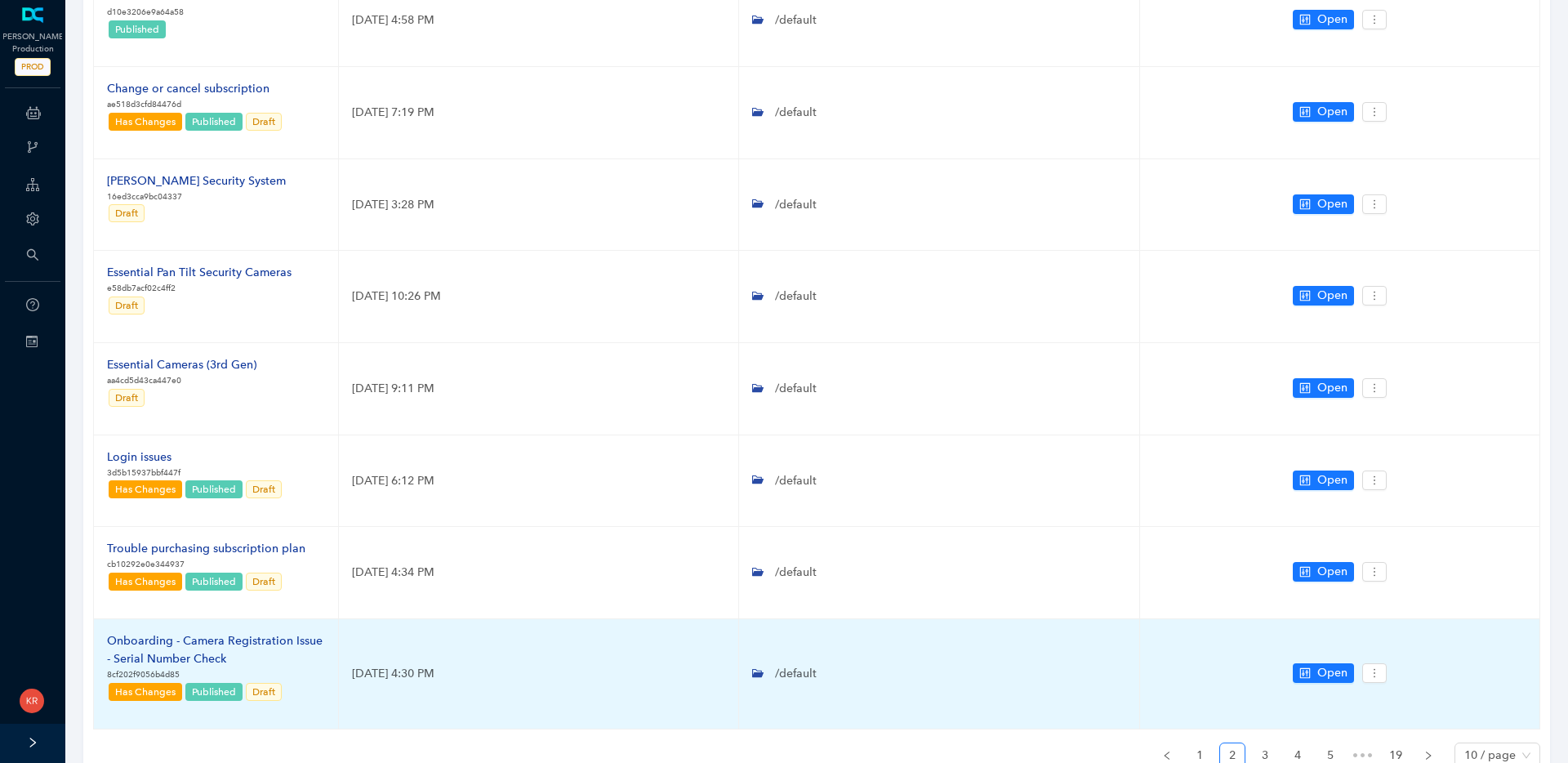
scroll to position [565, 0]
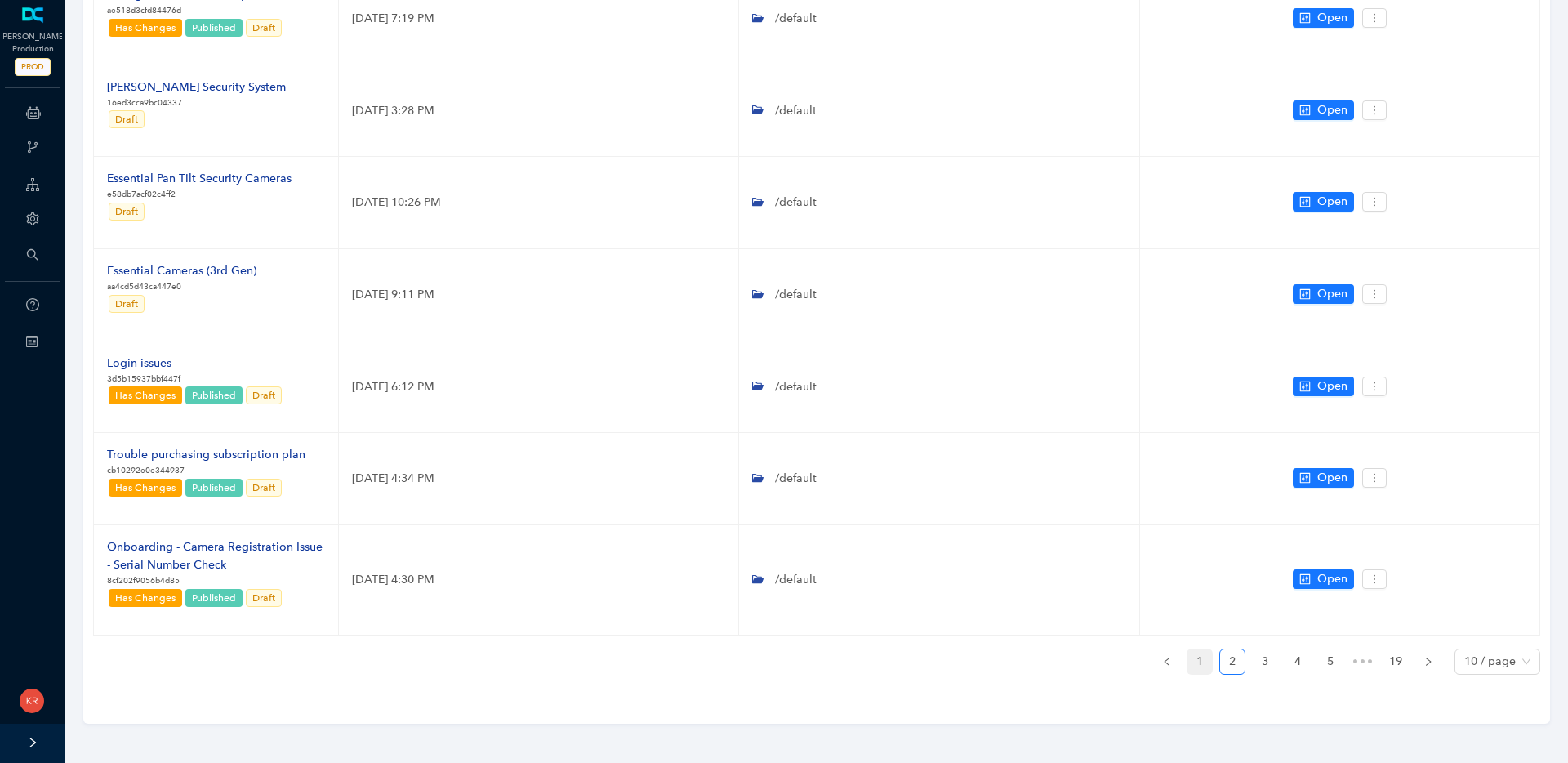
click at [1212, 659] on link "1" at bounding box center [1199, 661] width 24 height 24
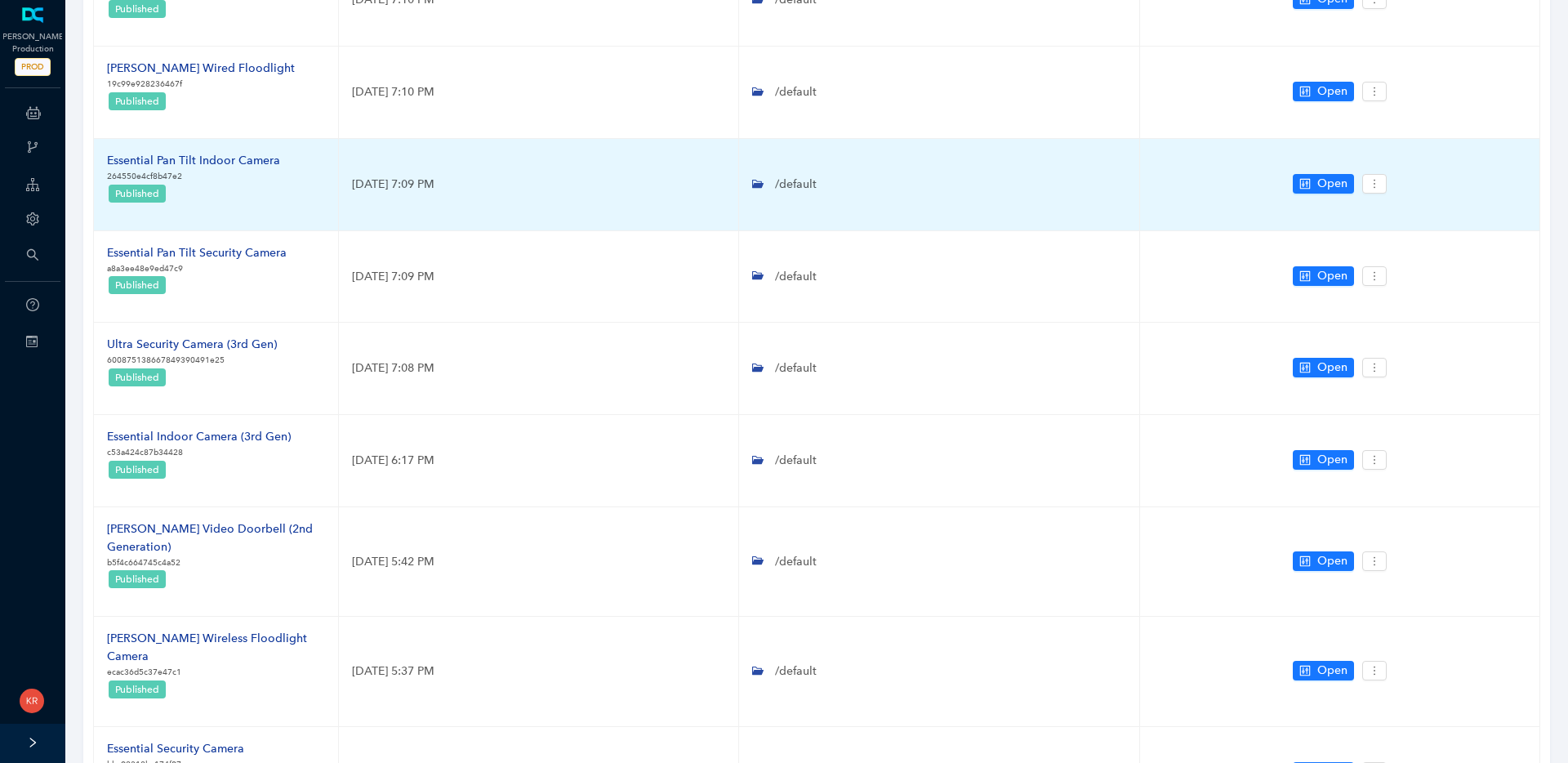
scroll to position [399, 0]
click at [216, 165] on div "Essential Pan Tilt Indoor Camera" at bounding box center [193, 162] width 173 height 18
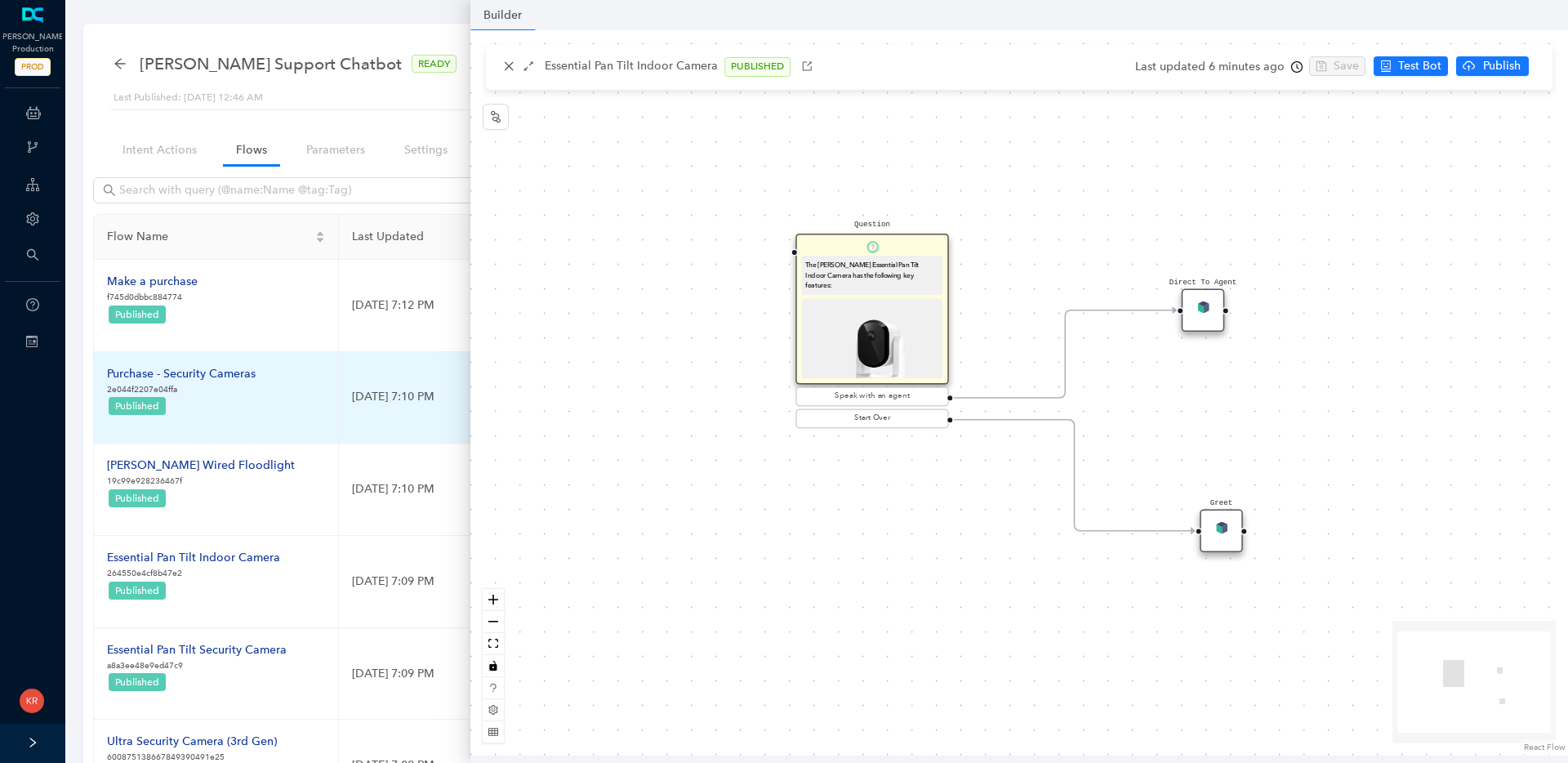
scroll to position [0, 0]
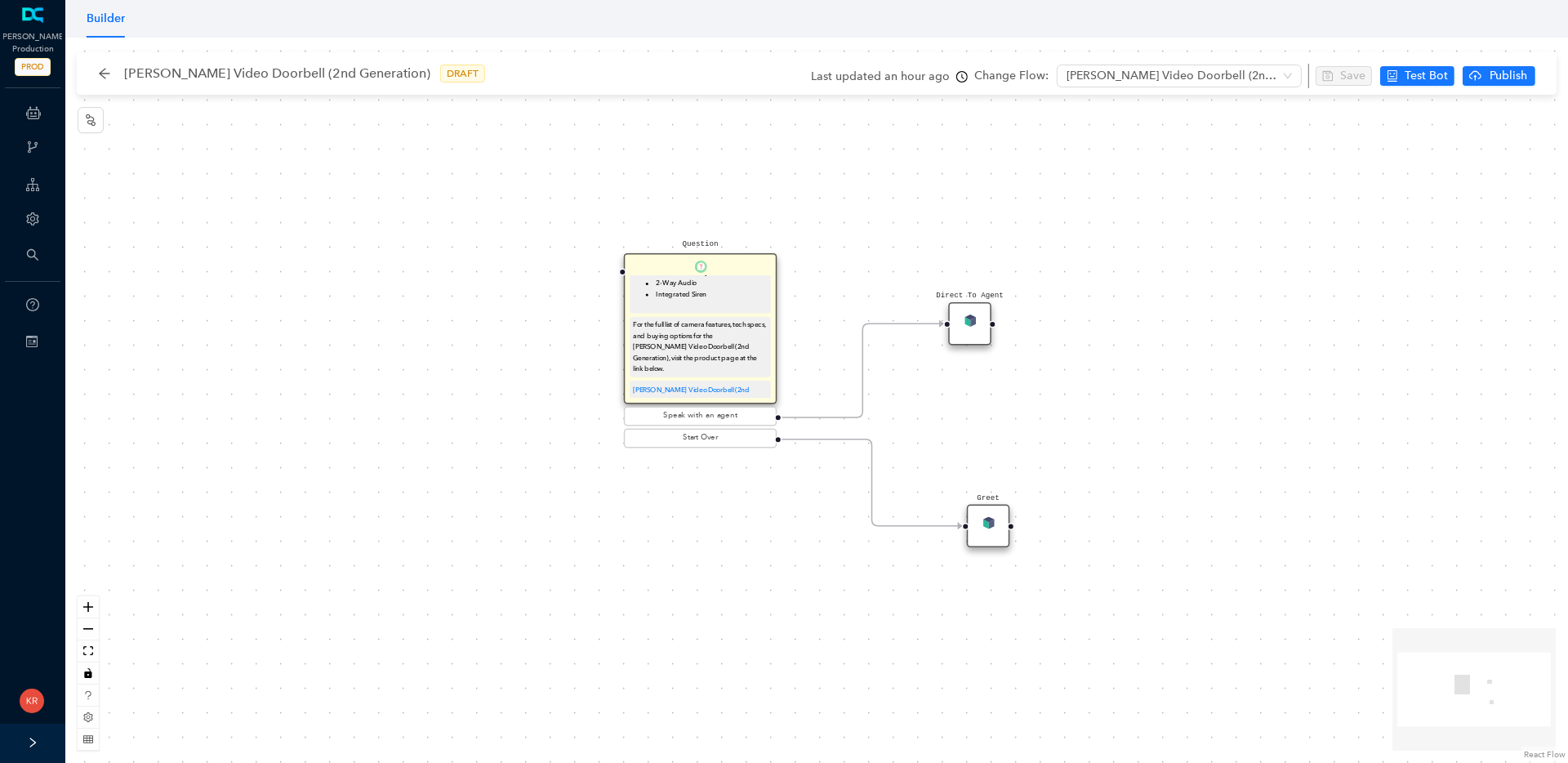
scroll to position [140, 0]
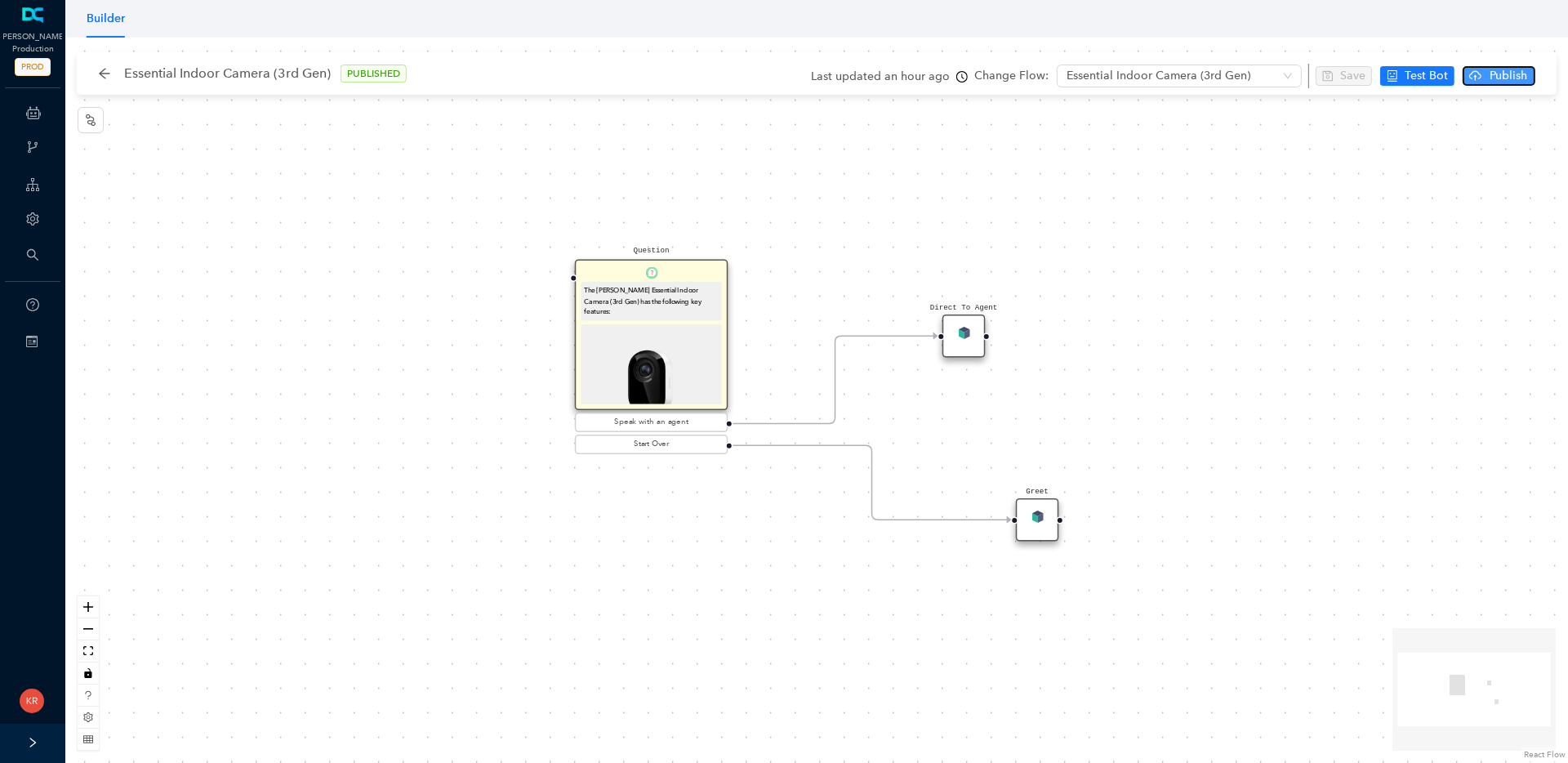
click at [1508, 78] on span "Publish" at bounding box center [1508, 76] width 41 height 18
click at [1553, 138] on button "Yes" at bounding box center [1545, 140] width 31 height 20
